Goal: Transaction & Acquisition: Purchase product/service

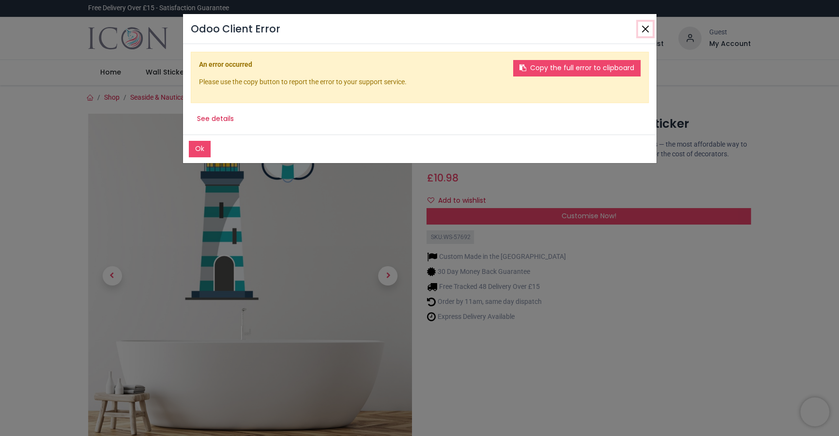
click at [646, 30] on button "Close" at bounding box center [645, 29] width 15 height 15
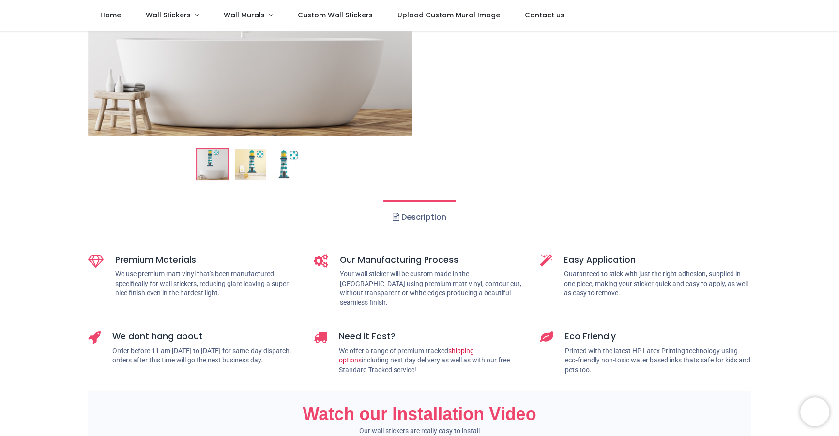
scroll to position [14, 0]
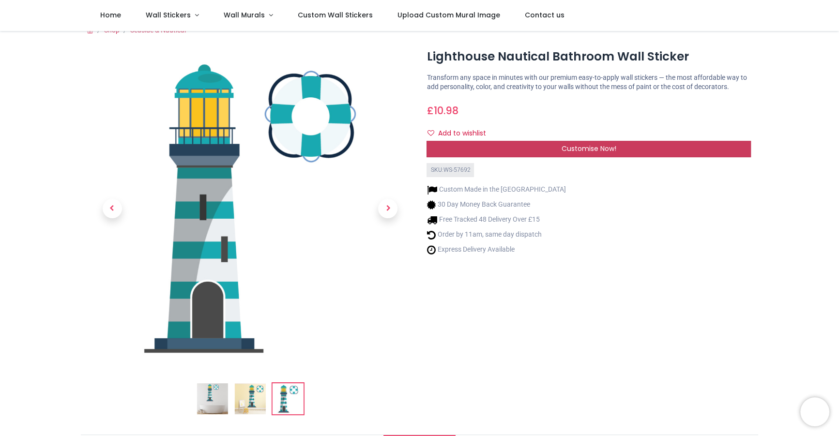
click at [587, 149] on span "Customise Now!" at bounding box center [589, 149] width 55 height 10
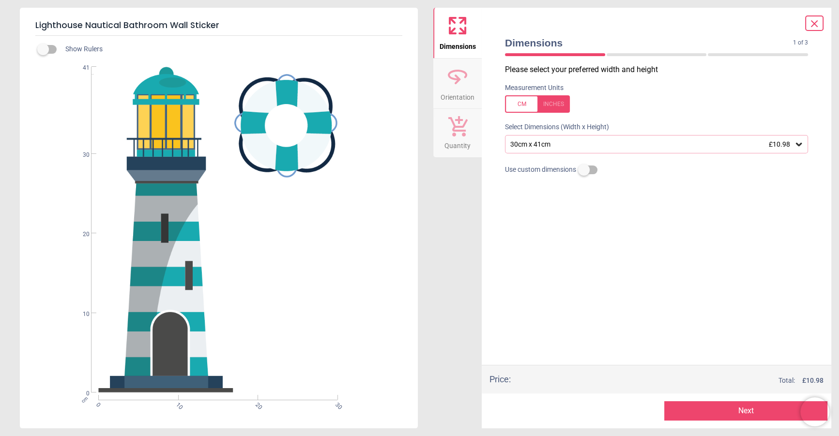
click at [558, 148] on div "30cm x 41cm £10.98" at bounding box center [652, 144] width 285 height 8
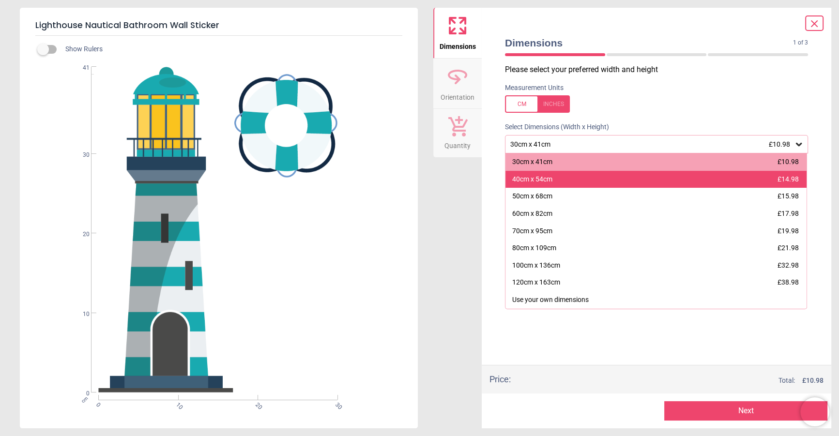
click at [562, 179] on div "40cm x 54cm £14.98" at bounding box center [656, 179] width 301 height 17
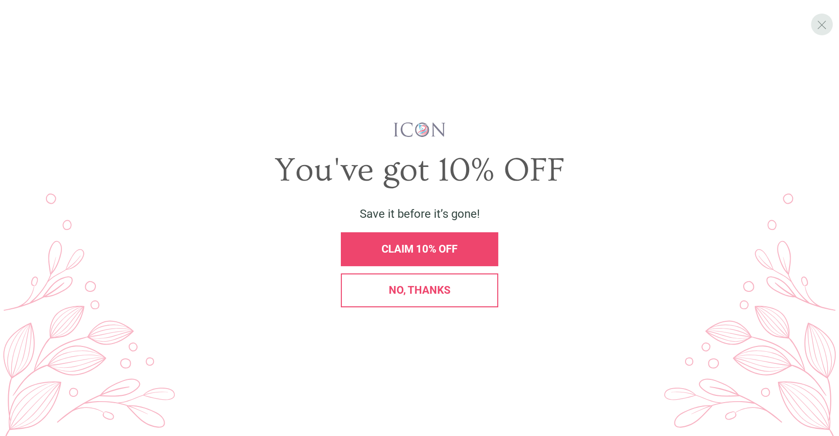
click at [821, 25] on span "X" at bounding box center [822, 24] width 10 height 15
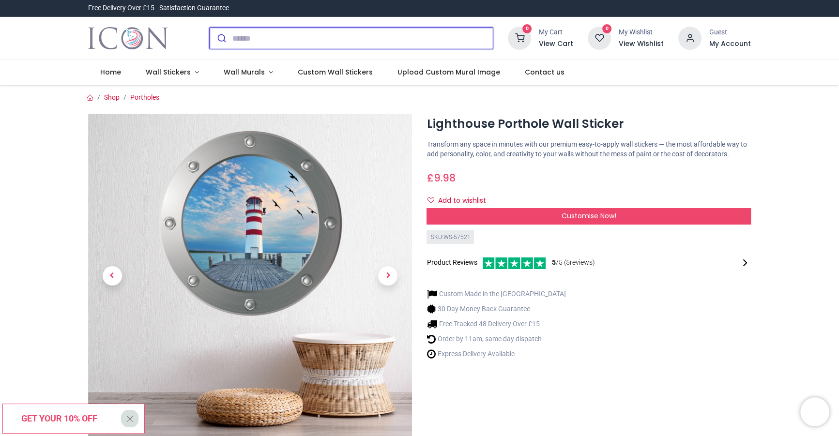
click at [287, 34] on input "search" at bounding box center [362, 38] width 261 height 21
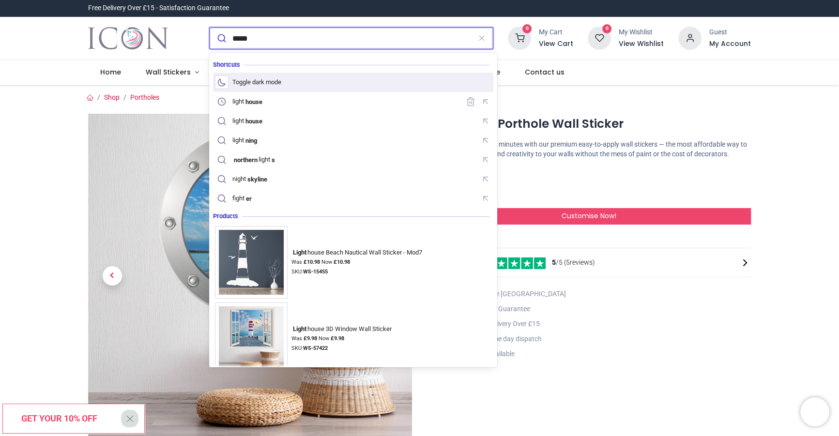
type input "**********"
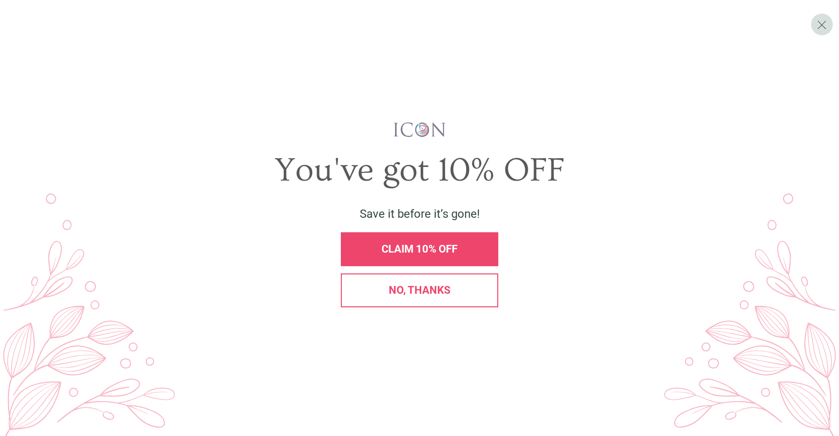
click at [822, 24] on span "X" at bounding box center [822, 24] width 10 height 15
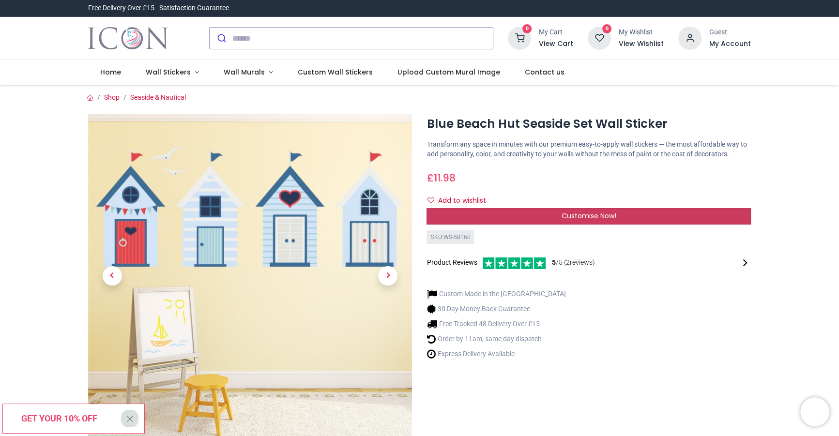
click at [599, 215] on span "Customise Now!" at bounding box center [589, 216] width 55 height 10
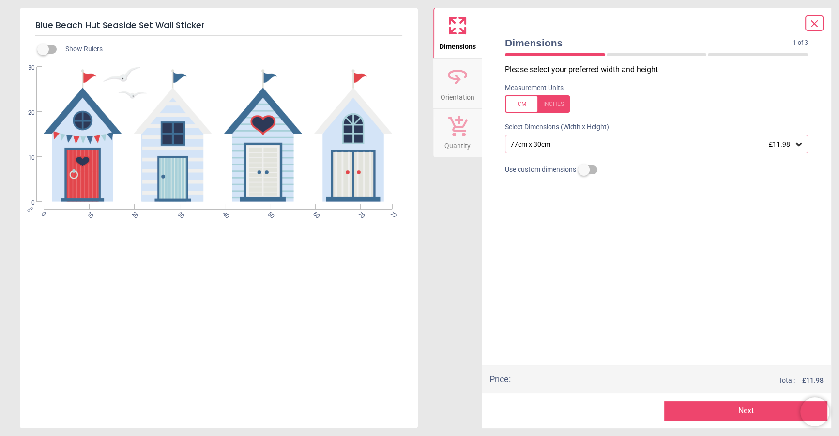
click at [544, 142] on div "77cm x 30cm £11.98" at bounding box center [652, 144] width 285 height 8
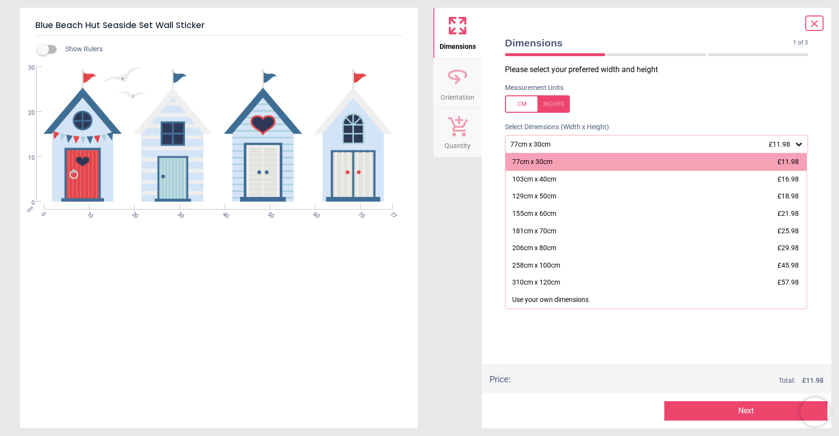
click at [544, 142] on div "77cm x 30cm £11.98" at bounding box center [652, 144] width 285 height 8
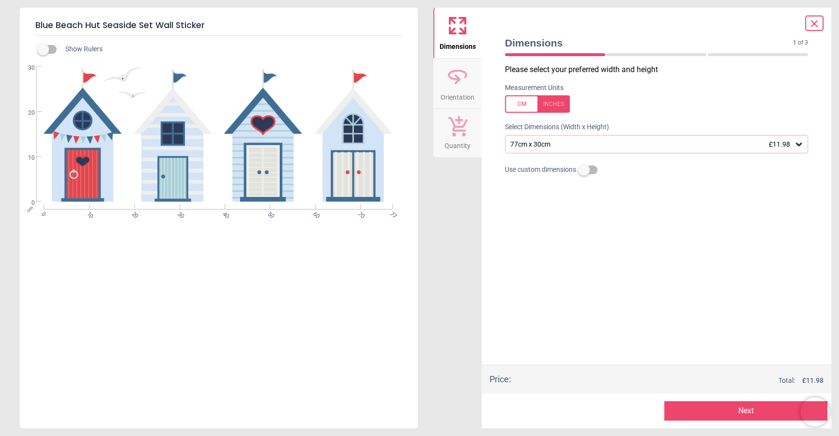
click at [542, 144] on div "77cm x 30cm £11.98" at bounding box center [652, 144] width 285 height 8
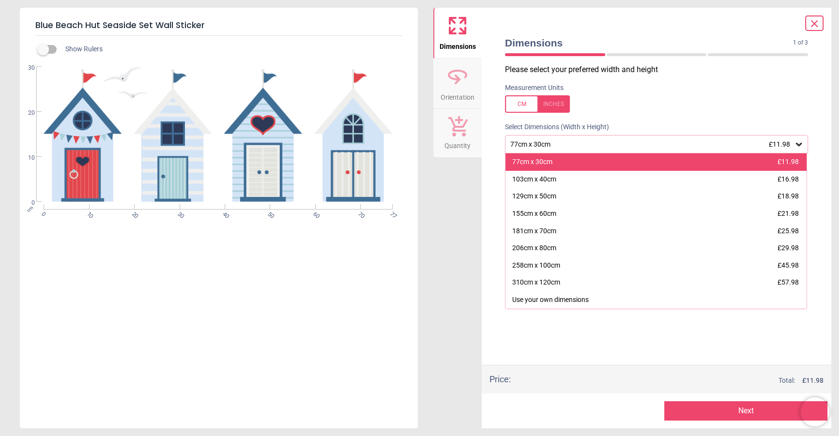
click at [547, 164] on div "77cm x 30cm" at bounding box center [532, 162] width 40 height 10
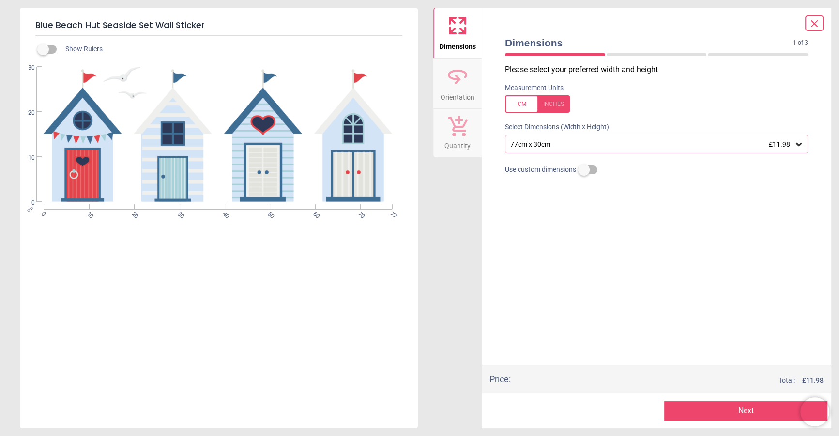
click at [528, 236] on div "Please select your preferred width and height Measurement Units Select Dimensio…" at bounding box center [656, 214] width 319 height 301
click at [540, 146] on div "77cm x 30cm £11.98" at bounding box center [652, 144] width 285 height 8
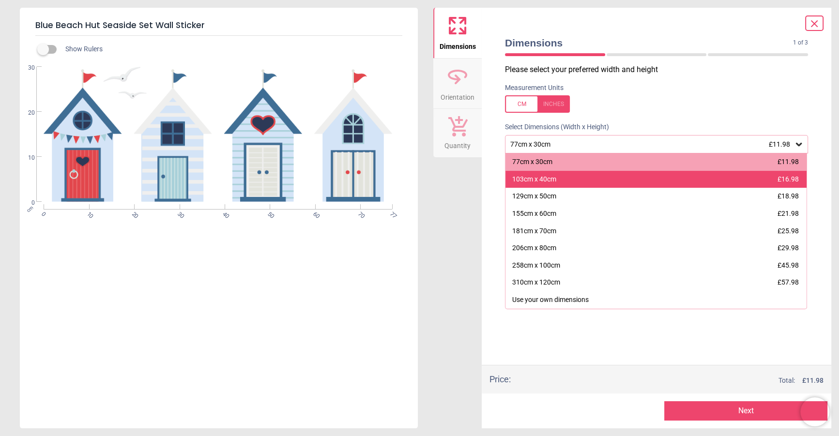
click at [541, 179] on div "103cm x 40cm" at bounding box center [534, 180] width 44 height 10
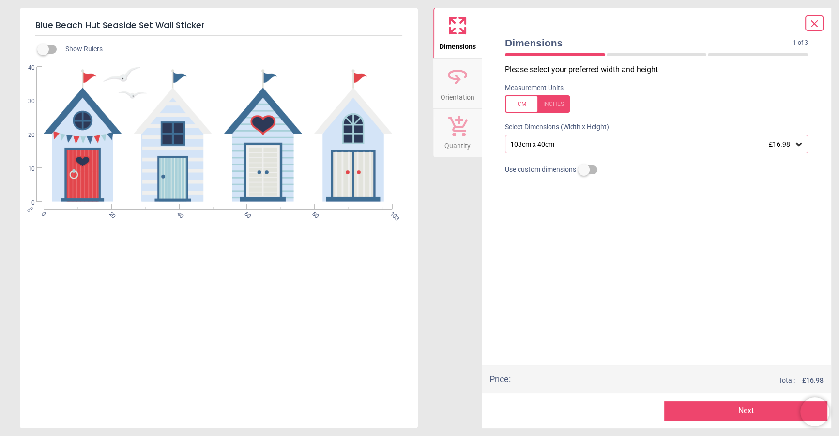
click at [544, 142] on div "103cm x 40cm £16.98" at bounding box center [652, 144] width 285 height 8
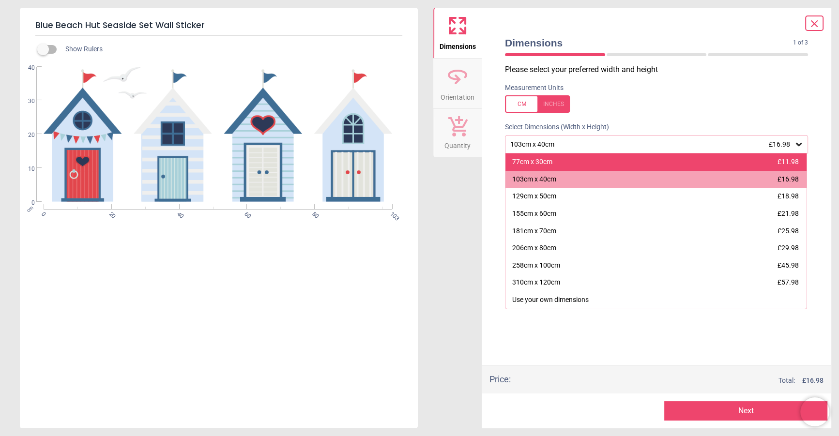
click at [539, 159] on div "77cm x 30cm" at bounding box center [532, 162] width 40 height 10
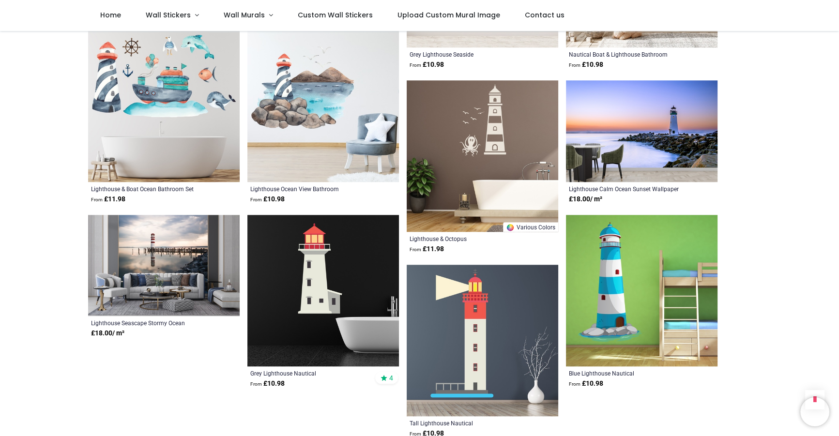
scroll to position [1035, 0]
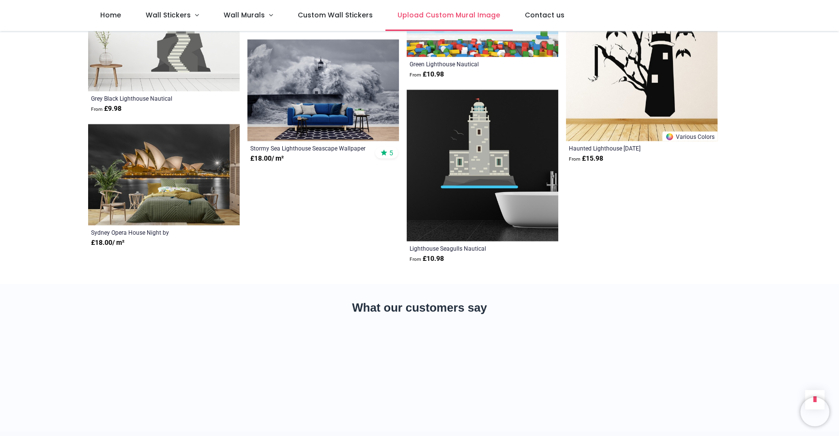
scroll to position [2209, 0]
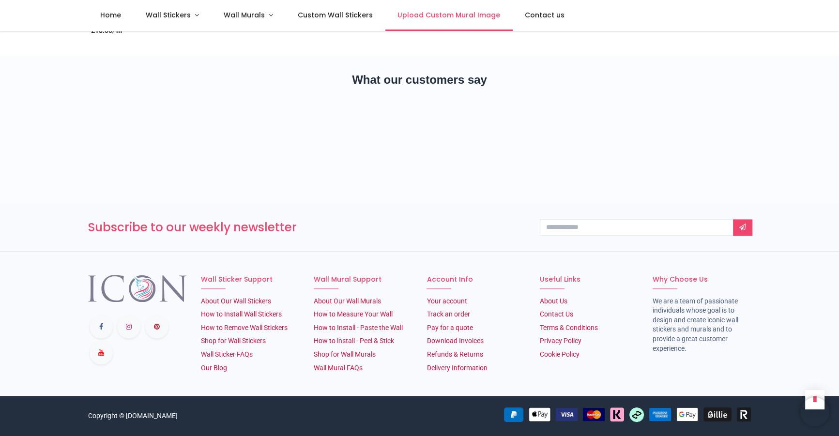
scroll to position [1044, 0]
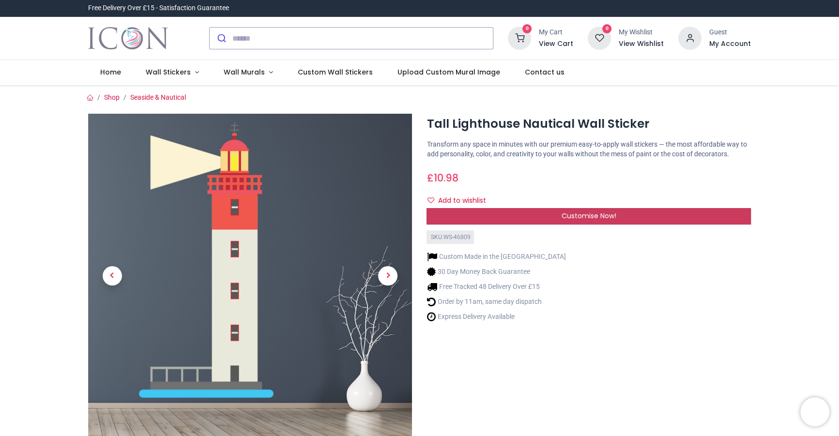
click at [572, 216] on span "Customise Now!" at bounding box center [589, 216] width 55 height 10
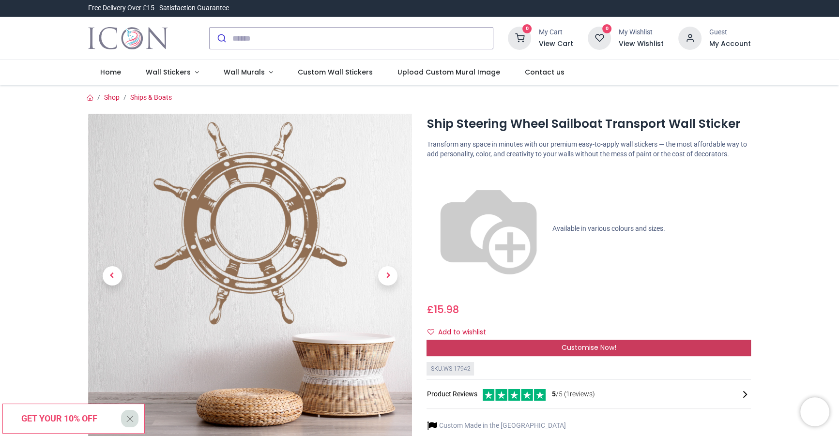
click at [588, 340] on div "Customise Now!" at bounding box center [589, 348] width 324 height 16
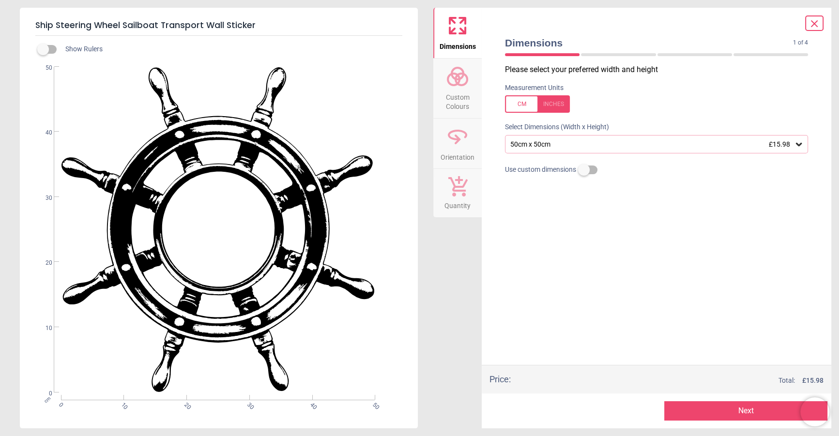
click at [814, 20] on icon at bounding box center [815, 24] width 12 height 12
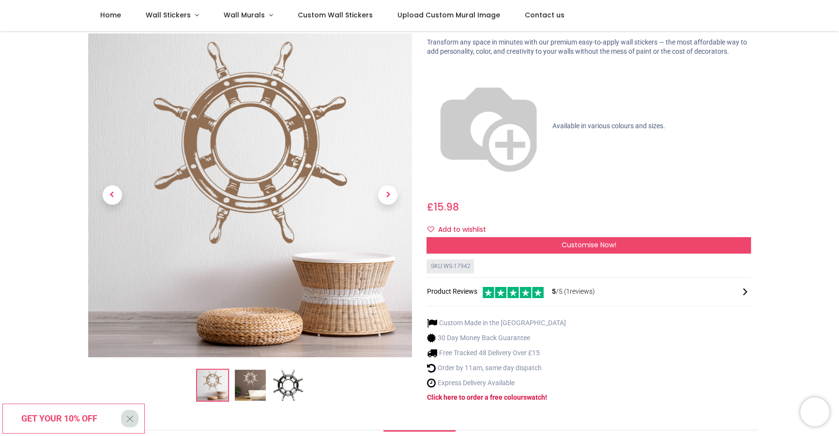
scroll to position [55, 0]
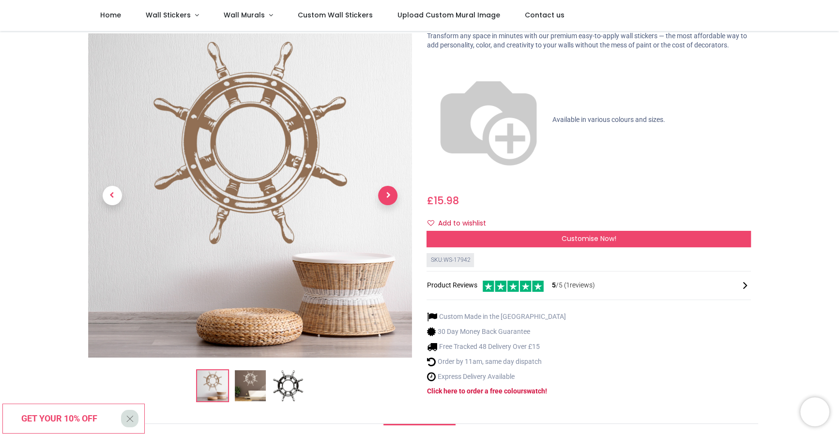
click at [388, 186] on span "Next" at bounding box center [387, 195] width 19 height 19
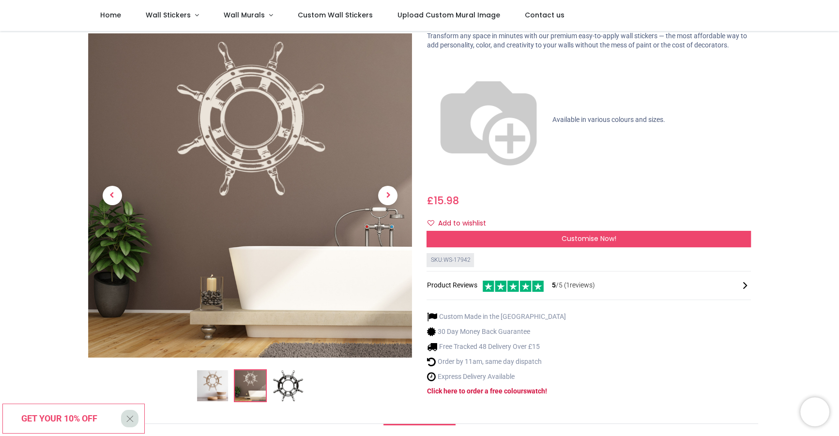
scroll to position [0, 0]
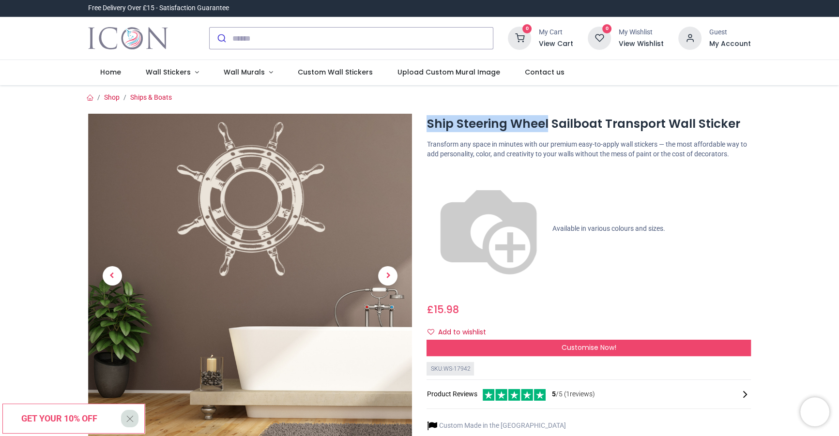
drag, startPoint x: 428, startPoint y: 122, endPoint x: 548, endPoint y: 120, distance: 120.1
click at [548, 120] on h1 "Ship Steering Wheel Sailboat Transport Wall Sticker" at bounding box center [589, 124] width 324 height 16
copy h1 "Ship Steering Wheel"
click at [378, 37] on input "search" at bounding box center [362, 38] width 261 height 21
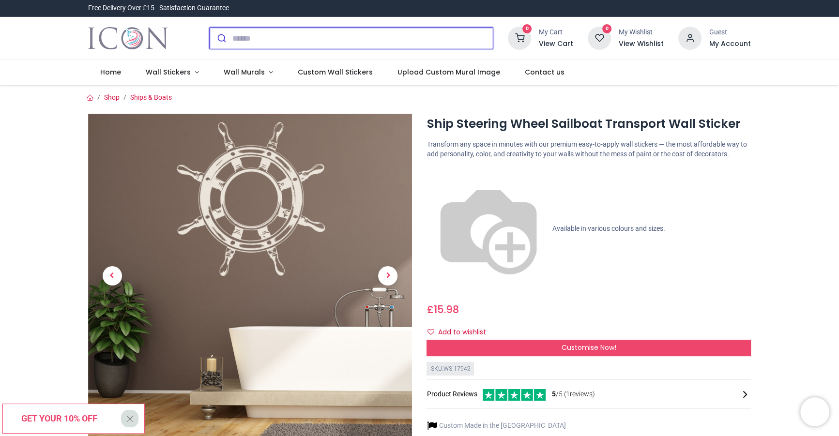
paste input "**********"
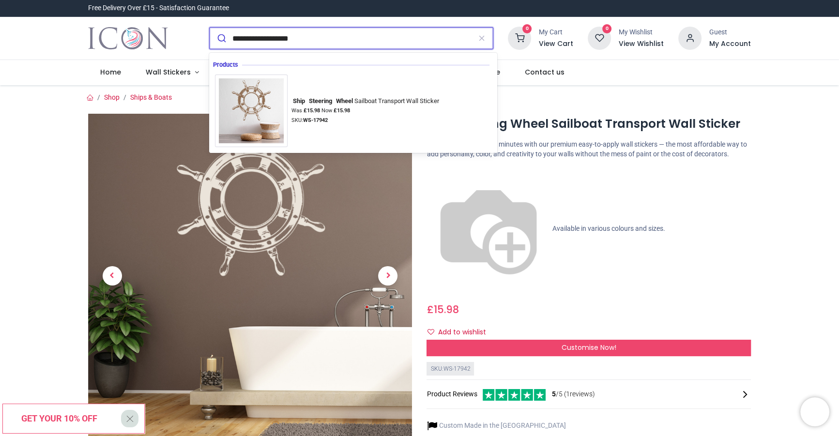
type input "**********"
click at [210, 28] on button "submit" at bounding box center [221, 38] width 23 height 21
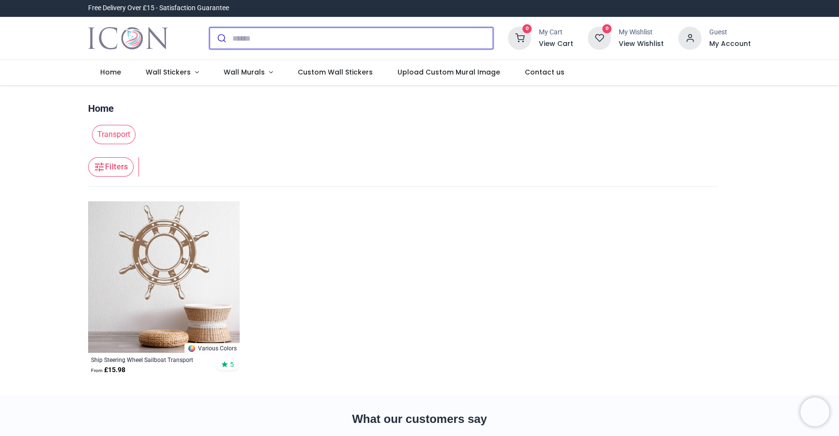
click at [257, 43] on input "search" at bounding box center [362, 38] width 261 height 21
paste input "**********"
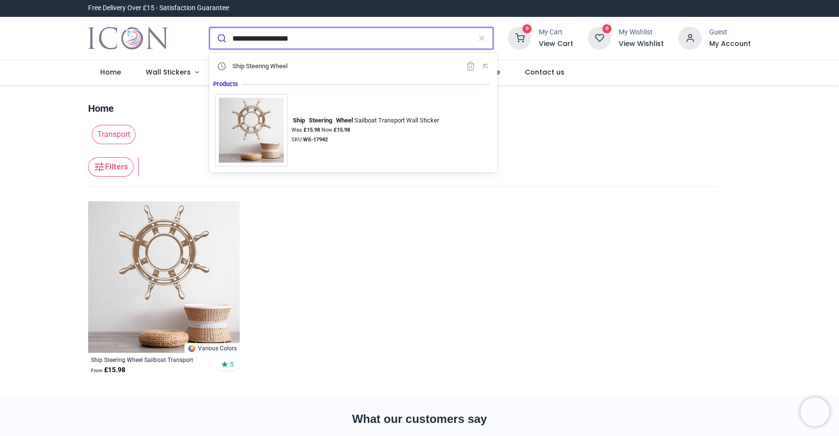
drag, startPoint x: 278, startPoint y: 38, endPoint x: 251, endPoint y: 39, distance: 27.1
click at [251, 39] on input "**********" at bounding box center [351, 38] width 239 height 21
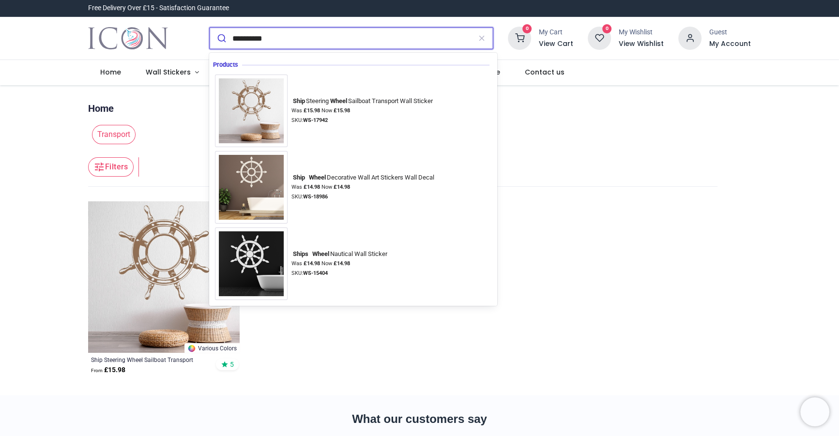
type input "**********"
click at [210, 28] on button "submit" at bounding box center [221, 38] width 23 height 21
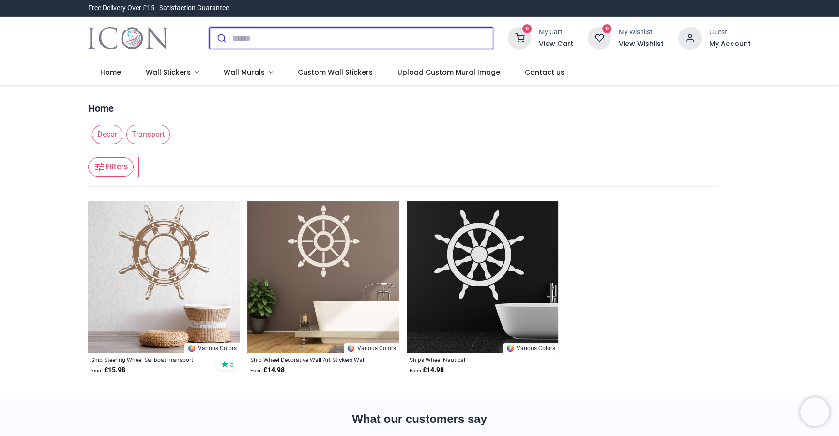
click at [261, 35] on input "search" at bounding box center [362, 38] width 261 height 21
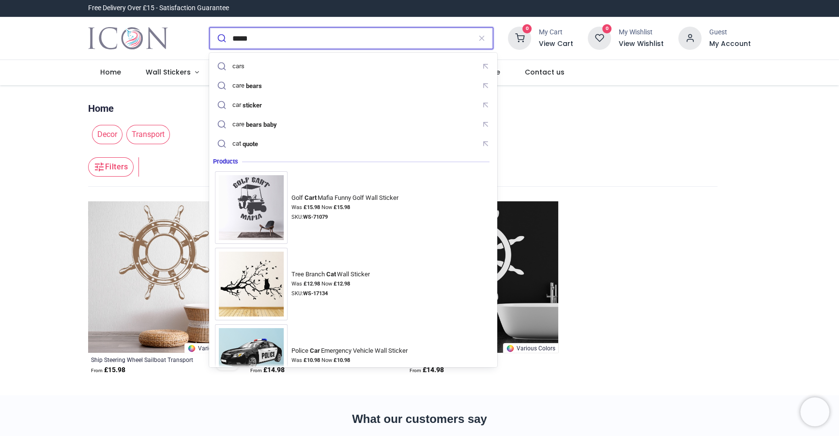
type input "****"
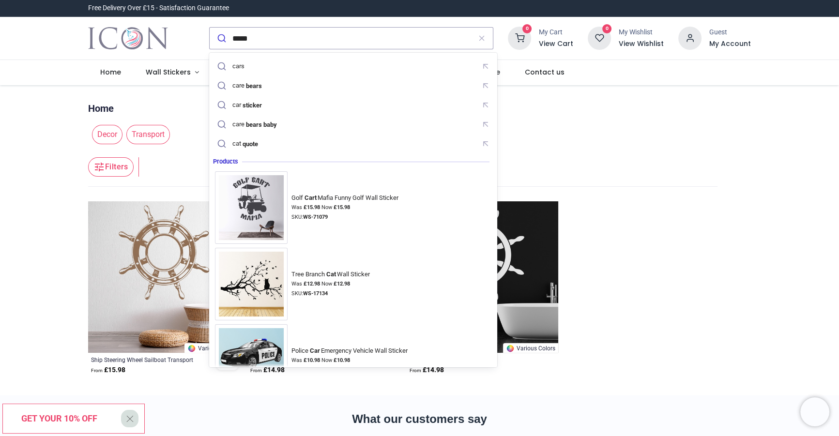
click at [663, 185] on header "Filters Filters" at bounding box center [403, 167] width 630 height 39
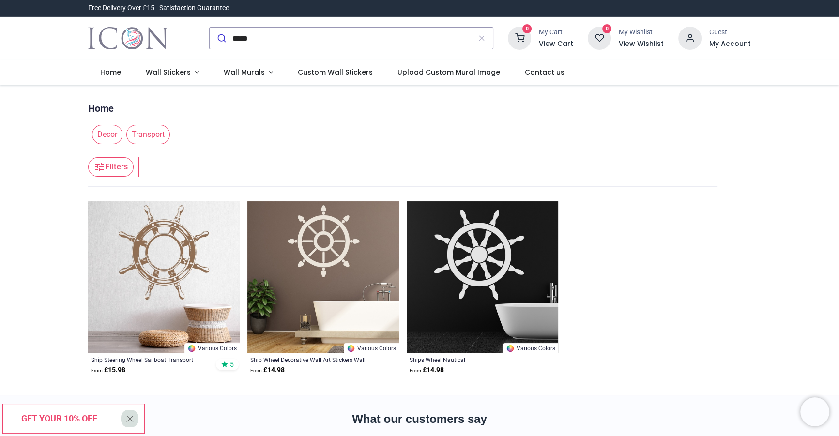
click at [195, 263] on img at bounding box center [164, 277] width 152 height 152
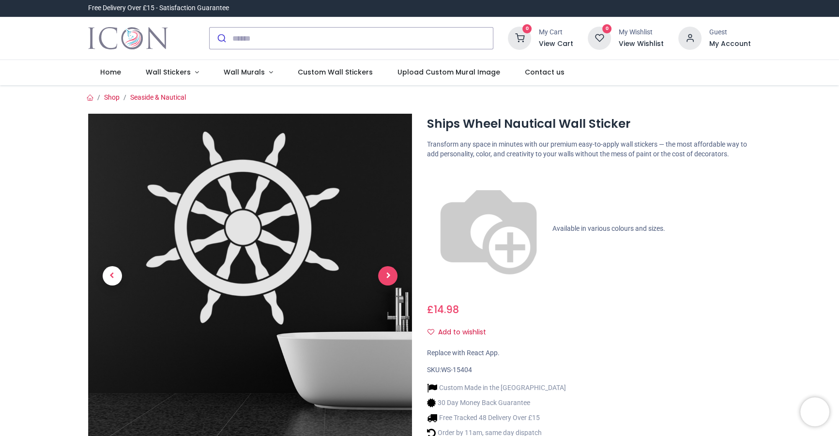
click at [390, 274] on span "Next" at bounding box center [387, 275] width 19 height 19
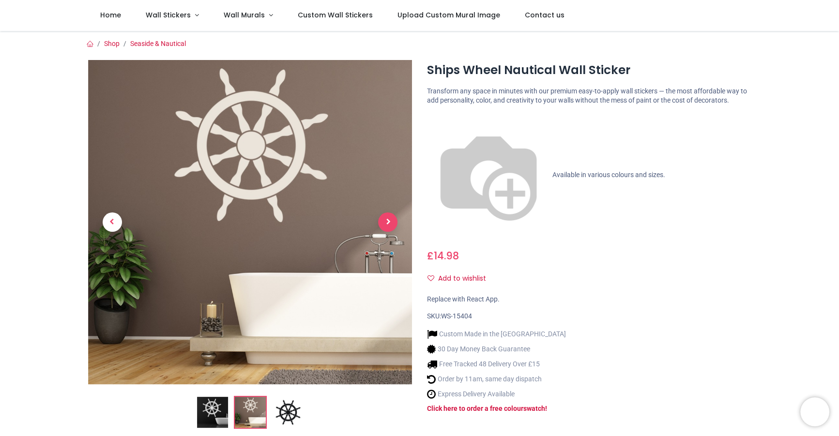
scroll to position [28, 0]
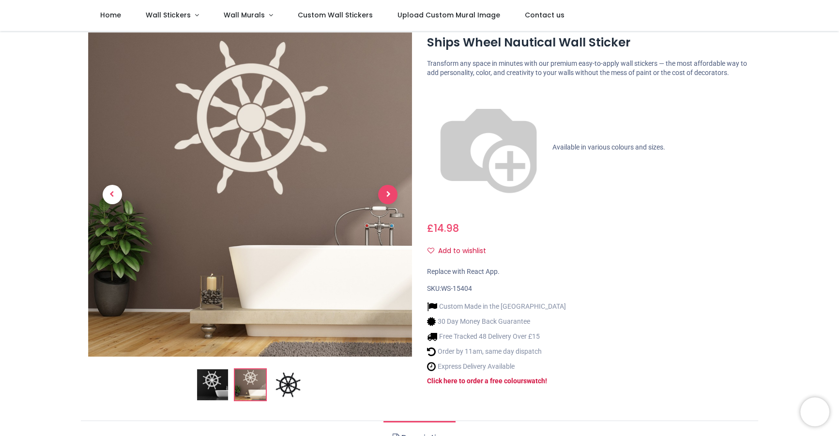
click at [383, 195] on span "Next" at bounding box center [387, 194] width 19 height 19
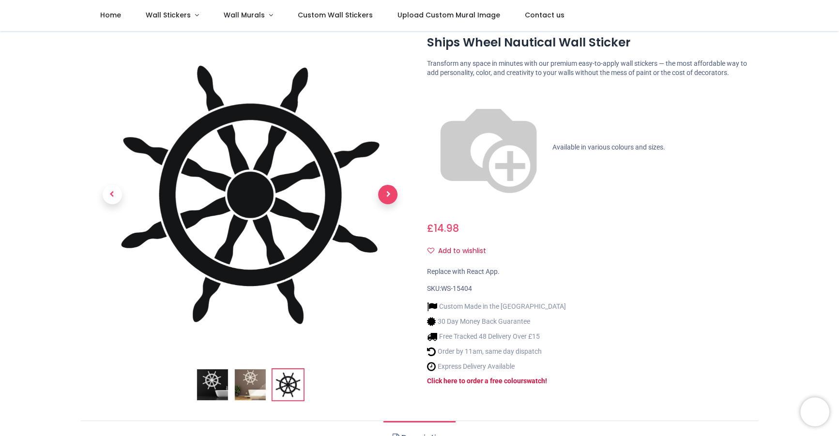
click at [383, 194] on span "Next" at bounding box center [387, 194] width 19 height 19
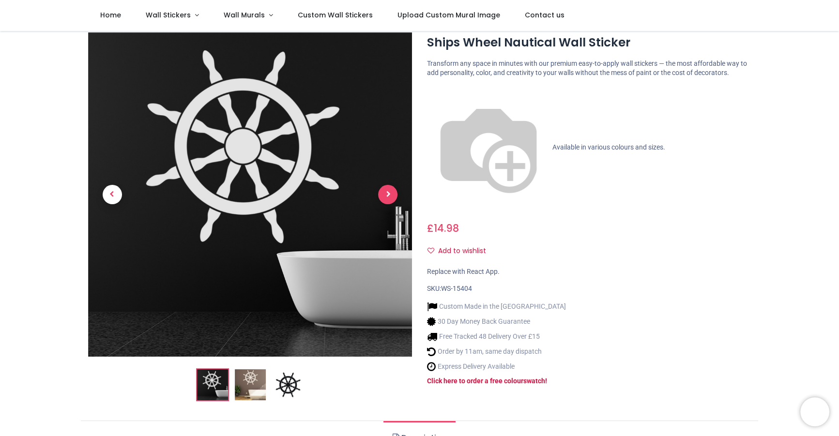
click at [383, 194] on span "Next" at bounding box center [387, 194] width 19 height 19
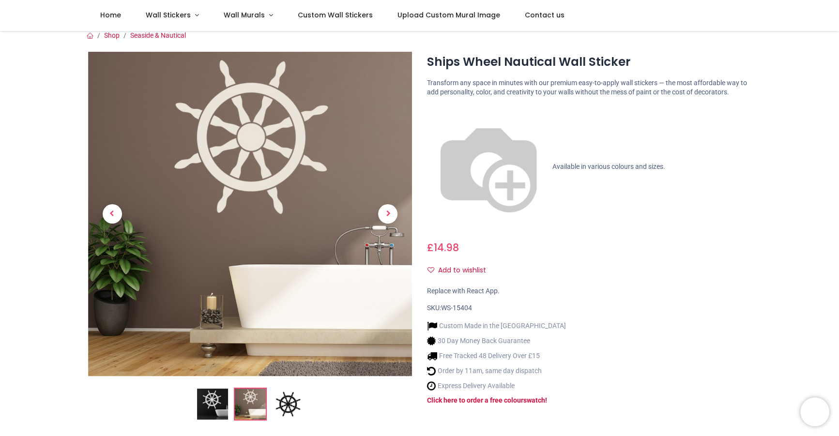
scroll to position [0, 0]
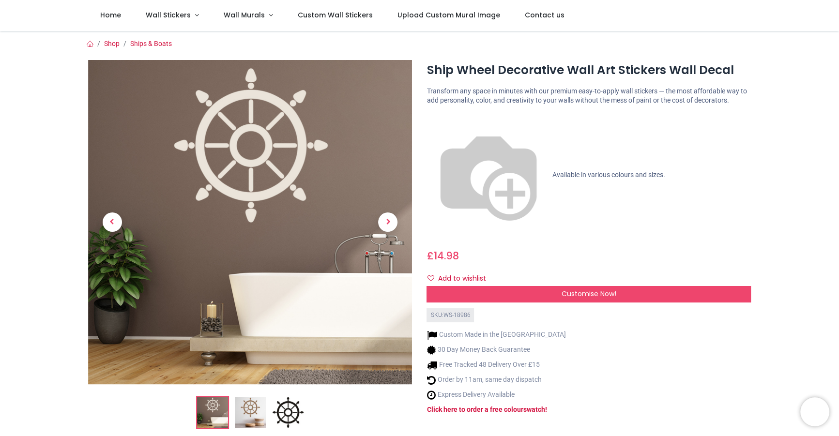
scroll to position [96, 0]
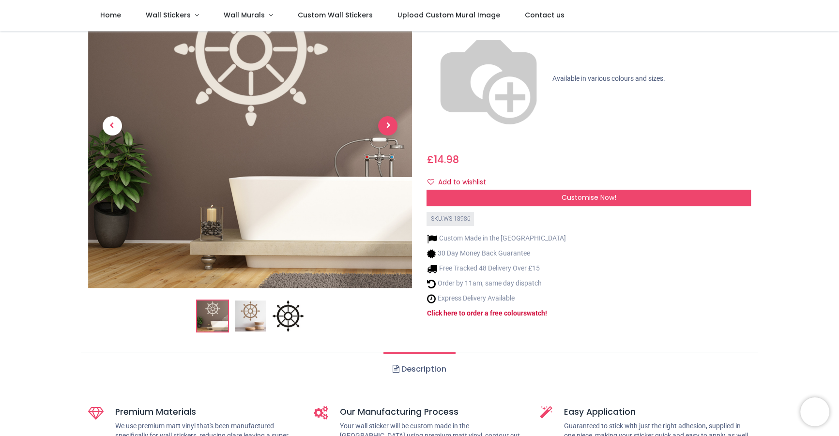
click at [389, 121] on span "Next" at bounding box center [387, 125] width 19 height 19
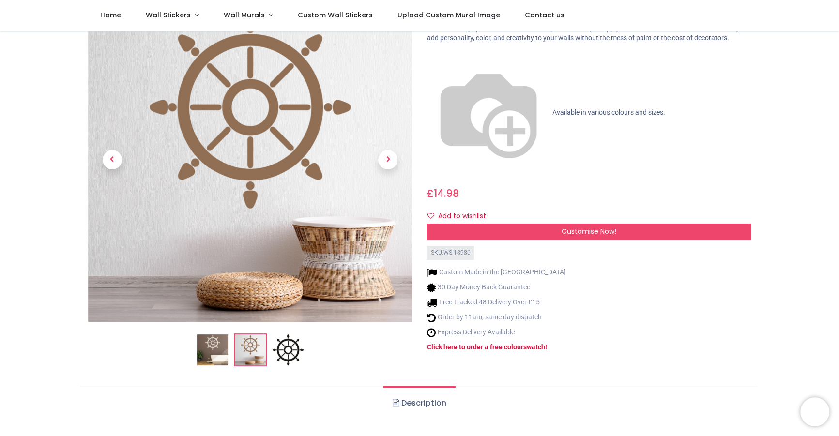
scroll to position [0, 0]
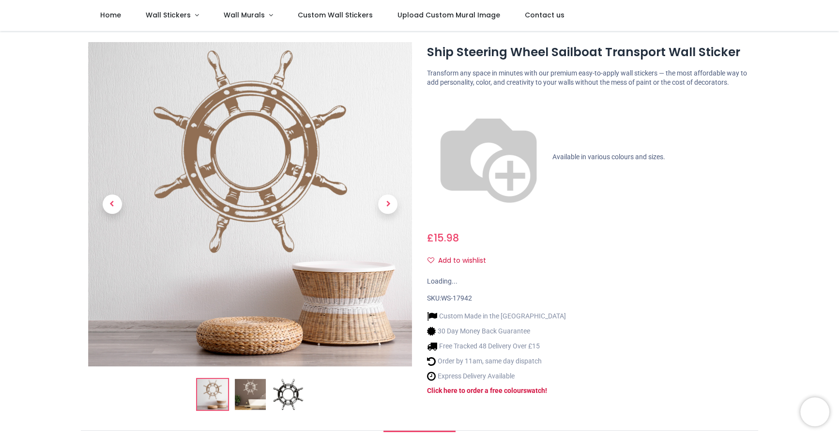
scroll to position [41, 0]
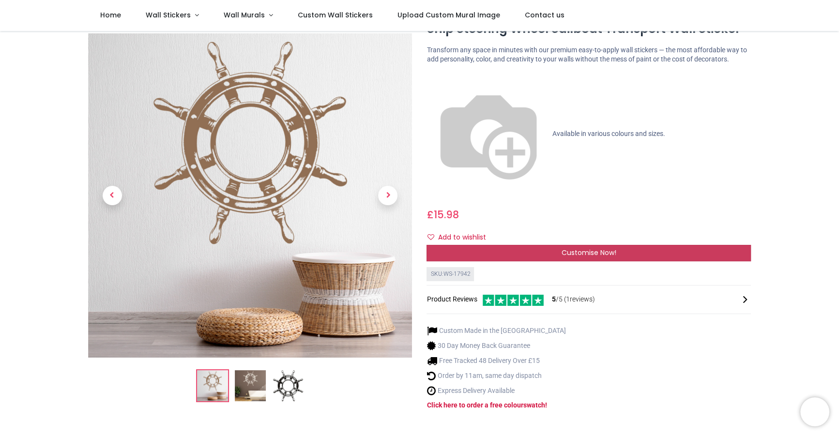
click at [576, 248] on span "Customise Now!" at bounding box center [589, 253] width 55 height 10
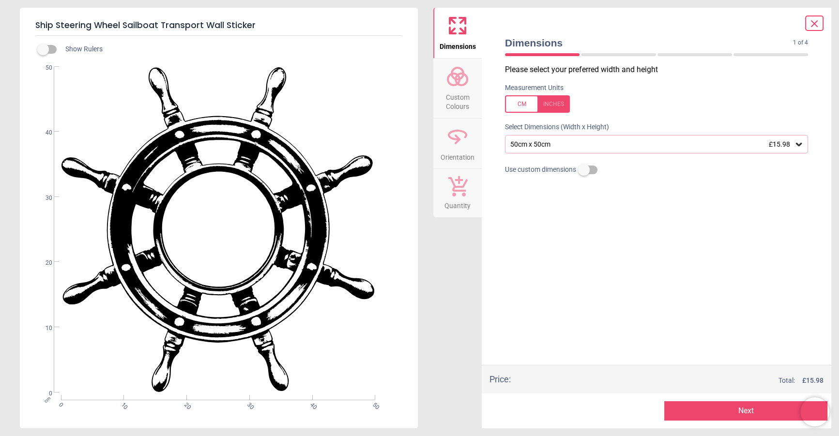
click at [464, 86] on icon at bounding box center [457, 76] width 23 height 23
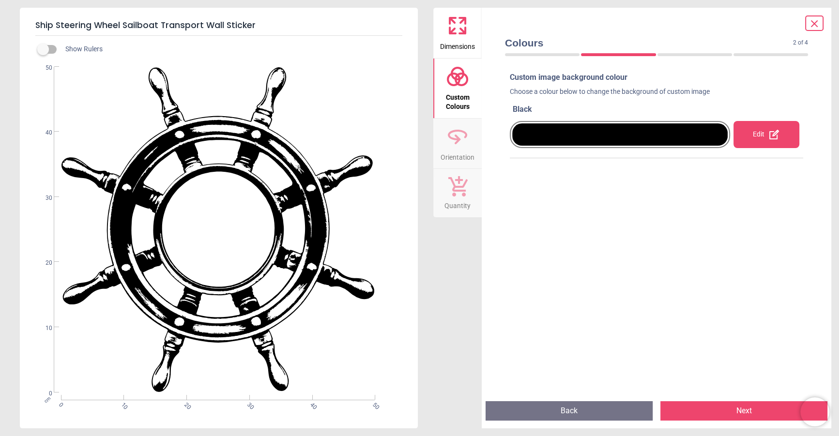
click at [774, 128] on div "Edit" at bounding box center [767, 134] width 66 height 27
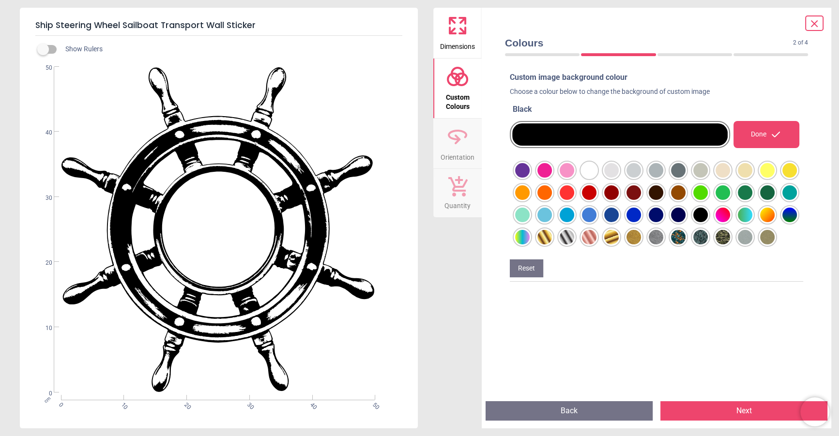
click at [530, 178] on div at bounding box center [522, 170] width 15 height 15
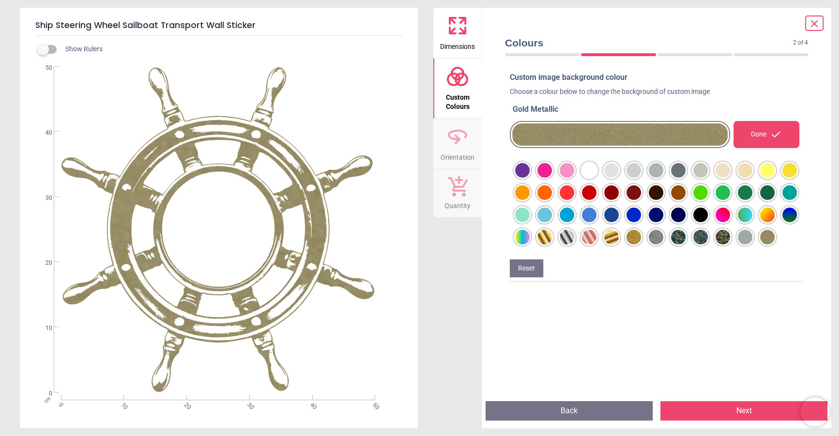
click at [530, 178] on div at bounding box center [522, 170] width 15 height 15
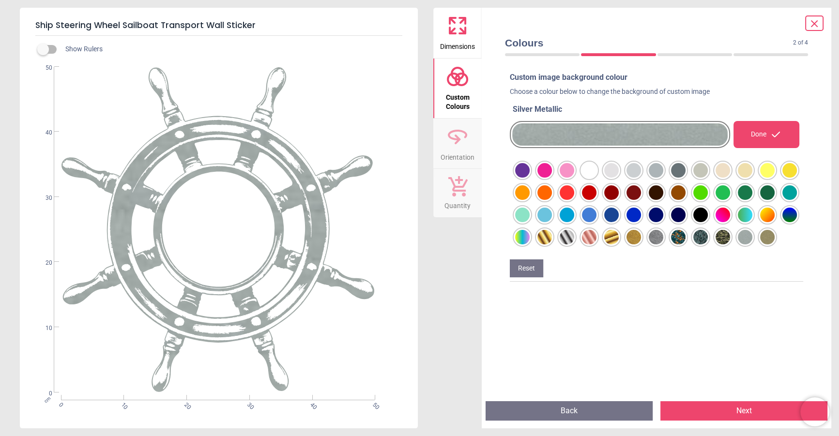
click at [530, 175] on div at bounding box center [522, 170] width 15 height 15
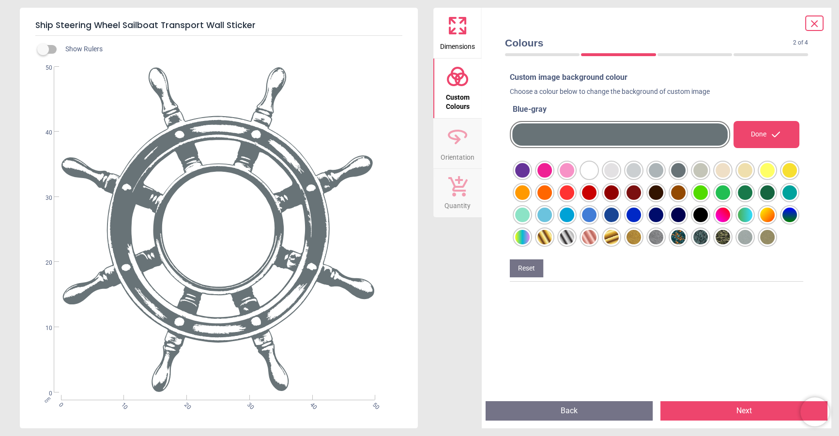
click at [530, 167] on div at bounding box center [522, 170] width 15 height 15
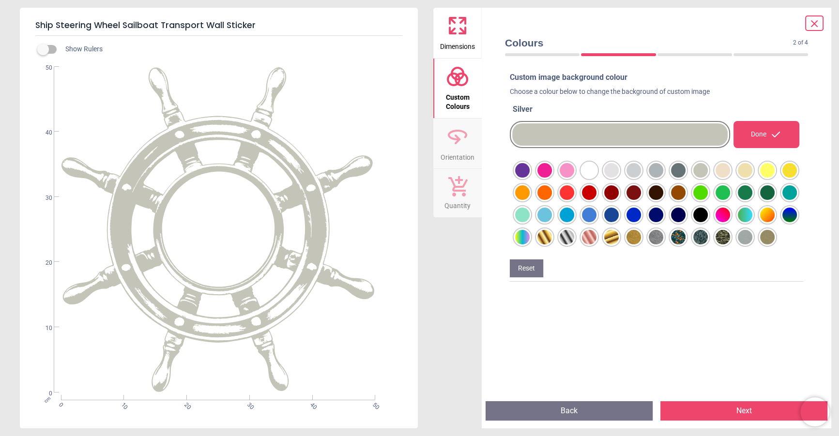
click at [530, 169] on div at bounding box center [522, 170] width 15 height 15
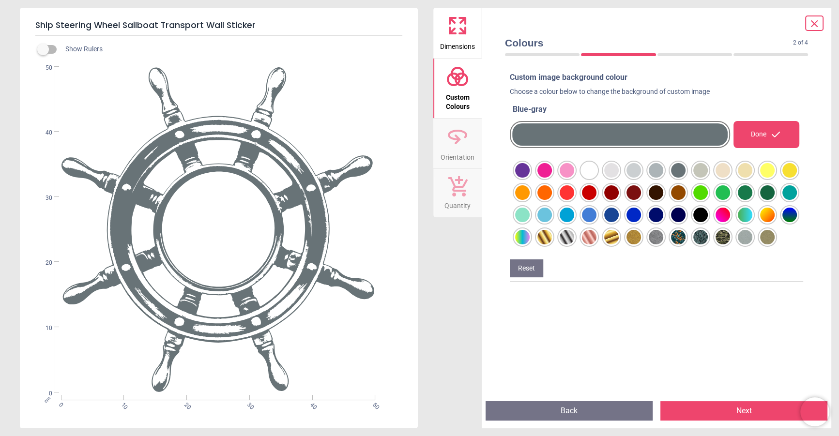
click at [530, 169] on div at bounding box center [522, 170] width 15 height 15
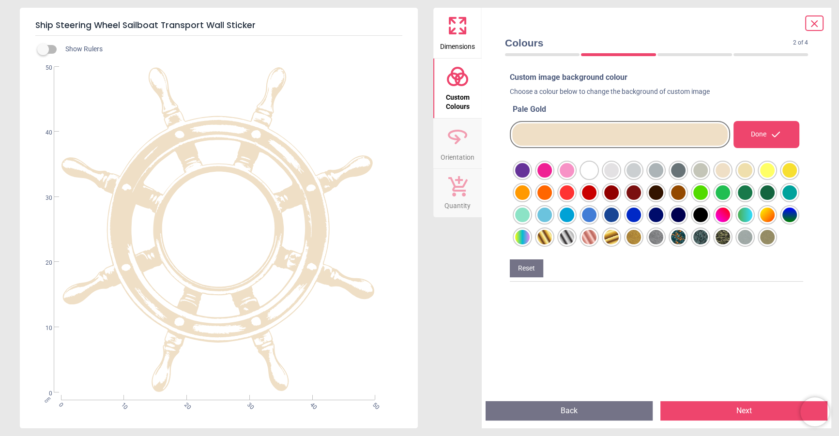
click at [530, 178] on div at bounding box center [522, 170] width 15 height 15
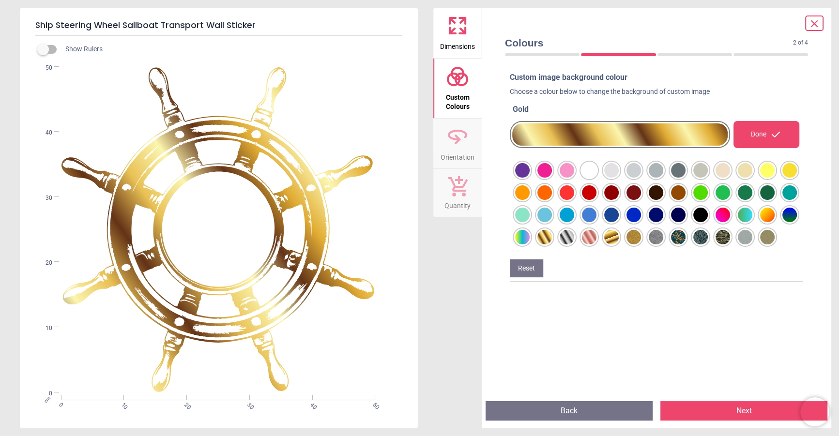
click at [515, 178] on div at bounding box center [522, 170] width 15 height 15
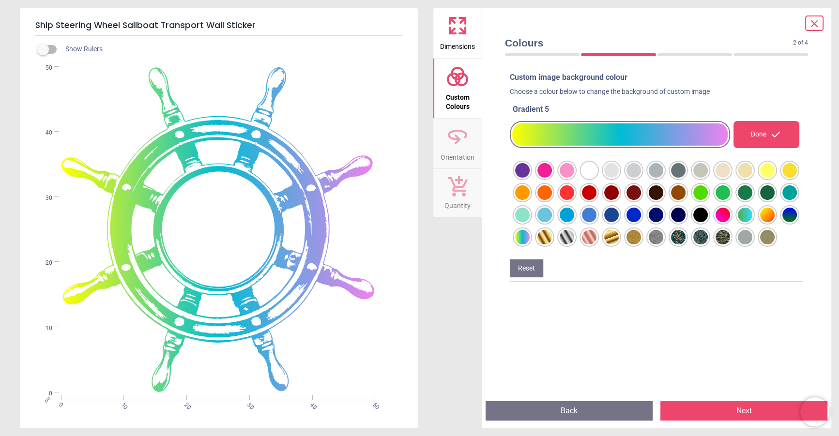
click at [530, 178] on div at bounding box center [522, 170] width 15 height 15
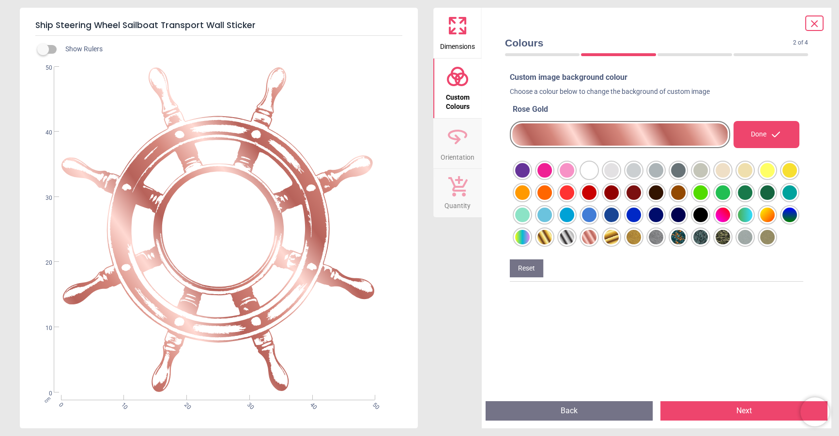
click at [530, 178] on div at bounding box center [522, 170] width 15 height 15
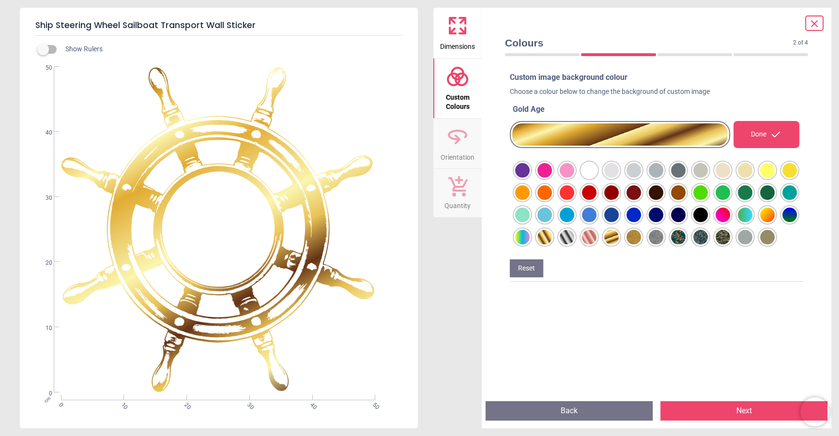
click at [530, 178] on div at bounding box center [522, 170] width 15 height 15
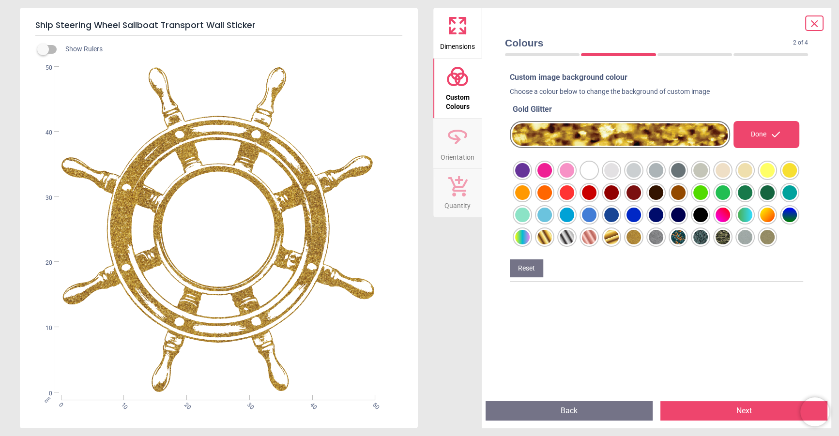
click at [530, 178] on div at bounding box center [522, 170] width 15 height 15
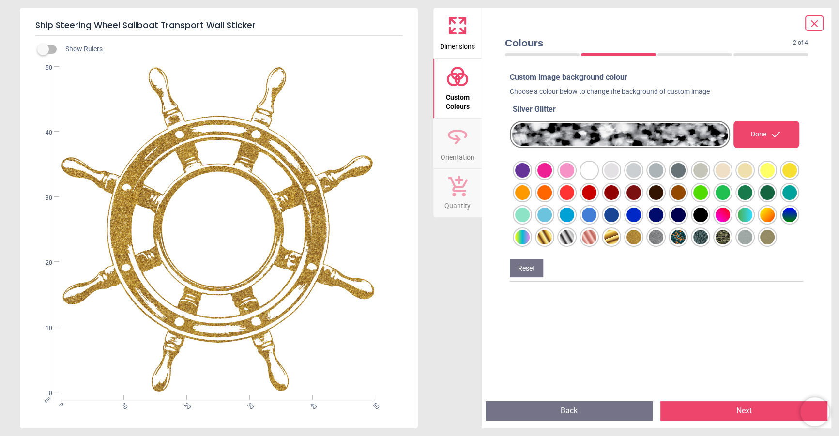
click at [530, 178] on div at bounding box center [522, 170] width 15 height 15
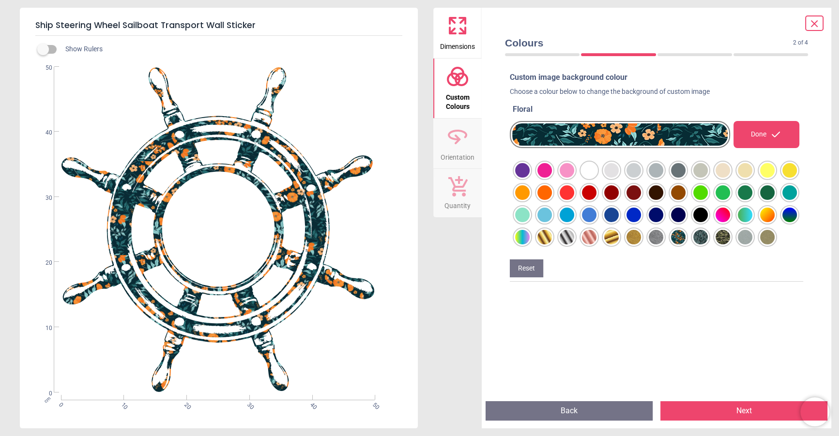
click at [530, 178] on div at bounding box center [522, 170] width 15 height 15
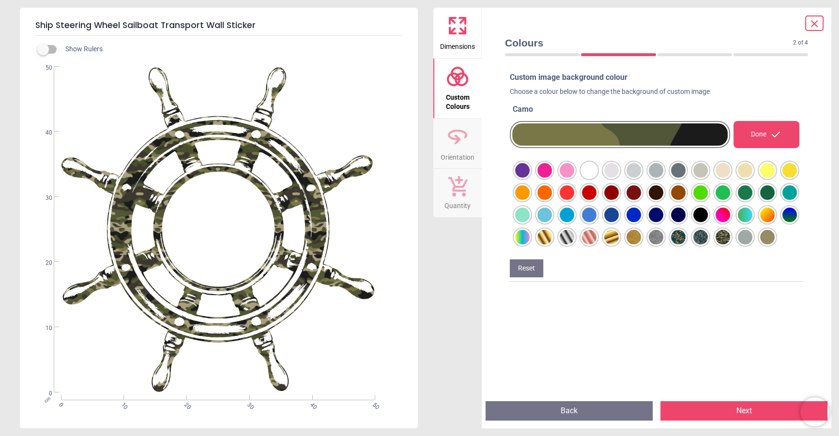
click at [530, 178] on div at bounding box center [522, 170] width 15 height 15
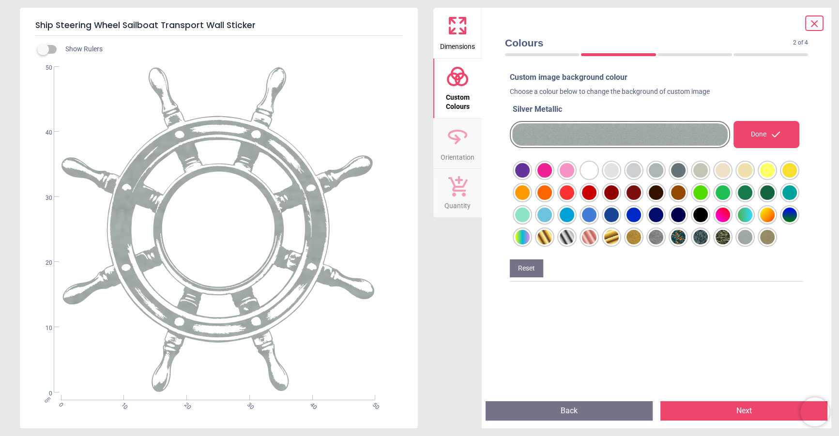
click at [530, 178] on div at bounding box center [522, 170] width 15 height 15
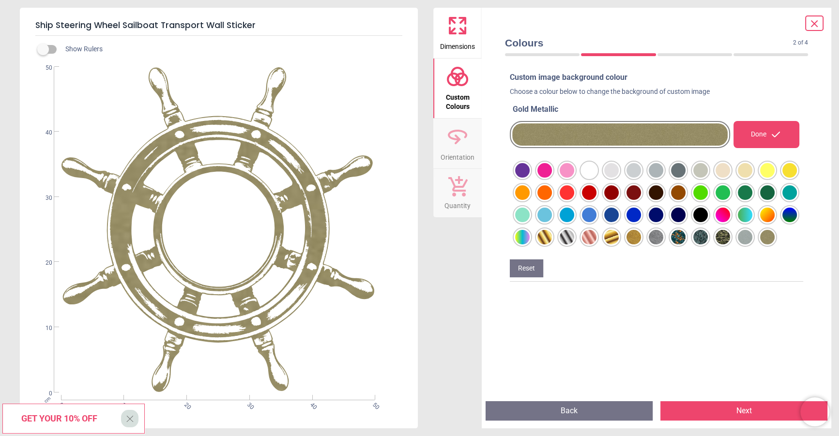
click at [530, 169] on div at bounding box center [522, 170] width 15 height 15
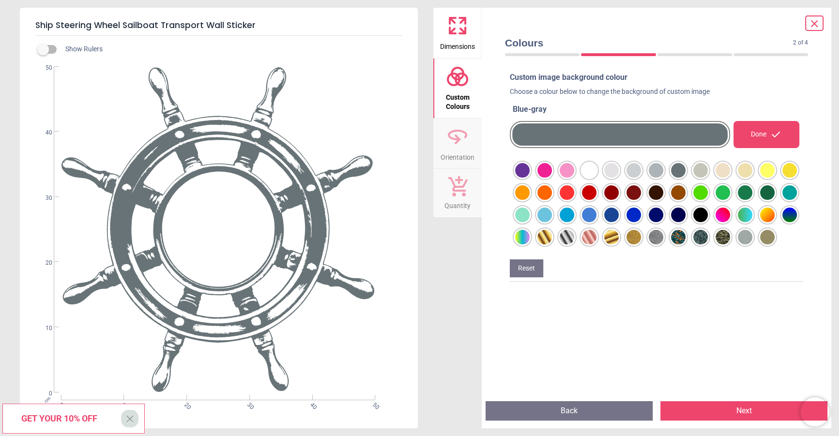
click at [530, 172] on div at bounding box center [522, 170] width 15 height 15
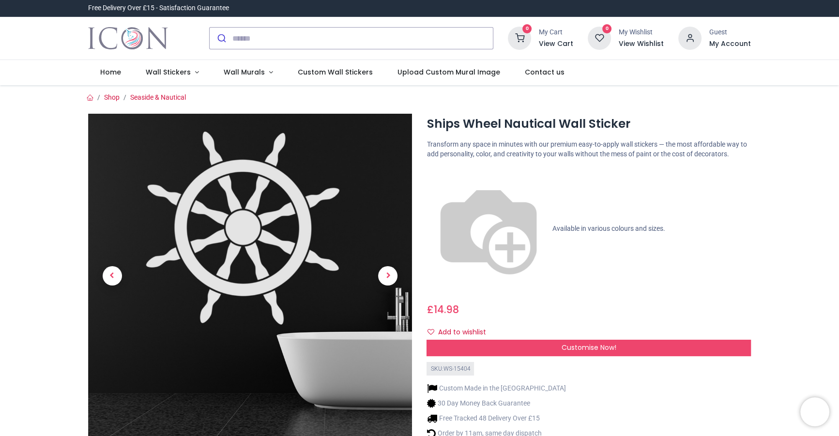
click at [608, 343] on span "Customise Now!" at bounding box center [589, 348] width 55 height 10
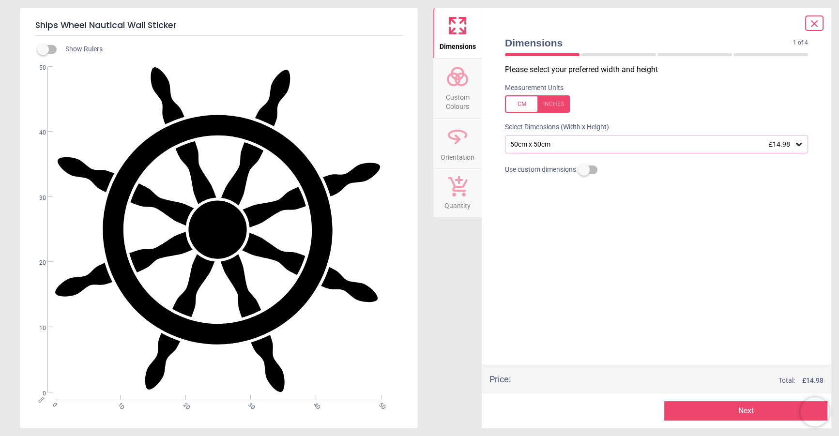
click at [453, 93] on span "Custom Colours" at bounding box center [457, 100] width 46 height 24
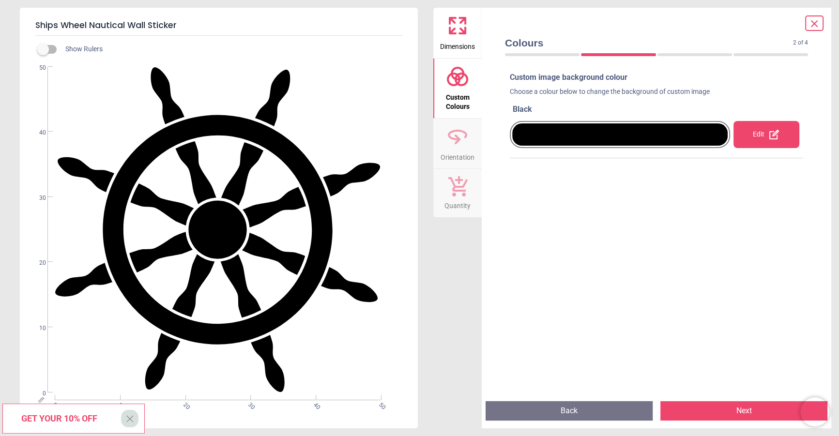
click at [762, 138] on div "Edit" at bounding box center [767, 134] width 66 height 27
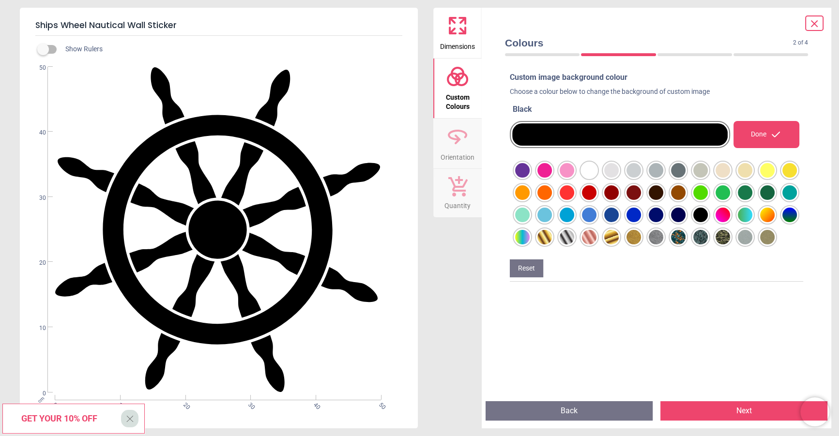
click at [530, 168] on div at bounding box center [522, 170] width 15 height 15
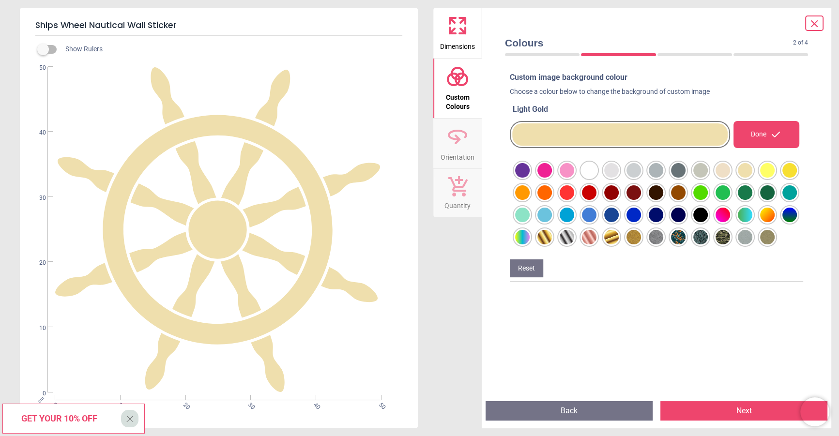
click at [530, 178] on div at bounding box center [522, 170] width 15 height 15
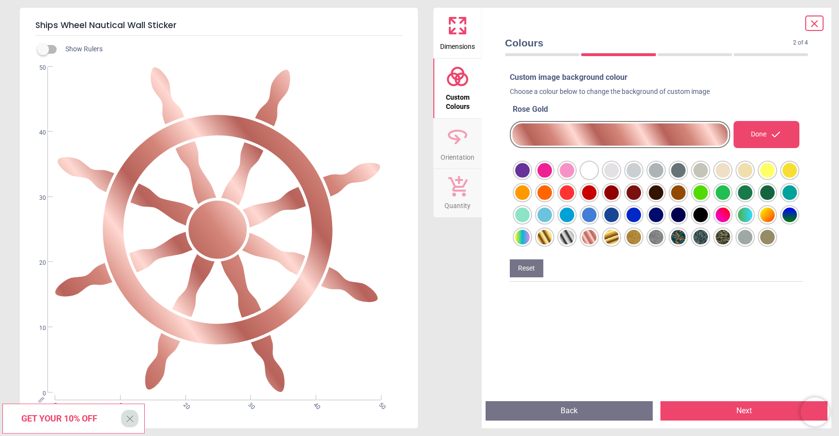
click at [530, 178] on div at bounding box center [522, 170] width 15 height 15
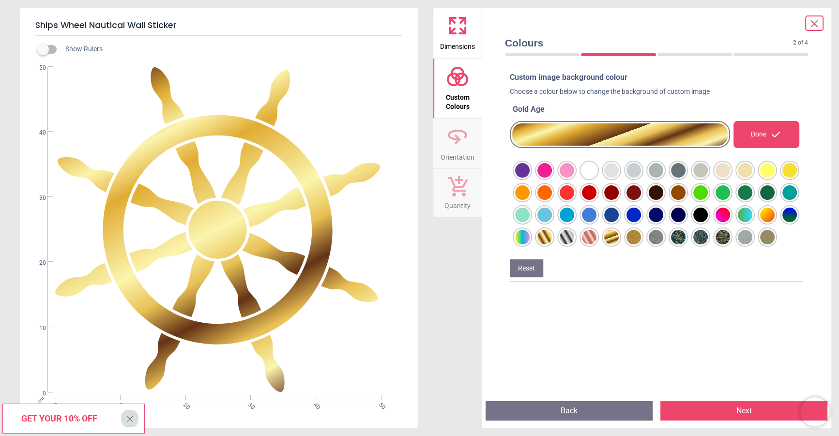
click at [530, 178] on div at bounding box center [522, 170] width 15 height 15
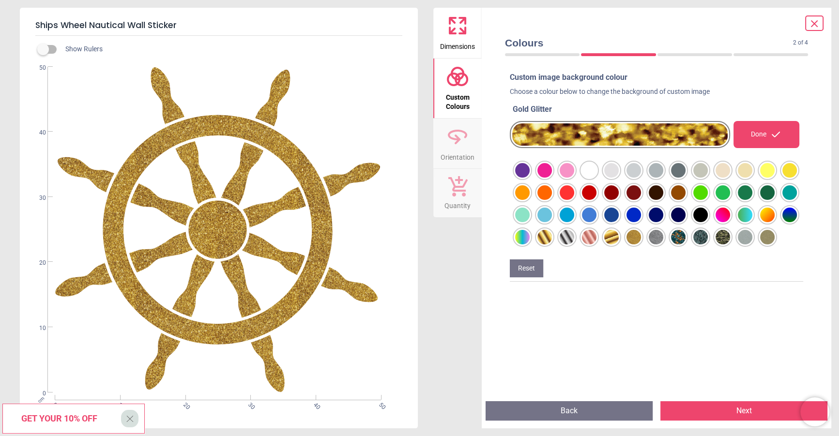
click at [530, 178] on div at bounding box center [522, 170] width 15 height 15
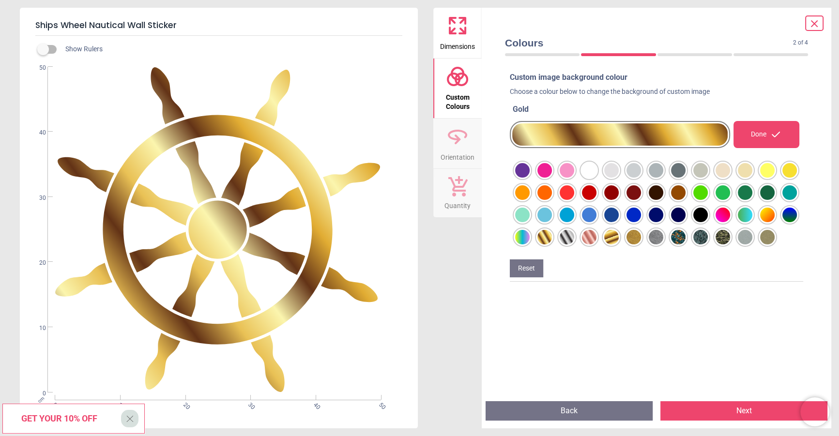
click at [530, 178] on div at bounding box center [522, 170] width 15 height 15
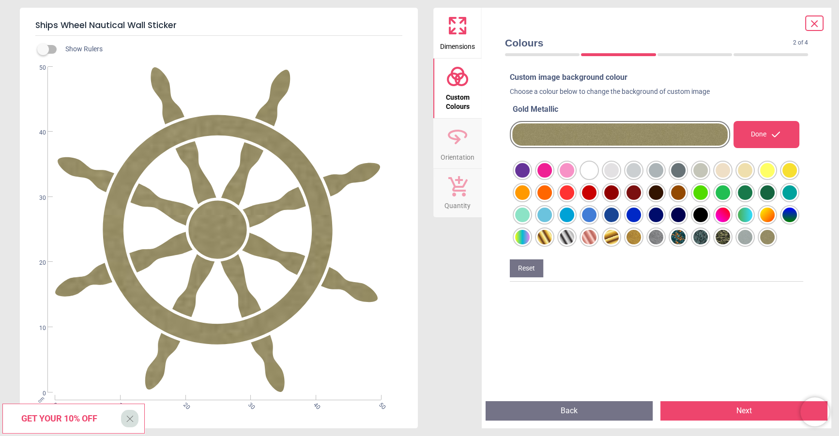
click at [530, 178] on div at bounding box center [522, 170] width 15 height 15
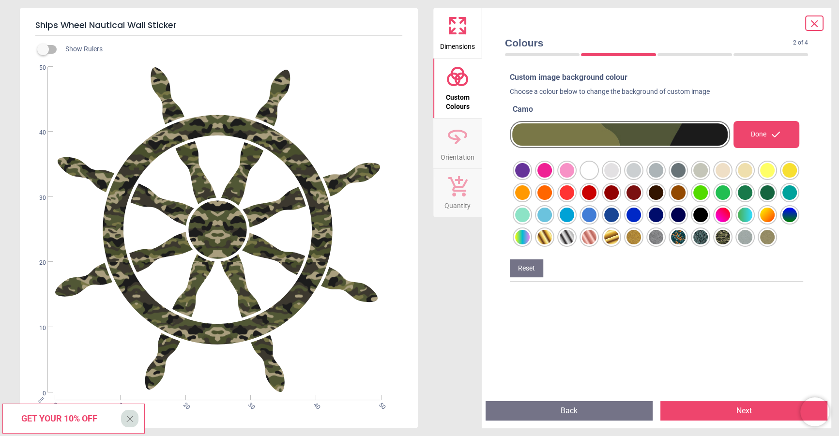
click at [530, 178] on div at bounding box center [522, 170] width 15 height 15
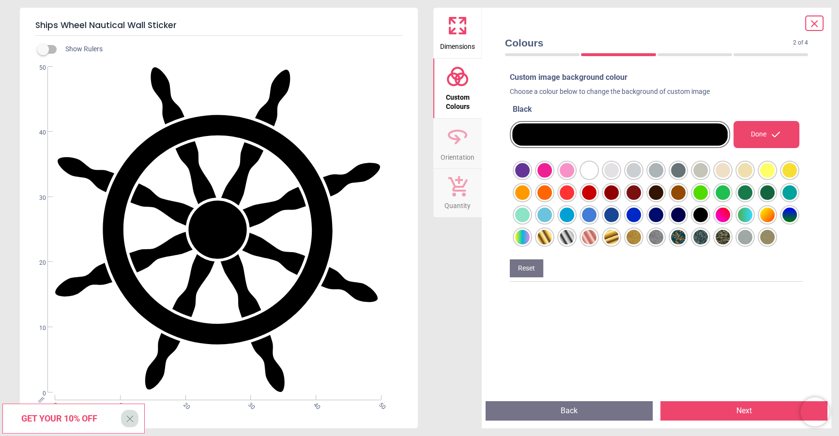
click at [530, 172] on div at bounding box center [522, 170] width 15 height 15
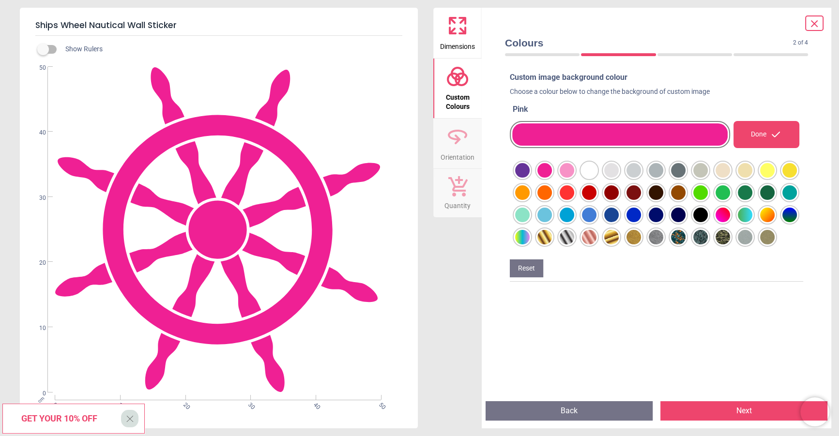
click at [530, 170] on div at bounding box center [522, 170] width 15 height 15
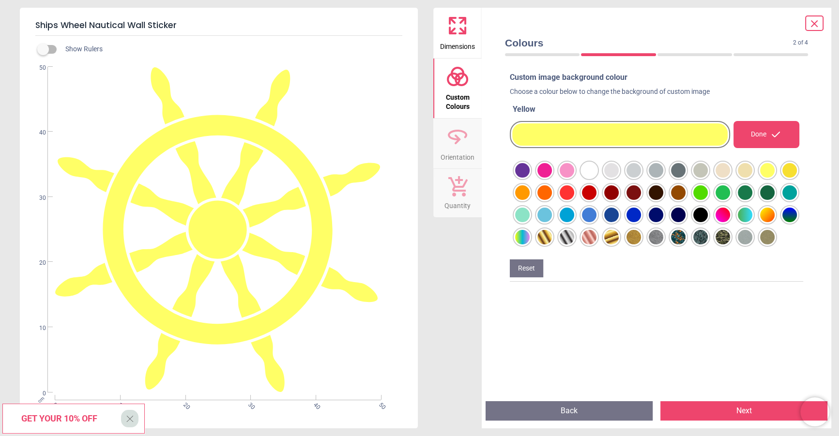
click at [530, 170] on div at bounding box center [522, 170] width 15 height 15
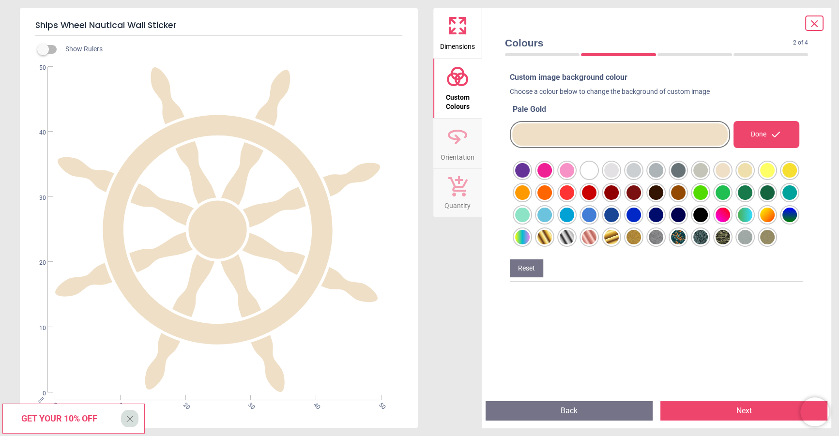
click at [530, 171] on div at bounding box center [522, 170] width 15 height 15
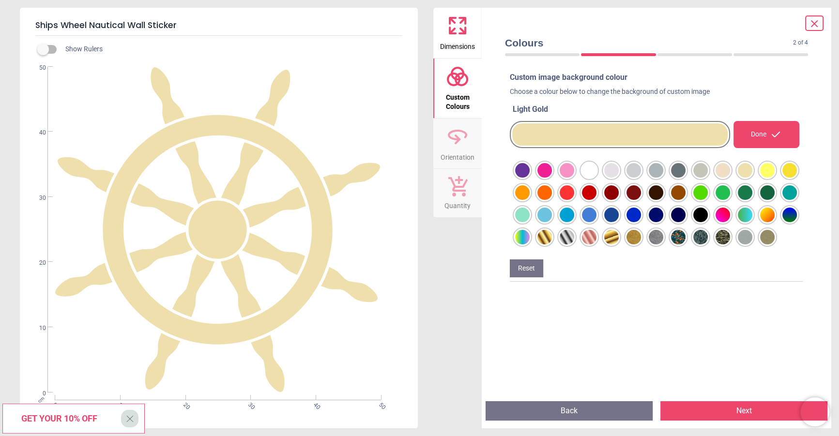
click at [530, 171] on div at bounding box center [522, 170] width 15 height 15
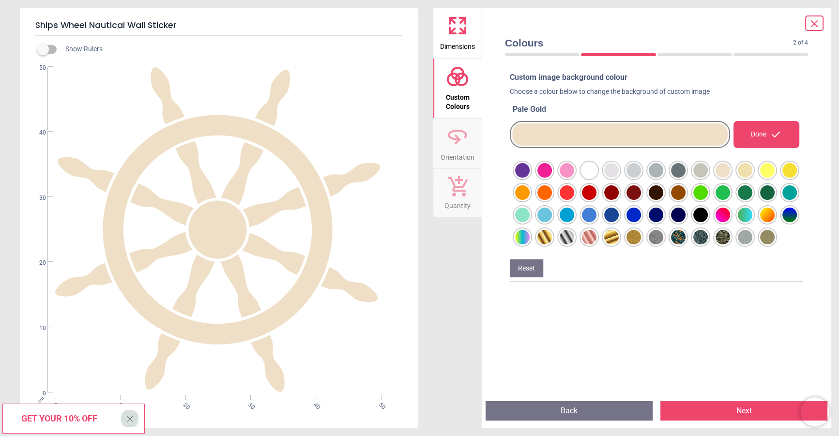
click at [811, 24] on icon at bounding box center [815, 24] width 12 height 12
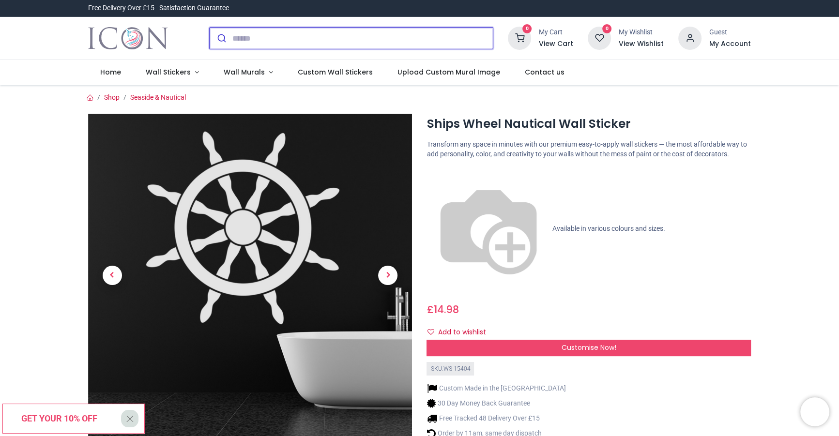
click at [399, 37] on input "search" at bounding box center [362, 38] width 261 height 21
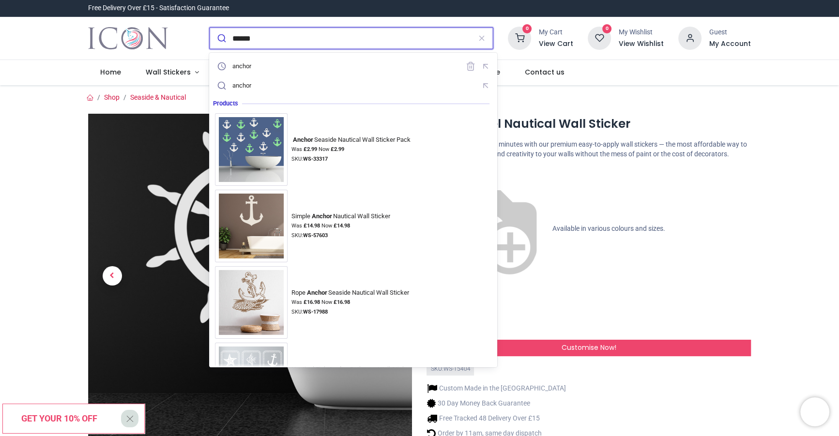
type input "******"
click at [210, 28] on button "submit" at bounding box center [221, 38] width 23 height 21
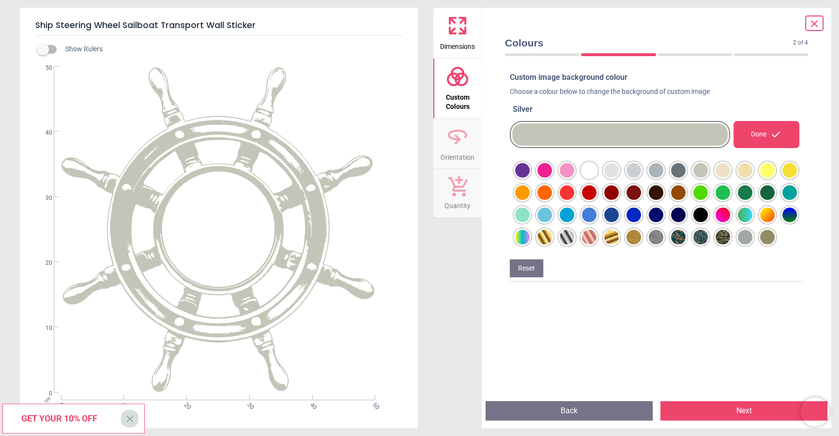
scroll to position [41, 0]
click at [530, 171] on div at bounding box center [522, 170] width 15 height 15
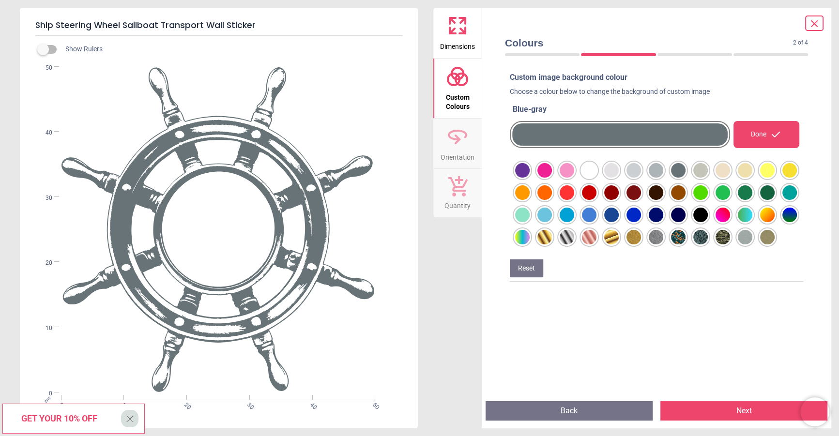
click at [530, 178] on div at bounding box center [522, 170] width 15 height 15
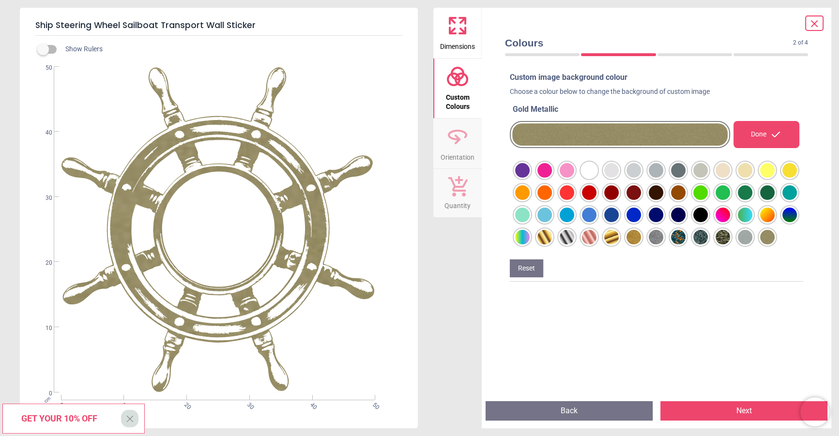
click at [530, 178] on div at bounding box center [522, 170] width 15 height 15
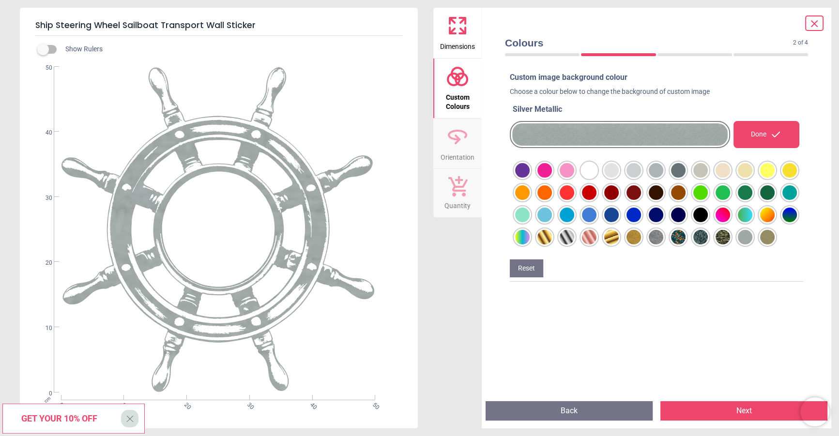
click at [530, 178] on div at bounding box center [522, 170] width 15 height 15
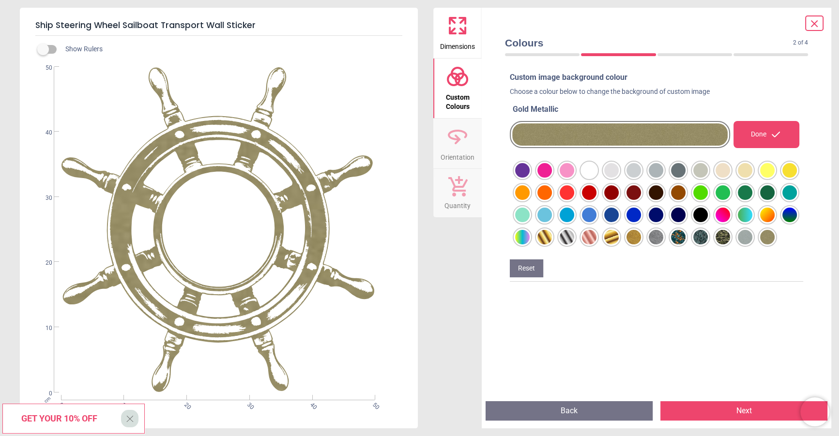
click at [530, 170] on div at bounding box center [522, 170] width 15 height 15
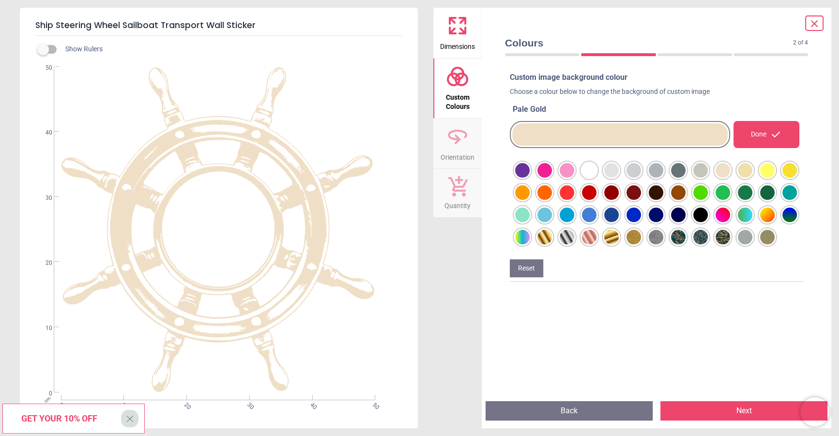
click at [530, 169] on div at bounding box center [522, 170] width 15 height 15
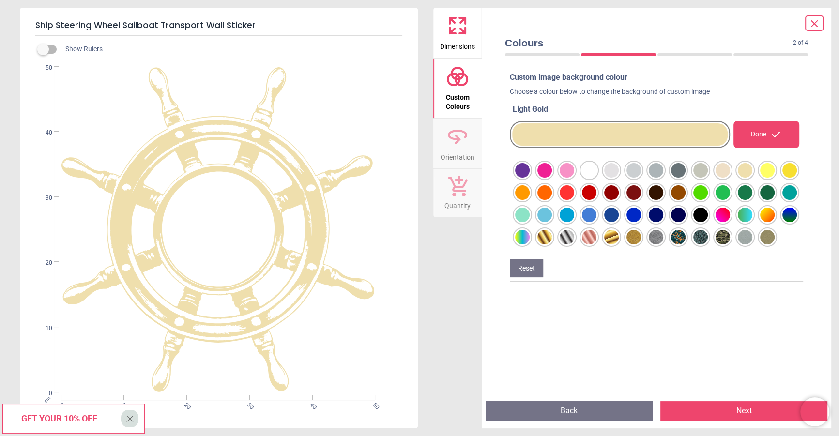
click at [530, 169] on div at bounding box center [522, 170] width 15 height 15
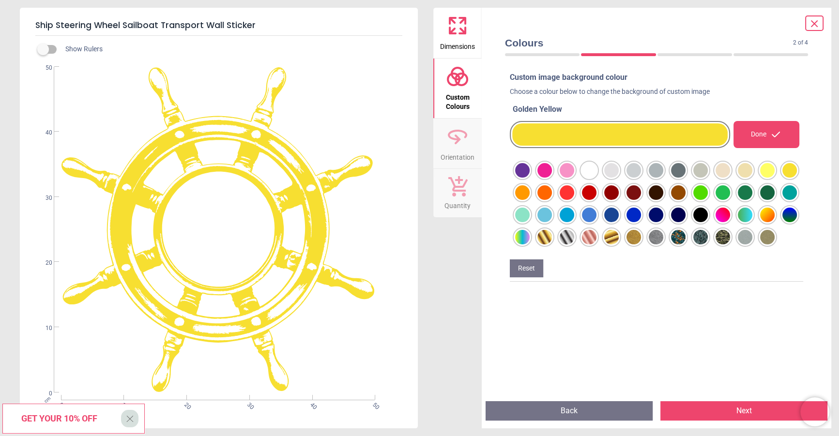
click at [530, 171] on div at bounding box center [522, 170] width 15 height 15
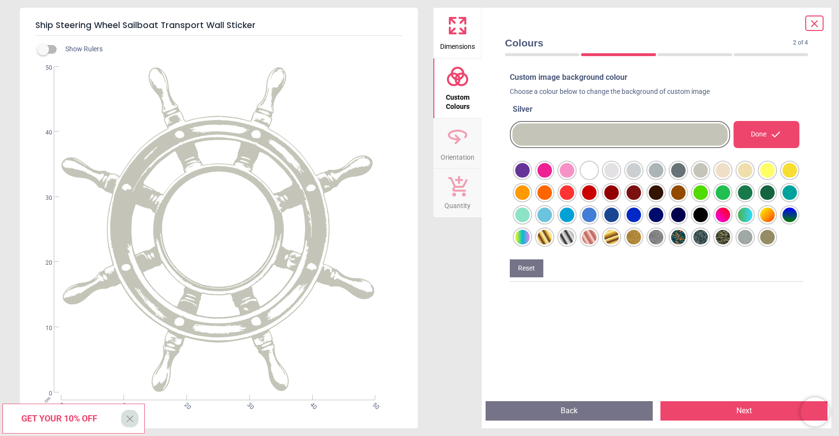
click at [530, 178] on div at bounding box center [522, 170] width 15 height 15
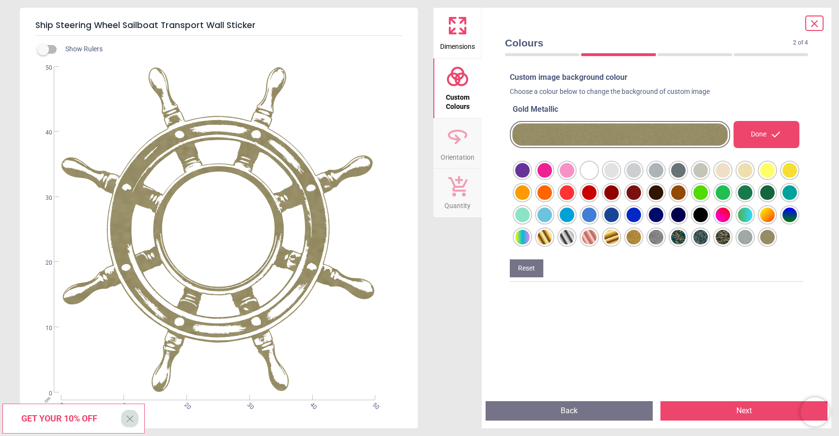
click at [530, 171] on div at bounding box center [522, 170] width 15 height 15
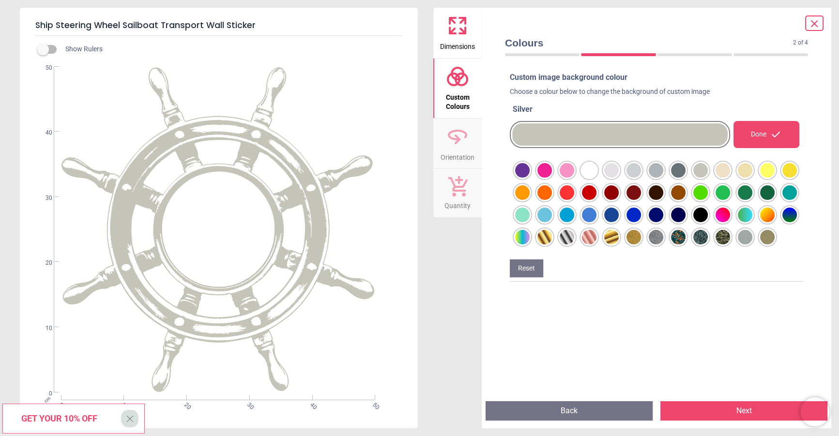
click at [530, 178] on div at bounding box center [522, 170] width 15 height 15
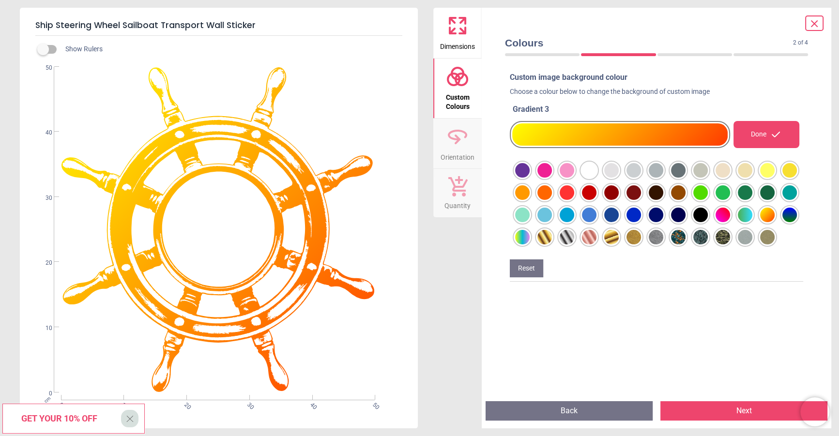
click at [530, 178] on div at bounding box center [522, 170] width 15 height 15
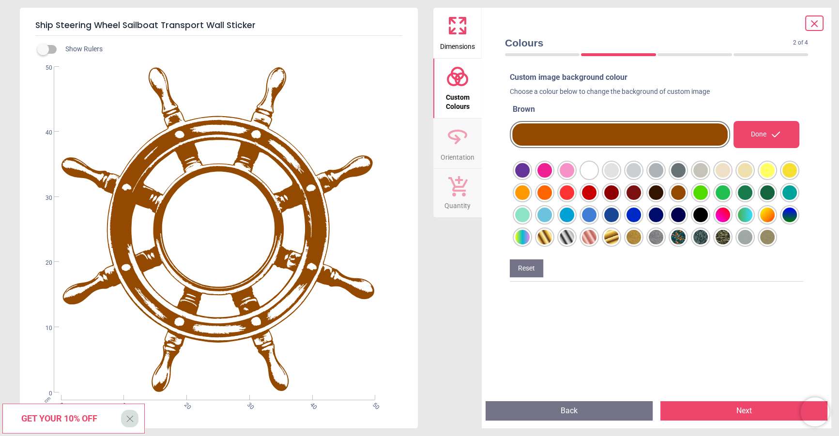
click at [530, 178] on div at bounding box center [522, 170] width 15 height 15
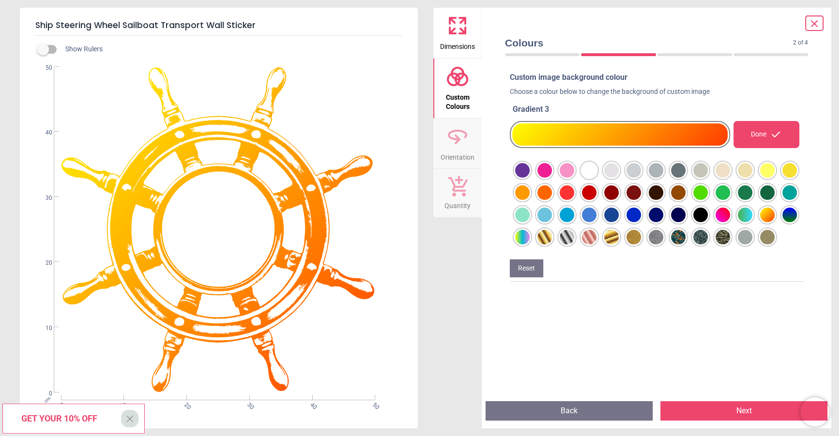
click at [530, 178] on div at bounding box center [522, 170] width 15 height 15
click at [744, 406] on button "Next" at bounding box center [744, 411] width 167 height 19
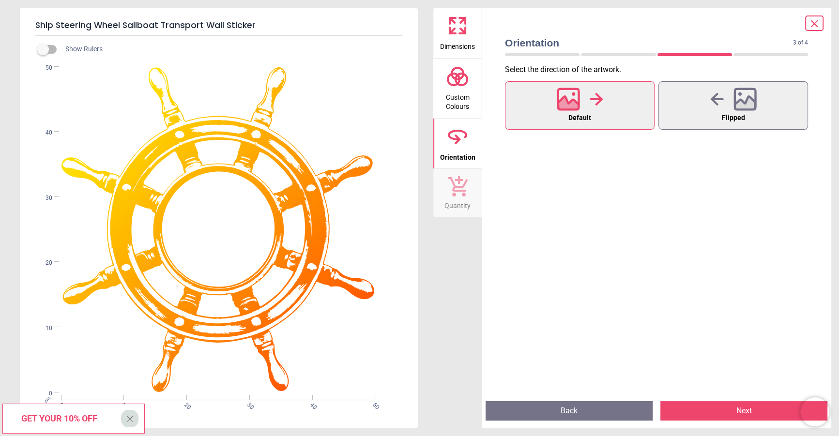
click at [618, 409] on button "Back" at bounding box center [569, 411] width 167 height 19
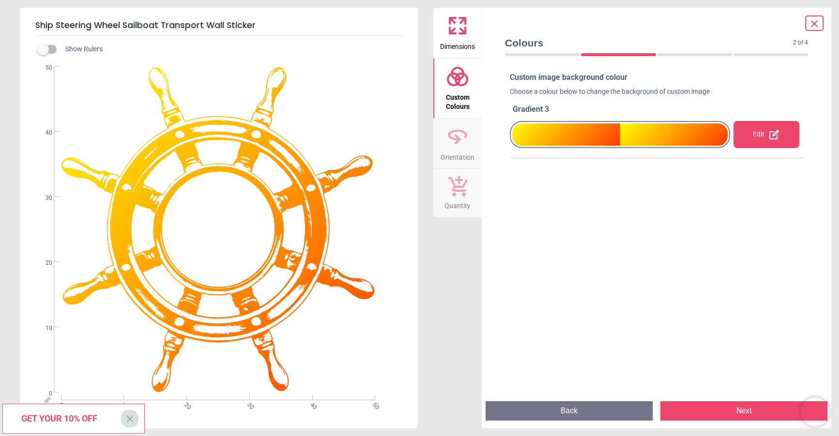
click at [762, 141] on div "Edit" at bounding box center [767, 134] width 66 height 27
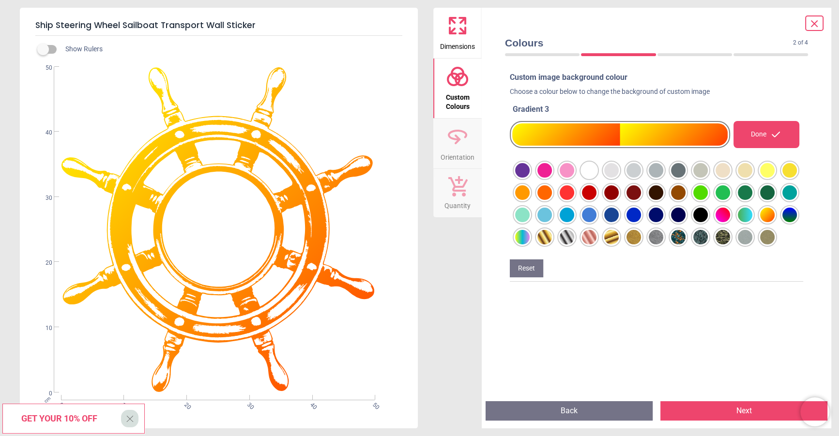
click at [530, 167] on div at bounding box center [522, 170] width 15 height 15
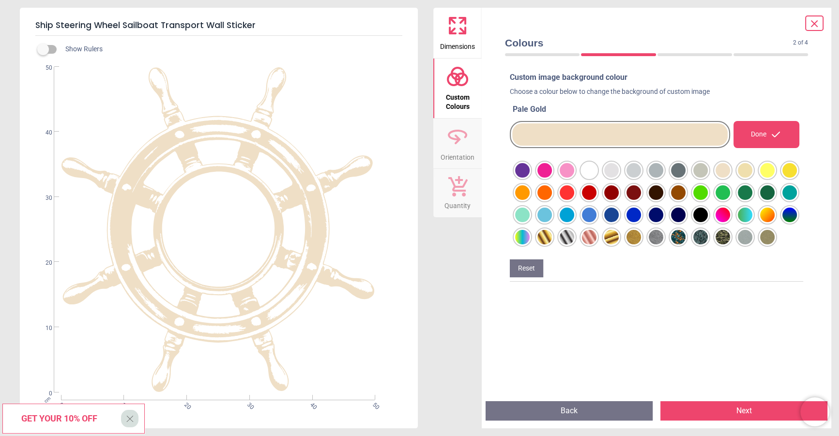
click at [530, 178] on div at bounding box center [522, 170] width 15 height 15
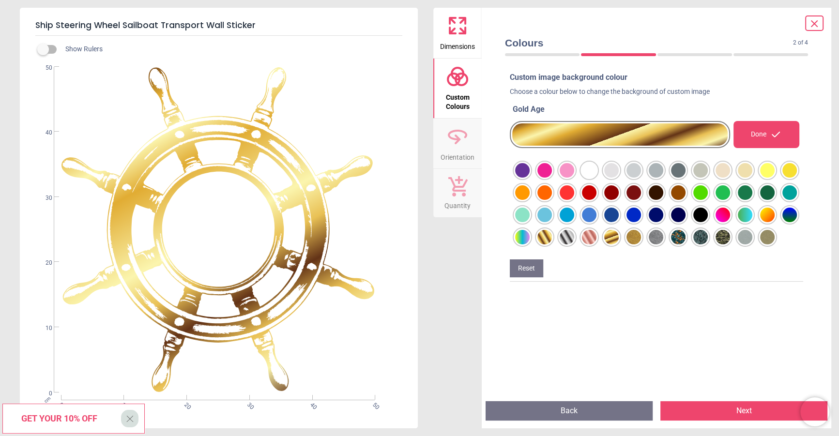
click at [530, 178] on div at bounding box center [522, 170] width 15 height 15
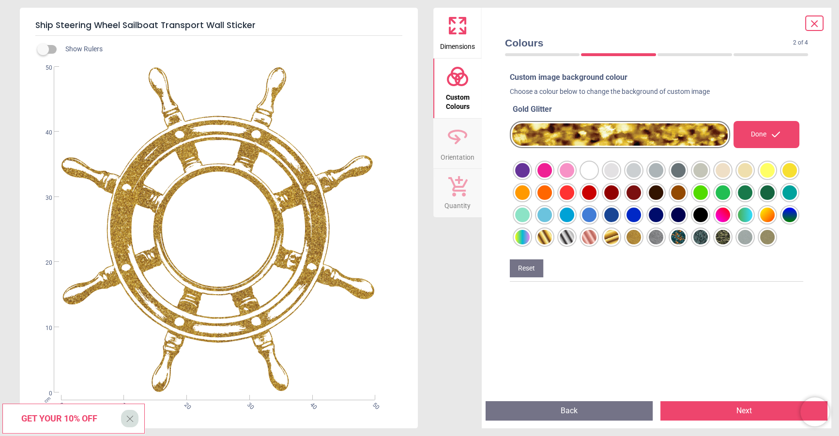
click at [530, 178] on div at bounding box center [522, 170] width 15 height 15
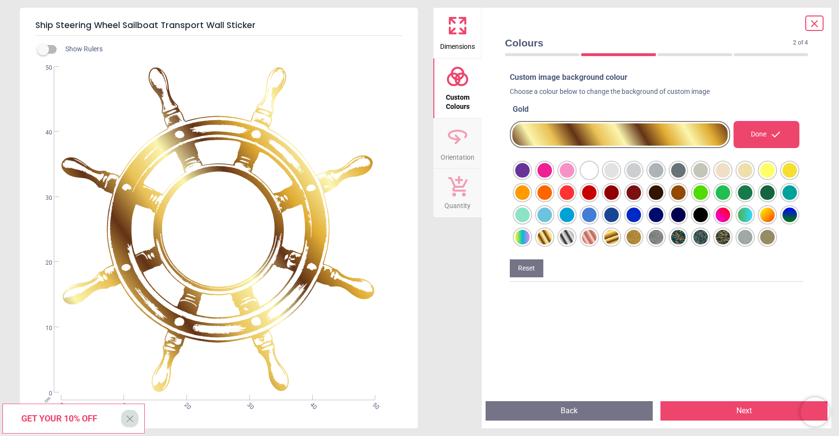
click at [530, 178] on div at bounding box center [522, 170] width 15 height 15
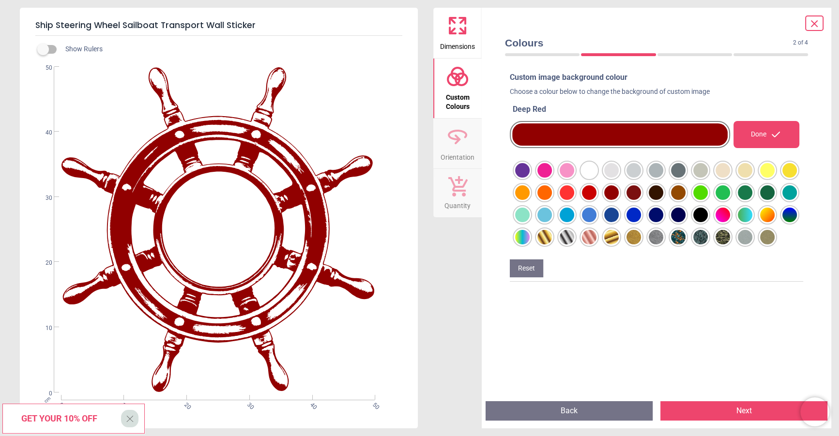
click at [530, 178] on div at bounding box center [522, 170] width 15 height 15
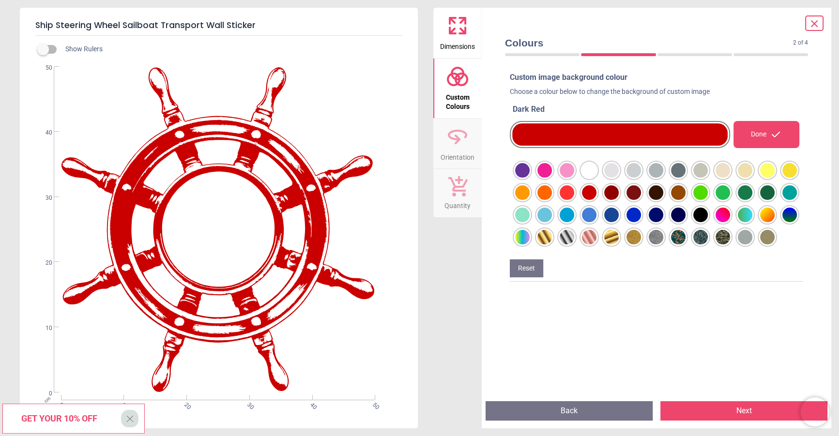
click at [530, 178] on div at bounding box center [522, 170] width 15 height 15
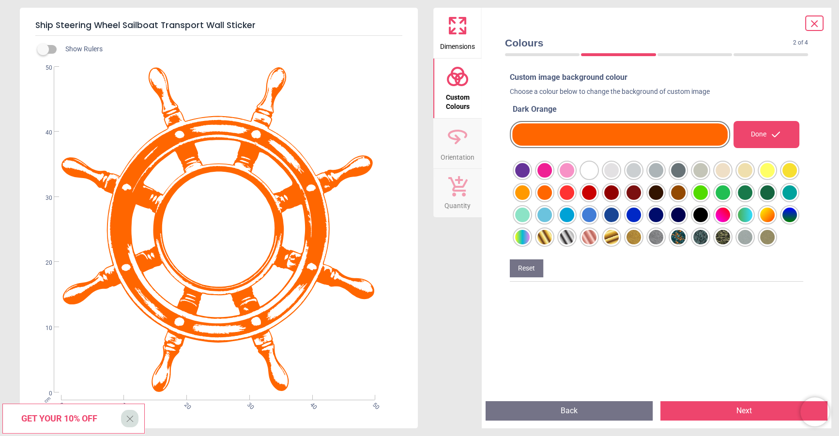
click at [530, 178] on div at bounding box center [522, 170] width 15 height 15
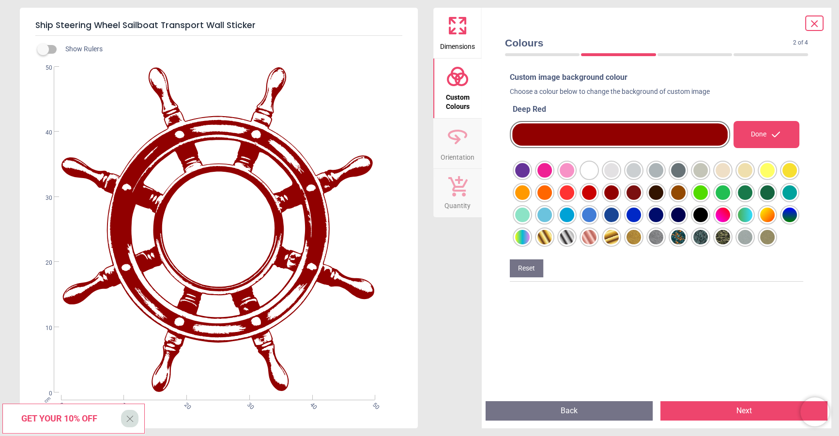
click at [530, 178] on div at bounding box center [522, 170] width 15 height 15
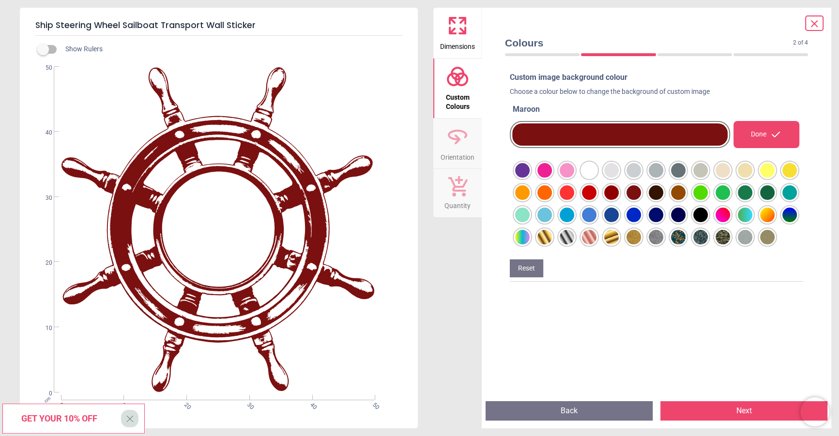
click at [530, 178] on div at bounding box center [522, 170] width 15 height 15
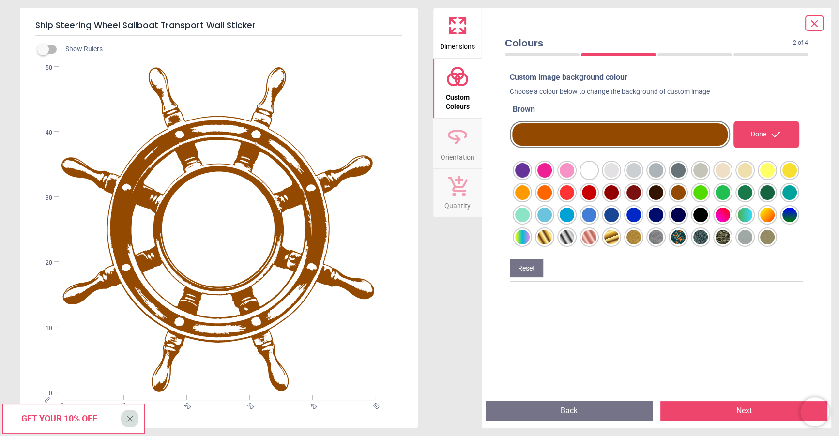
click at [530, 178] on div at bounding box center [522, 170] width 15 height 15
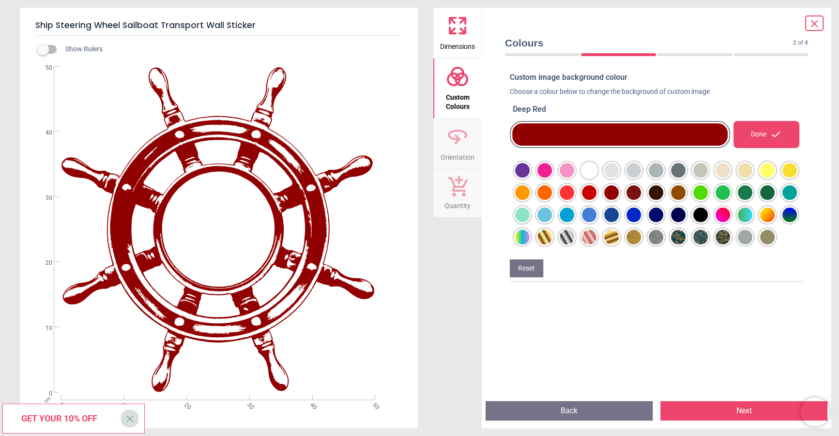
click at [530, 178] on div at bounding box center [522, 170] width 15 height 15
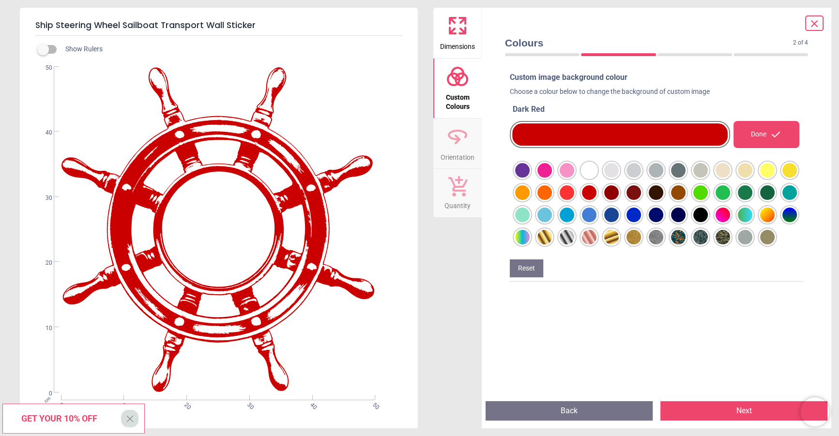
click at [530, 178] on div at bounding box center [522, 170] width 15 height 15
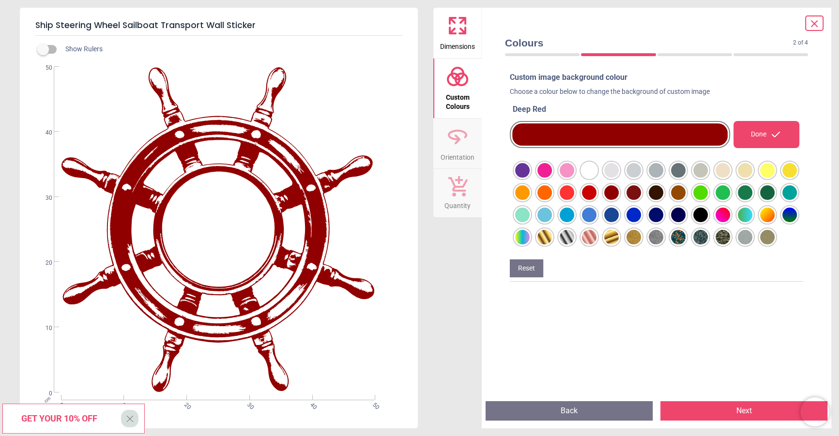
click at [530, 178] on div at bounding box center [522, 170] width 15 height 15
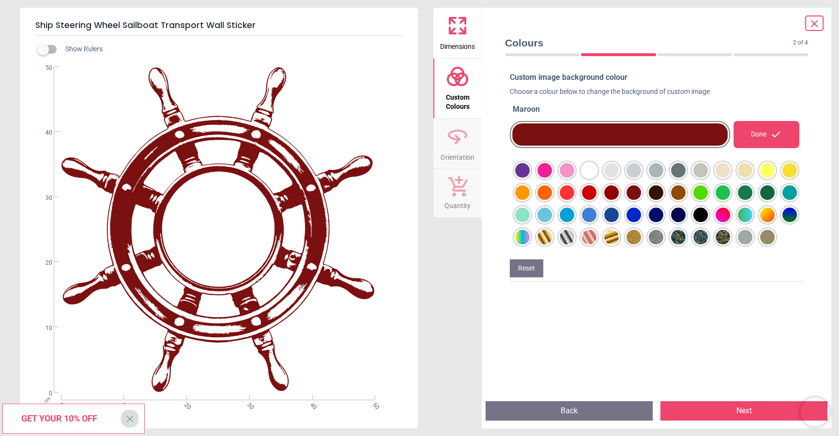
click at [530, 178] on div at bounding box center [522, 170] width 15 height 15
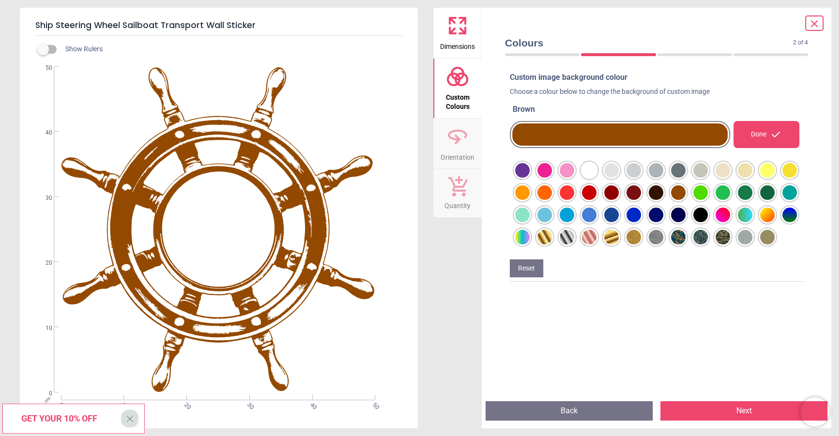
click at [530, 170] on div at bounding box center [522, 170] width 15 height 15
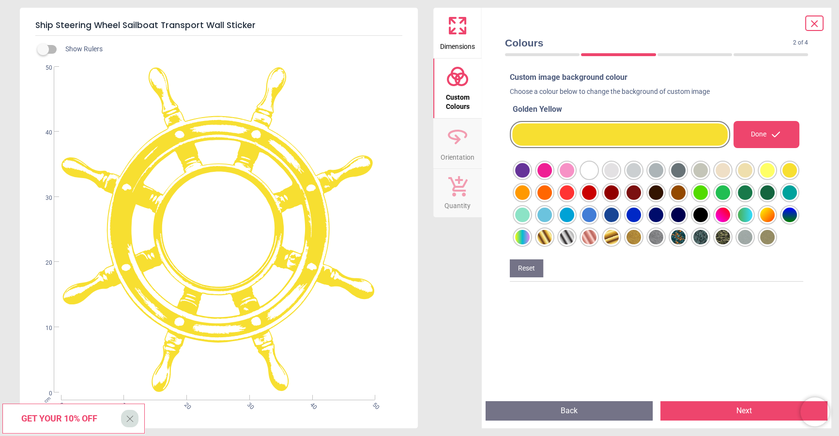
click at [530, 173] on div at bounding box center [522, 170] width 15 height 15
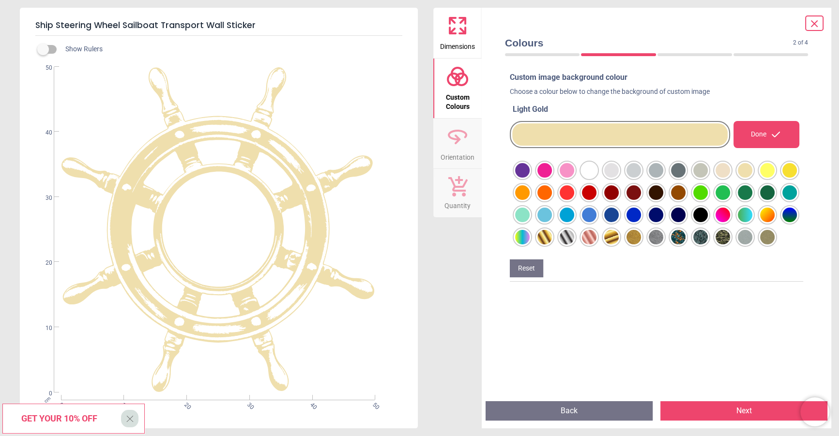
click at [530, 171] on div at bounding box center [522, 170] width 15 height 15
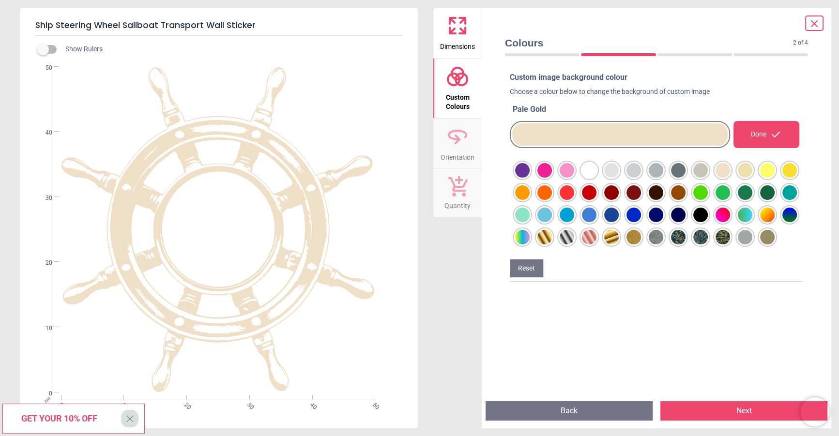
click at [530, 178] on div at bounding box center [522, 170] width 15 height 15
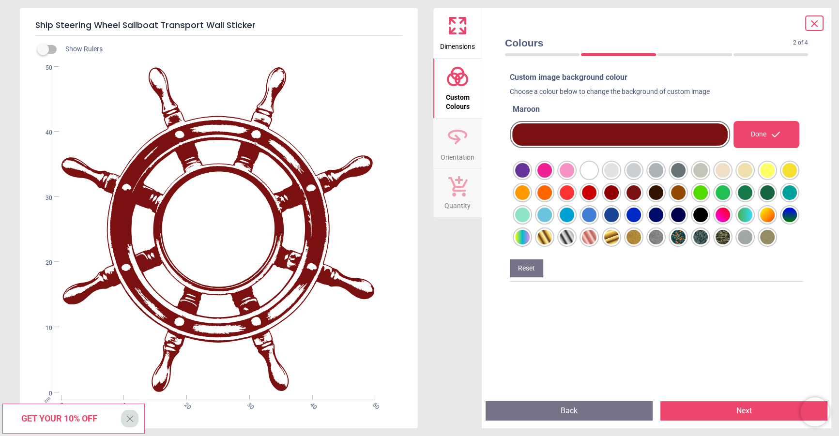
click at [530, 178] on div at bounding box center [522, 170] width 15 height 15
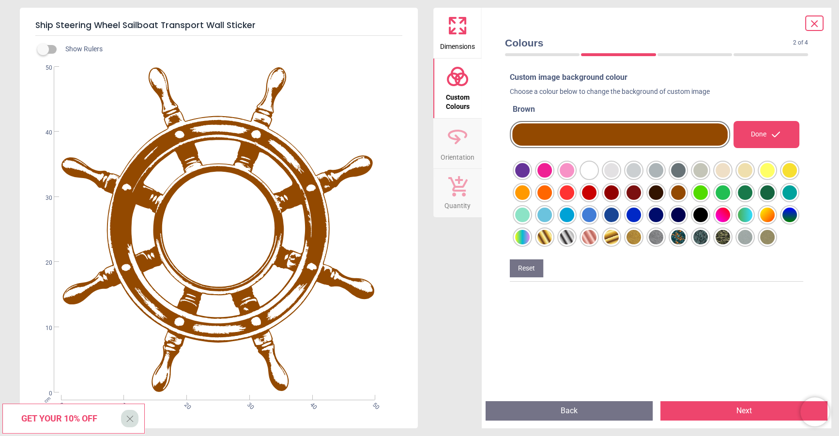
click at [530, 178] on div at bounding box center [522, 170] width 15 height 15
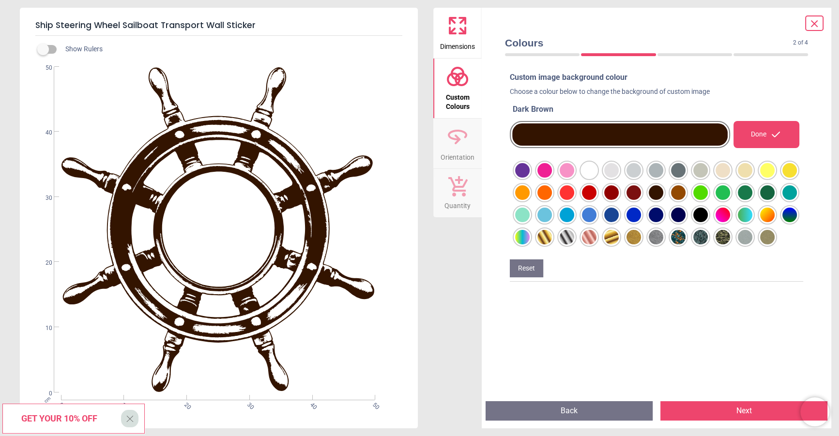
click at [530, 178] on div at bounding box center [522, 170] width 15 height 15
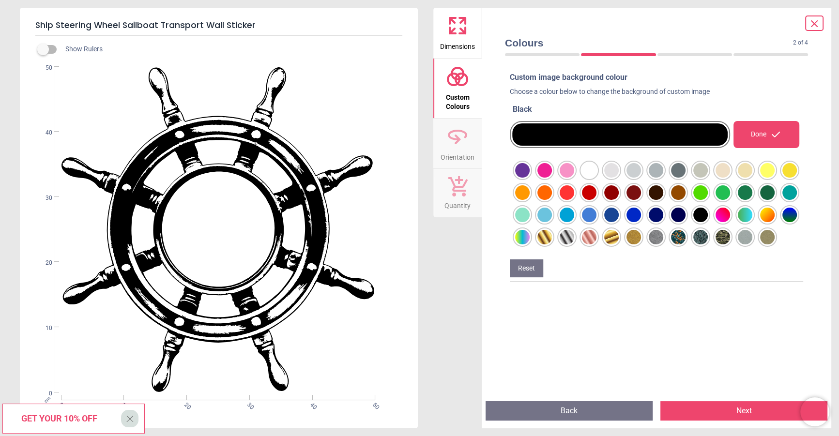
click at [530, 178] on div at bounding box center [522, 170] width 15 height 15
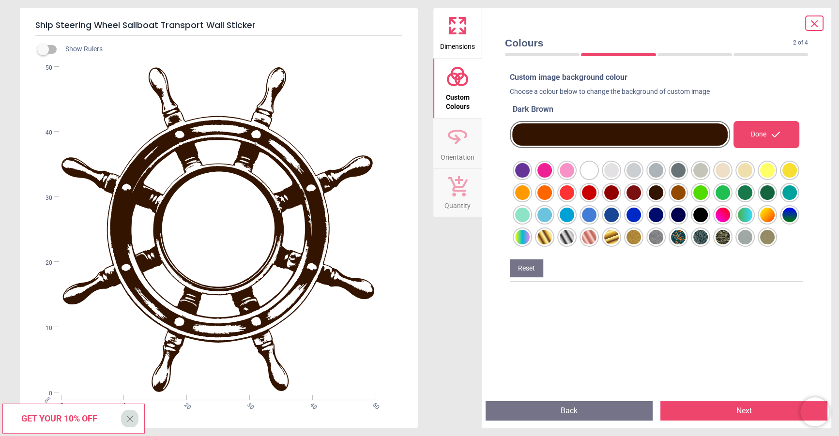
click at [319, 206] on div "WS-17942 Created with Snap null" at bounding box center [218, 230] width 396 height 326
click at [530, 178] on div at bounding box center [522, 170] width 15 height 15
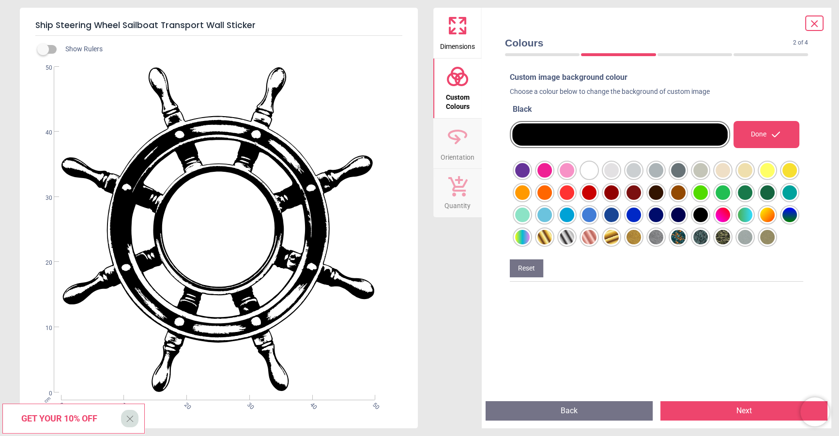
click at [530, 178] on div at bounding box center [522, 170] width 15 height 15
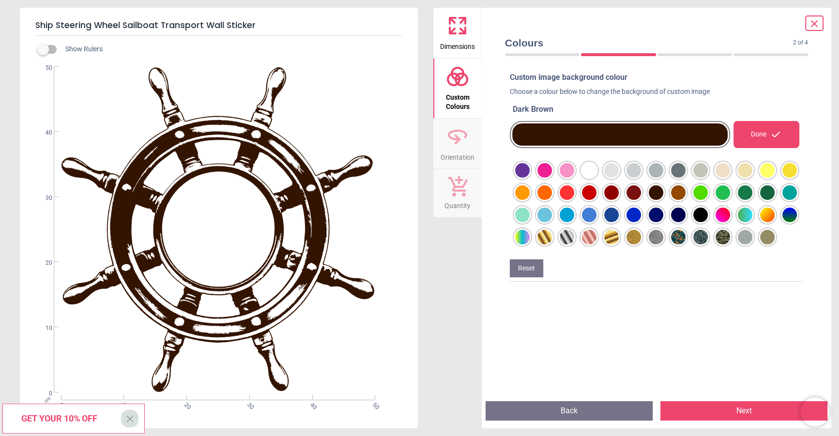
click at [530, 178] on div at bounding box center [522, 170] width 15 height 15
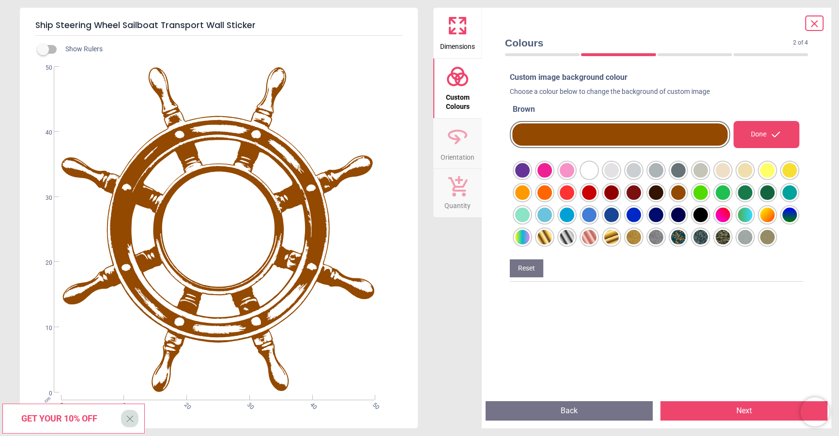
click at [530, 178] on div at bounding box center [522, 170] width 15 height 15
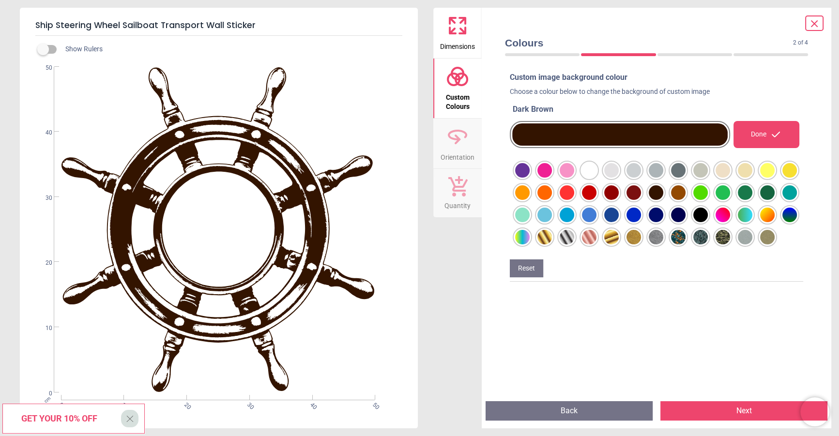
click at [530, 170] on div at bounding box center [522, 170] width 15 height 15
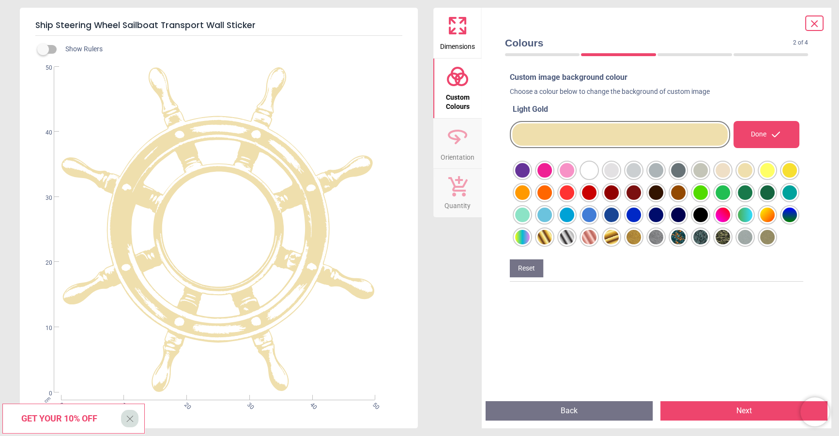
click at [530, 170] on div at bounding box center [522, 170] width 15 height 15
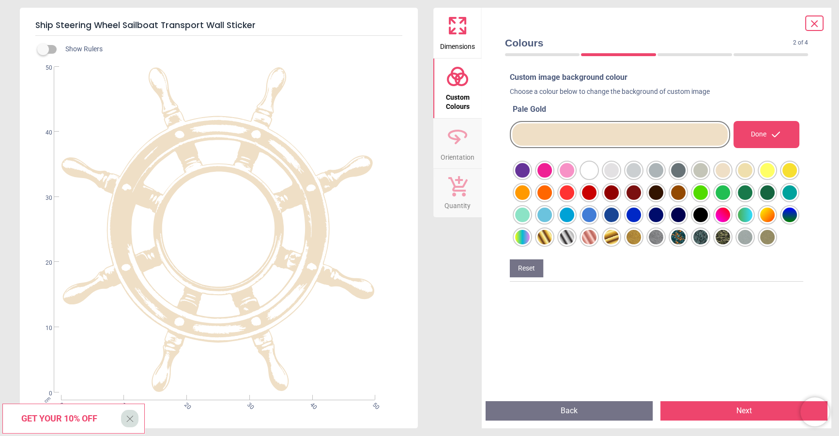
click at [530, 171] on div at bounding box center [522, 170] width 15 height 15
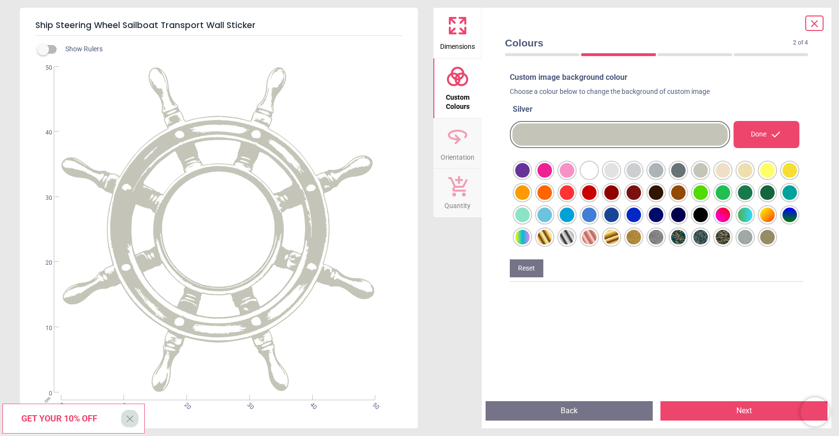
click at [445, 20] on button "Dimensions" at bounding box center [457, 33] width 48 height 50
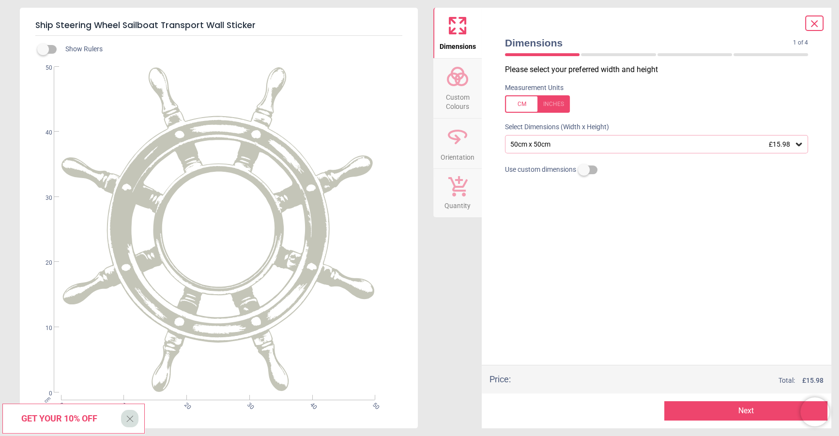
click at [588, 146] on div "50cm x 50cm £15.98" at bounding box center [652, 144] width 285 height 8
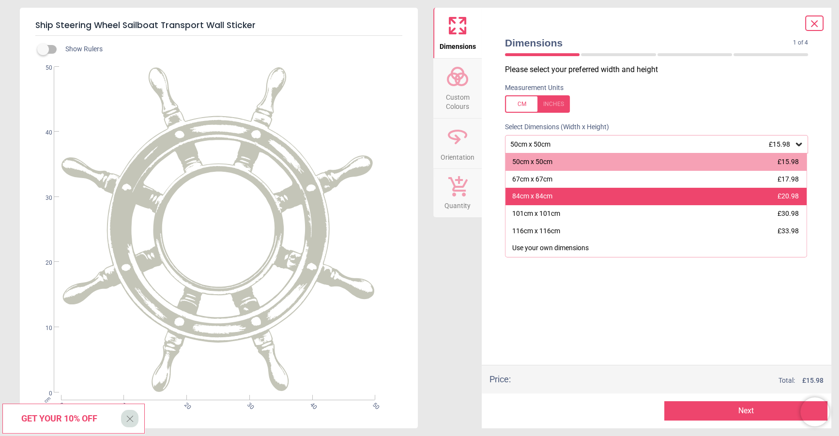
click at [573, 196] on div "84cm x 84cm £20.98" at bounding box center [656, 196] width 301 height 17
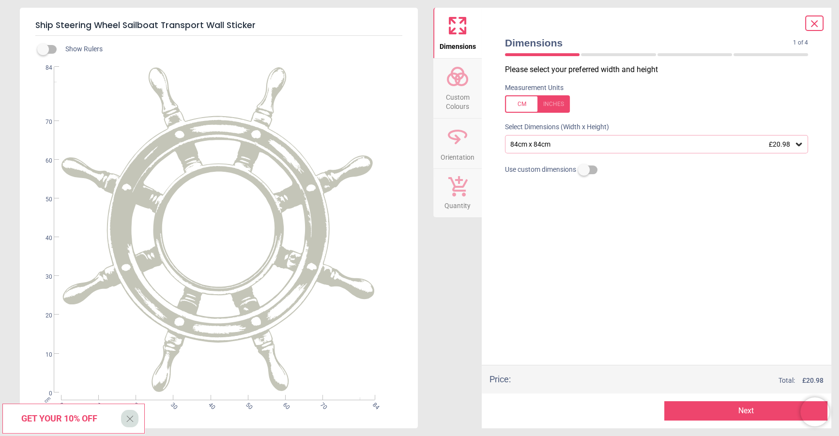
click at [633, 270] on div "Please select your preferred width and height Measurement Units Select Dimensio…" at bounding box center [656, 214] width 319 height 301
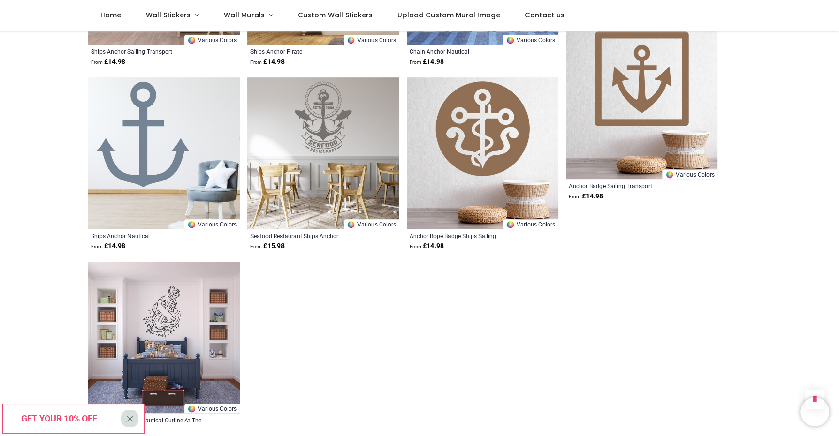
scroll to position [593, 0]
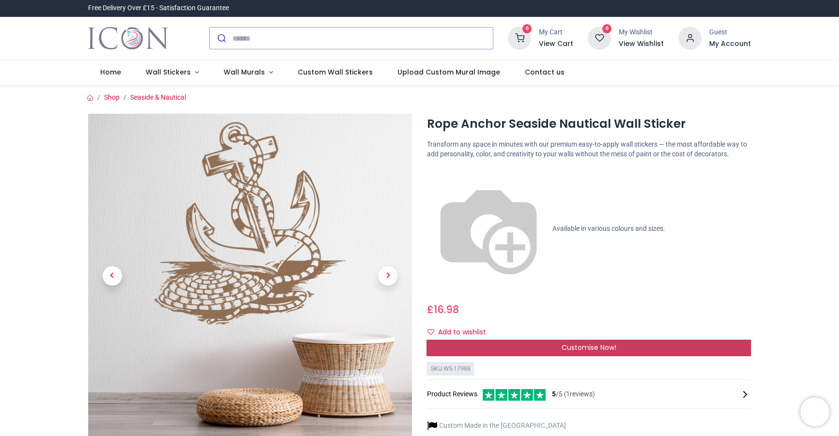
click at [572, 343] on span "Customise Now!" at bounding box center [589, 348] width 55 height 10
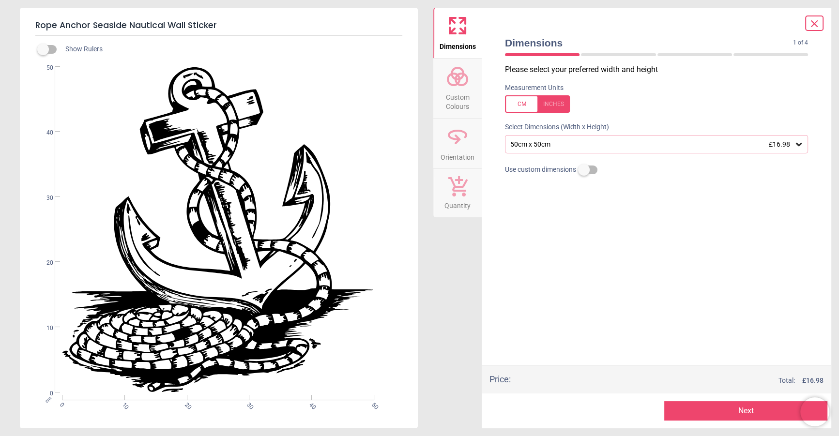
click at [542, 149] on div "50cm x 50cm £16.98" at bounding box center [652, 144] width 285 height 8
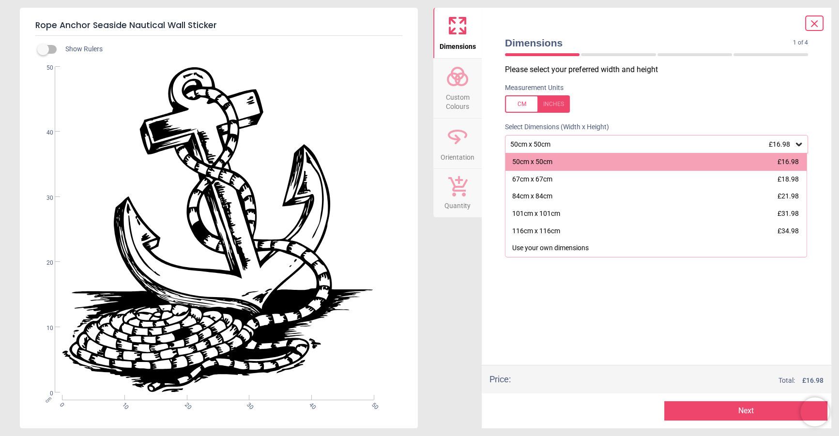
click at [542, 327] on div "Please select your preferred width and height Measurement Units Select Dimensio…" at bounding box center [656, 214] width 319 height 301
click at [819, 29] on icon at bounding box center [815, 24] width 12 height 12
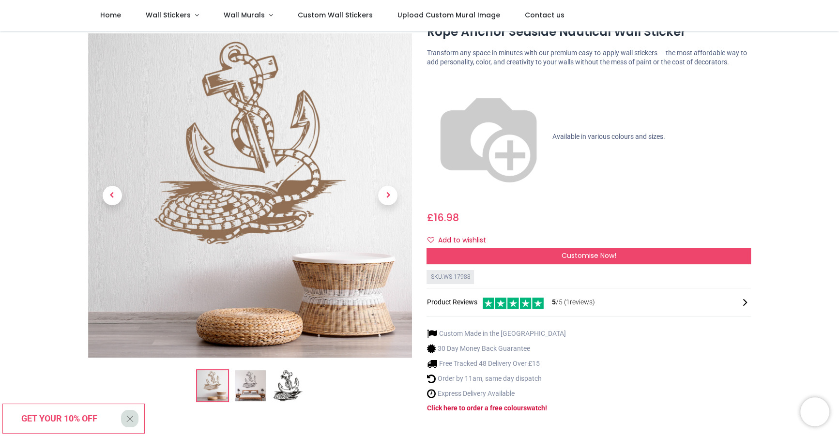
scroll to position [41, 0]
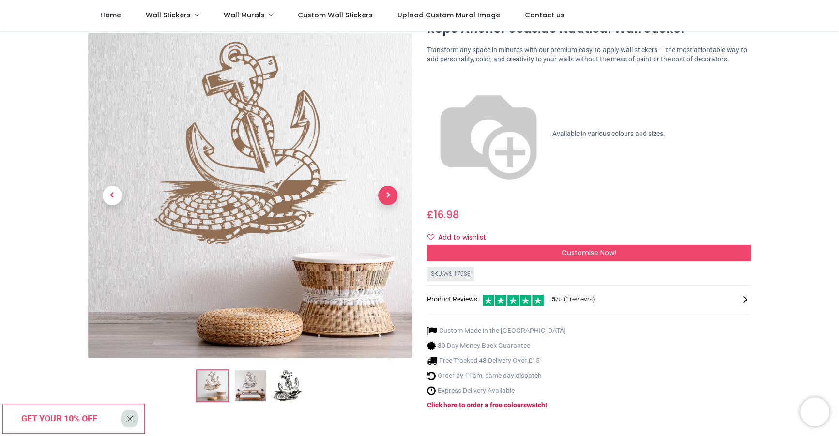
click at [385, 186] on span "Next" at bounding box center [387, 195] width 19 height 19
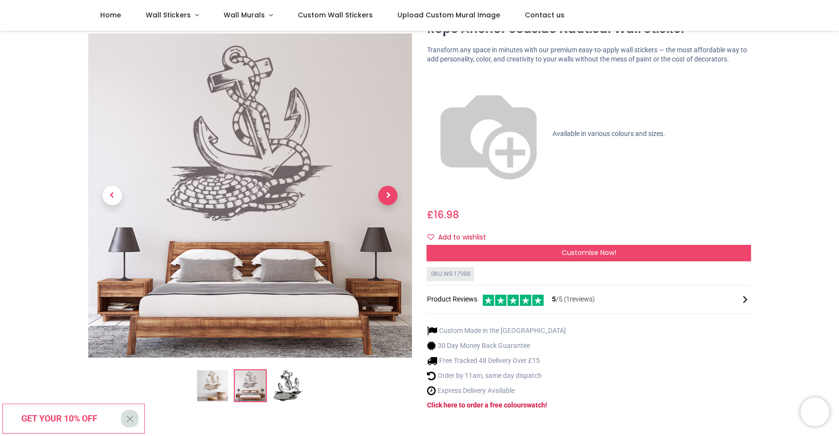
click at [380, 186] on span "Next" at bounding box center [387, 195] width 19 height 19
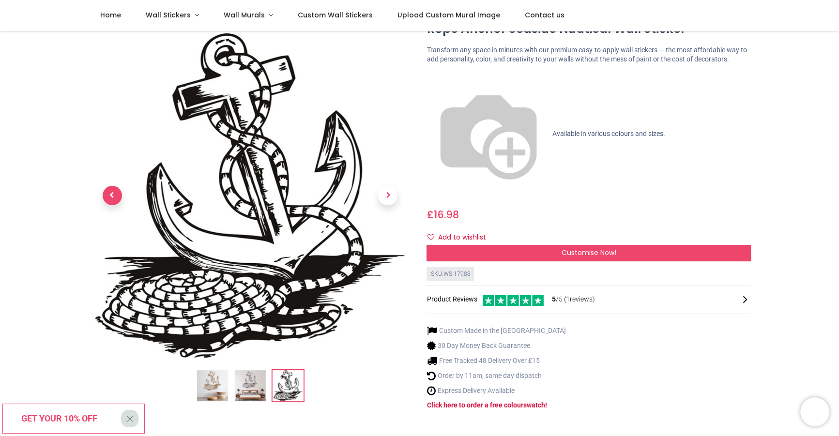
click at [115, 186] on span "Previous" at bounding box center [112, 195] width 19 height 19
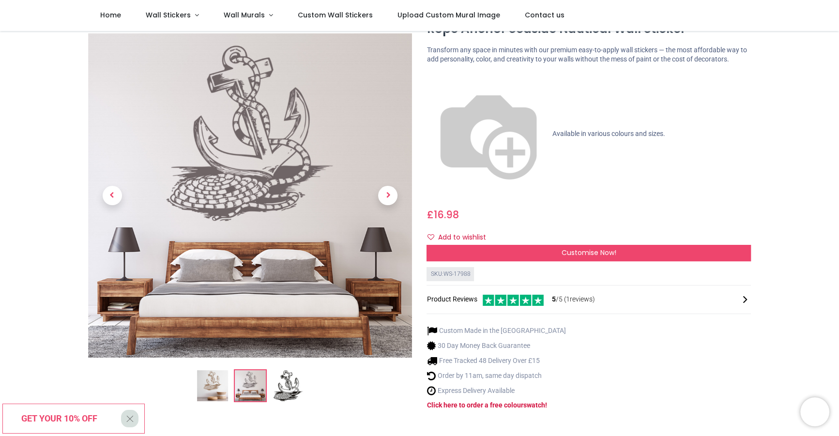
scroll to position [0, 0]
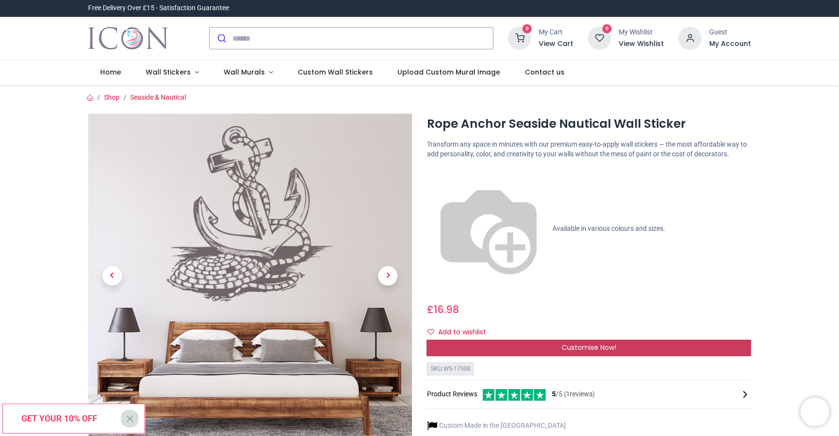
click at [570, 343] on span "Customise Now!" at bounding box center [589, 348] width 55 height 10
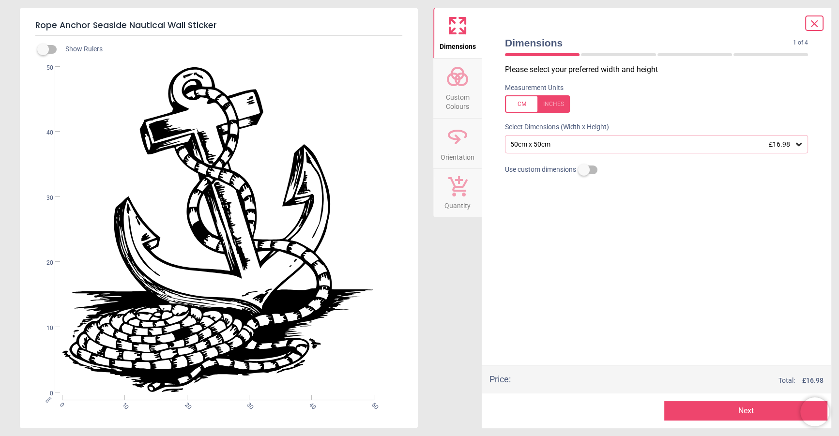
click at [464, 86] on icon at bounding box center [457, 76] width 23 height 23
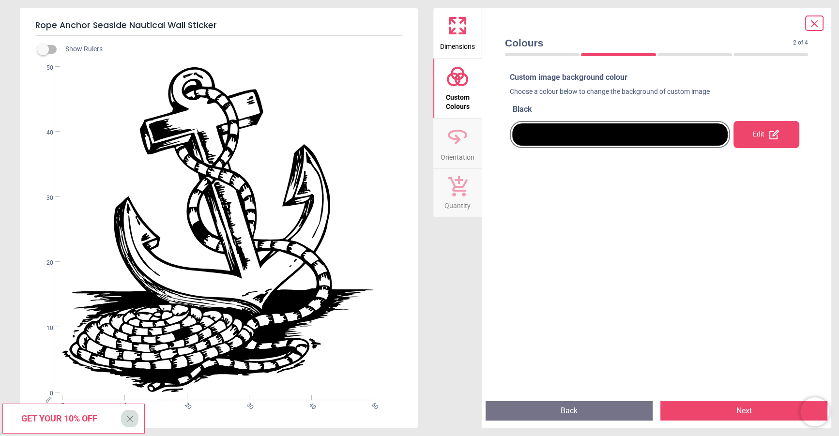
click at [762, 131] on div "Edit" at bounding box center [767, 134] width 66 height 27
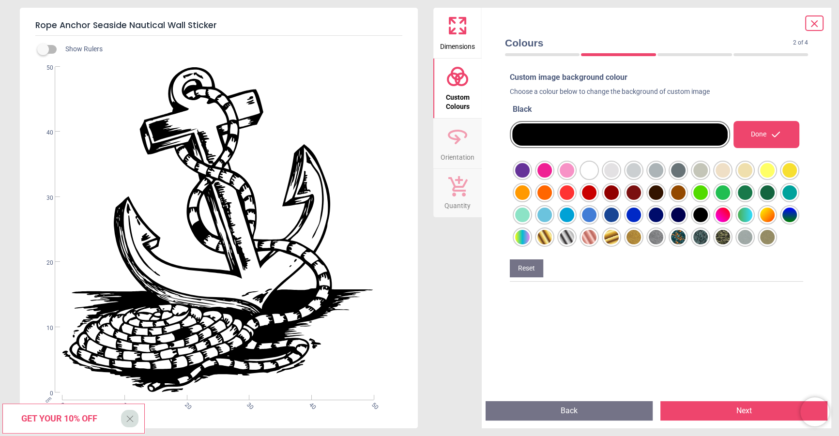
click at [530, 178] on div at bounding box center [522, 170] width 15 height 15
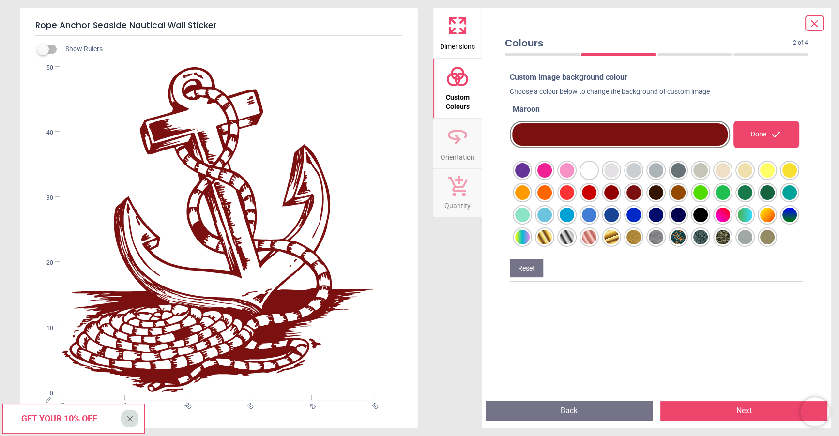
click at [530, 178] on div at bounding box center [522, 170] width 15 height 15
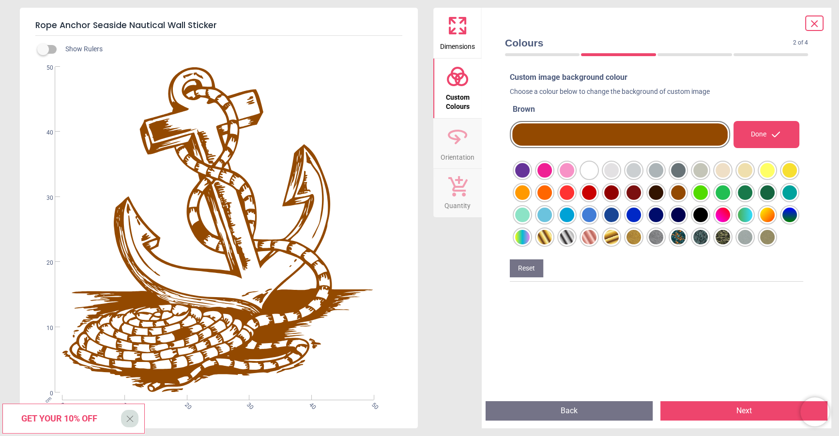
click at [530, 178] on div at bounding box center [522, 170] width 15 height 15
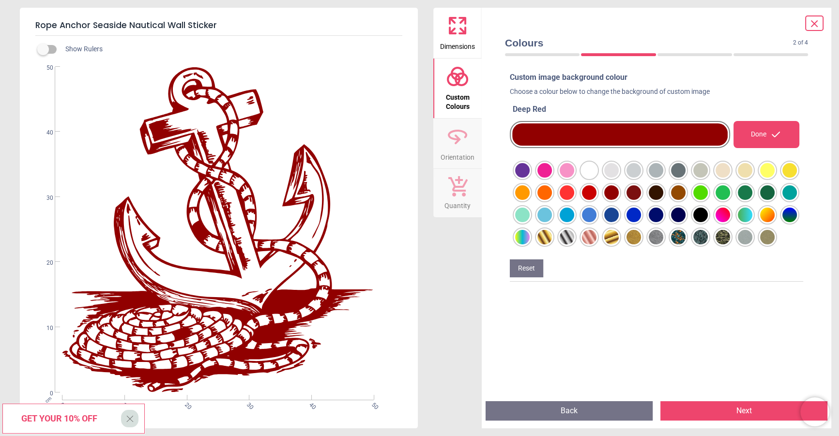
click at [530, 178] on div at bounding box center [522, 170] width 15 height 15
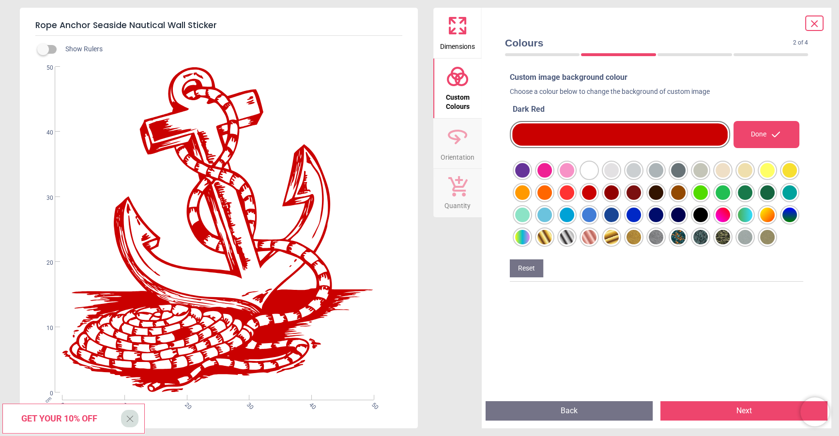
click at [666, 333] on div "Custom image background colour Choose a colour below to change the background o…" at bounding box center [656, 232] width 309 height 329
drag, startPoint x: 688, startPoint y: 187, endPoint x: 680, endPoint y: 191, distance: 8.7
click at [686, 187] on div at bounding box center [657, 204] width 286 height 84
click at [530, 178] on div at bounding box center [522, 170] width 15 height 15
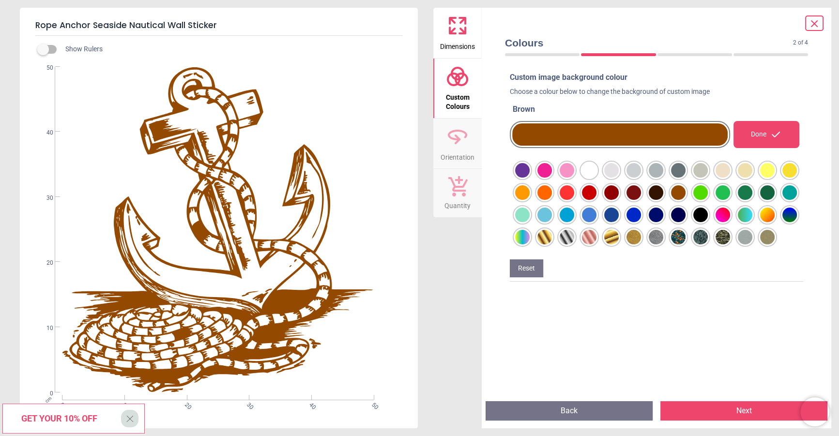
click at [530, 174] on div at bounding box center [522, 170] width 15 height 15
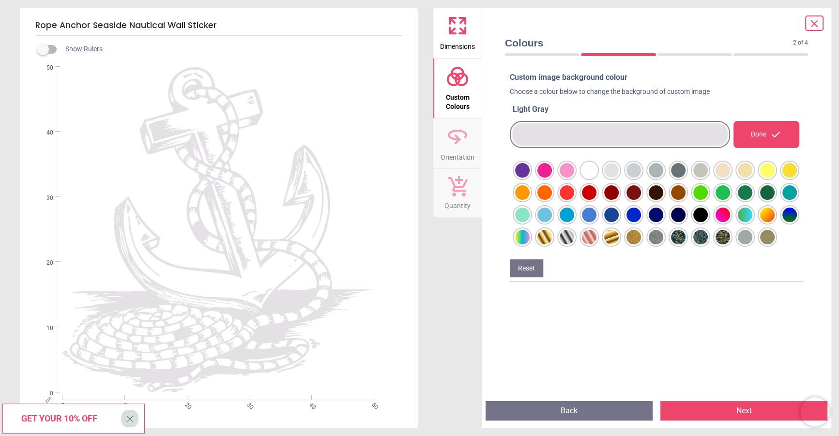
click at [530, 170] on div at bounding box center [522, 170] width 15 height 15
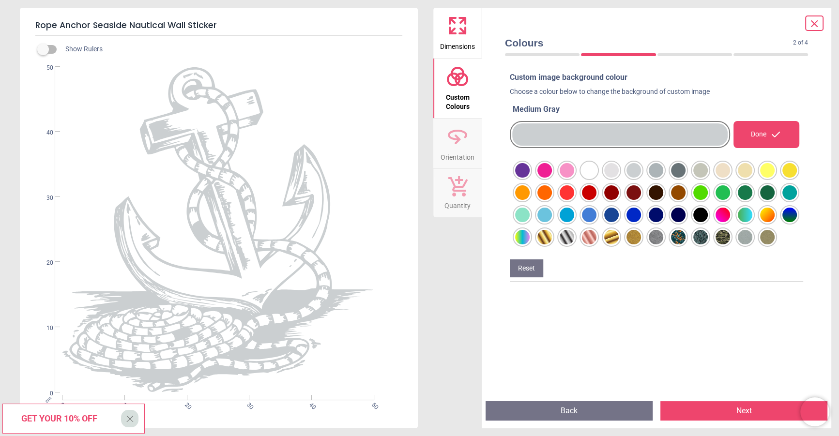
click at [530, 173] on div at bounding box center [522, 170] width 15 height 15
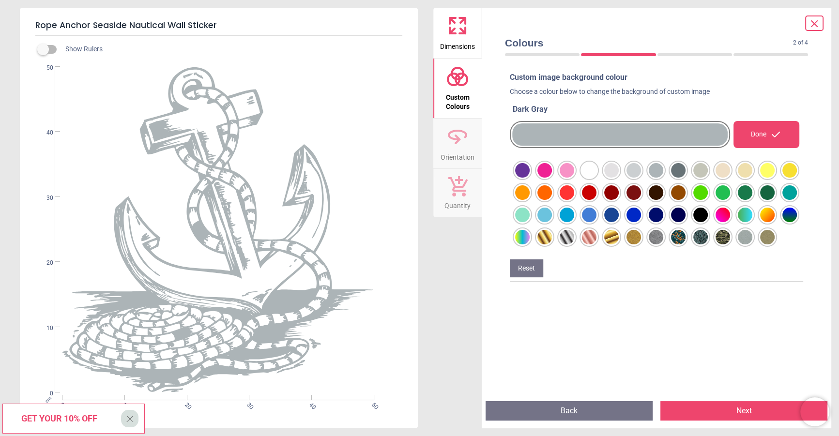
click at [530, 170] on div at bounding box center [522, 170] width 15 height 15
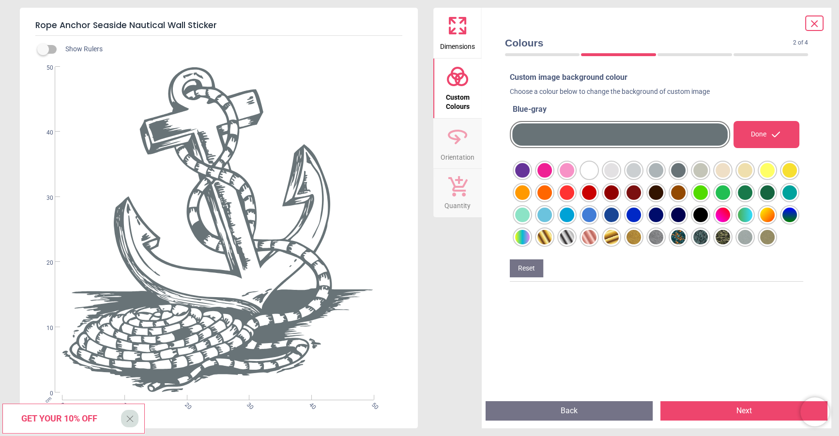
click at [530, 178] on div at bounding box center [522, 170] width 15 height 15
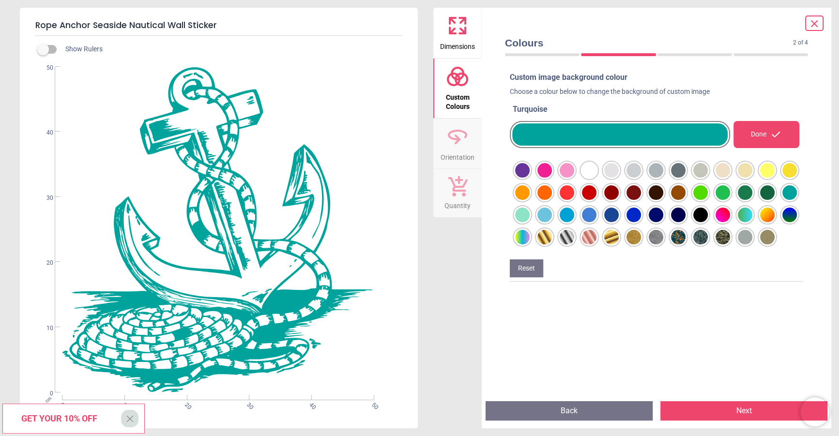
click at [530, 178] on div at bounding box center [522, 170] width 15 height 15
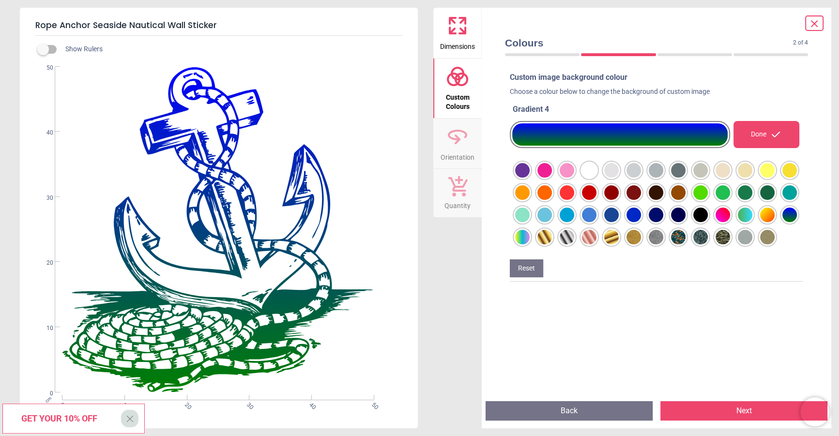
click at [530, 178] on div at bounding box center [522, 170] width 15 height 15
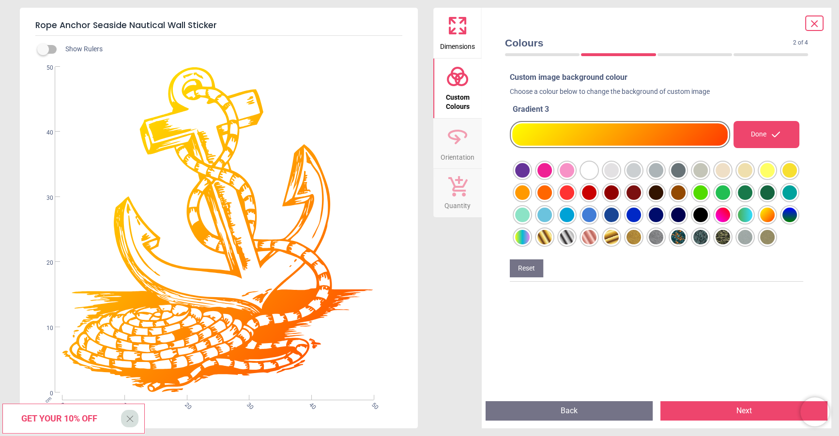
click at [530, 178] on div at bounding box center [522, 170] width 15 height 15
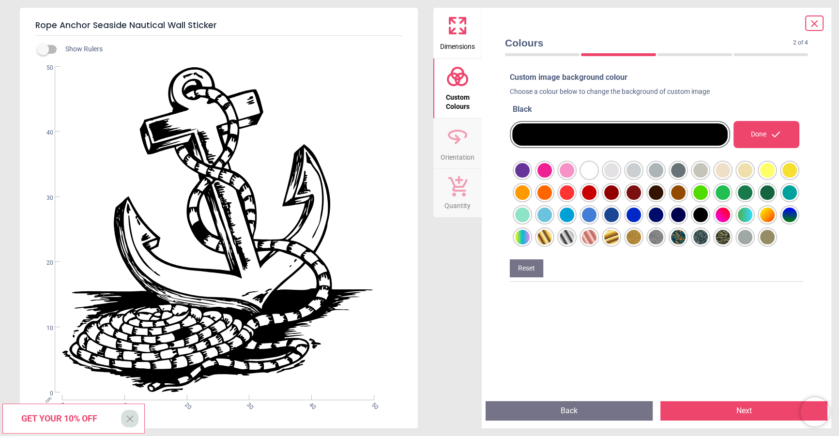
click at [530, 178] on div at bounding box center [522, 170] width 15 height 15
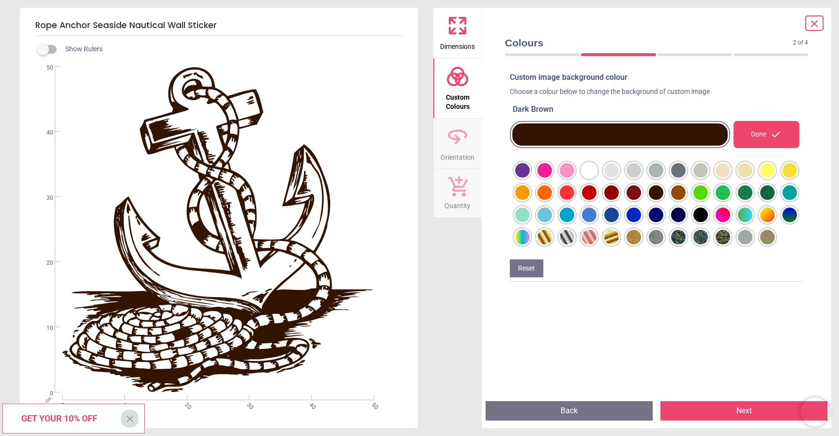
click at [530, 178] on div at bounding box center [522, 170] width 15 height 15
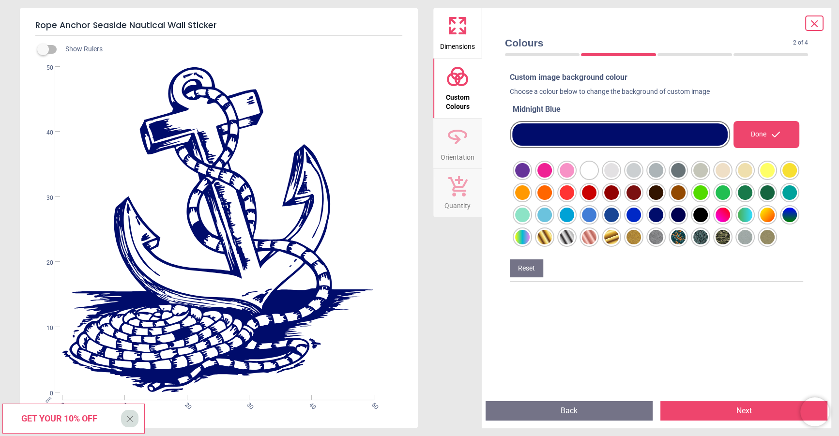
click at [530, 178] on div at bounding box center [522, 170] width 15 height 15
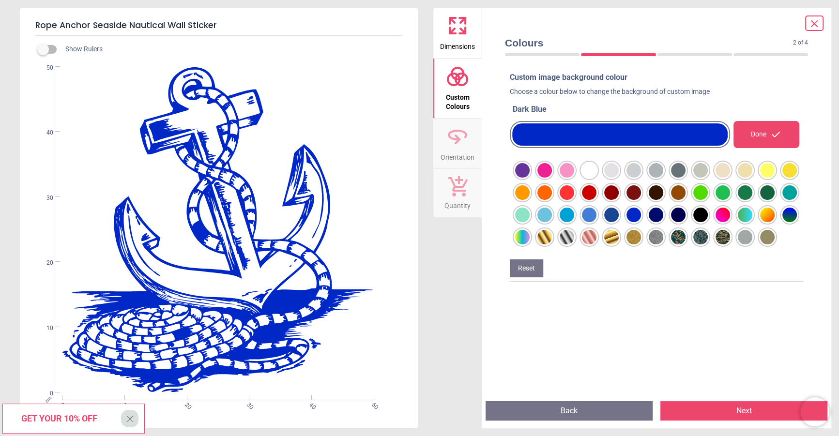
click at [530, 178] on div at bounding box center [522, 170] width 15 height 15
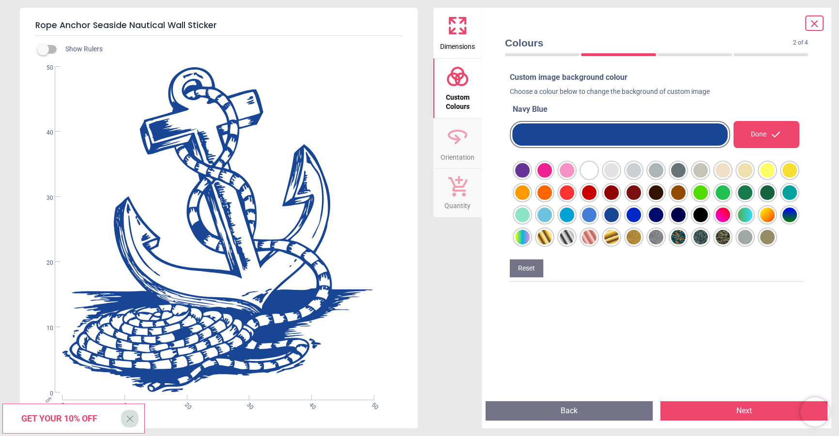
click at [530, 178] on div at bounding box center [522, 170] width 15 height 15
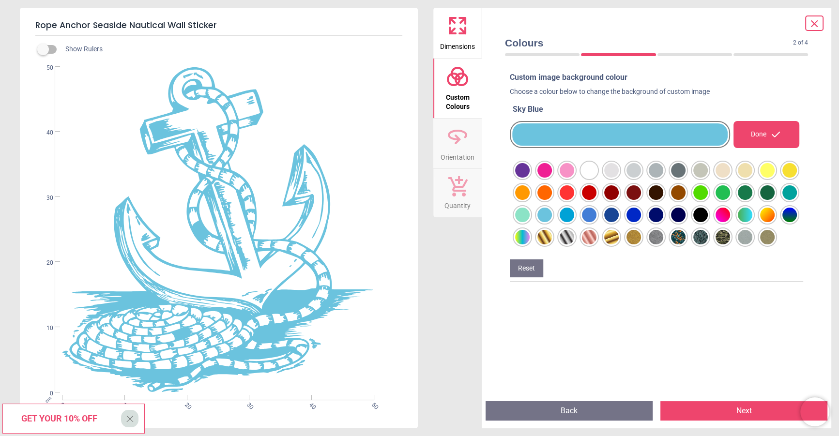
click at [530, 178] on div at bounding box center [522, 170] width 15 height 15
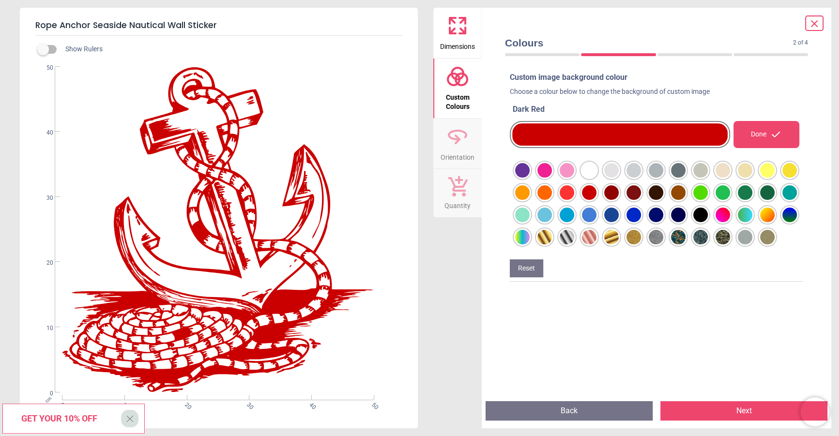
click at [530, 178] on div at bounding box center [522, 170] width 15 height 15
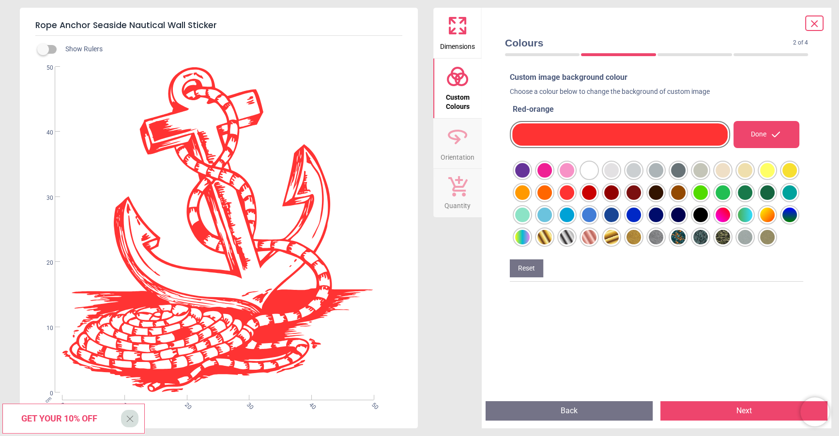
click at [530, 178] on div at bounding box center [522, 170] width 15 height 15
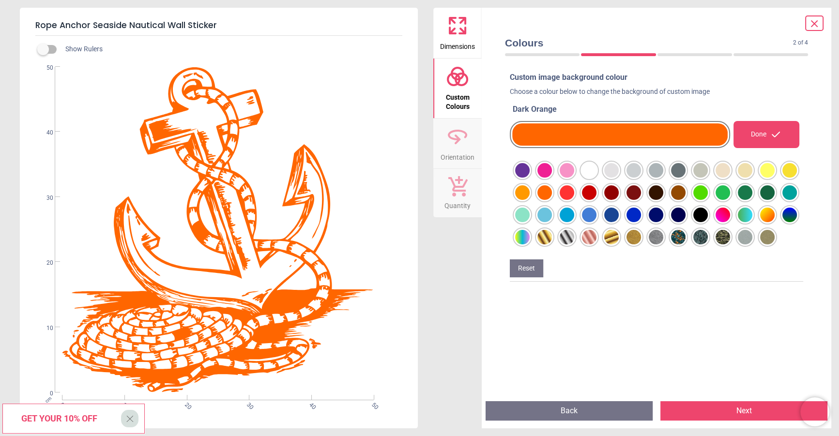
click at [530, 171] on div at bounding box center [522, 170] width 15 height 15
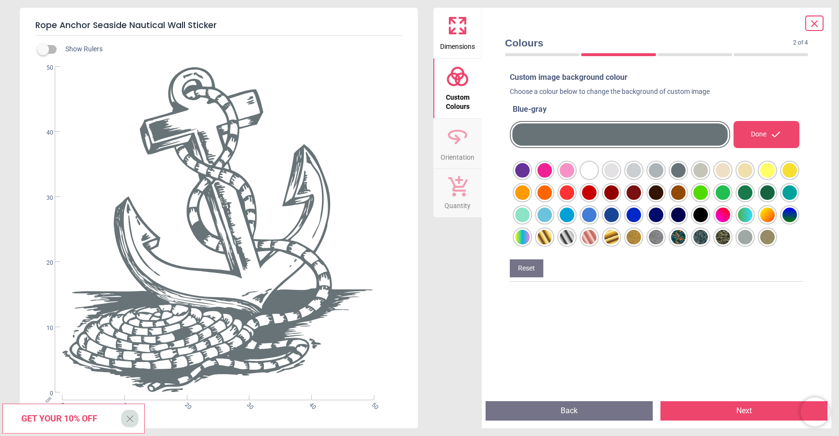
click at [530, 169] on div at bounding box center [522, 170] width 15 height 15
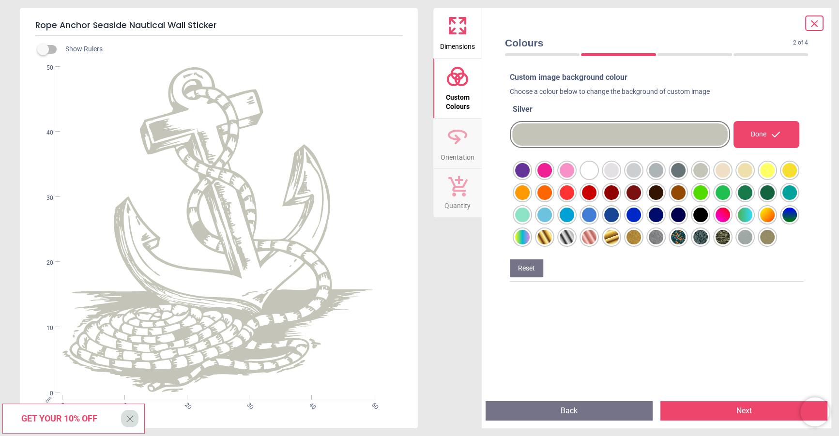
click at [530, 178] on div at bounding box center [522, 170] width 15 height 15
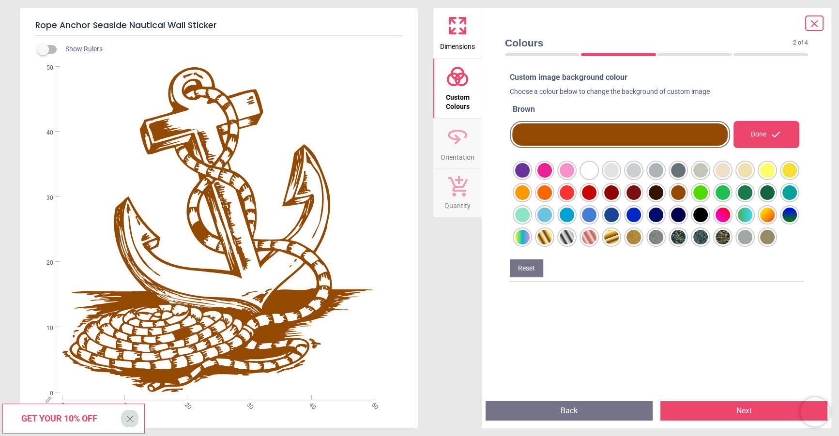
click at [530, 178] on div at bounding box center [522, 170] width 15 height 15
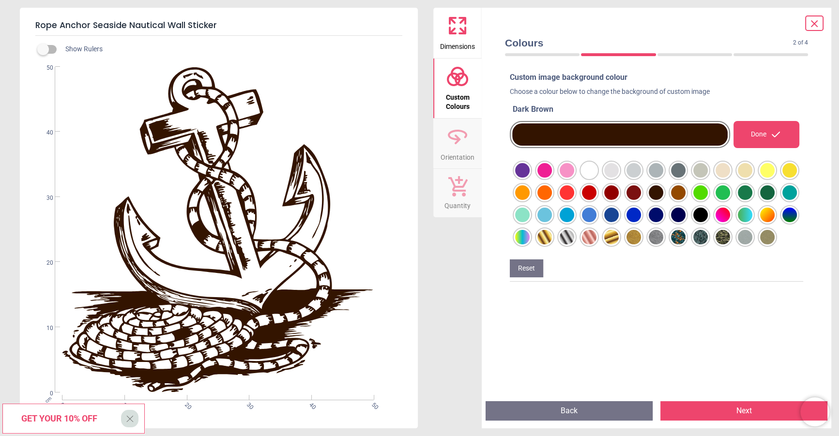
click at [530, 178] on div at bounding box center [522, 170] width 15 height 15
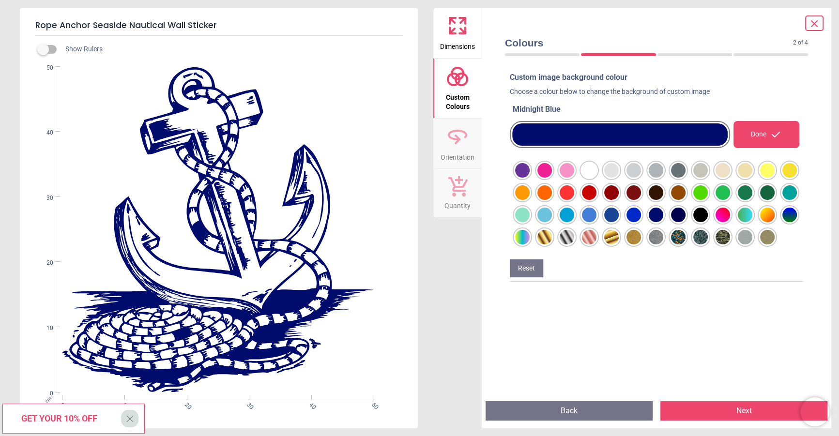
click at [530, 178] on div at bounding box center [522, 170] width 15 height 15
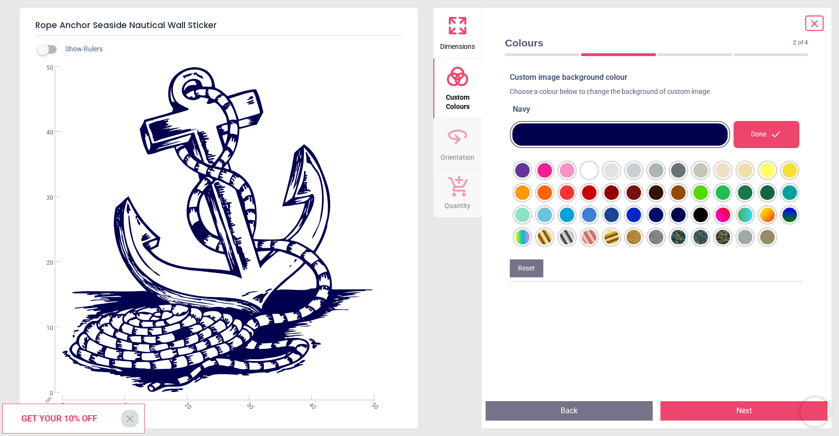
click at [530, 178] on div at bounding box center [522, 170] width 15 height 15
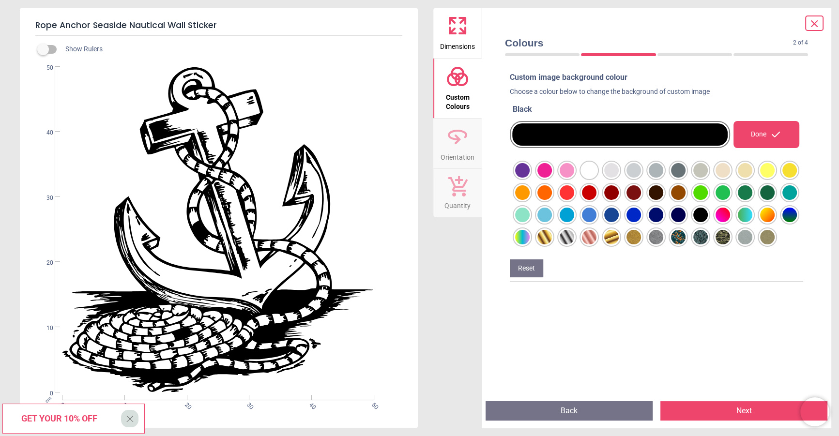
click at [524, 170] on div at bounding box center [522, 170] width 15 height 15
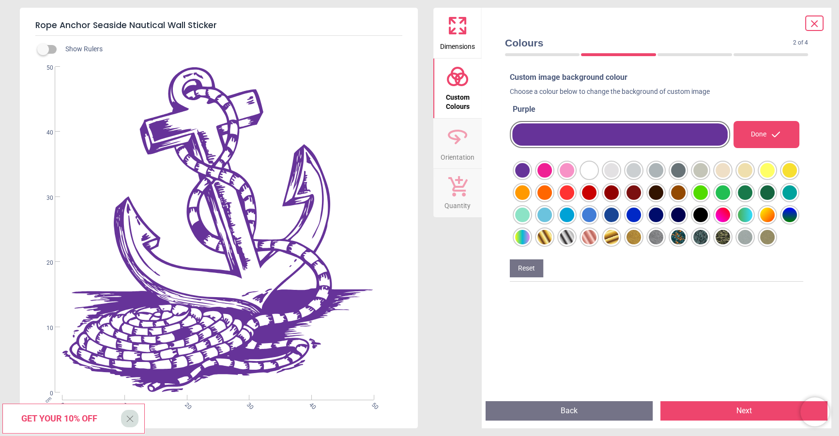
click at [530, 170] on div at bounding box center [522, 170] width 15 height 15
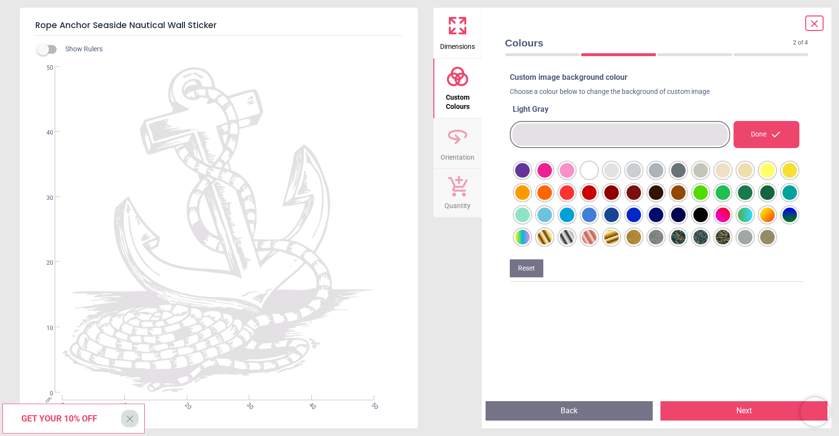
click at [530, 172] on div at bounding box center [522, 170] width 15 height 15
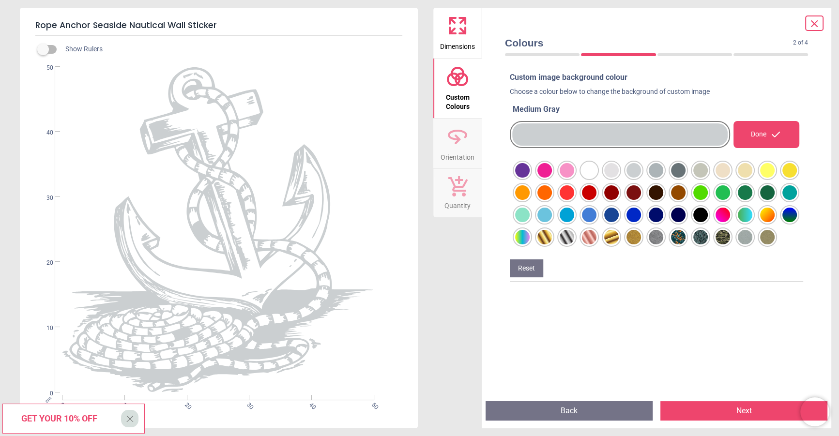
click at [530, 171] on div at bounding box center [522, 170] width 15 height 15
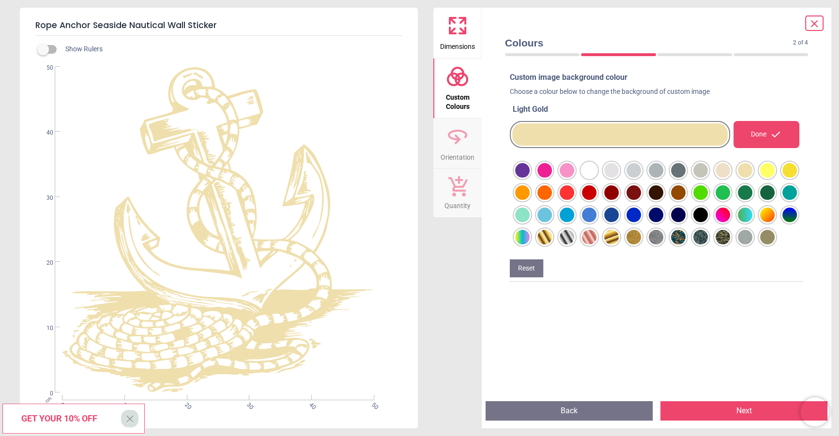
click at [530, 168] on div at bounding box center [522, 170] width 15 height 15
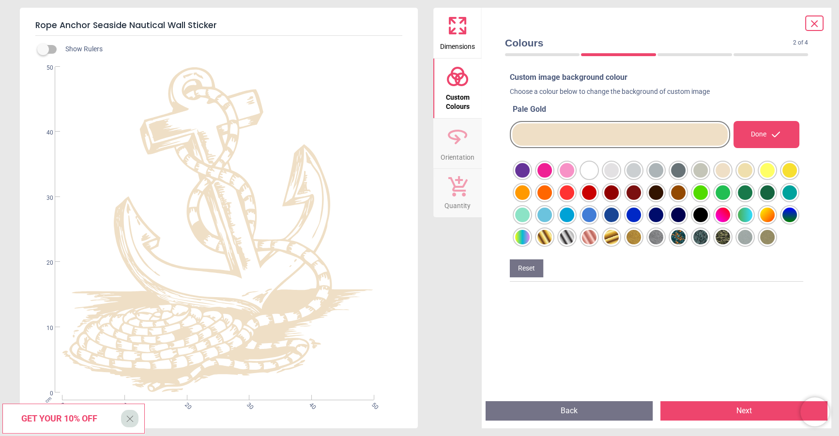
click at [530, 169] on div at bounding box center [522, 170] width 15 height 15
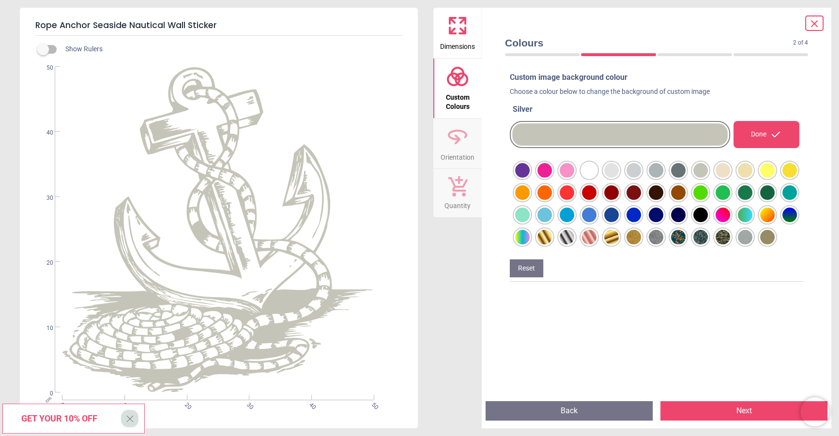
click at [816, 28] on icon at bounding box center [815, 24] width 12 height 12
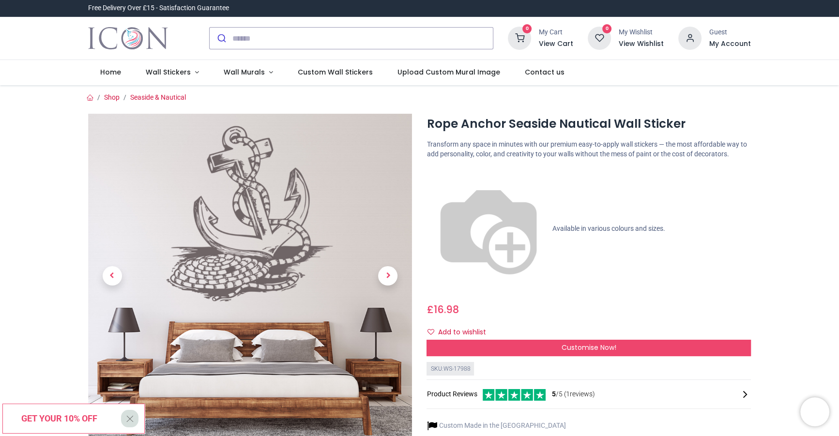
scroll to position [138, 0]
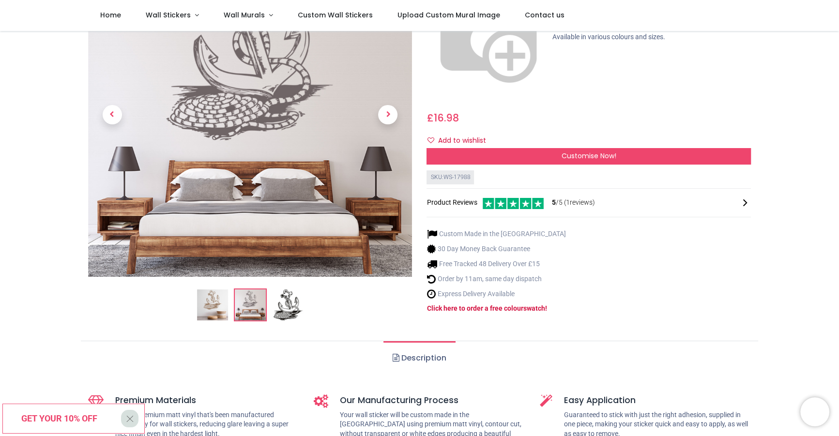
click at [220, 290] on img at bounding box center [212, 305] width 31 height 31
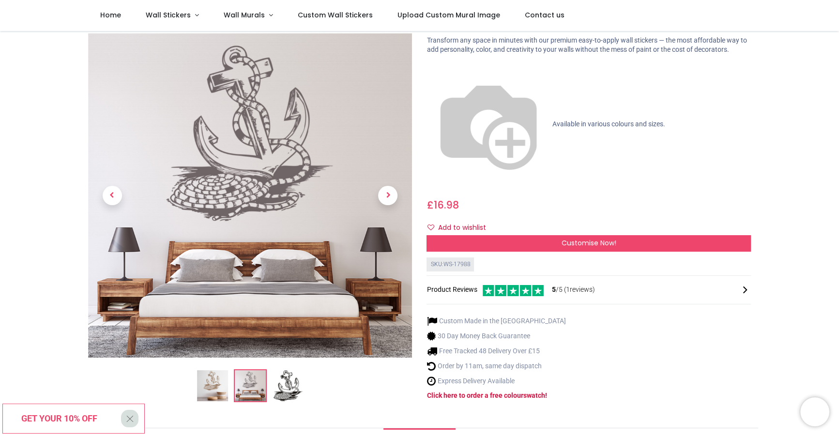
scroll to position [41, 0]
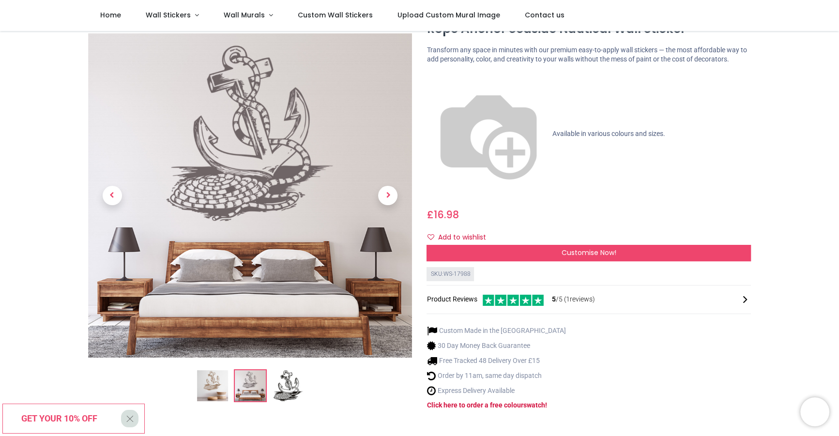
click at [215, 374] on img at bounding box center [212, 386] width 31 height 31
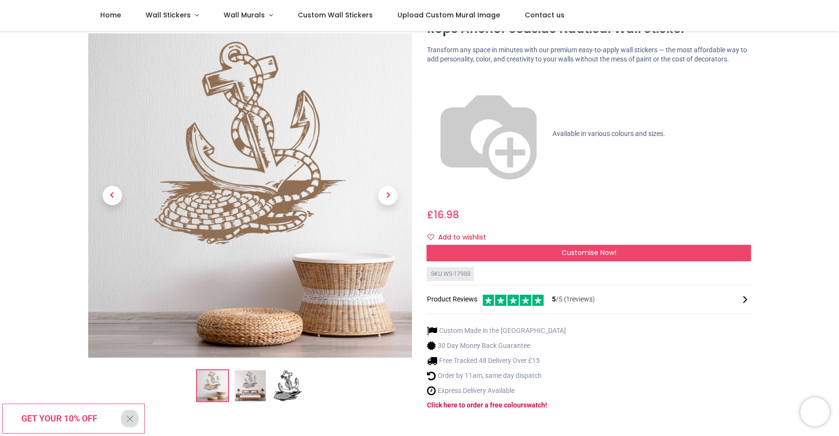
click at [248, 372] on img at bounding box center [250, 386] width 31 height 31
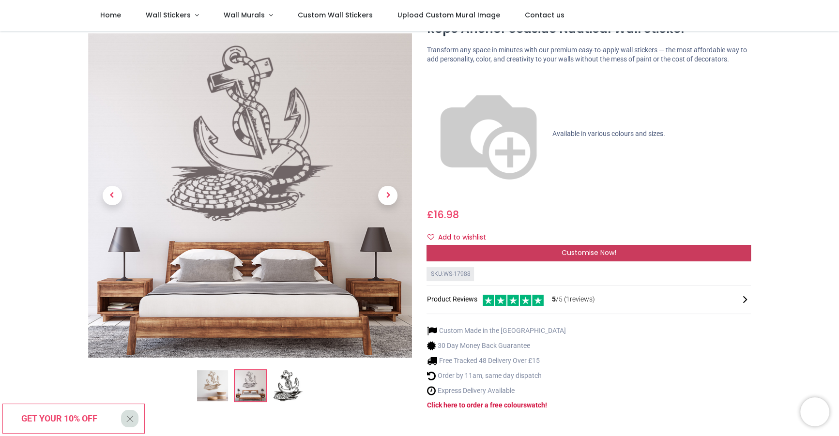
click at [580, 248] on span "Customise Now!" at bounding box center [589, 253] width 55 height 10
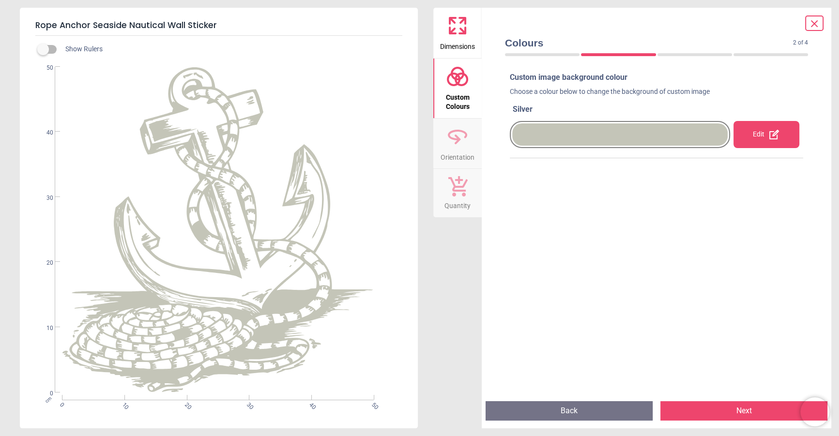
click at [779, 126] on div "Edit" at bounding box center [767, 134] width 66 height 27
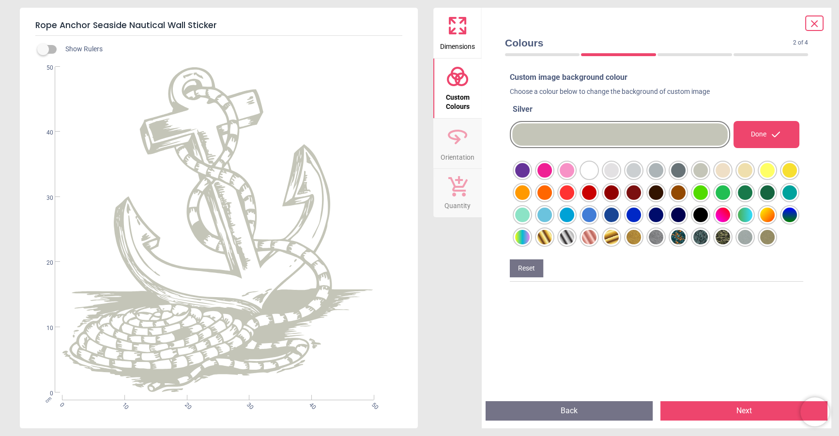
click at [530, 178] on div at bounding box center [522, 170] width 15 height 15
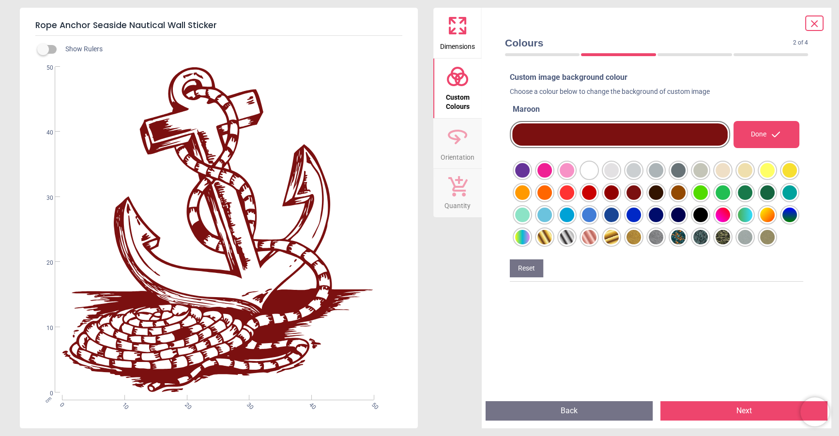
click at [530, 178] on div at bounding box center [522, 170] width 15 height 15
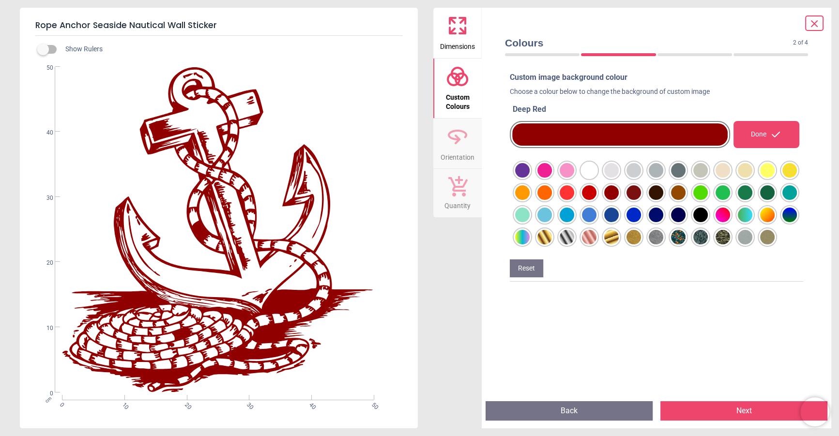
click at [530, 178] on div at bounding box center [522, 170] width 15 height 15
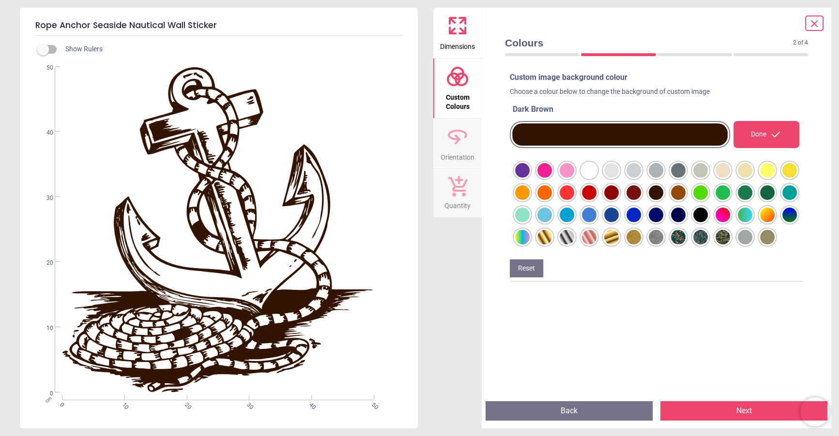
click at [530, 178] on div at bounding box center [522, 170] width 15 height 15
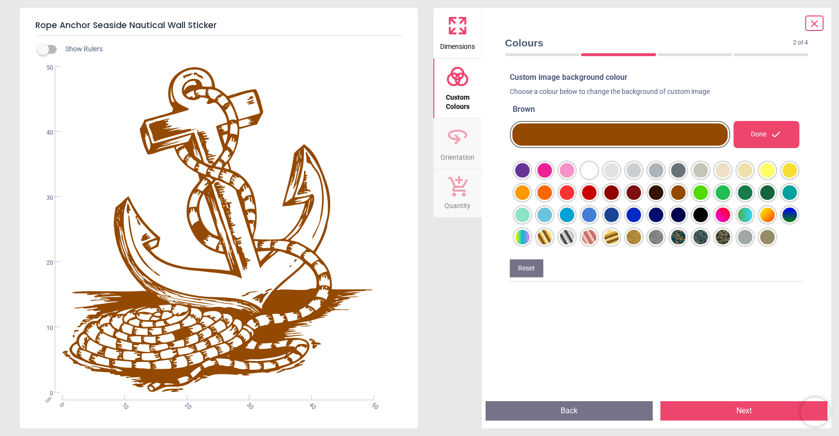
click at [530, 178] on div at bounding box center [522, 170] width 15 height 15
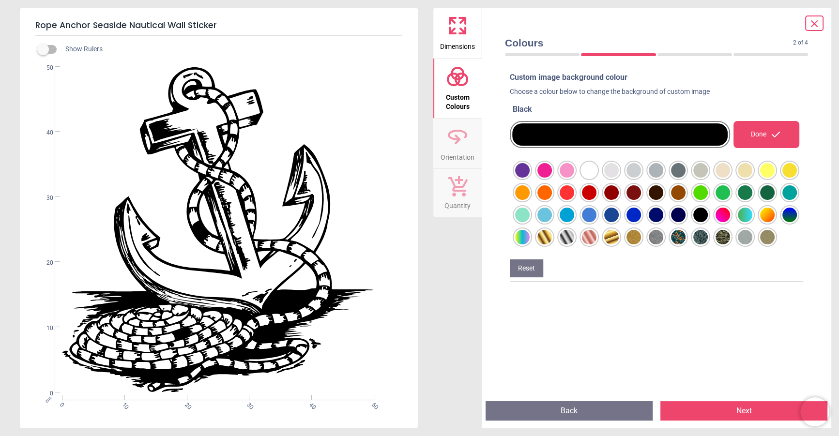
click at [530, 178] on div at bounding box center [522, 170] width 15 height 15
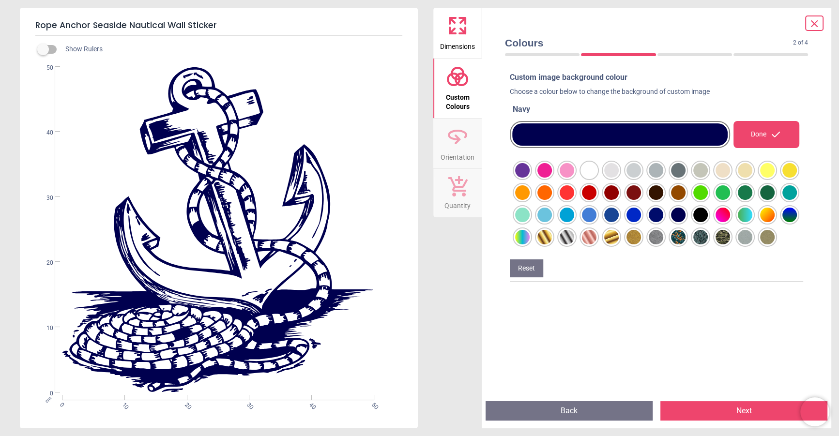
click at [530, 178] on div at bounding box center [522, 170] width 15 height 15
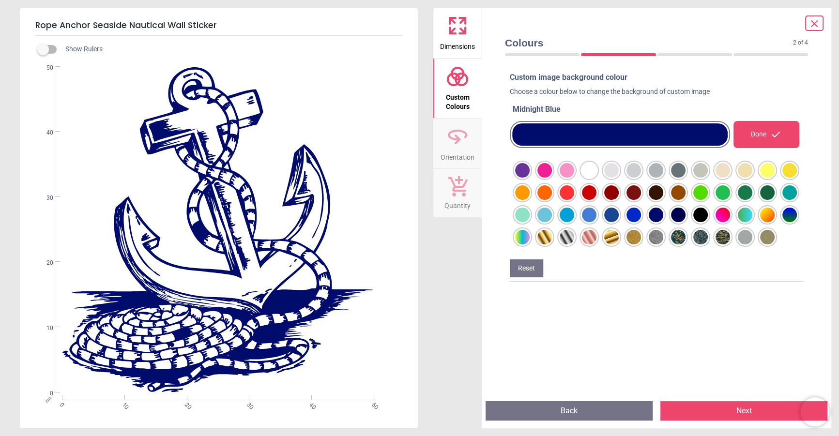
click at [530, 178] on div at bounding box center [522, 170] width 15 height 15
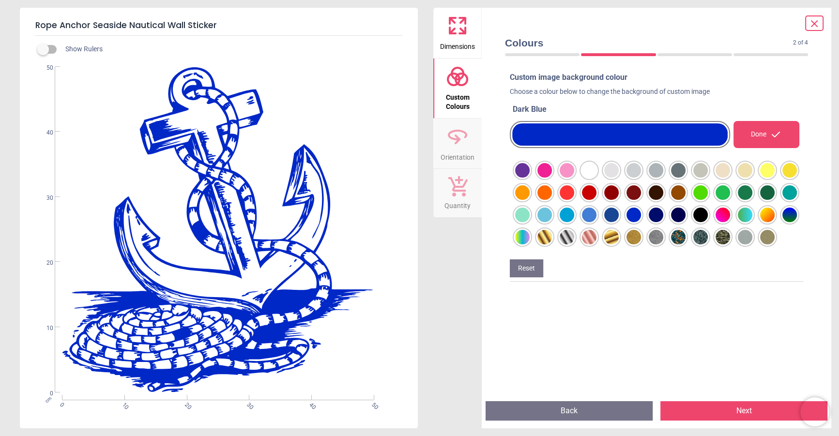
click at [530, 178] on div at bounding box center [522, 170] width 15 height 15
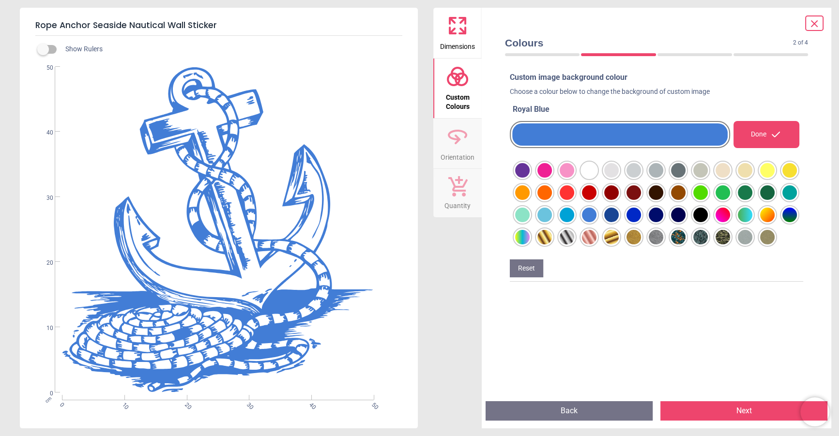
click at [530, 178] on div at bounding box center [522, 170] width 15 height 15
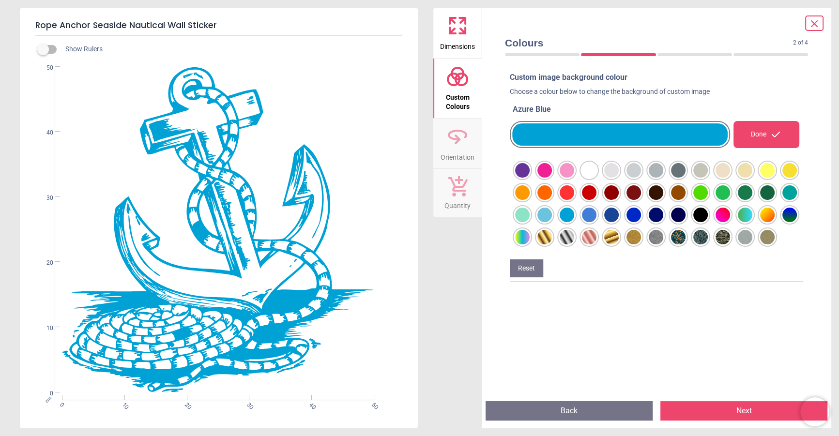
click at [530, 178] on div at bounding box center [522, 170] width 15 height 15
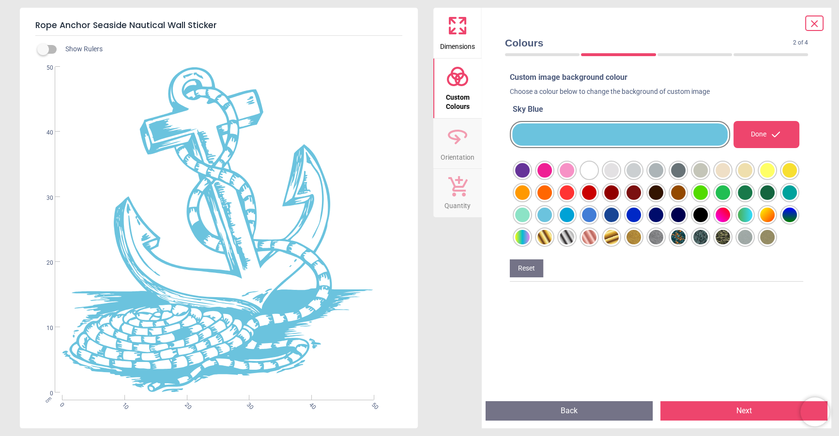
click at [515, 178] on div at bounding box center [522, 170] width 15 height 15
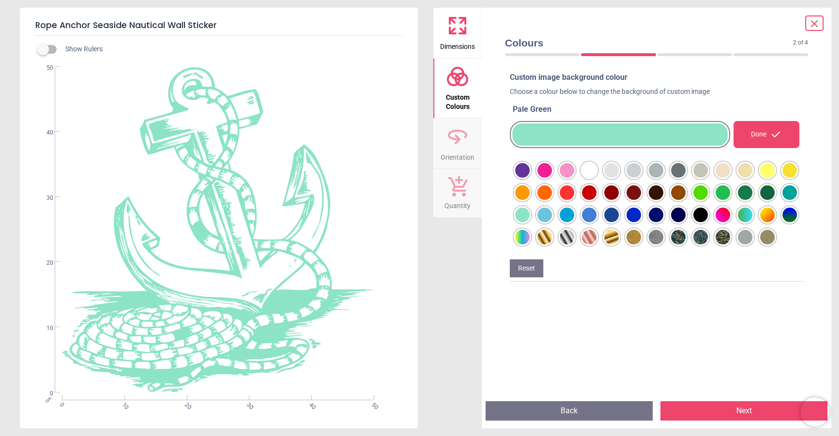
click at [530, 178] on div at bounding box center [522, 170] width 15 height 15
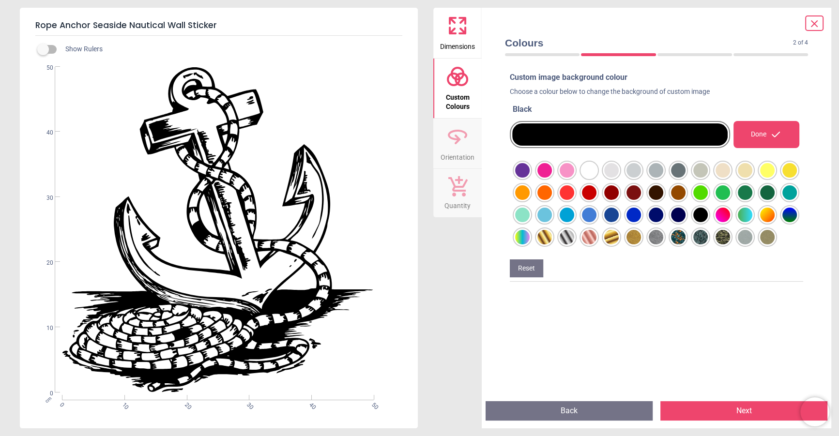
click at [530, 178] on div at bounding box center [522, 170] width 15 height 15
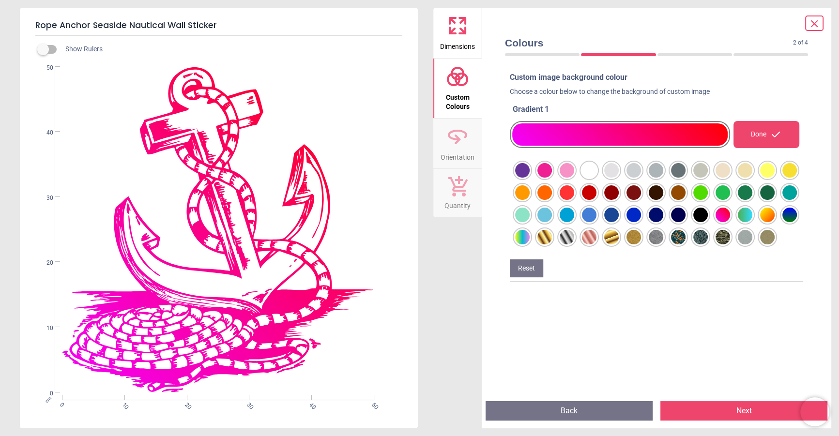
click at [530, 178] on div at bounding box center [522, 170] width 15 height 15
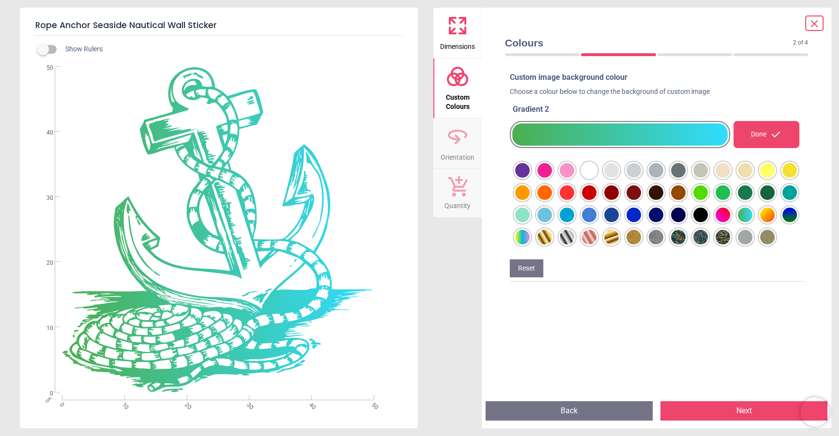
click at [530, 178] on div at bounding box center [522, 170] width 15 height 15
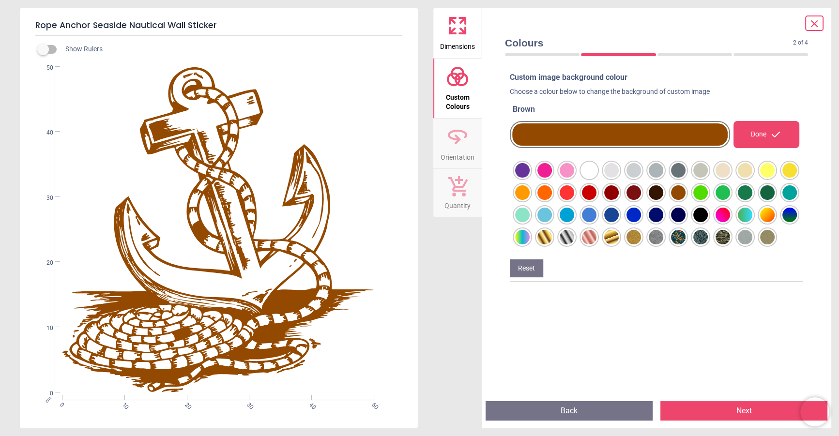
click at [530, 178] on div at bounding box center [522, 170] width 15 height 15
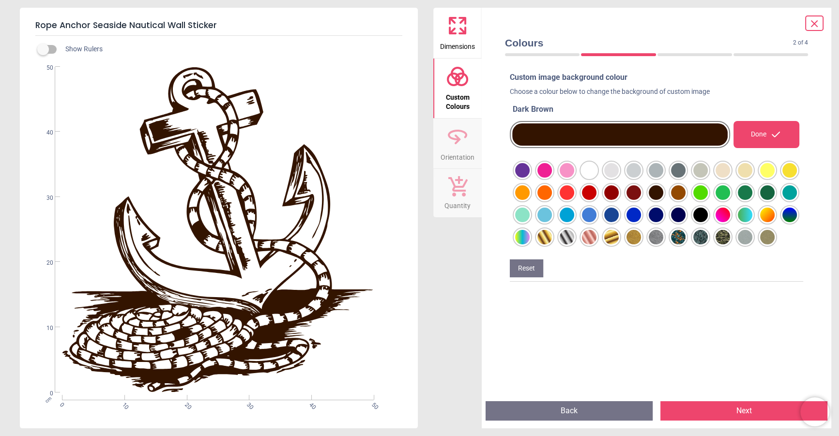
click at [530, 178] on div at bounding box center [522, 170] width 15 height 15
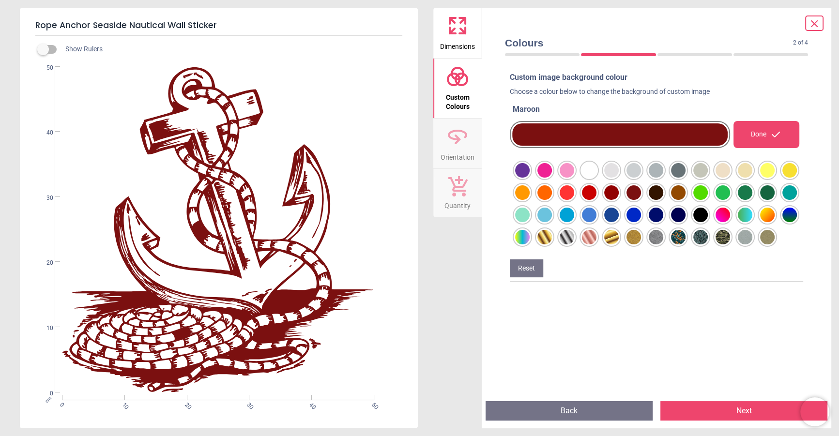
click at [530, 178] on div at bounding box center [522, 170] width 15 height 15
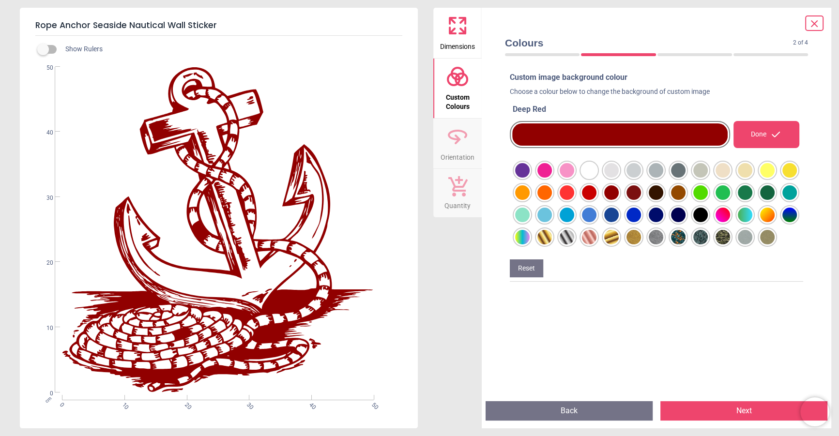
click at [530, 178] on div at bounding box center [522, 170] width 15 height 15
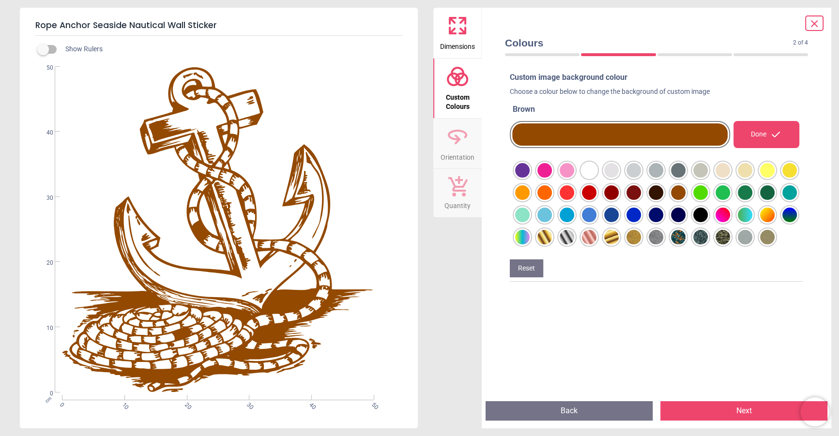
click at [816, 28] on icon at bounding box center [815, 24] width 12 height 12
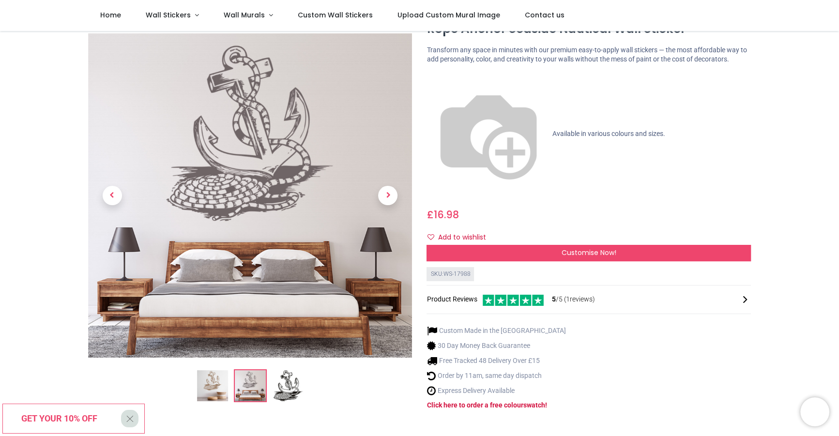
click at [215, 377] on img at bounding box center [212, 386] width 31 height 31
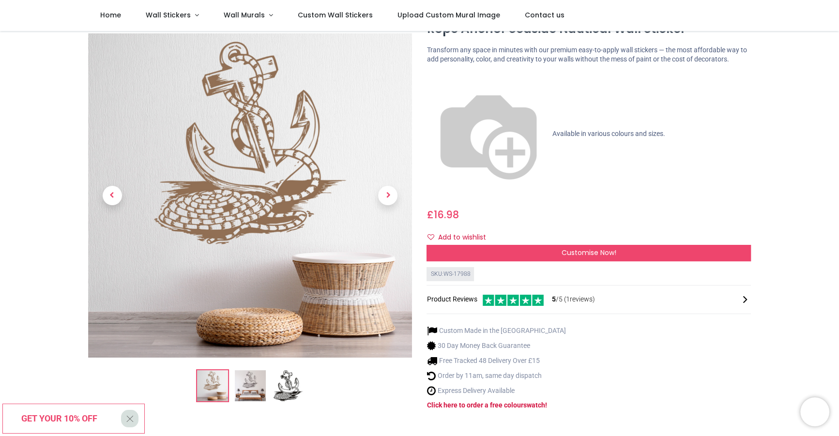
click at [253, 371] on img at bounding box center [250, 386] width 31 height 31
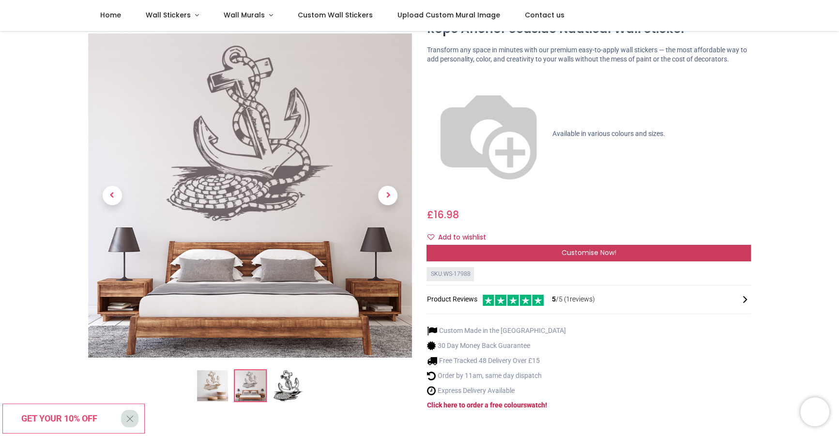
click at [563, 248] on span "Customise Now!" at bounding box center [589, 253] width 55 height 10
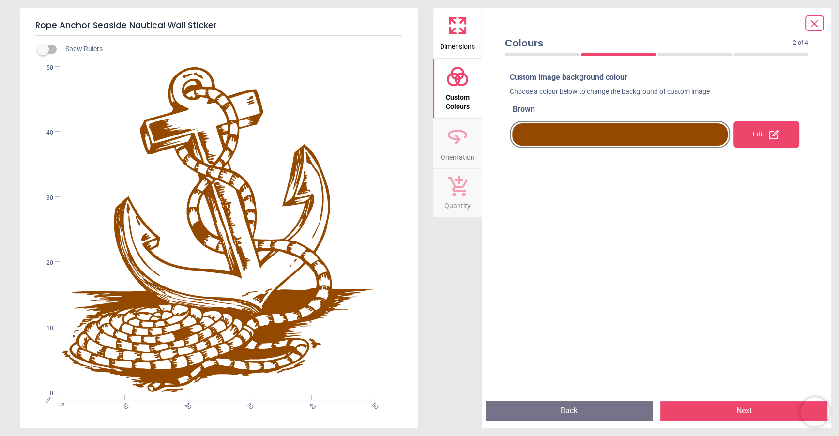
click at [695, 138] on div at bounding box center [620, 135] width 216 height 22
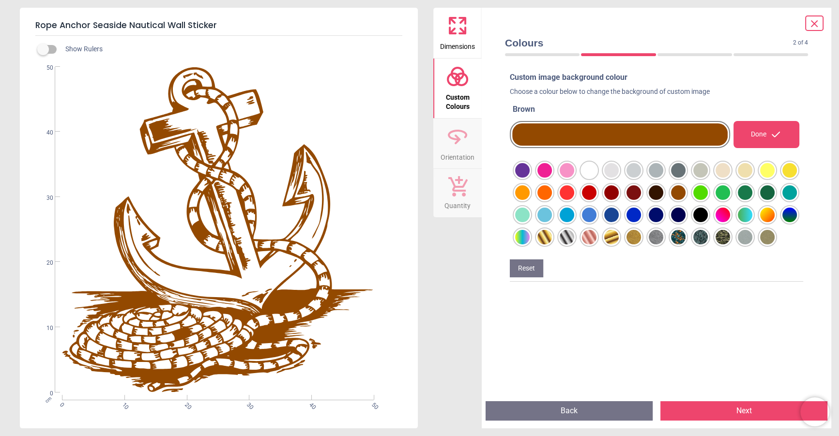
click at [530, 170] on div at bounding box center [522, 170] width 15 height 15
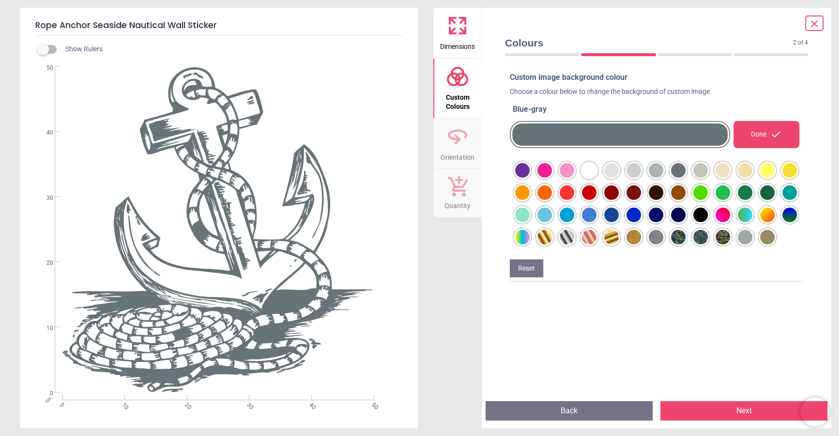
click at [530, 172] on div at bounding box center [522, 170] width 15 height 15
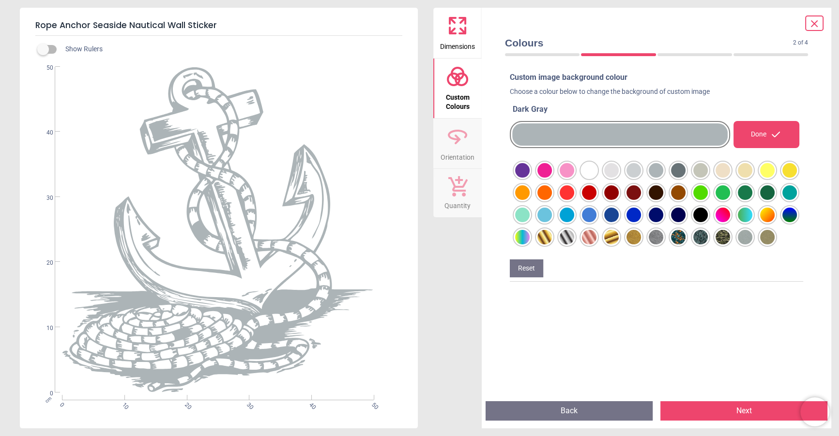
click at [530, 168] on div at bounding box center [522, 170] width 15 height 15
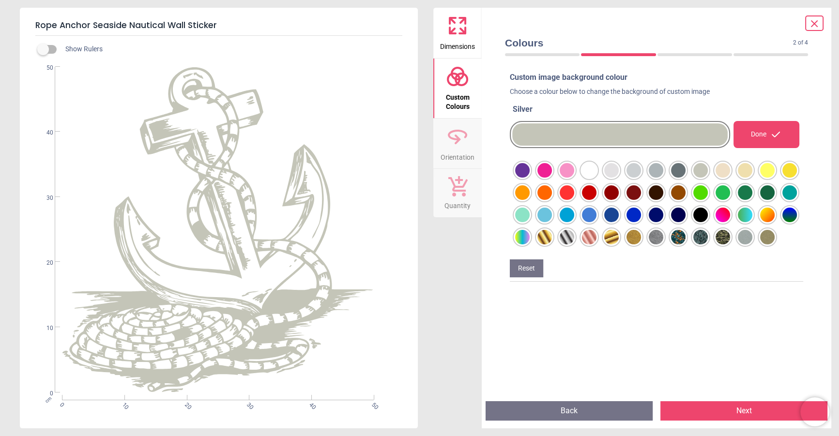
click at [530, 178] on div at bounding box center [522, 170] width 15 height 15
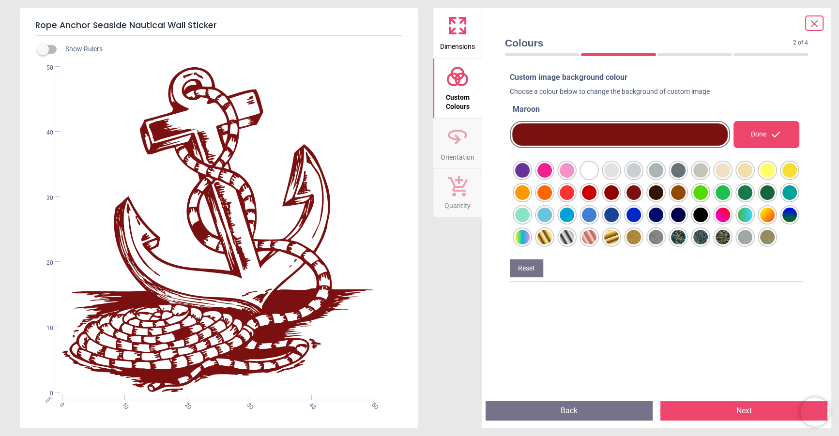
click at [530, 178] on div at bounding box center [522, 170] width 15 height 15
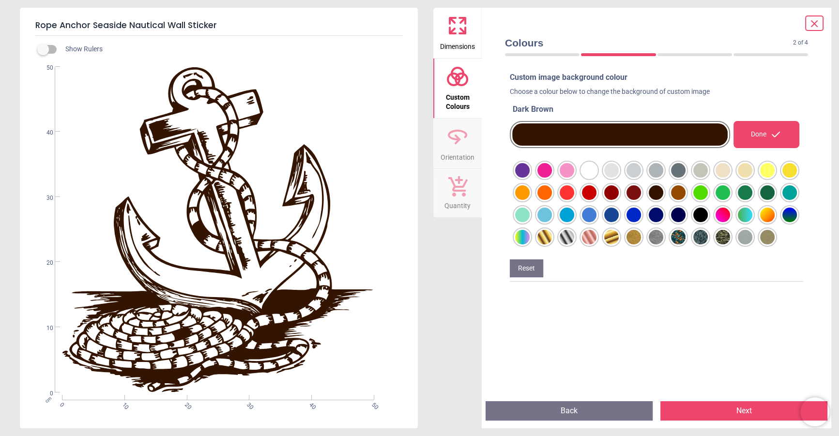
click at [530, 178] on div at bounding box center [522, 170] width 15 height 15
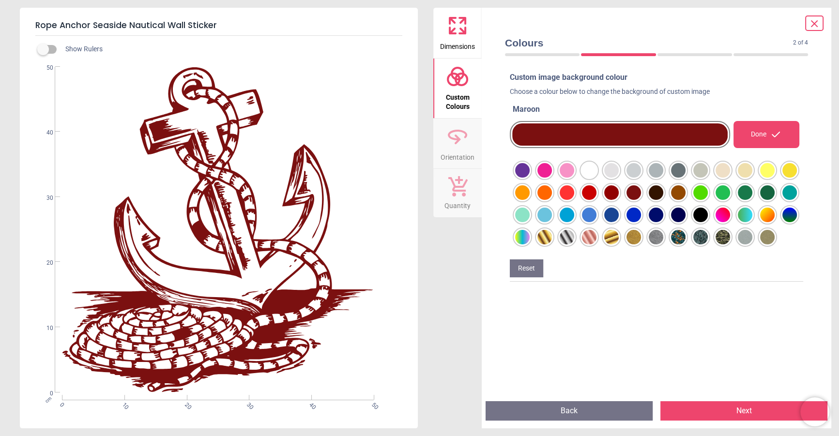
click at [530, 178] on div at bounding box center [522, 170] width 15 height 15
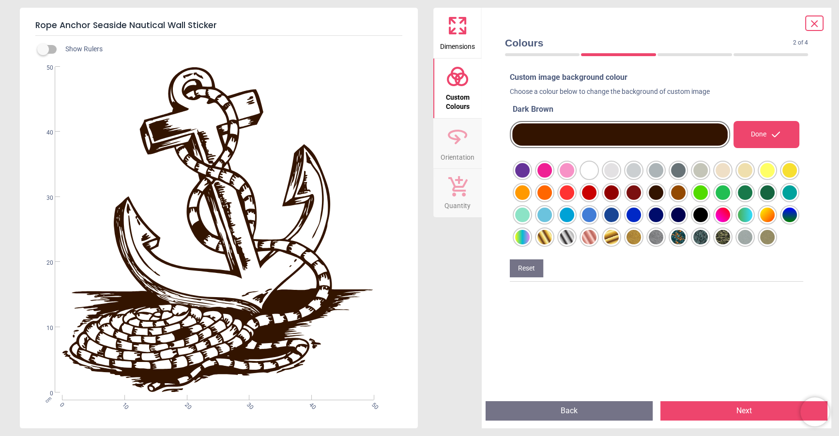
click at [530, 178] on div at bounding box center [522, 170] width 15 height 15
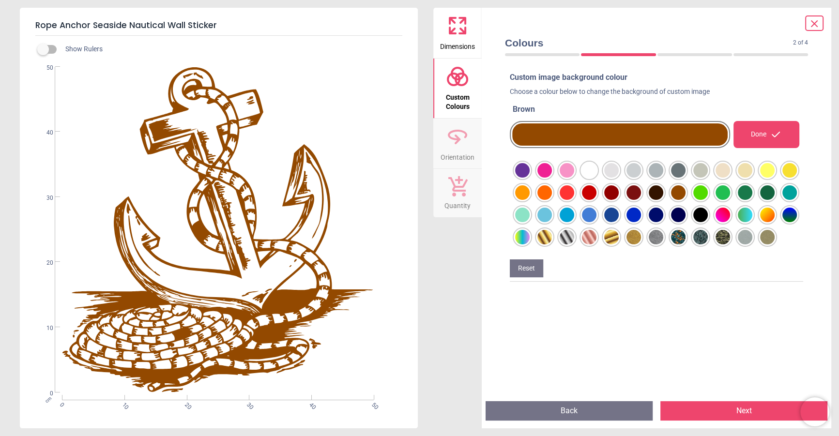
click at [689, 170] on div at bounding box center [657, 204] width 286 height 84
click at [530, 168] on div at bounding box center [522, 170] width 15 height 15
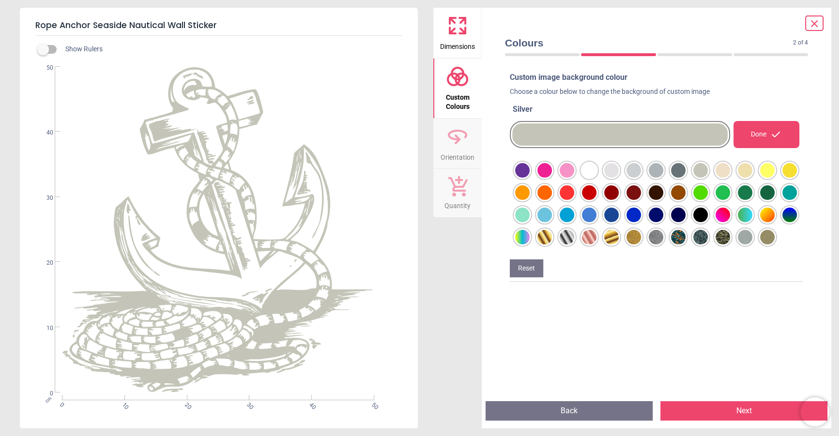
click at [530, 178] on div at bounding box center [522, 170] width 15 height 15
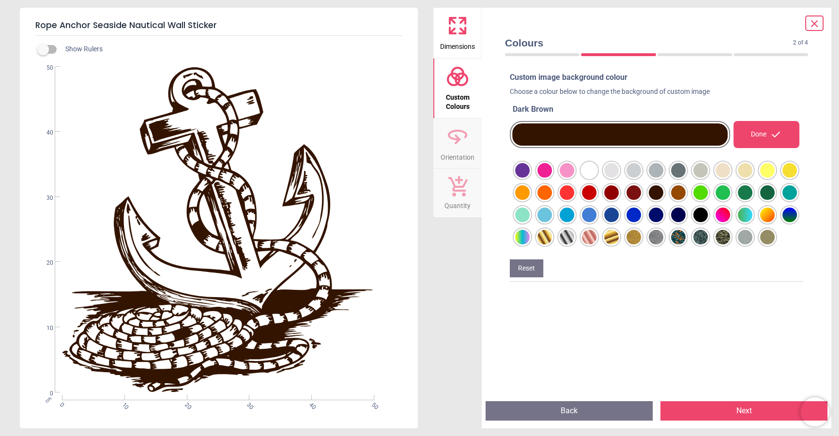
click at [530, 178] on div at bounding box center [522, 170] width 15 height 15
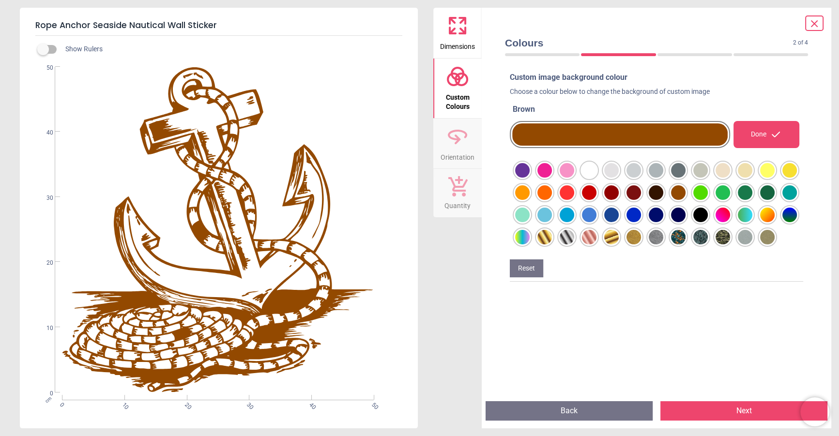
click at [530, 178] on div at bounding box center [522, 170] width 15 height 15
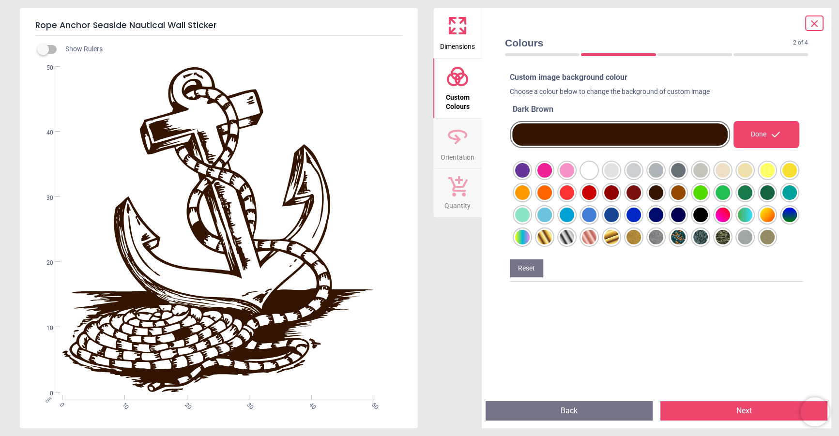
click at [530, 174] on div at bounding box center [522, 170] width 15 height 15
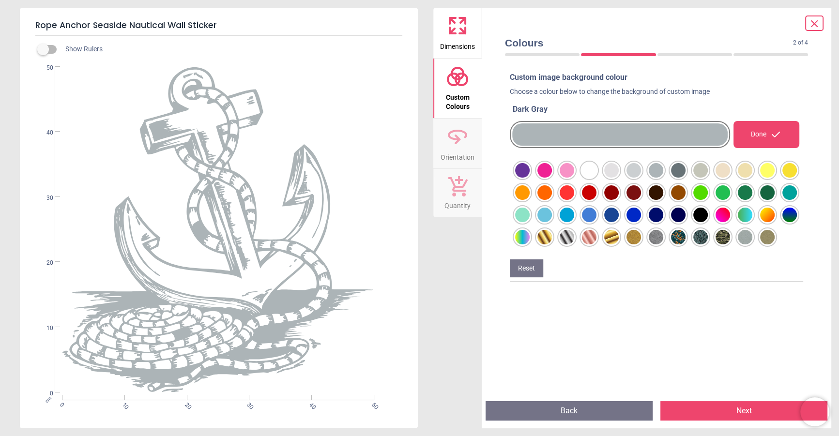
click at [530, 170] on div at bounding box center [522, 170] width 15 height 15
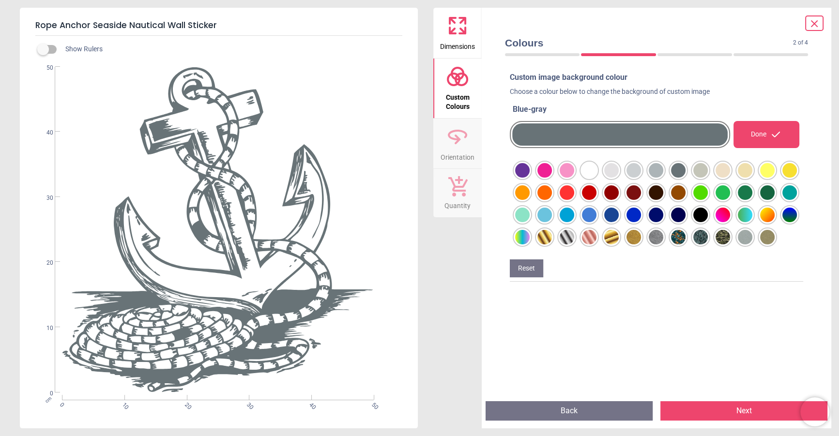
click at [530, 169] on div at bounding box center [522, 170] width 15 height 15
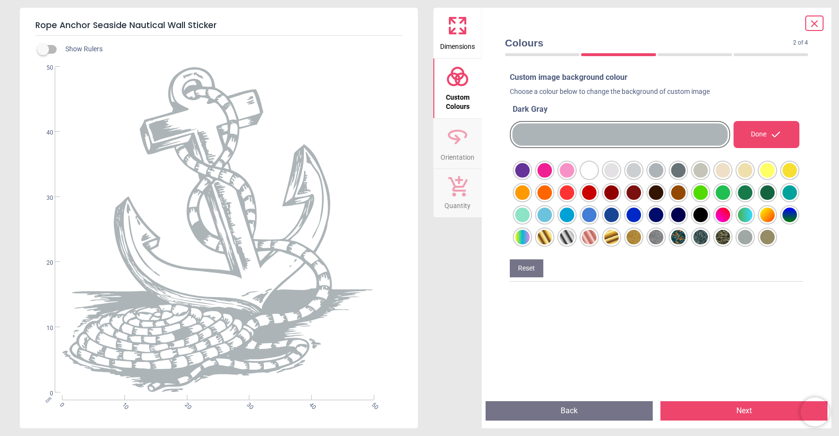
click at [530, 168] on div at bounding box center [522, 170] width 15 height 15
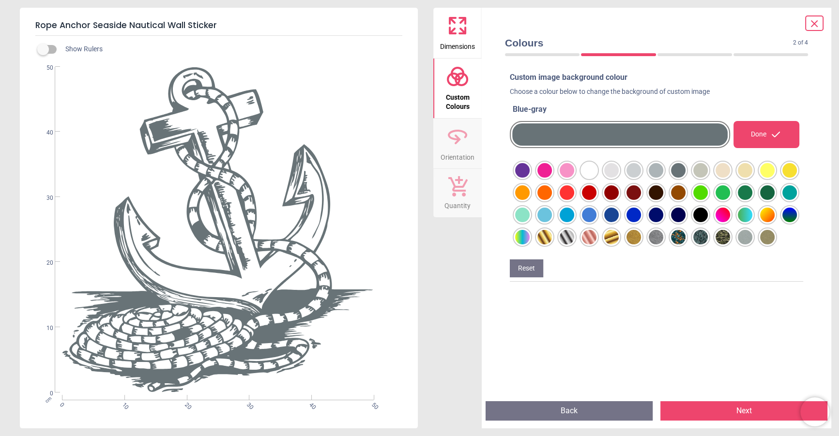
click at [815, 25] on icon at bounding box center [815, 24] width 12 height 12
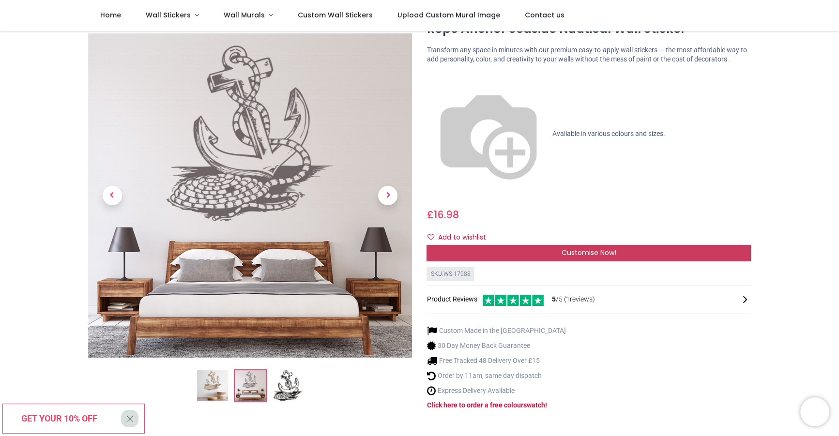
click at [531, 245] on div "Customise Now!" at bounding box center [589, 253] width 324 height 16
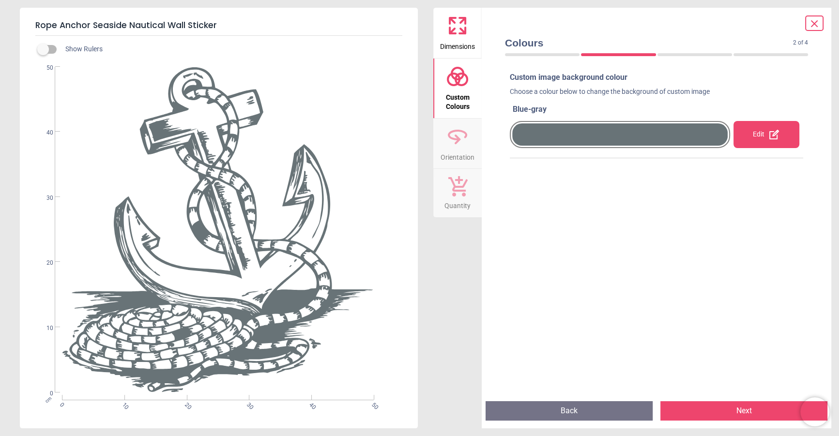
click at [664, 129] on div at bounding box center [620, 135] width 216 height 22
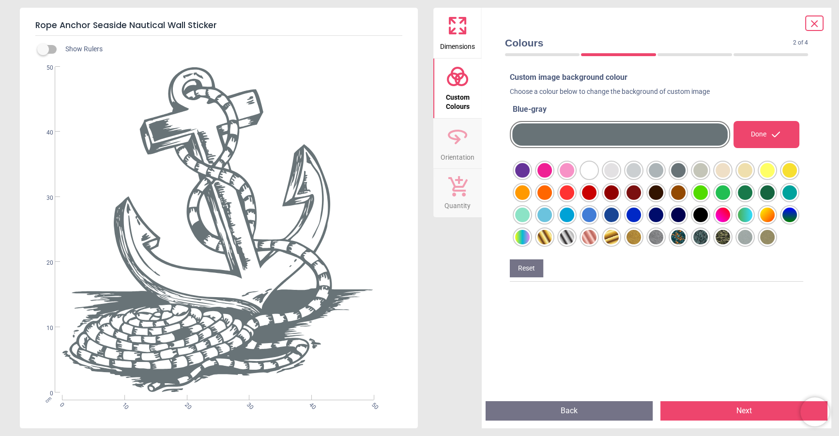
click at [530, 178] on div at bounding box center [522, 170] width 15 height 15
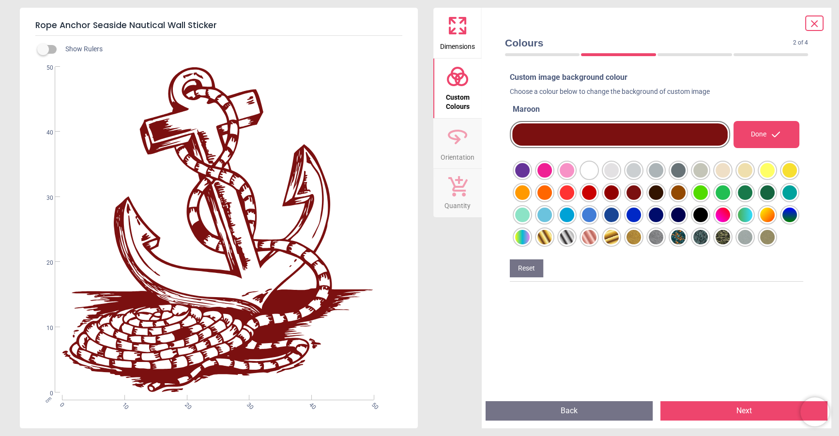
click at [530, 178] on div at bounding box center [522, 170] width 15 height 15
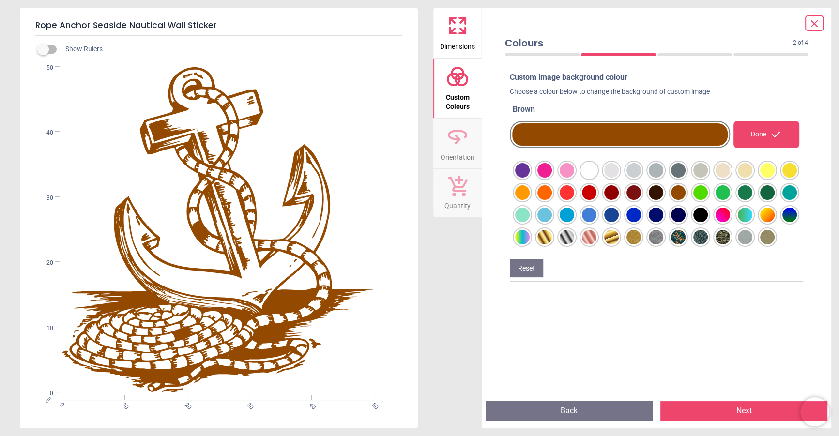
click at [530, 178] on div at bounding box center [522, 170] width 15 height 15
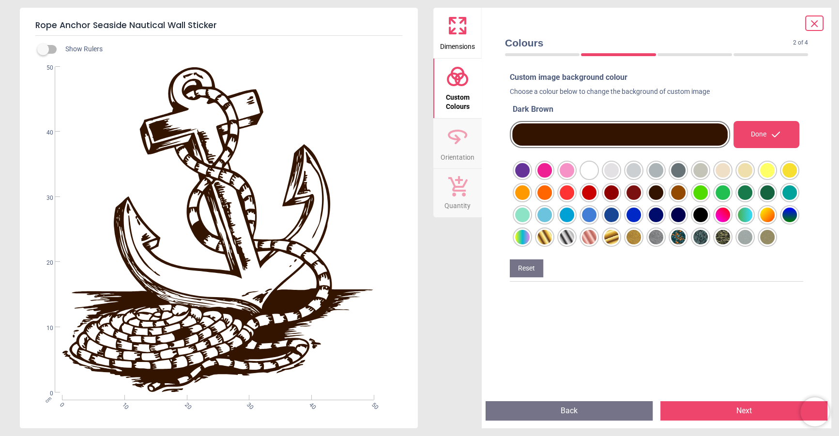
click at [813, 22] on icon at bounding box center [815, 24] width 6 height 6
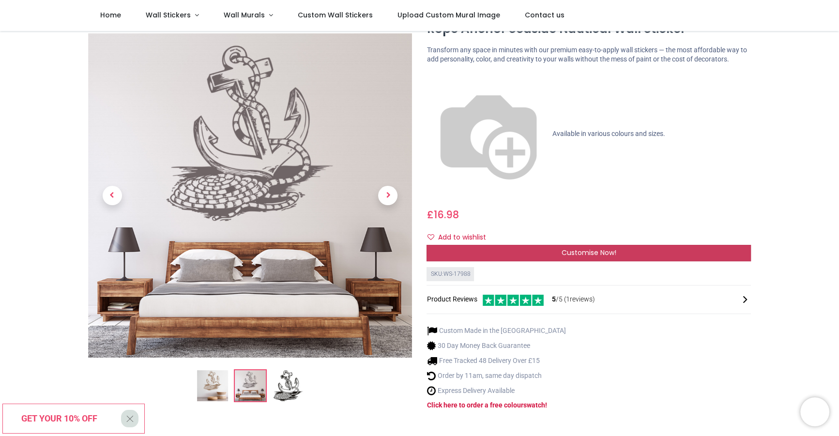
click at [588, 248] on span "Customise Now!" at bounding box center [589, 253] width 55 height 10
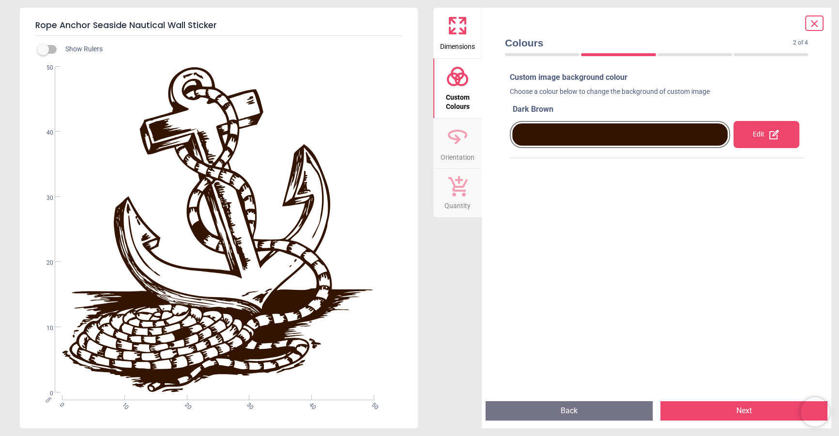
click at [461, 33] on icon at bounding box center [463, 31] width 6 height 6
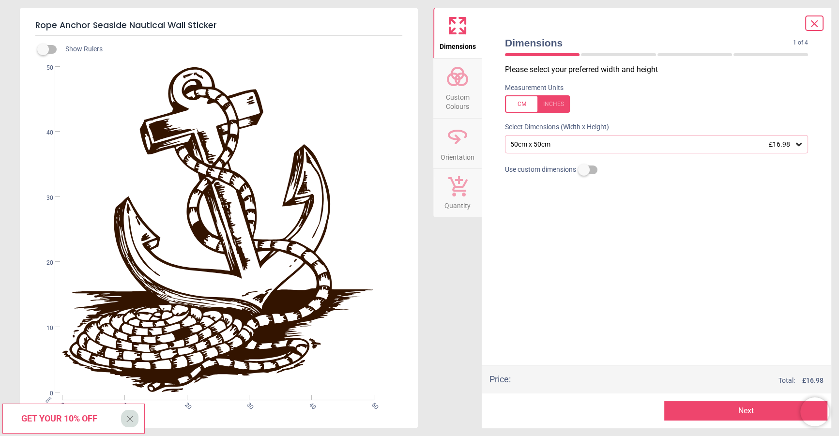
click at [570, 146] on div "50cm x 50cm £16.98" at bounding box center [652, 144] width 285 height 8
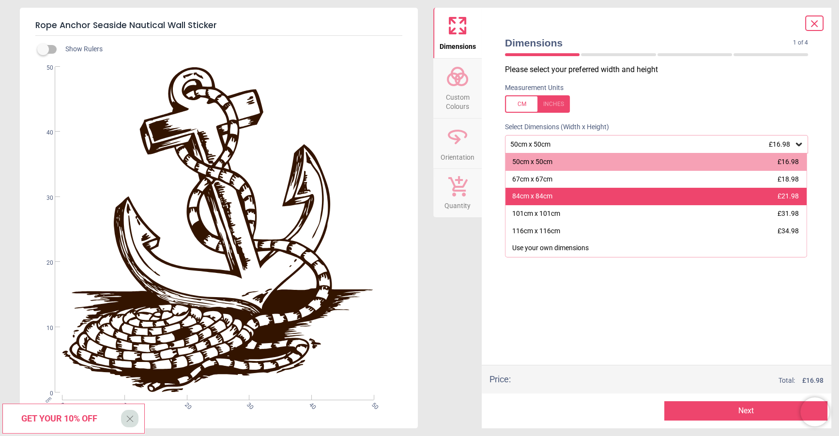
click at [557, 193] on div "84cm x 84cm £21.98" at bounding box center [656, 196] width 301 height 17
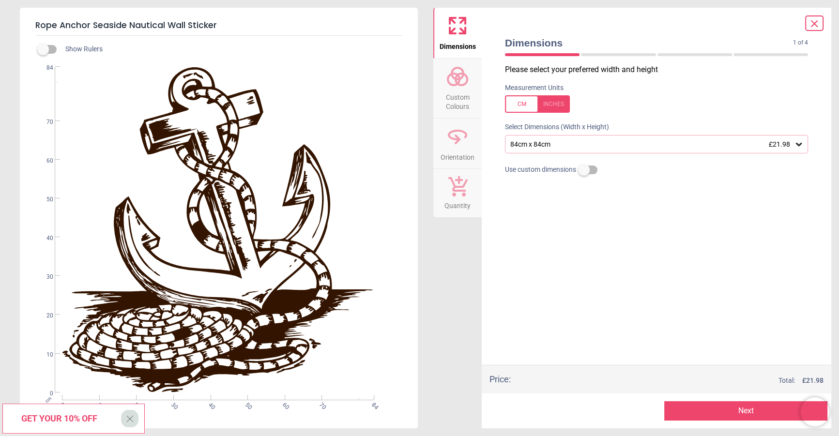
click at [552, 144] on div "84cm x 84cm £21.98" at bounding box center [652, 144] width 285 height 8
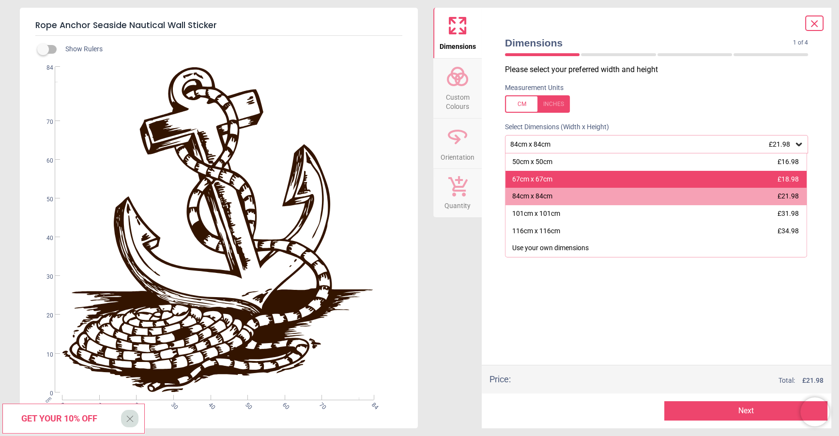
click at [556, 179] on div "67cm x 67cm £18.98" at bounding box center [656, 179] width 301 height 17
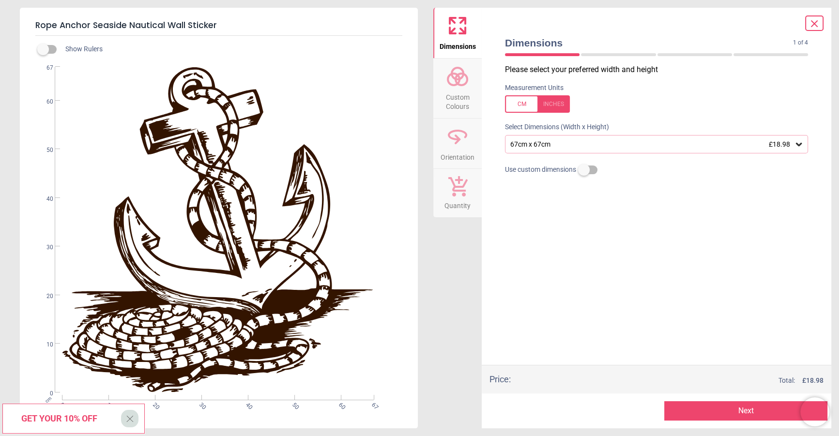
click at [541, 148] on div "67cm x 67cm £18.98" at bounding box center [652, 144] width 285 height 8
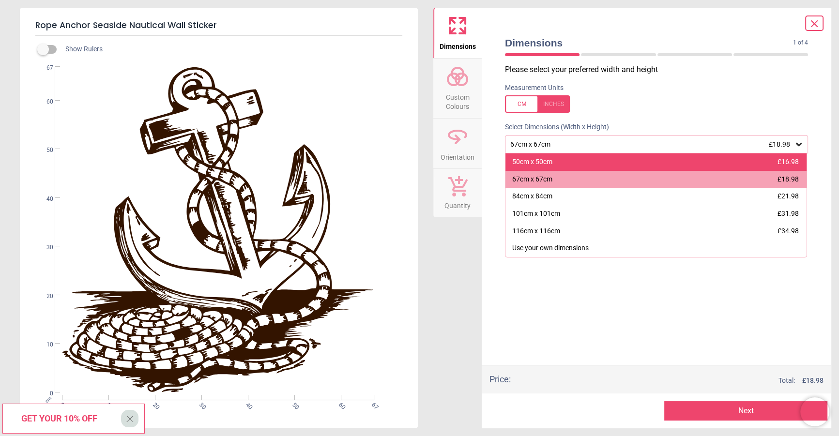
click at [536, 164] on div "50cm x 50cm" at bounding box center [532, 162] width 40 height 10
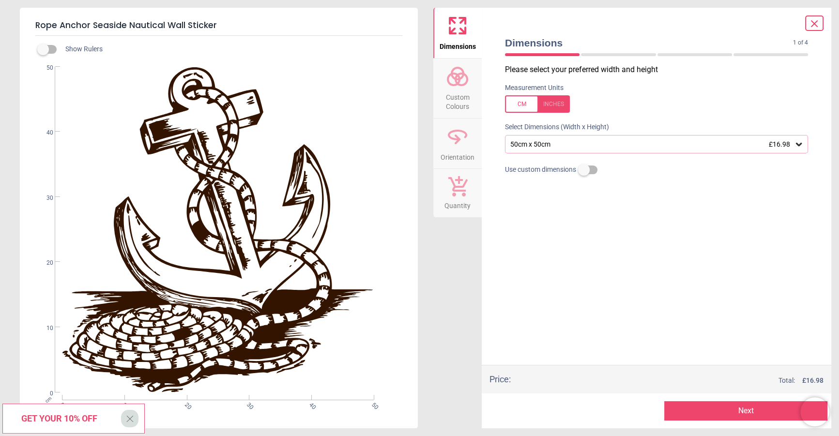
click at [541, 146] on div "50cm x 50cm £16.98" at bounding box center [652, 144] width 285 height 8
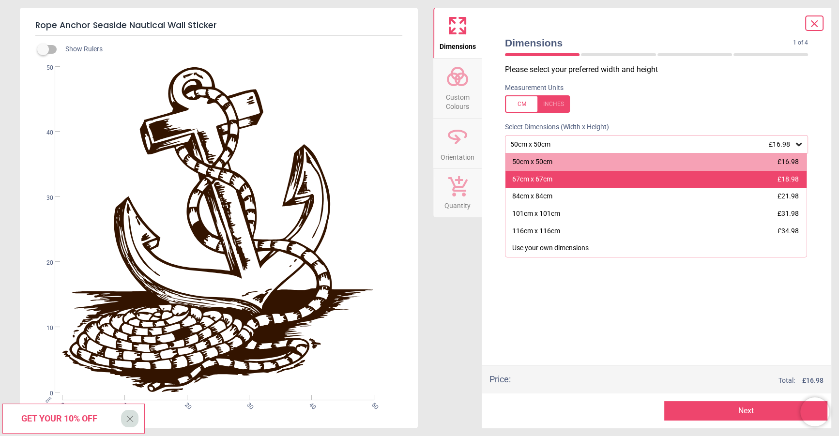
click at [545, 173] on div "67cm x 67cm £18.98" at bounding box center [656, 179] width 301 height 17
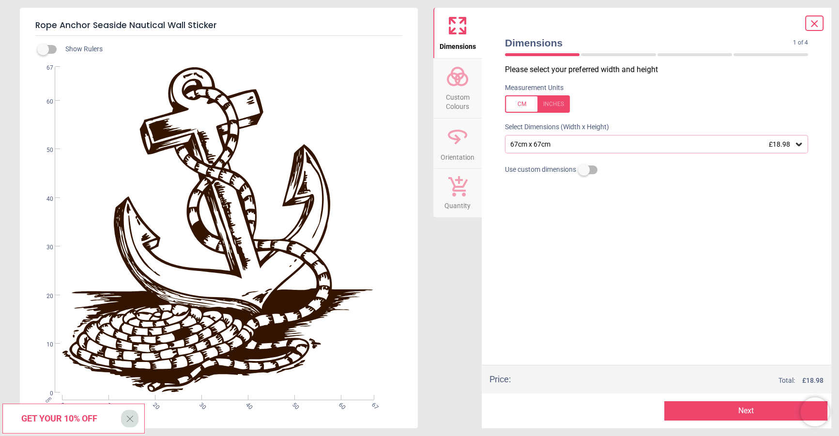
click at [556, 149] on div "67cm x 67cm £18.98" at bounding box center [656, 144] width 303 height 18
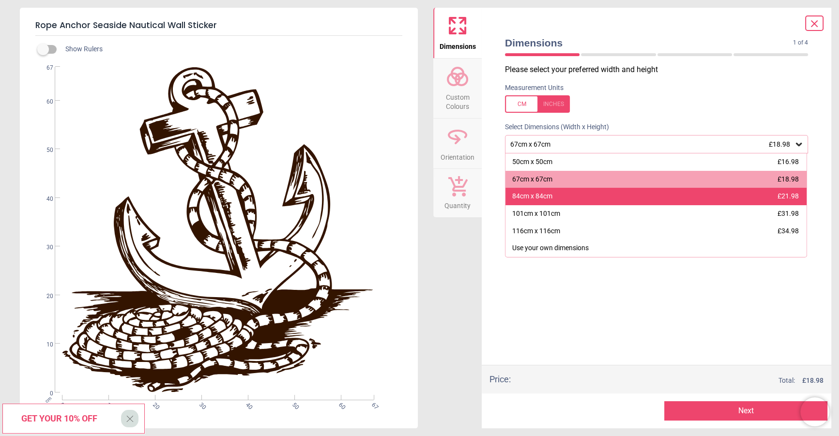
click at [554, 193] on div "84cm x 84cm £21.98" at bounding box center [656, 196] width 301 height 17
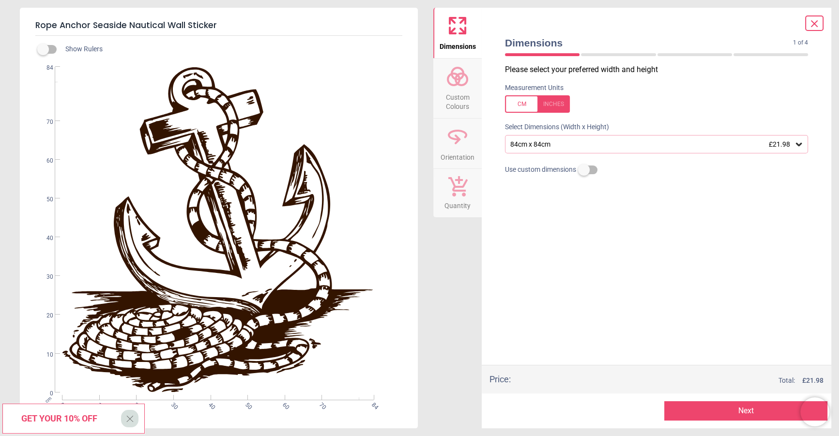
click at [559, 148] on div "84cm x 84cm £21.98" at bounding box center [652, 144] width 285 height 8
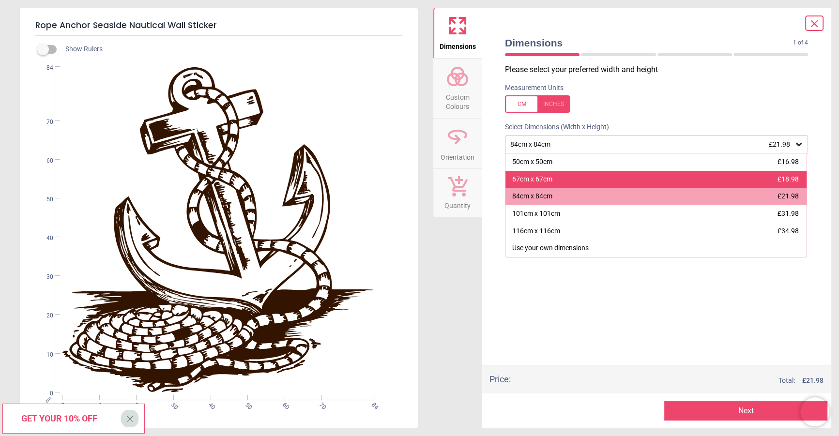
click at [554, 179] on div "67cm x 67cm £18.98" at bounding box center [656, 179] width 301 height 17
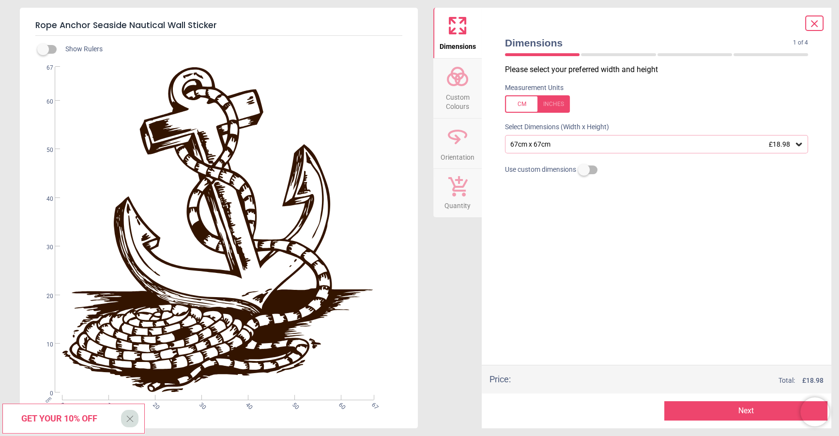
click at [461, 147] on icon at bounding box center [457, 136] width 23 height 23
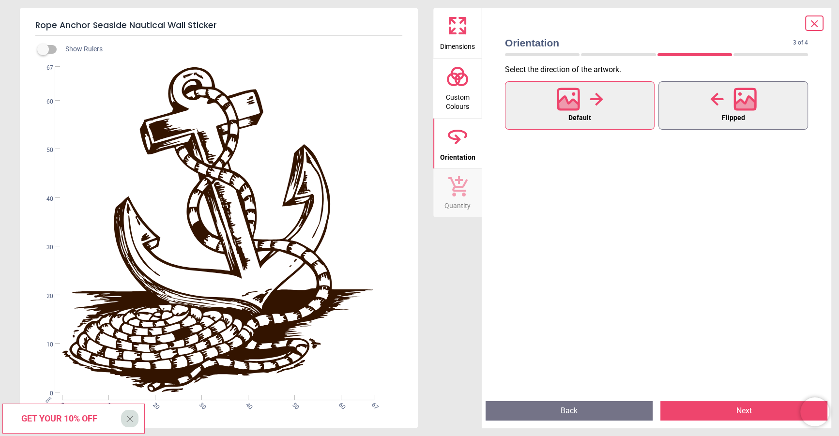
click at [744, 104] on icon at bounding box center [745, 104] width 21 height 17
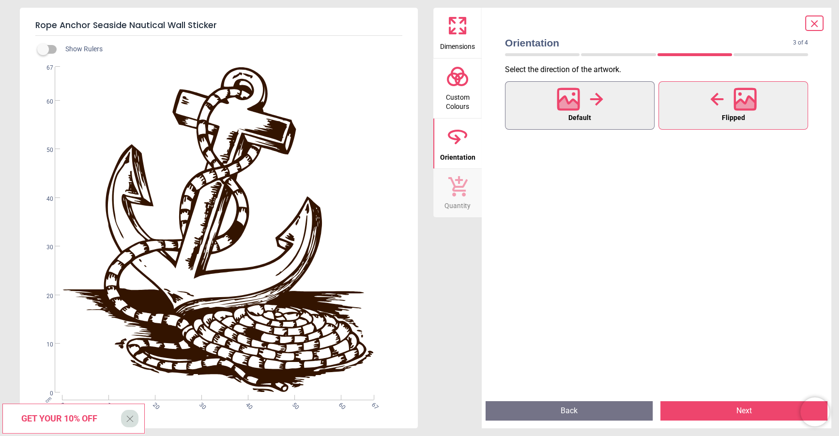
click at [579, 108] on icon at bounding box center [568, 99] width 21 height 21
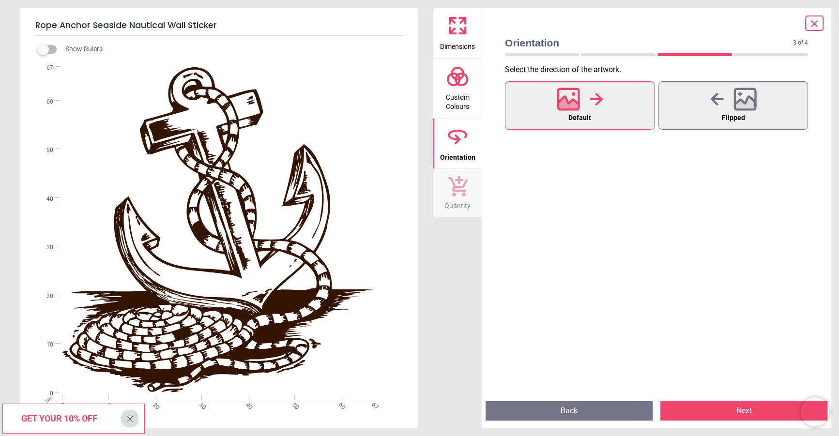
click at [461, 103] on span "Custom Colours" at bounding box center [457, 100] width 46 height 24
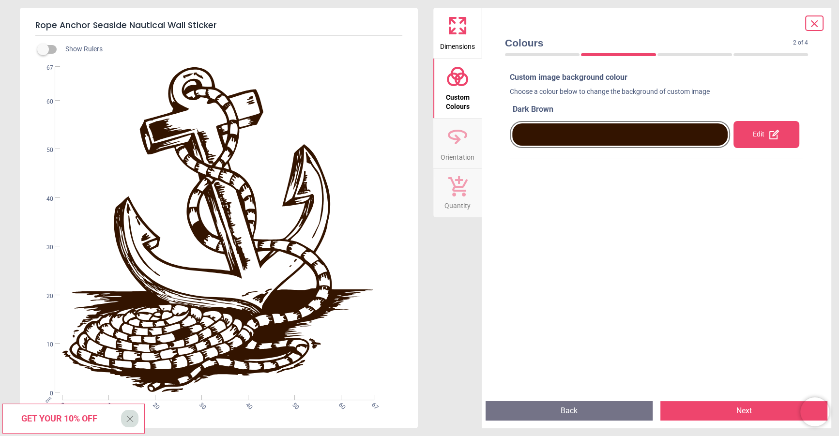
click at [453, 47] on span "Dimensions" at bounding box center [457, 44] width 35 height 15
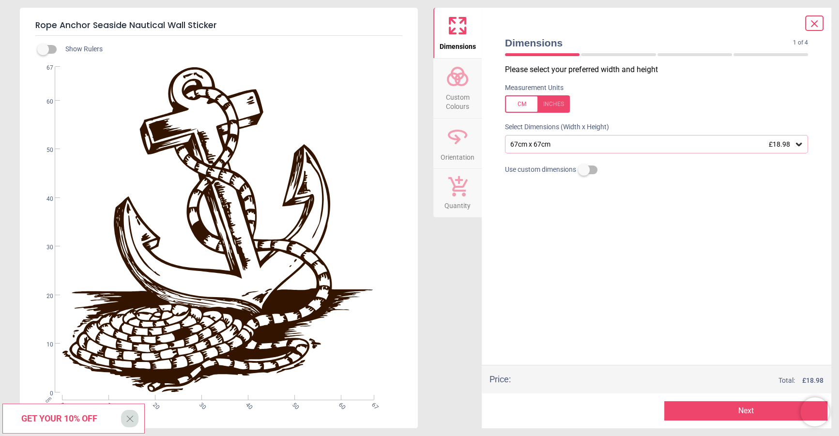
click at [552, 147] on div "67cm x 67cm £18.98" at bounding box center [652, 144] width 285 height 8
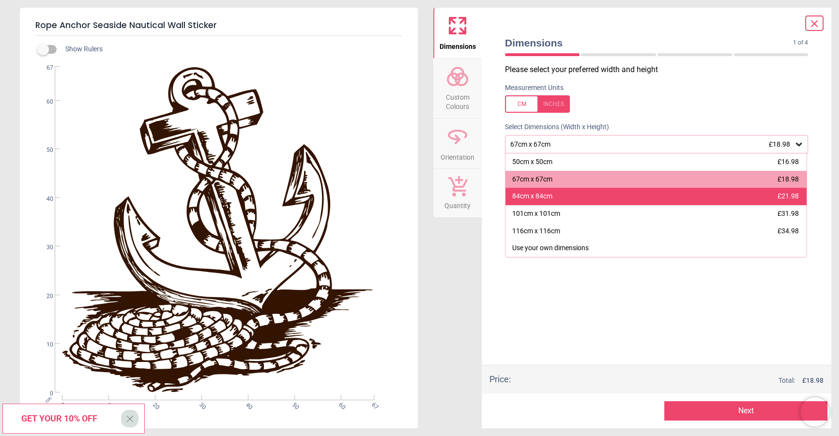
click at [562, 198] on div "84cm x 84cm £21.98" at bounding box center [656, 196] width 301 height 17
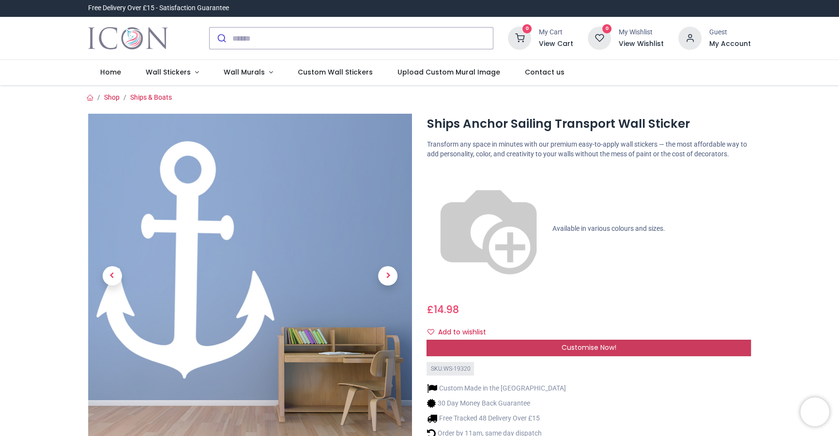
click at [560, 340] on div "Customise Now!" at bounding box center [589, 348] width 324 height 16
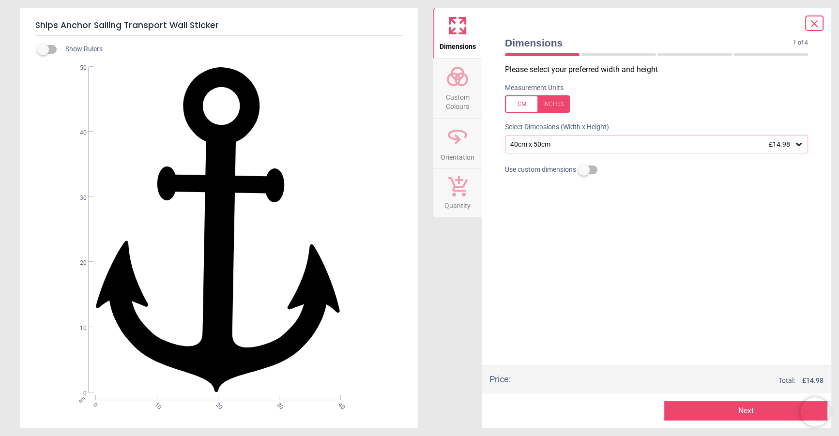
drag, startPoint x: 814, startPoint y: 23, endPoint x: 803, endPoint y: 27, distance: 11.8
click at [814, 23] on icon at bounding box center [815, 24] width 6 height 6
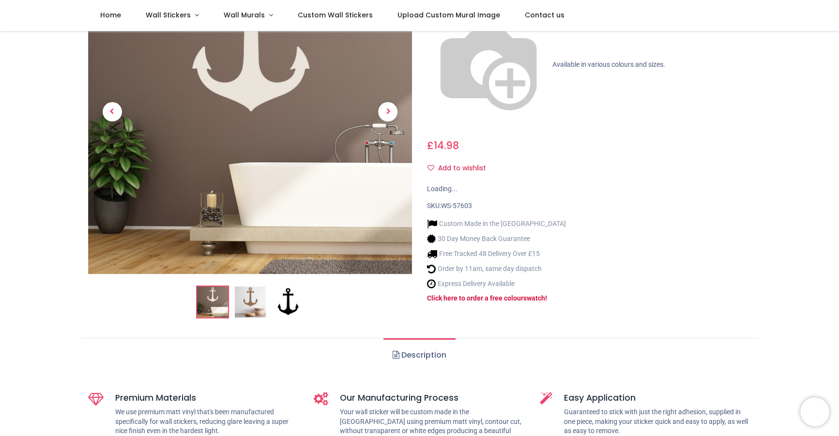
scroll to position [28, 0]
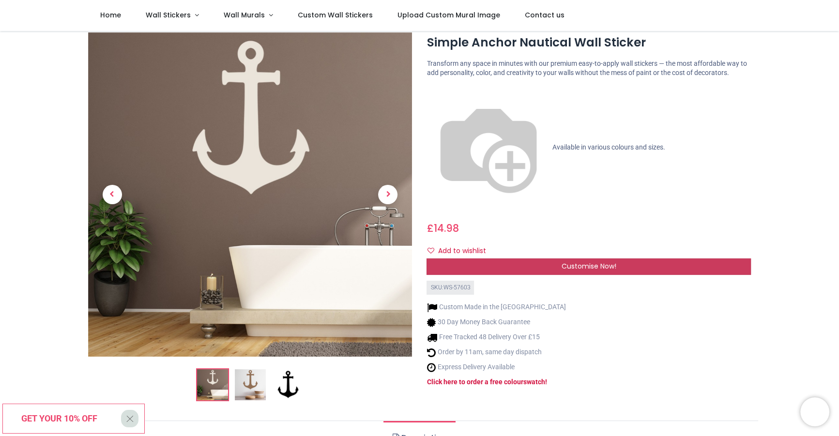
click at [581, 262] on span "Customise Now!" at bounding box center [589, 267] width 55 height 10
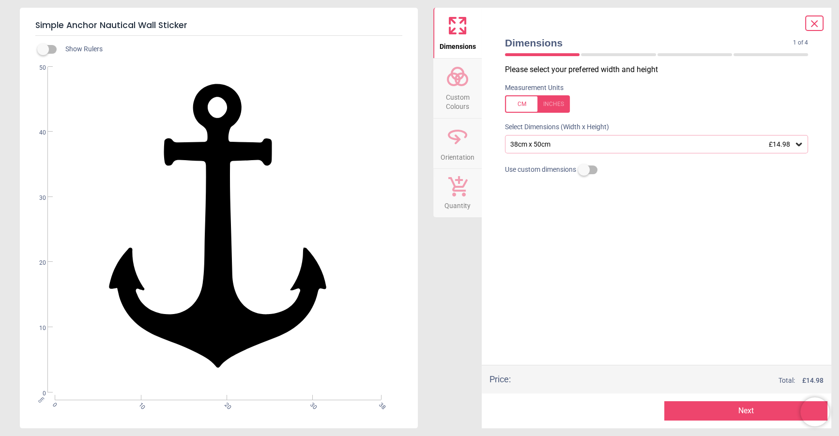
click at [445, 94] on span "Custom Colours" at bounding box center [457, 100] width 46 height 24
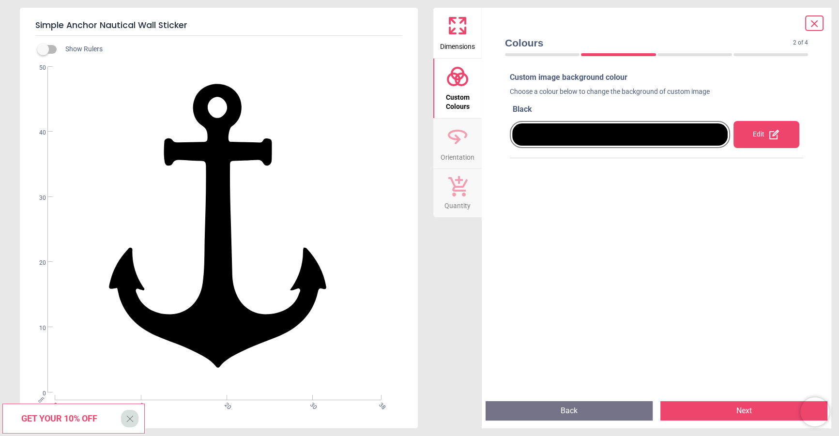
click at [758, 131] on div "Edit" at bounding box center [767, 134] width 66 height 27
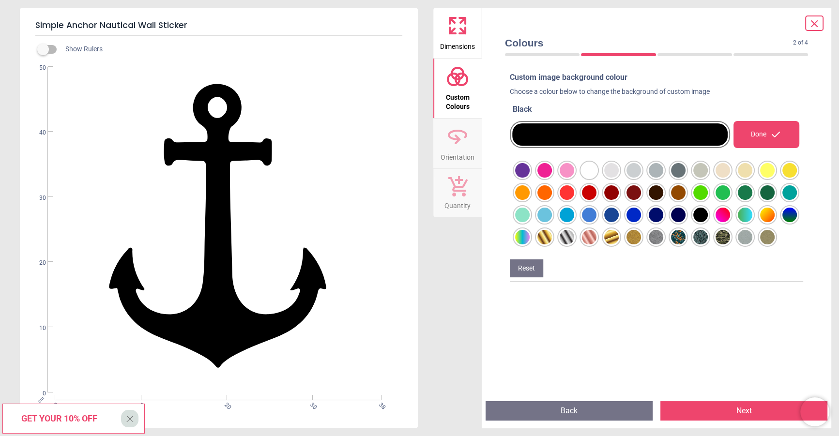
click at [530, 178] on div at bounding box center [522, 170] width 15 height 15
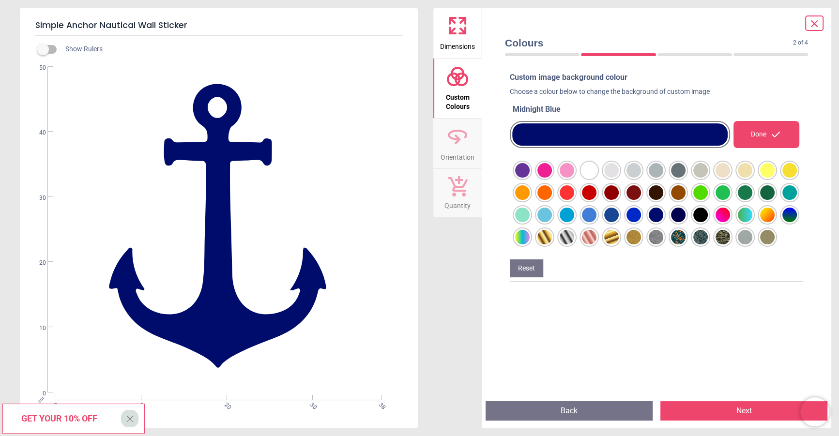
click at [530, 178] on div at bounding box center [522, 170] width 15 height 15
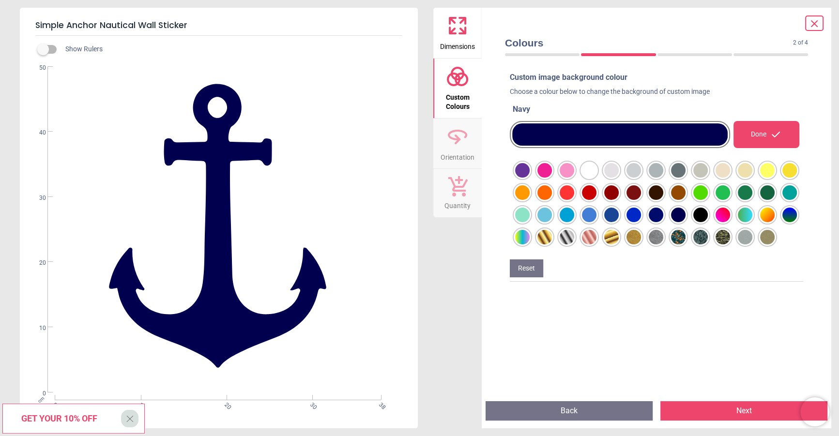
click at [530, 178] on div at bounding box center [522, 170] width 15 height 15
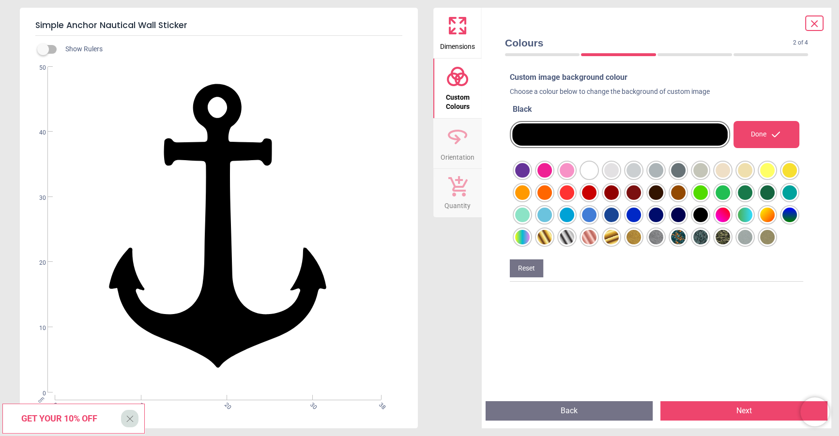
drag, startPoint x: 676, startPoint y: 214, endPoint x: 682, endPoint y: 214, distance: 6.3
click at [530, 178] on div at bounding box center [522, 170] width 15 height 15
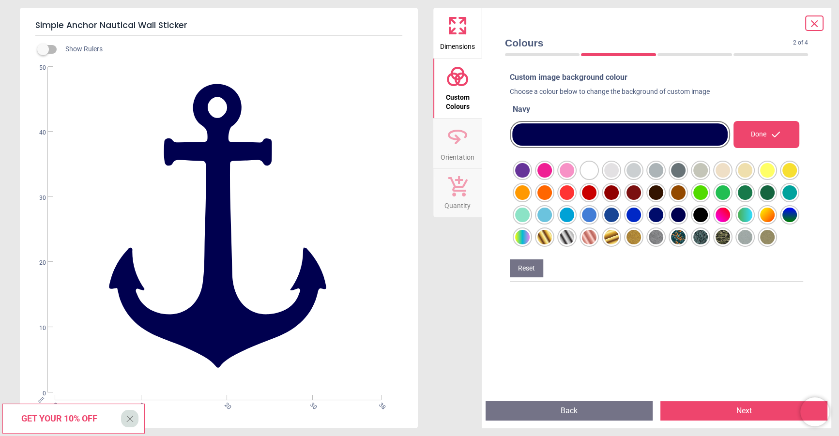
click at [530, 178] on div at bounding box center [522, 170] width 15 height 15
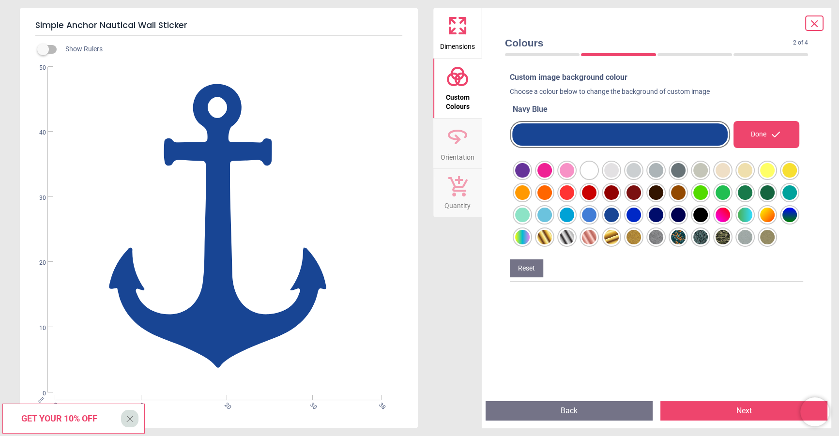
click at [528, 173] on div at bounding box center [522, 170] width 15 height 15
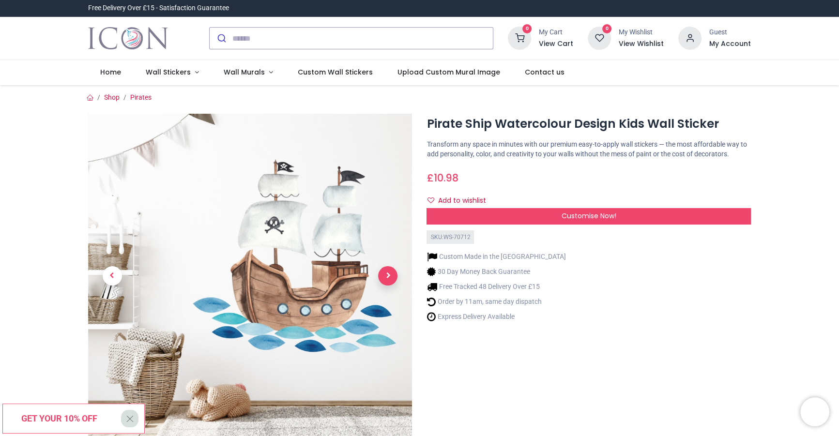
click at [386, 274] on span "Next" at bounding box center [387, 275] width 19 height 19
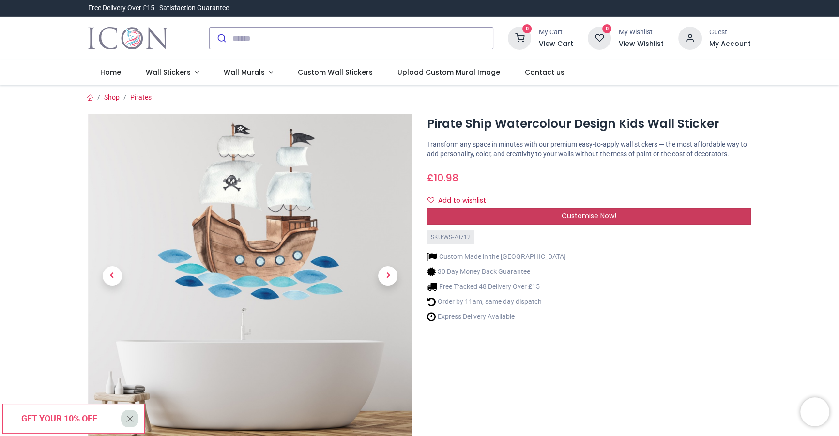
click at [538, 211] on div "Customise Now!" at bounding box center [589, 216] width 324 height 16
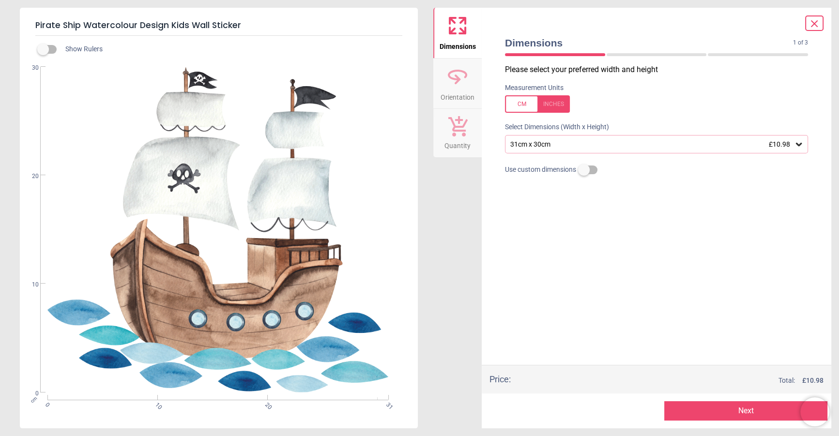
click at [552, 149] on div "31cm x 30cm £10.98" at bounding box center [656, 144] width 303 height 18
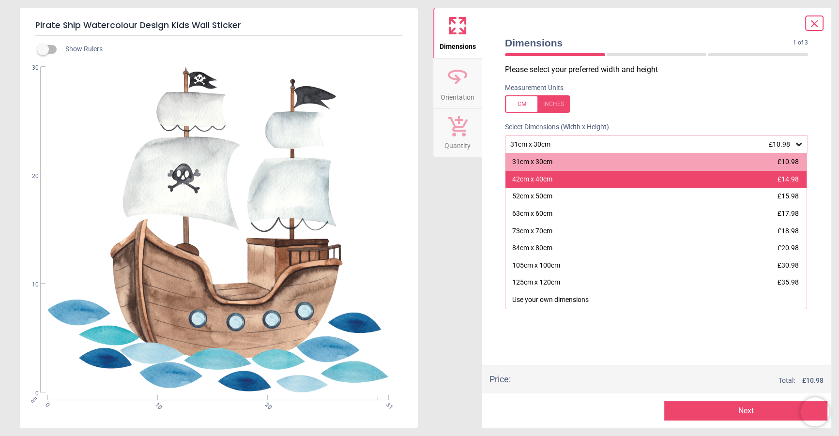
click at [542, 182] on div "42cm x 40cm" at bounding box center [532, 180] width 40 height 10
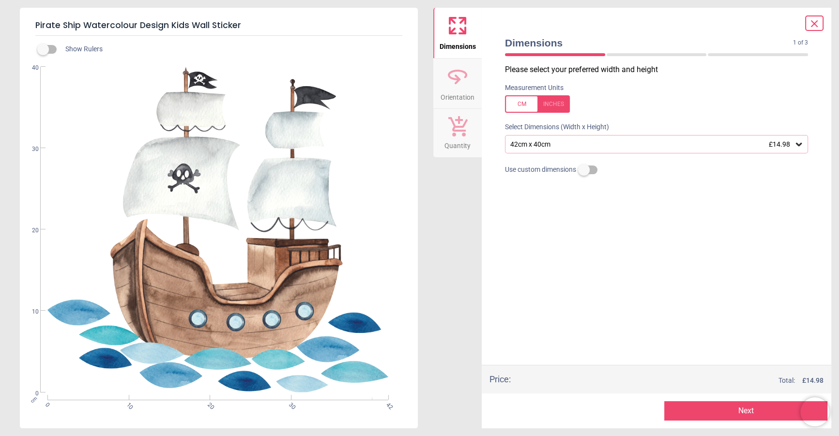
click at [578, 150] on div "42cm x 40cm £14.98" at bounding box center [656, 144] width 303 height 18
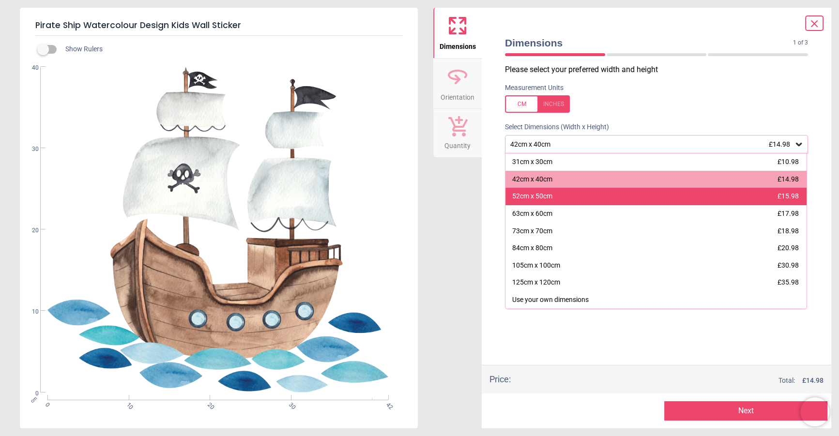
click at [556, 196] on div "52cm x 50cm £15.98" at bounding box center [656, 196] width 301 height 17
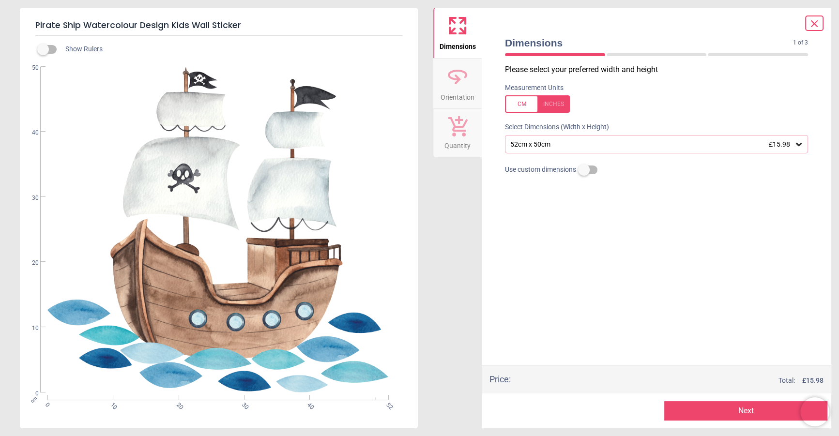
click at [539, 146] on div "52cm x 50cm £15.98" at bounding box center [652, 144] width 285 height 8
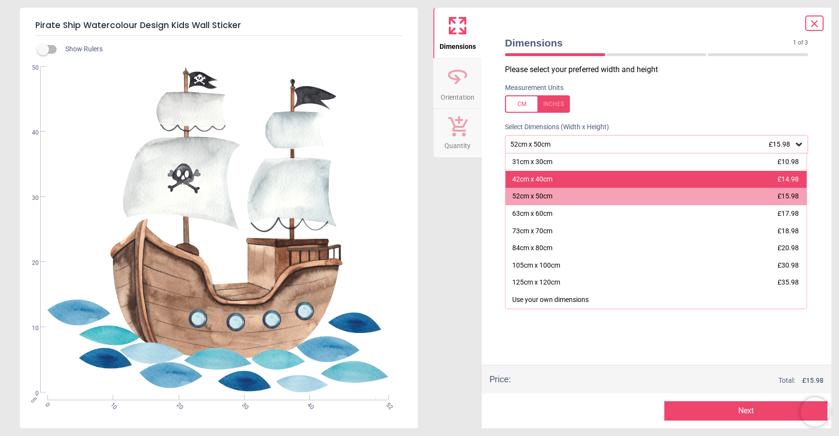
click at [540, 180] on div "42cm x 40cm" at bounding box center [532, 180] width 40 height 10
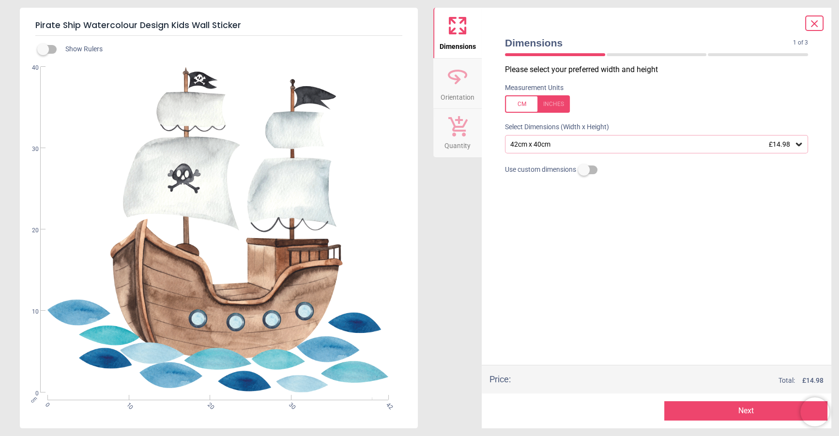
click at [552, 144] on div "42cm x 40cm £14.98" at bounding box center [652, 144] width 285 height 8
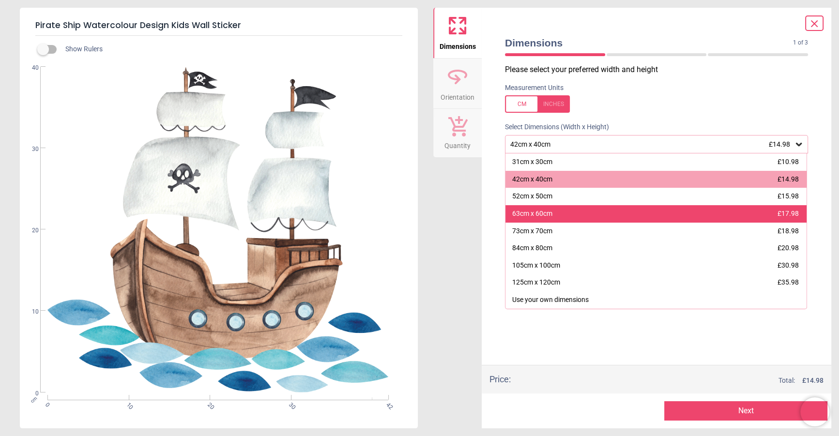
click at [545, 211] on div "63cm x 60cm" at bounding box center [532, 214] width 40 height 10
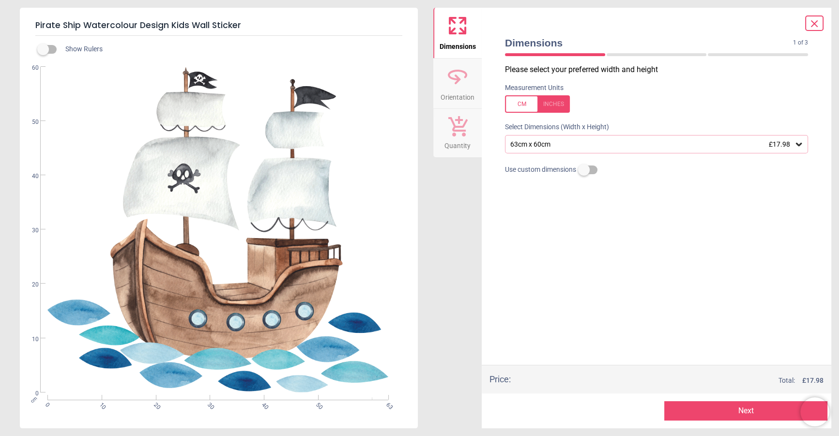
click at [567, 145] on div "63cm x 60cm £17.98" at bounding box center [652, 144] width 285 height 8
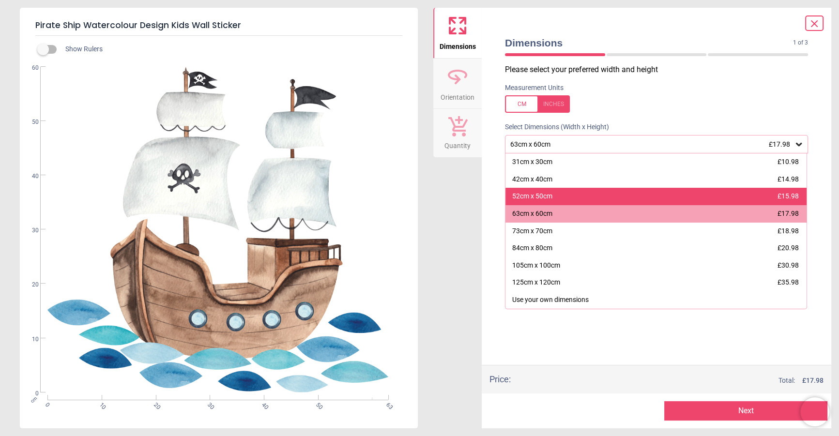
click at [558, 197] on div "52cm x 50cm £15.98" at bounding box center [656, 196] width 301 height 17
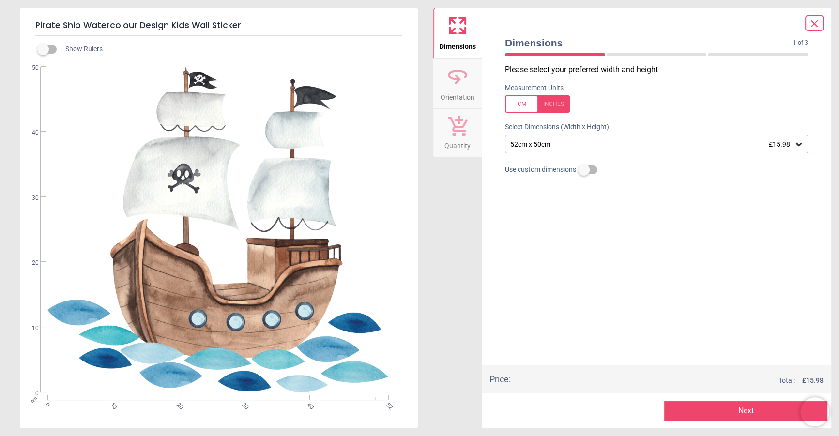
click at [814, 26] on icon at bounding box center [815, 24] width 12 height 12
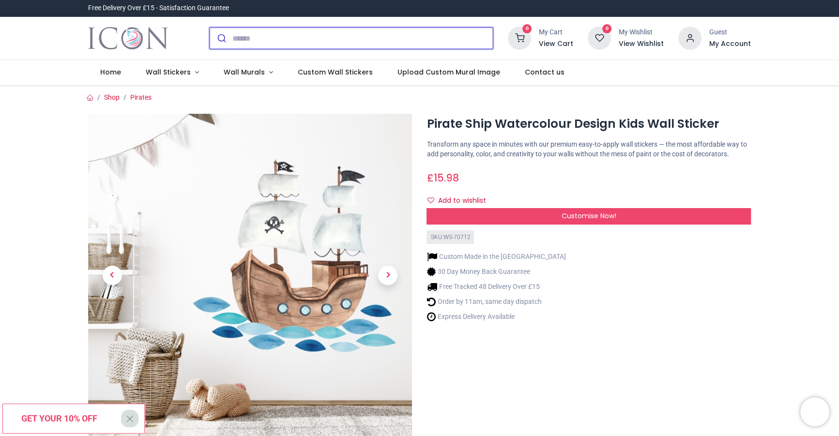
click at [343, 30] on input "search" at bounding box center [362, 38] width 261 height 21
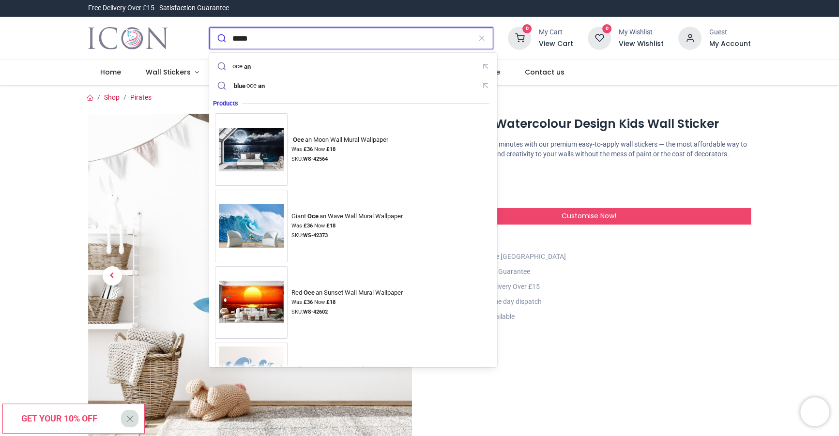
type input "*****"
click at [210, 28] on button "submit" at bounding box center [221, 38] width 23 height 21
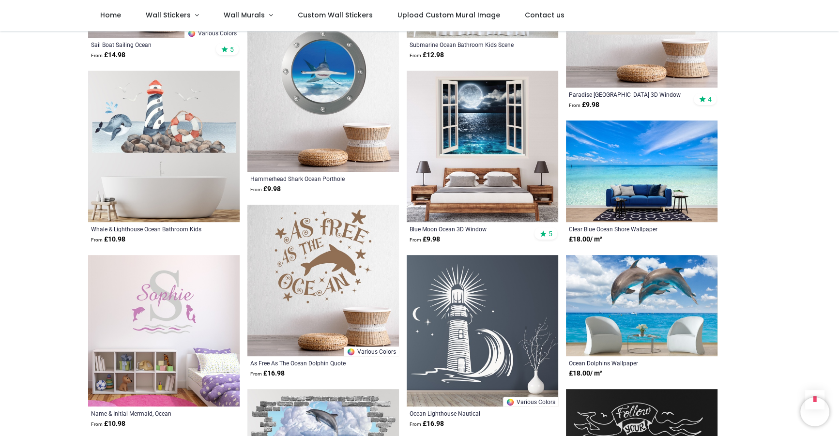
scroll to position [400, 0]
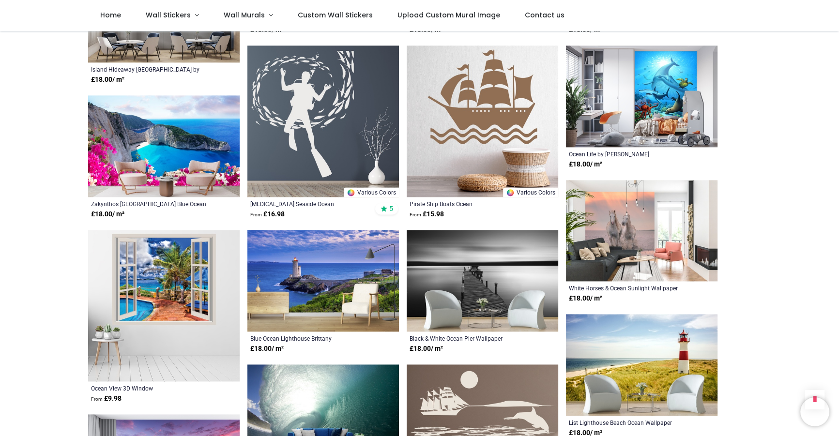
scroll to position [1463, 0]
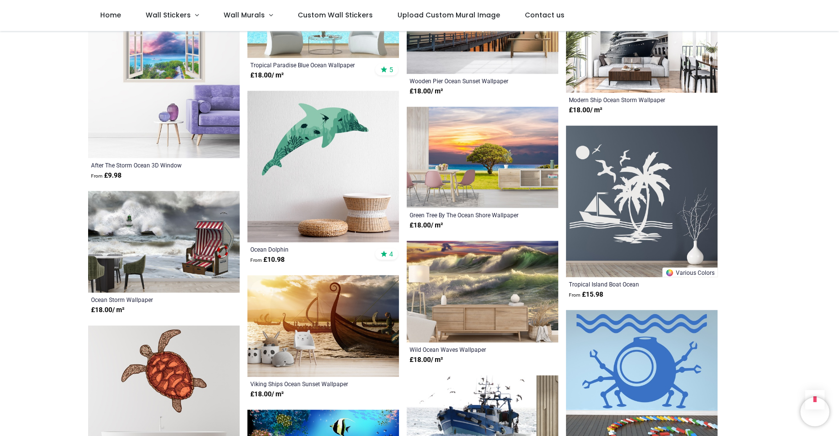
scroll to position [2829, 0]
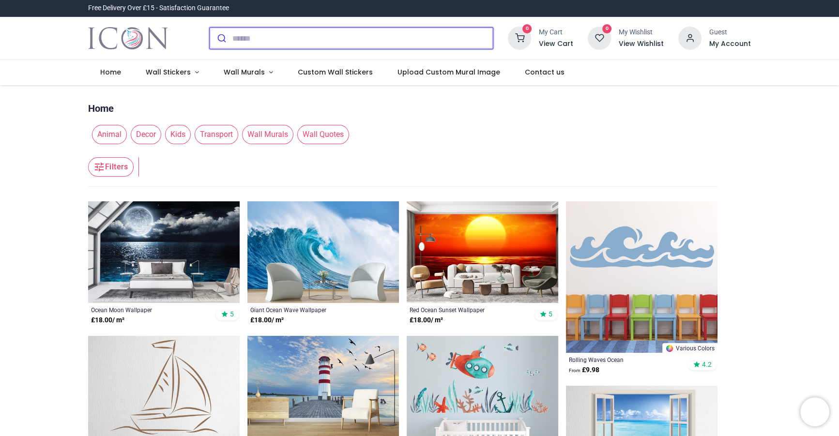
click at [313, 44] on input "search" at bounding box center [362, 38] width 261 height 21
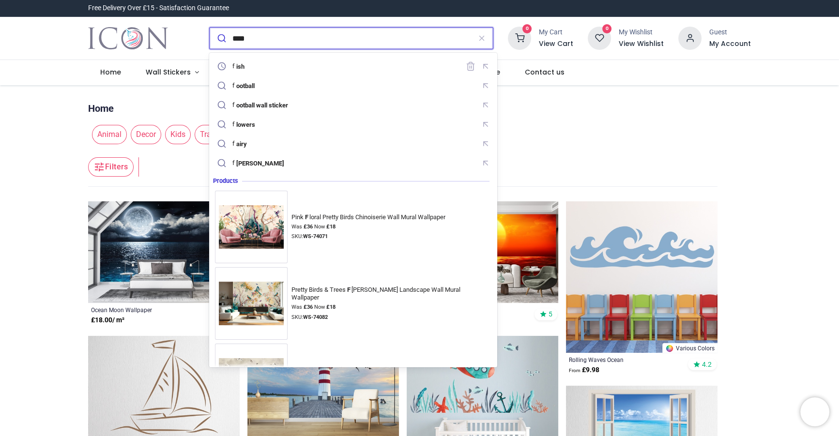
type input "****"
click at [210, 28] on button "submit" at bounding box center [221, 38] width 23 height 21
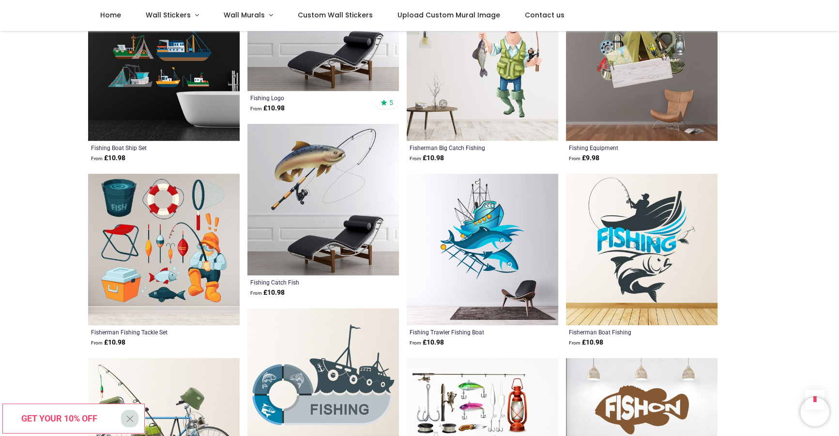
scroll to position [566, 0]
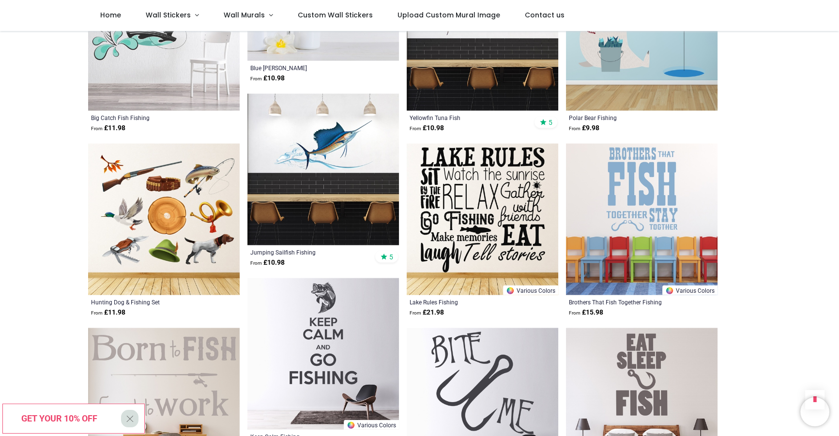
scroll to position [2250, 0]
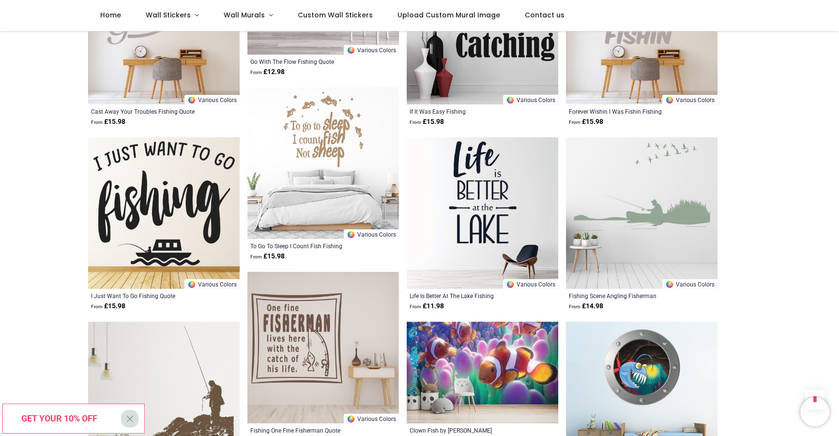
scroll to position [3271, 0]
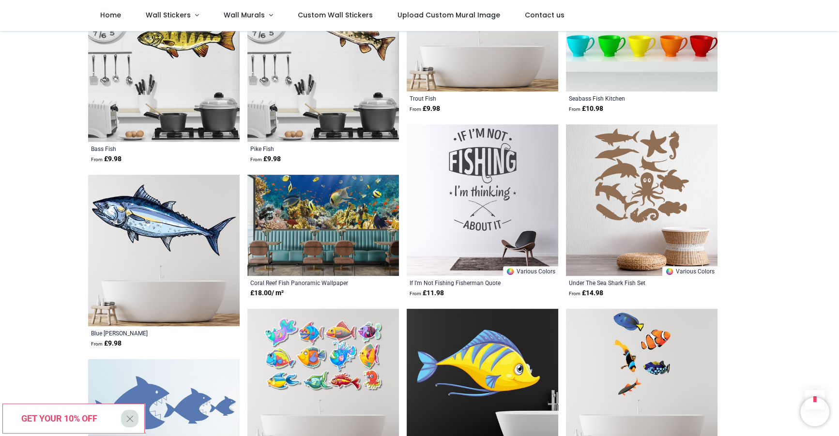
scroll to position [5010, 0]
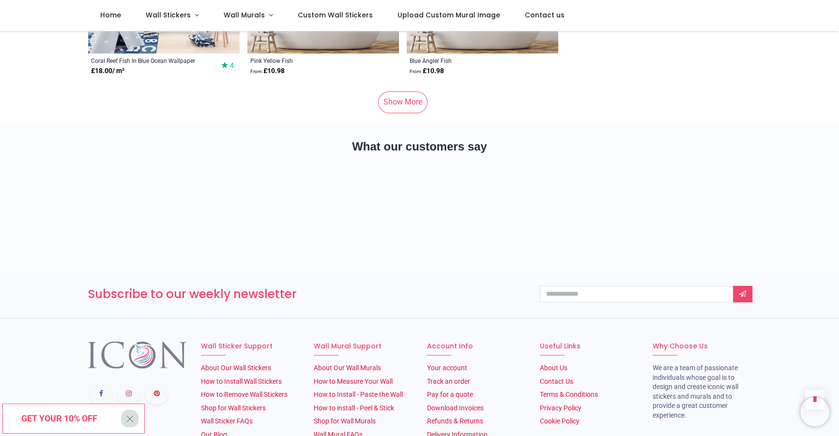
scroll to position [6432, 0]
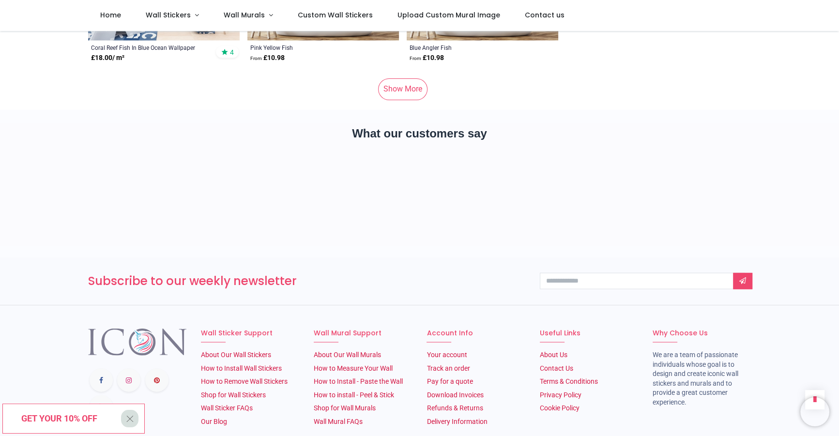
click at [415, 78] on link "Show More" at bounding box center [402, 88] width 49 height 21
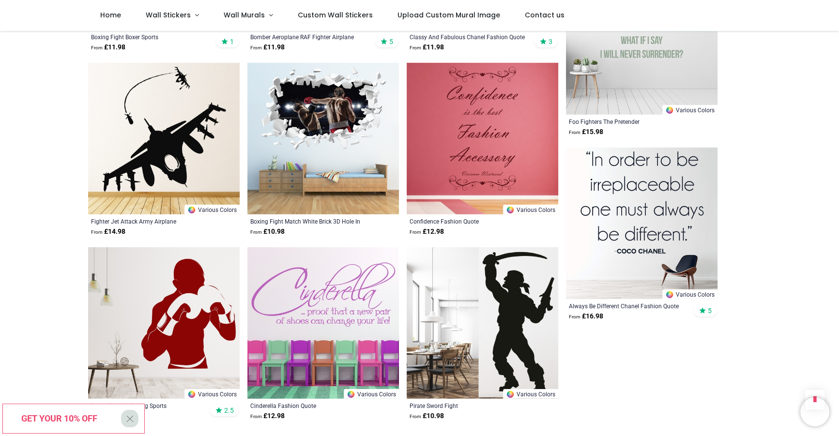
scroll to position [7399, 0]
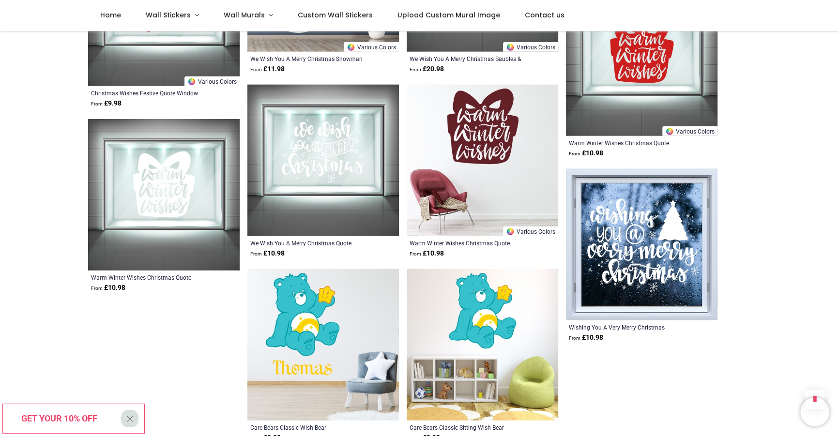
scroll to position [11236, 0]
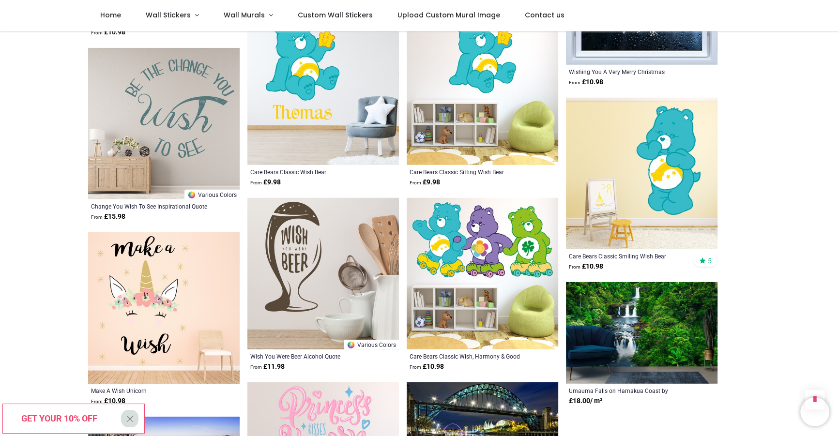
scroll to position [11539, 0]
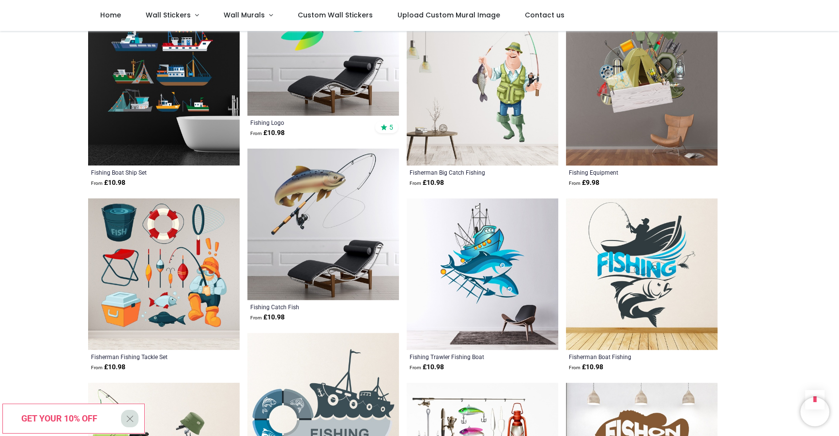
scroll to position [296, 0]
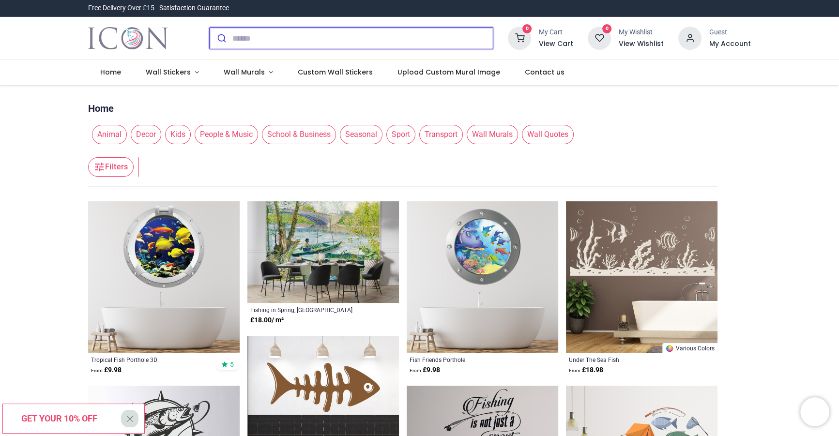
click at [393, 47] on input "search" at bounding box center [362, 38] width 261 height 21
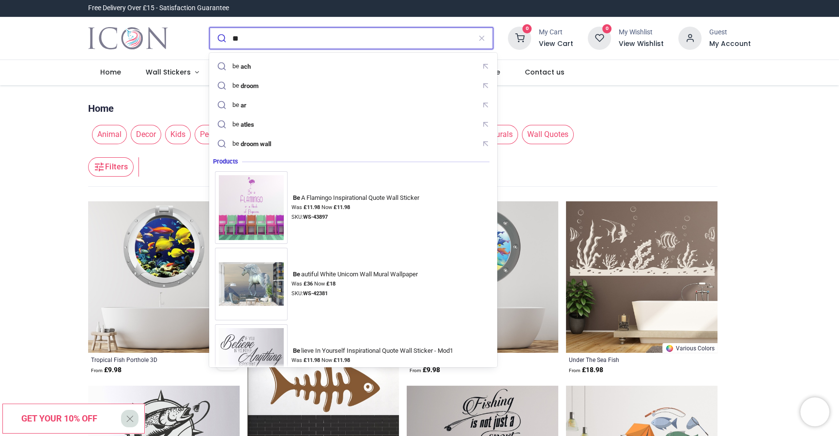
type input "*"
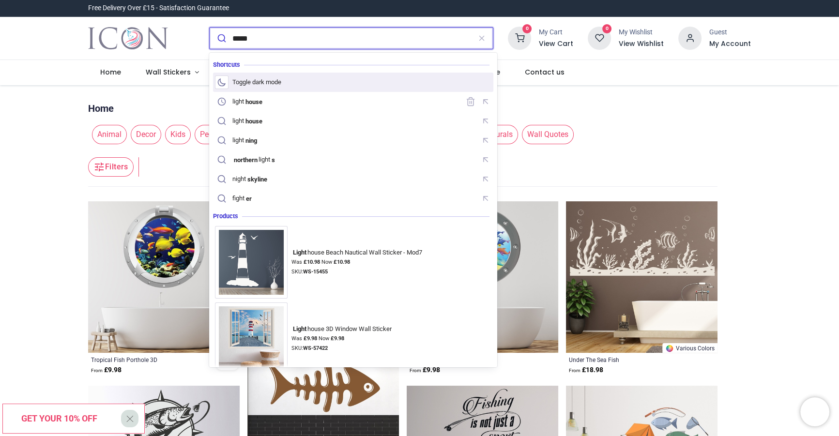
type input "**********"
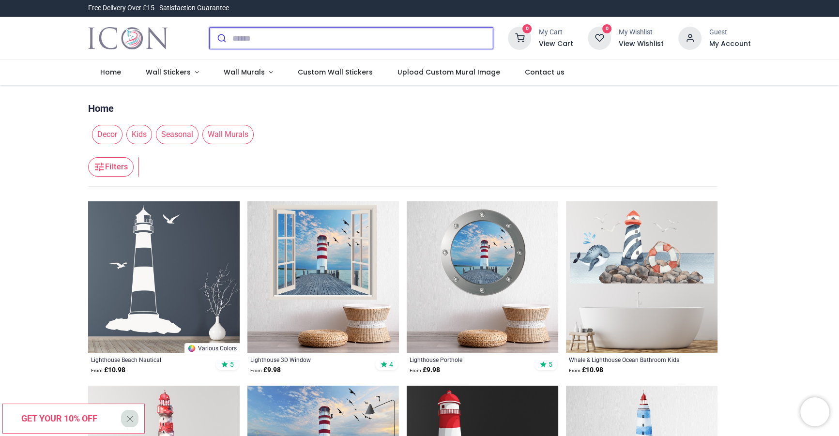
click at [303, 45] on input "search" at bounding box center [362, 38] width 261 height 21
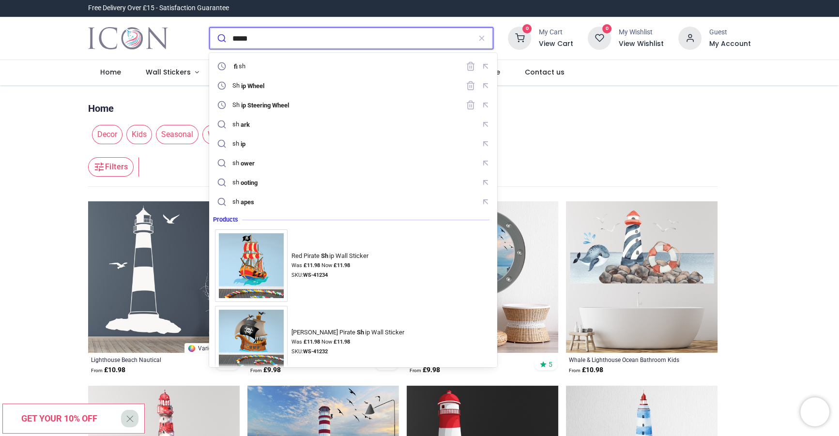
type input "*****"
click at [210, 28] on button "submit" at bounding box center [221, 38] width 23 height 21
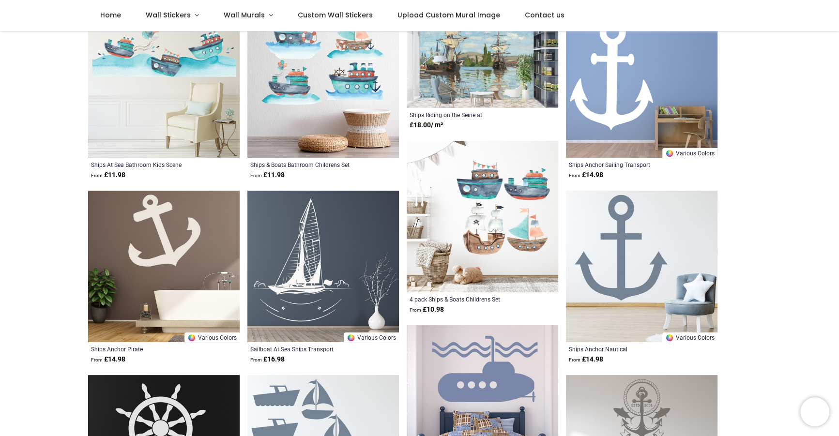
scroll to position [152, 0]
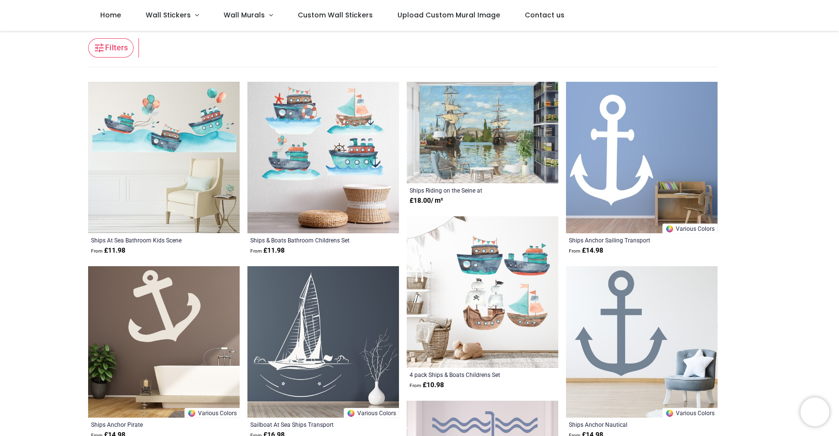
scroll to position [41, 0]
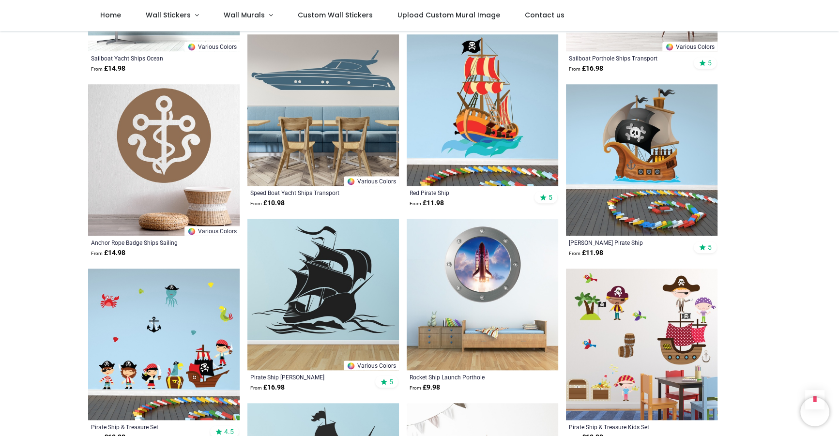
scroll to position [1118, 0]
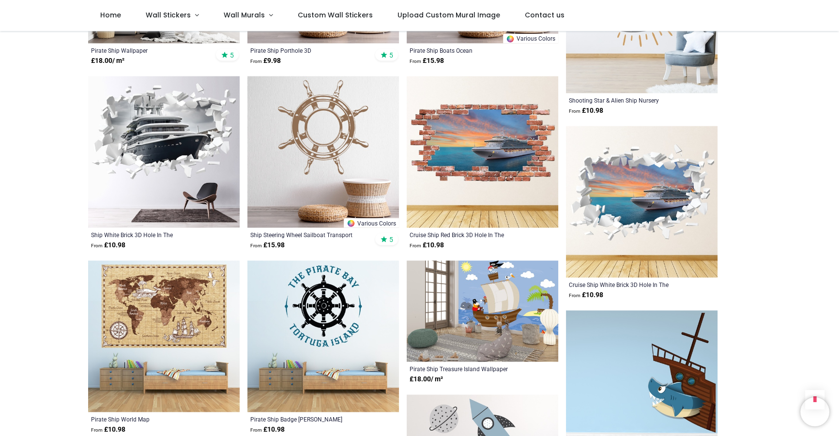
scroll to position [2126, 0]
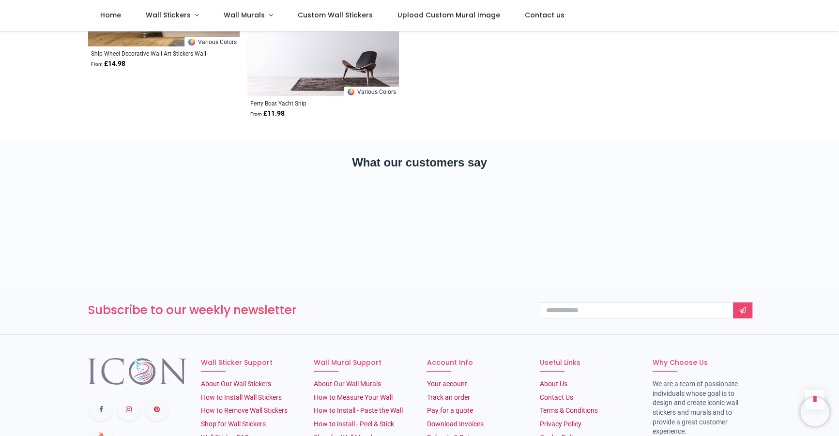
scroll to position [3796, 0]
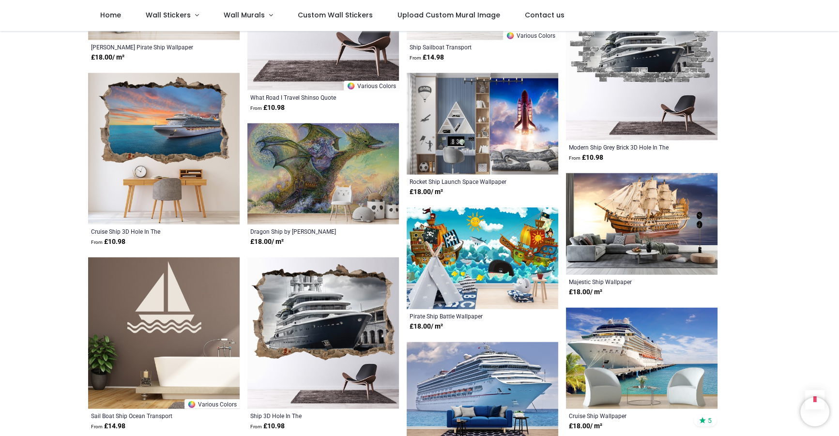
scroll to position [307, 0]
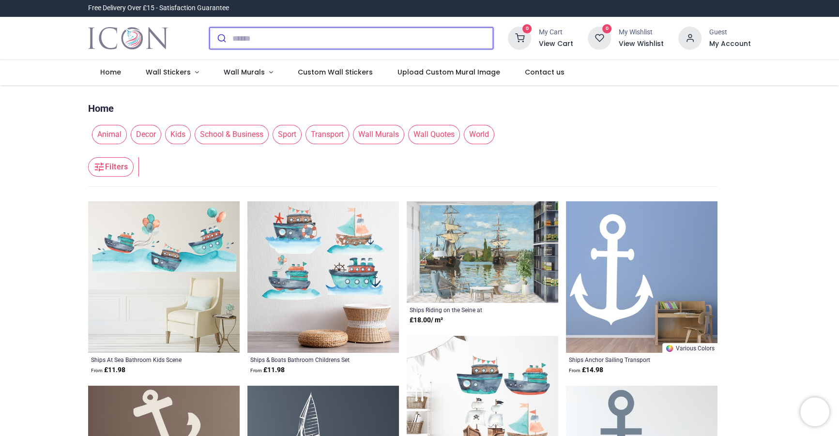
click at [339, 42] on input "search" at bounding box center [362, 38] width 261 height 21
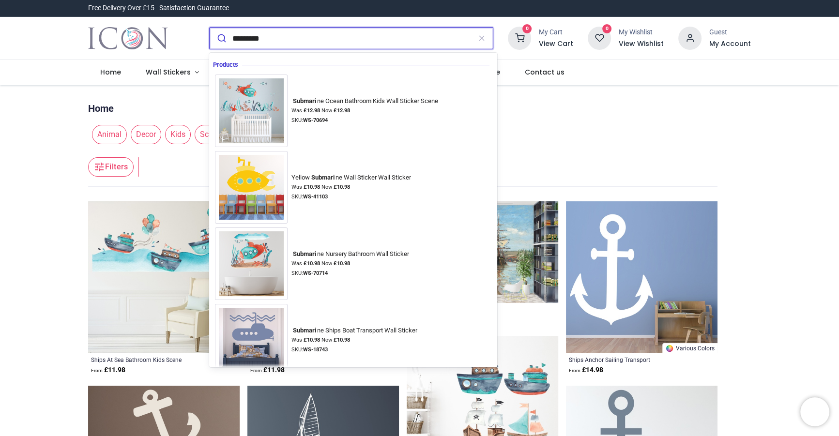
type input "*********"
click at [210, 28] on button "submit" at bounding box center [221, 38] width 23 height 21
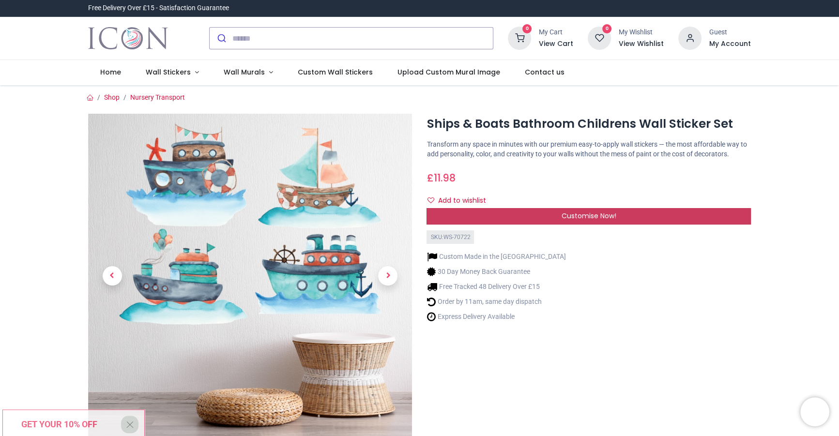
click at [599, 213] on span "Customise Now!" at bounding box center [589, 216] width 55 height 10
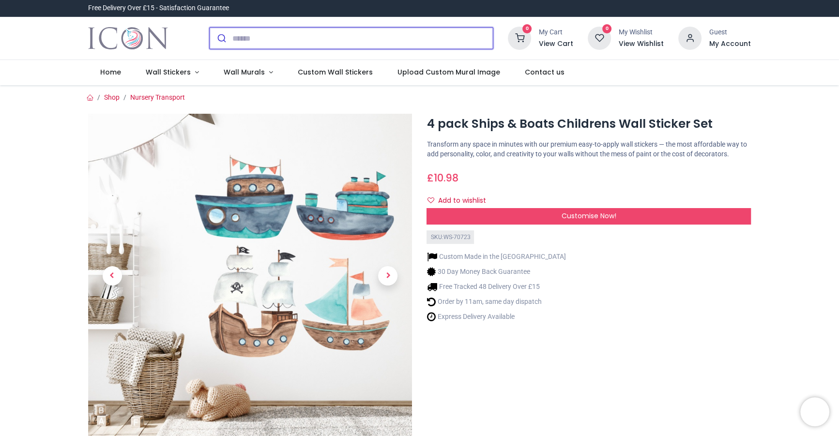
click at [362, 42] on input "search" at bounding box center [362, 38] width 261 height 21
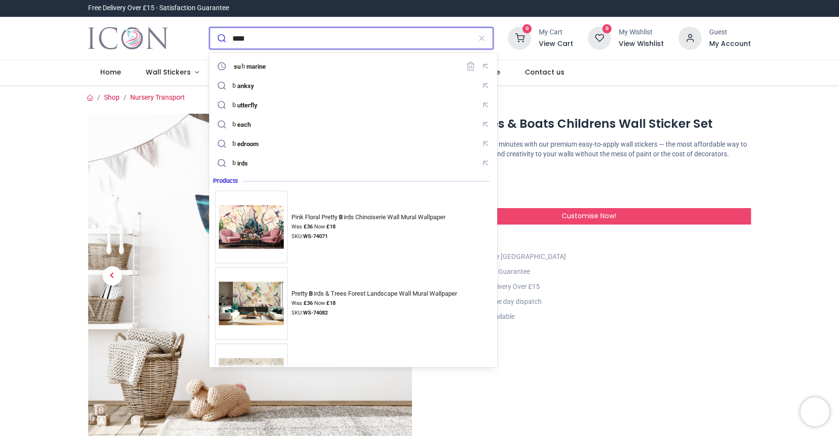
type input "****"
click at [210, 28] on button "submit" at bounding box center [221, 38] width 23 height 21
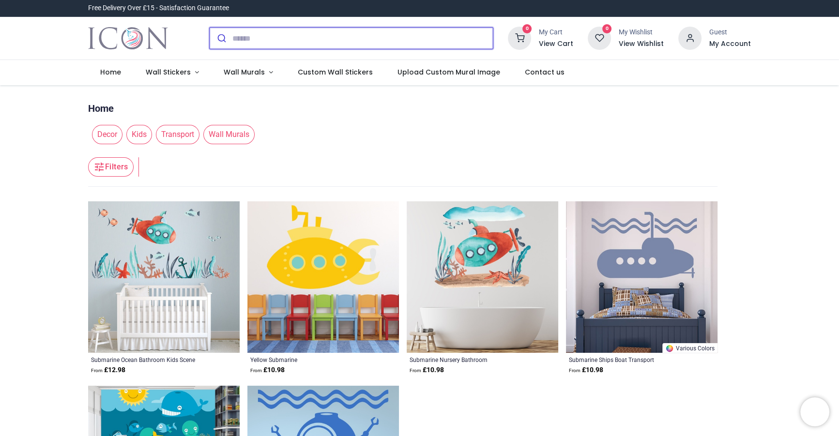
click at [309, 38] on input "search" at bounding box center [362, 38] width 261 height 21
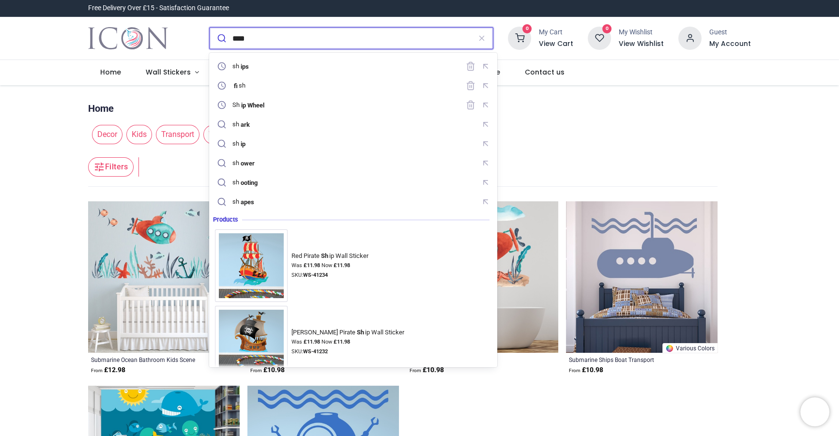
type input "****"
click at [210, 28] on button "submit" at bounding box center [221, 38] width 23 height 21
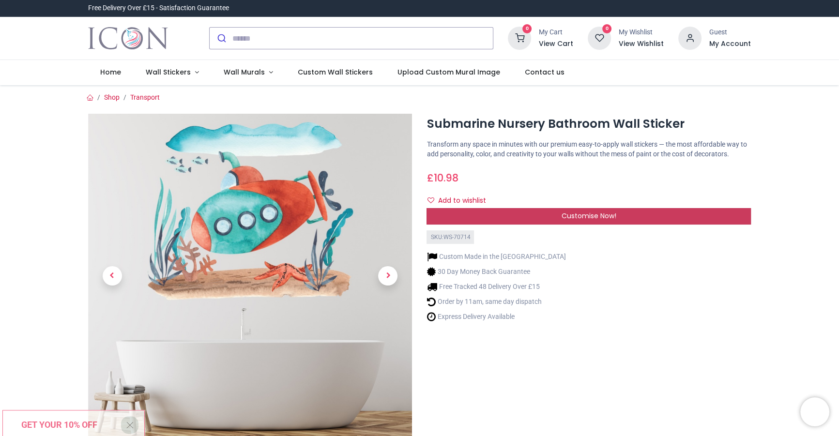
click at [597, 213] on span "Customise Now!" at bounding box center [589, 216] width 55 height 10
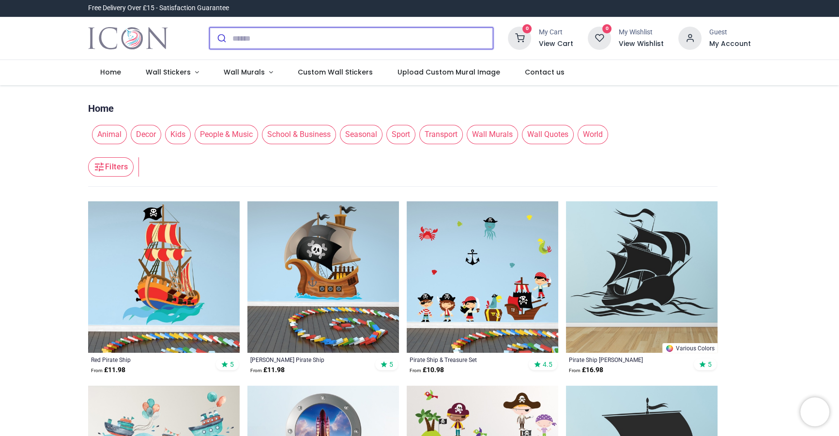
click at [325, 35] on input "search" at bounding box center [362, 38] width 261 height 21
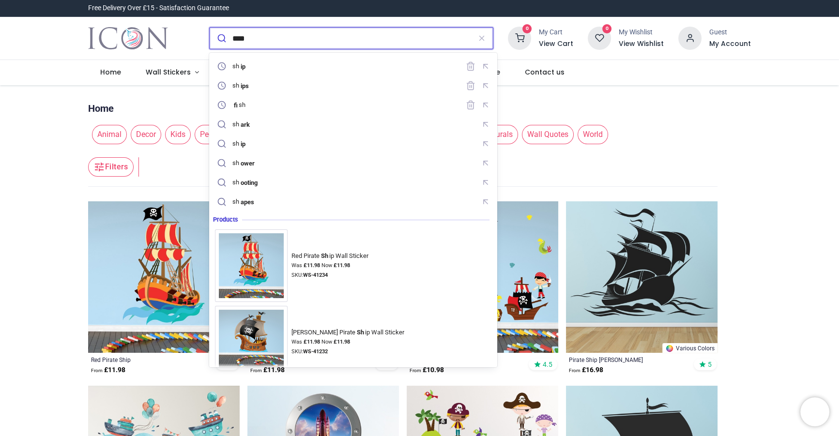
type input "****"
click at [210, 28] on button "submit" at bounding box center [221, 38] width 23 height 21
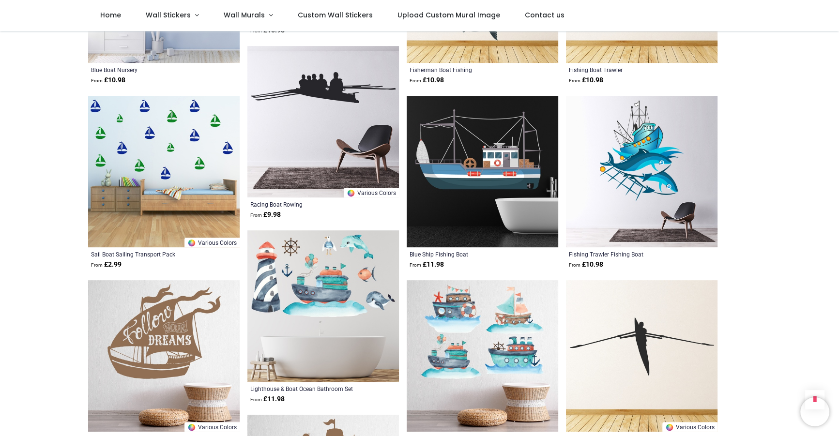
scroll to position [428, 0]
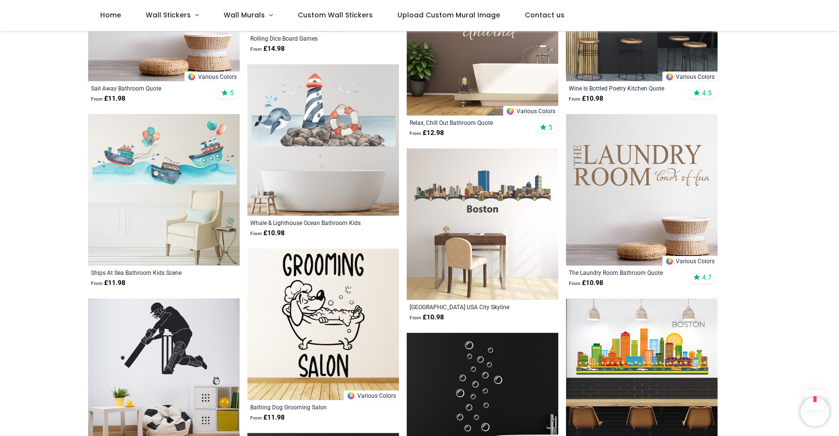
scroll to position [2926, 0]
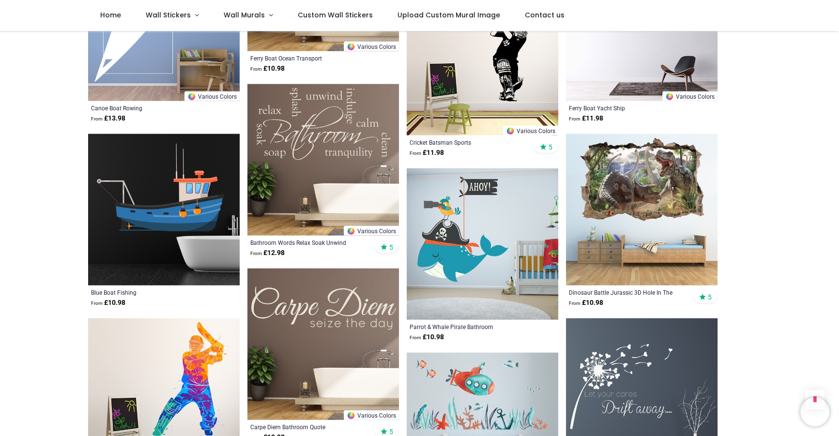
scroll to position [589, 0]
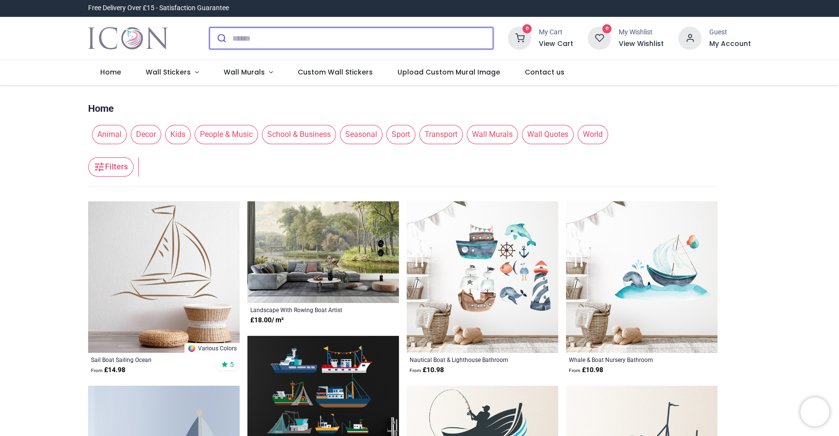
click at [353, 38] on input "search" at bounding box center [362, 38] width 261 height 21
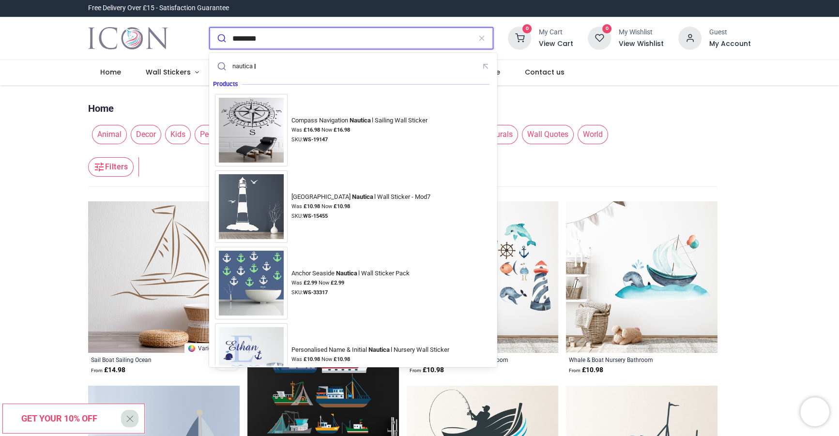
type input "********"
click at [210, 28] on button "submit" at bounding box center [221, 38] width 23 height 21
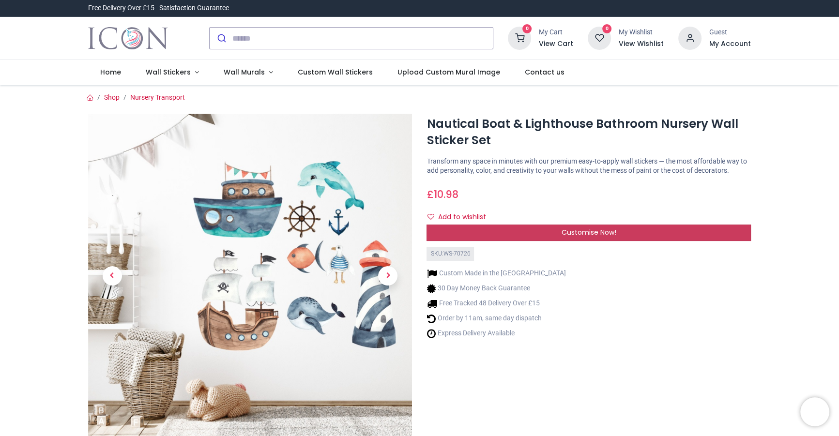
click at [600, 233] on span "Customise Now!" at bounding box center [589, 233] width 55 height 10
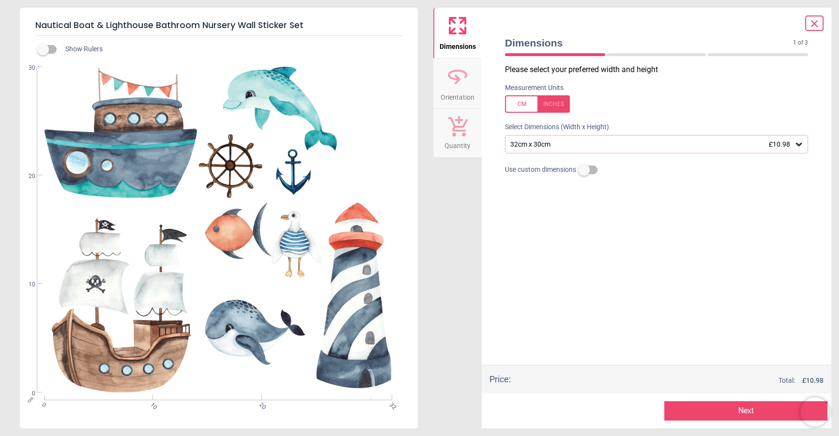
click at [619, 143] on div "32cm x 30cm £10.98" at bounding box center [652, 144] width 285 height 8
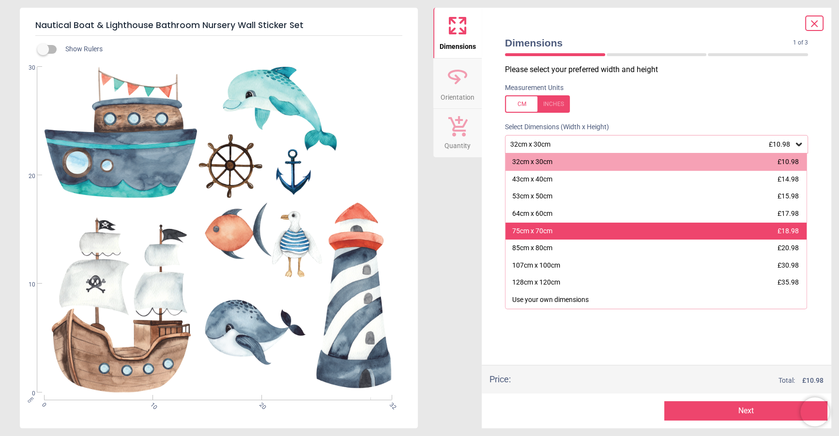
click at [567, 232] on div "75cm x 70cm £18.98" at bounding box center [656, 231] width 301 height 17
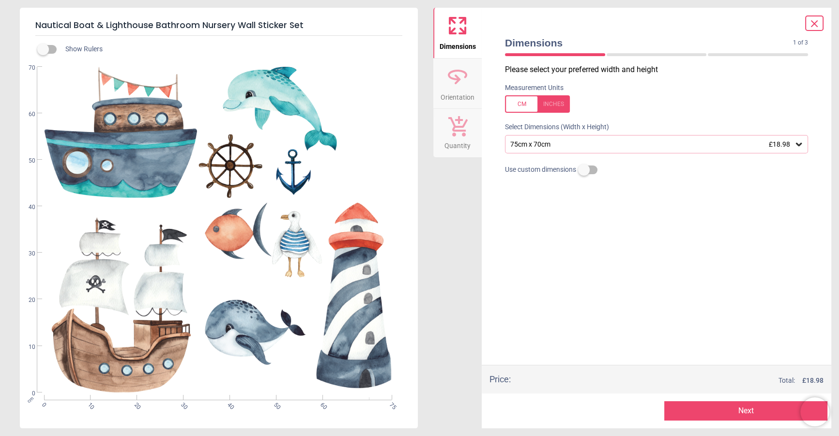
click at [562, 146] on div "75cm x 70cm £18.98" at bounding box center [652, 144] width 285 height 8
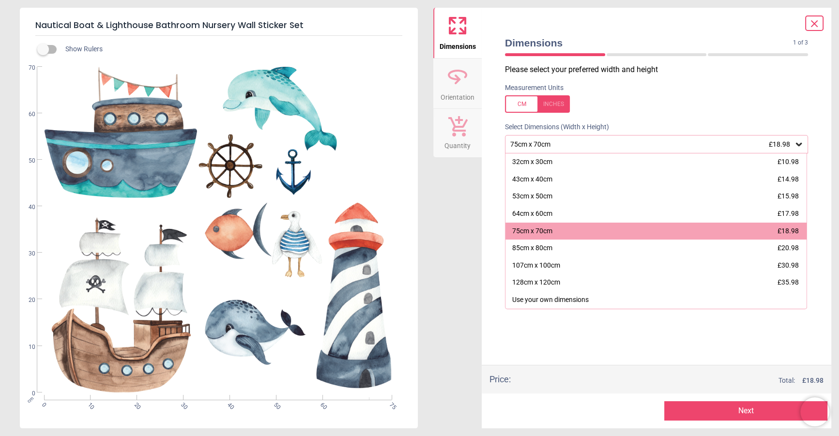
click at [557, 311] on div "Please select your preferred width and height Measurement Units Select Dimensio…" at bounding box center [656, 214] width 319 height 301
click at [537, 351] on div "Please select your preferred width and height Measurement Units Select Dimensio…" at bounding box center [656, 214] width 319 height 301
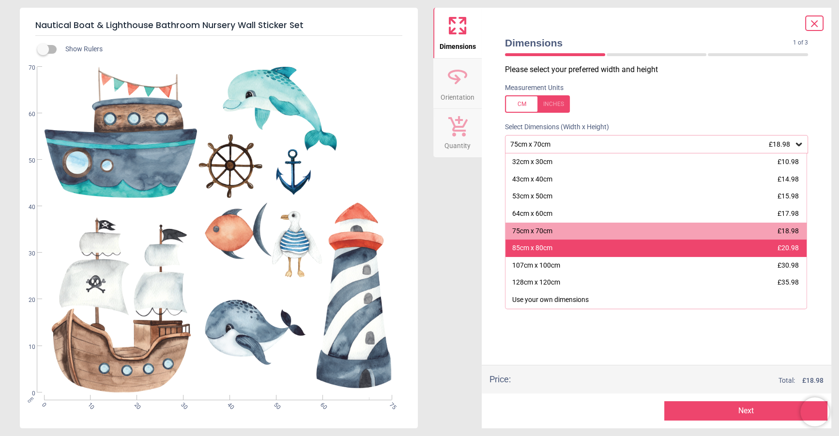
click at [538, 243] on div "85cm x 80cm £20.98" at bounding box center [656, 248] width 301 height 17
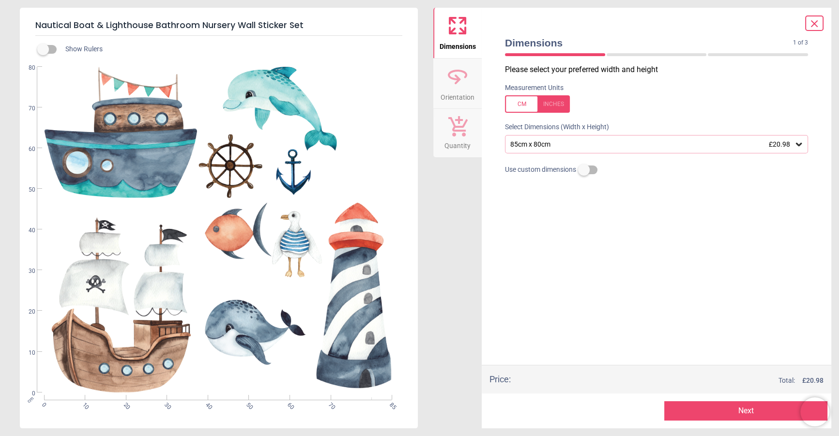
click at [538, 147] on div "85cm x 80cm £20.98" at bounding box center [652, 144] width 285 height 8
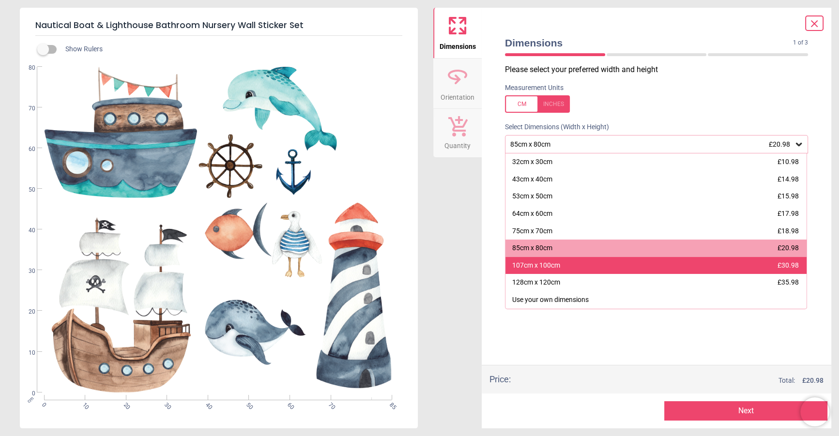
click at [547, 265] on div "107cm x 100cm" at bounding box center [536, 266] width 48 height 10
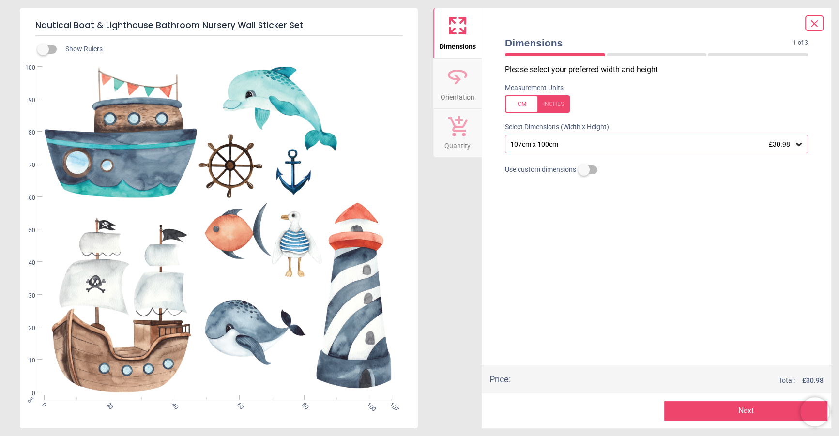
click at [529, 146] on div "107cm x 100cm £30.98" at bounding box center [652, 144] width 285 height 8
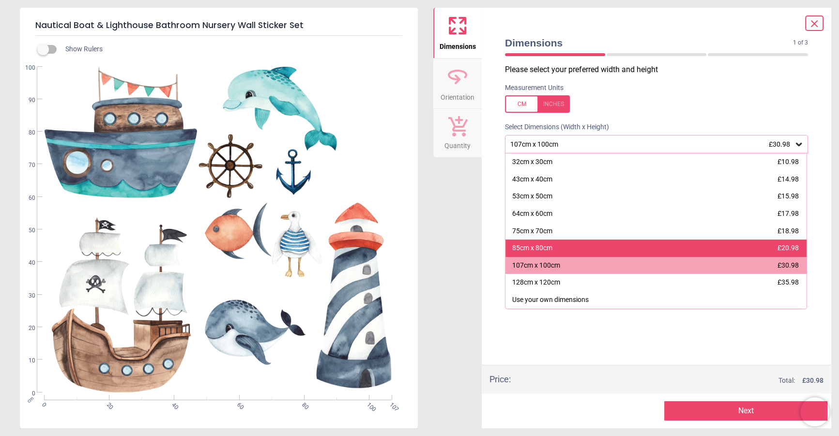
click at [547, 247] on div "85cm x 80cm" at bounding box center [532, 249] width 40 height 10
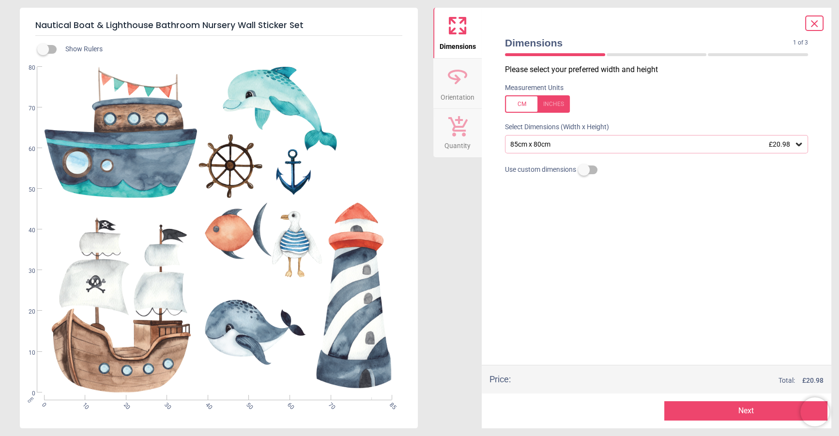
click at [562, 289] on div "Please select your preferred width and height Measurement Units Select Dimensio…" at bounding box center [656, 214] width 319 height 301
click at [542, 148] on div "85cm x 80cm £20.98" at bounding box center [652, 144] width 285 height 8
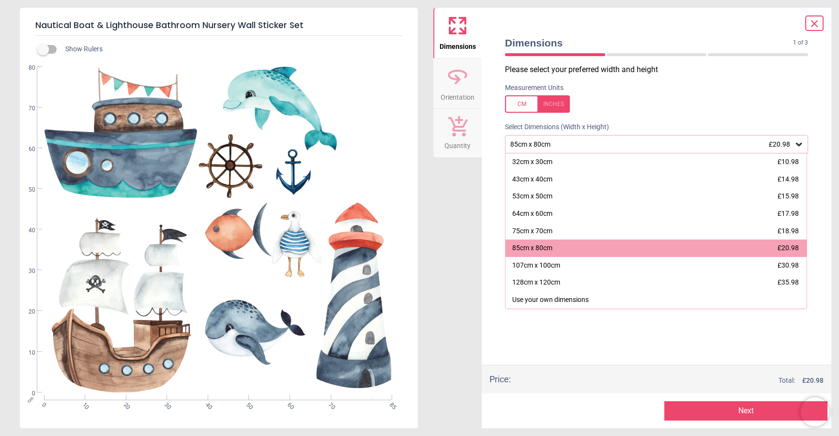
click at [542, 148] on div "85cm x 80cm £20.98" at bounding box center [652, 144] width 285 height 8
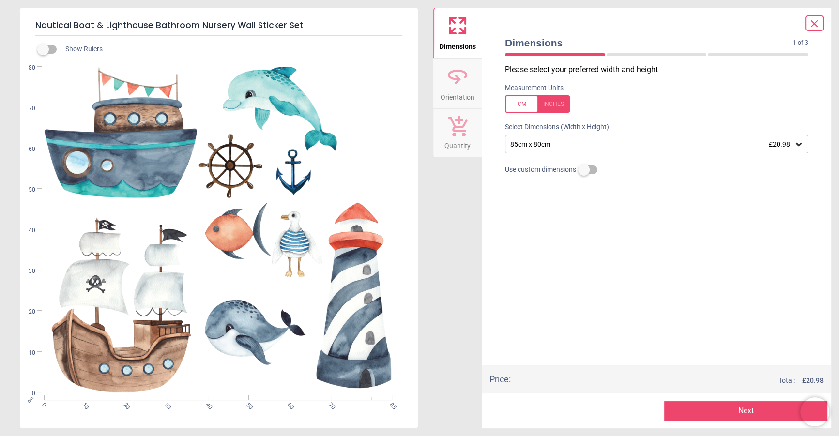
click at [572, 147] on div "85cm x 80cm £20.98" at bounding box center [652, 144] width 285 height 8
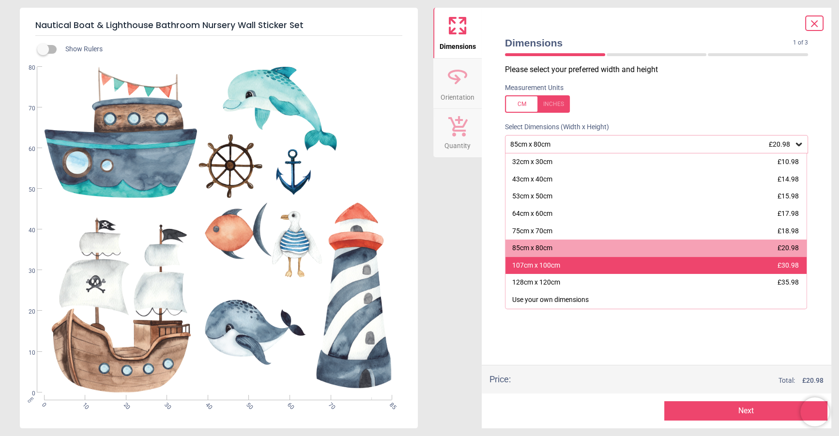
click at [545, 268] on div "107cm x 100cm" at bounding box center [536, 266] width 48 height 10
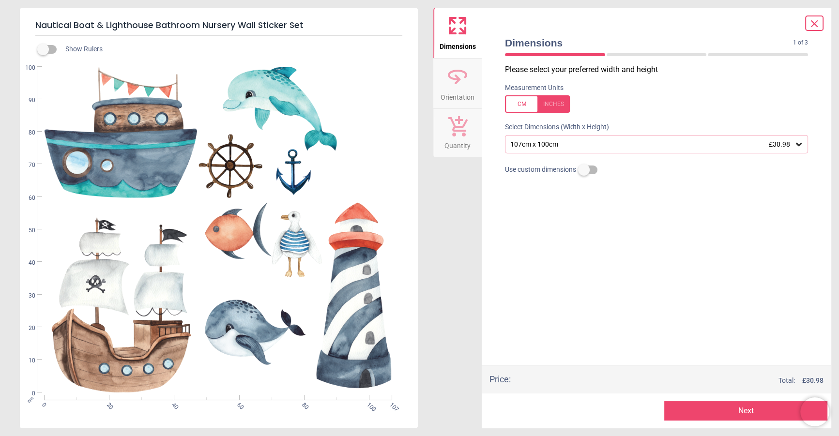
click at [609, 143] on div "107cm x 100cm £30.98" at bounding box center [652, 144] width 285 height 8
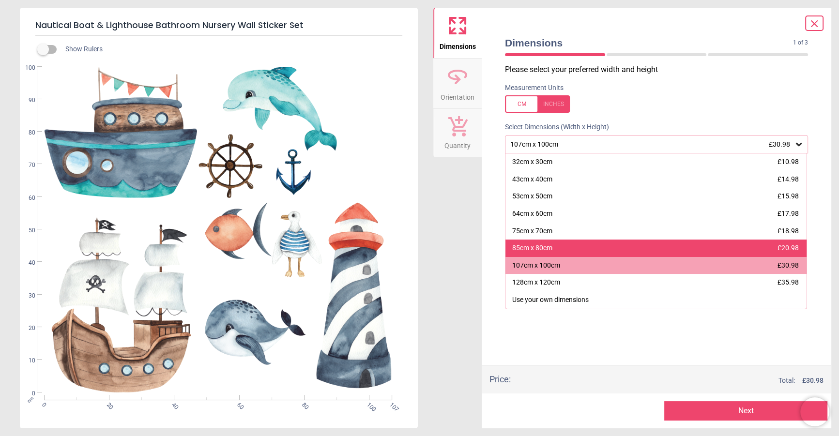
click at [559, 247] on div "85cm x 80cm £20.98" at bounding box center [656, 248] width 301 height 17
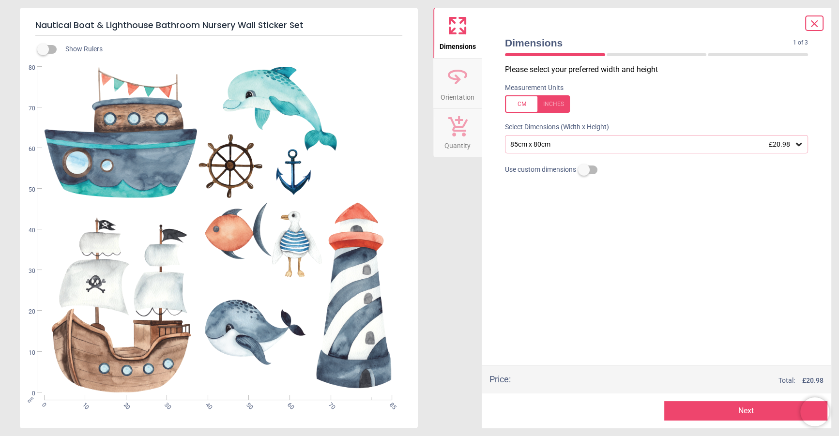
click at [559, 247] on div "Please select your preferred width and height Measurement Units Select Dimensio…" at bounding box center [656, 214] width 319 height 301
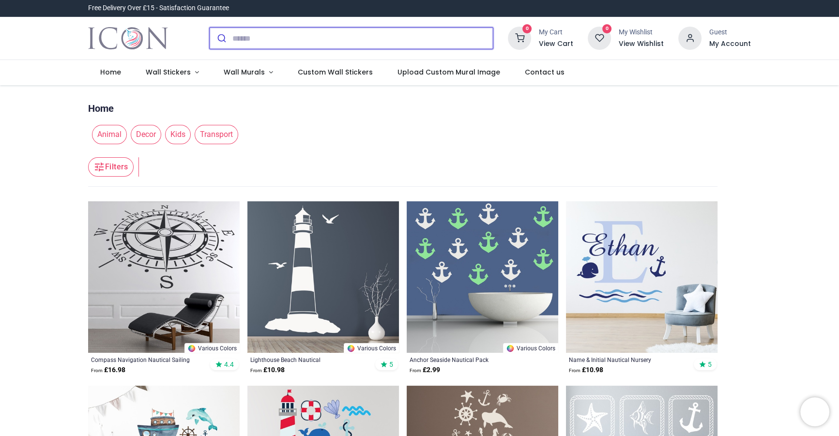
click at [317, 38] on input "search" at bounding box center [362, 38] width 261 height 21
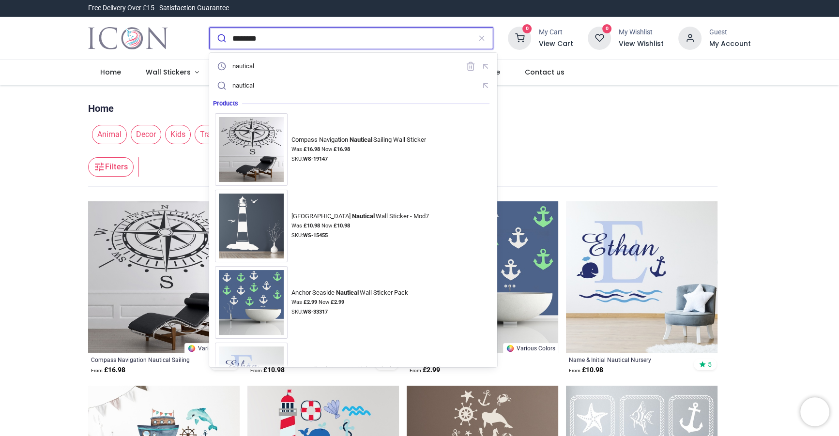
click at [210, 28] on button "submit" at bounding box center [221, 38] width 23 height 21
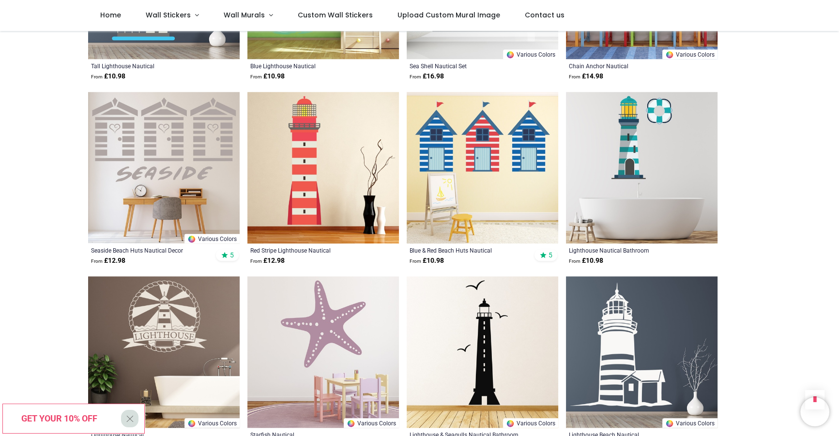
scroll to position [980, 0]
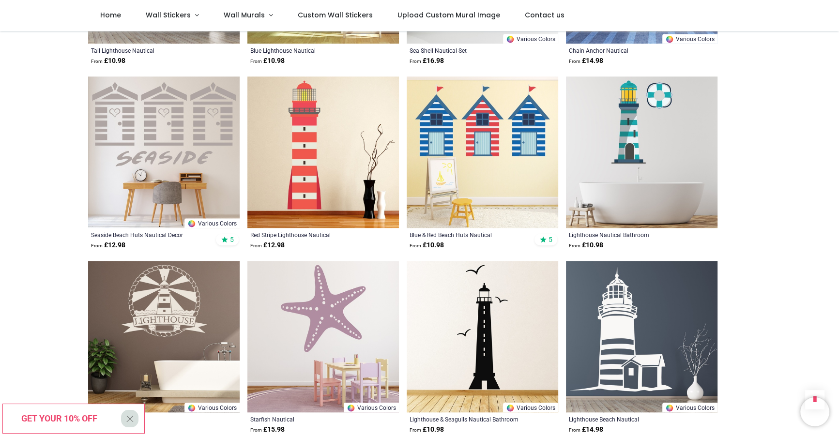
scroll to position [1283, 0]
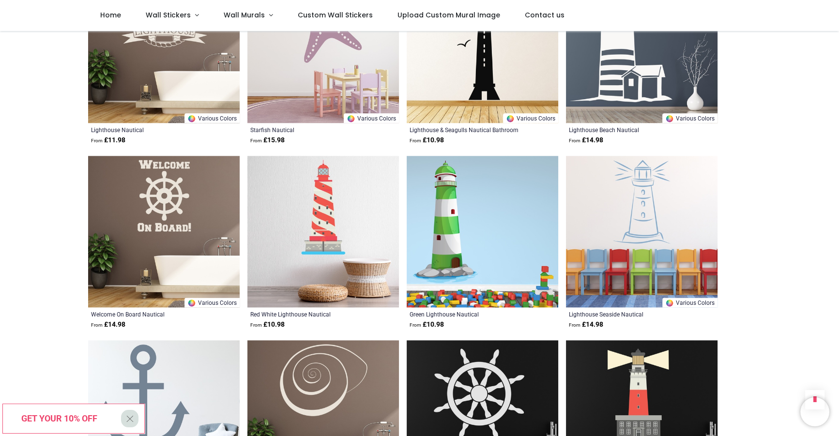
scroll to position [1518, 0]
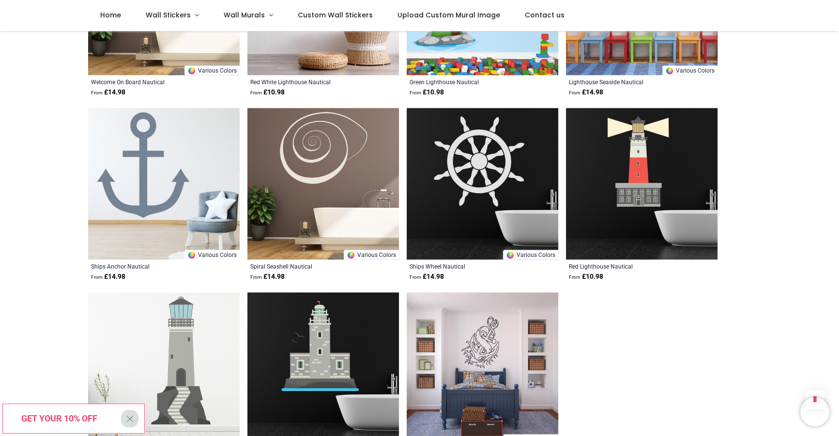
scroll to position [1436, 0]
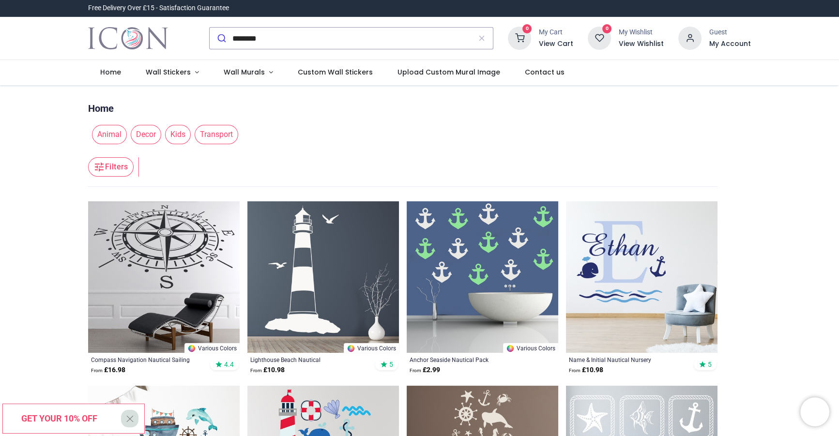
click at [343, 49] on div "********" at bounding box center [351, 38] width 299 height 38
click at [346, 43] on input "********" at bounding box center [351, 38] width 239 height 21
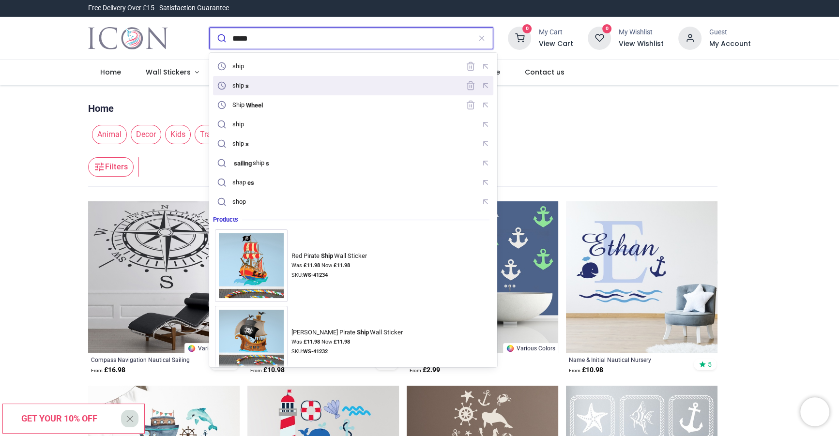
type input "**********"
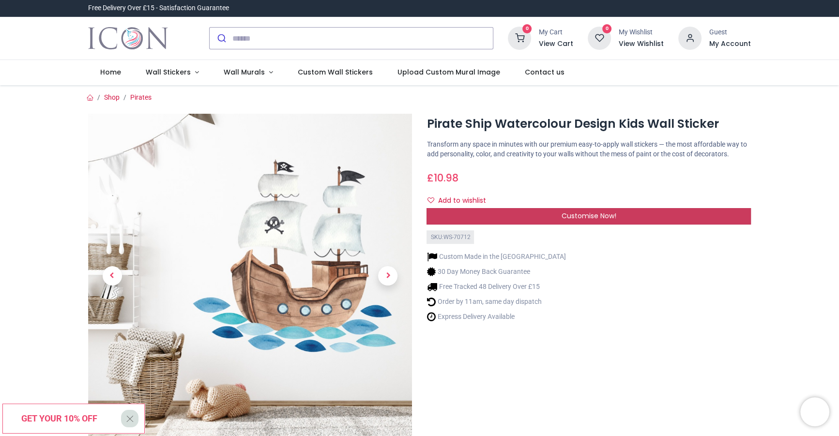
click at [478, 217] on div "Customise Now!" at bounding box center [589, 216] width 324 height 16
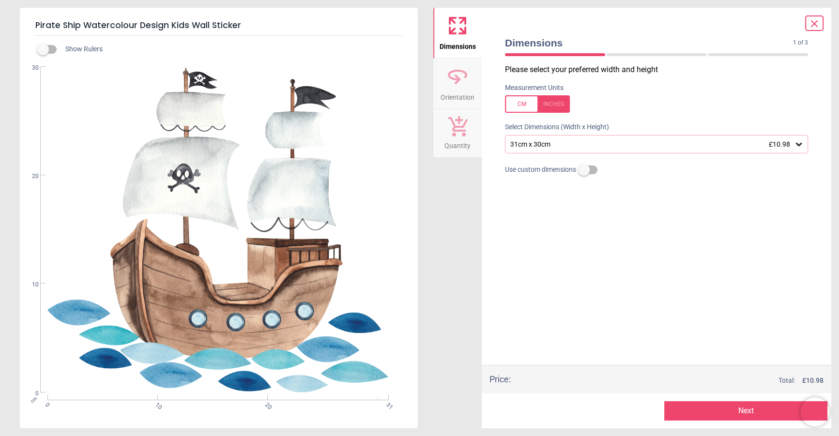
click at [539, 149] on div "31cm x 30cm £10.98" at bounding box center [652, 144] width 285 height 8
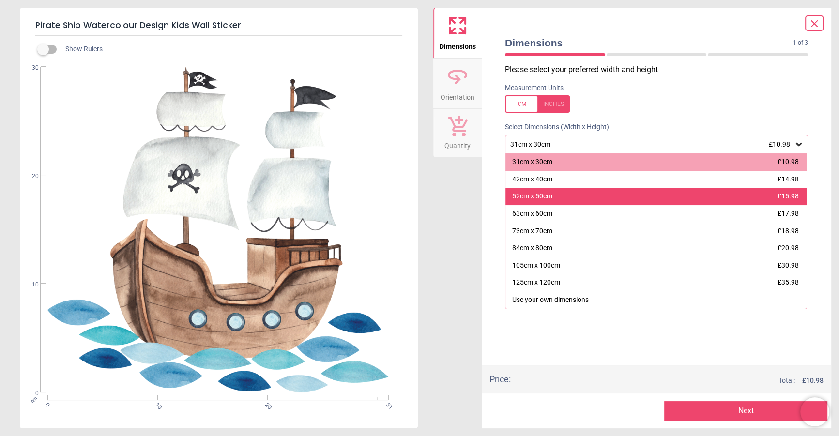
click at [543, 201] on div "52cm x 50cm" at bounding box center [532, 197] width 40 height 10
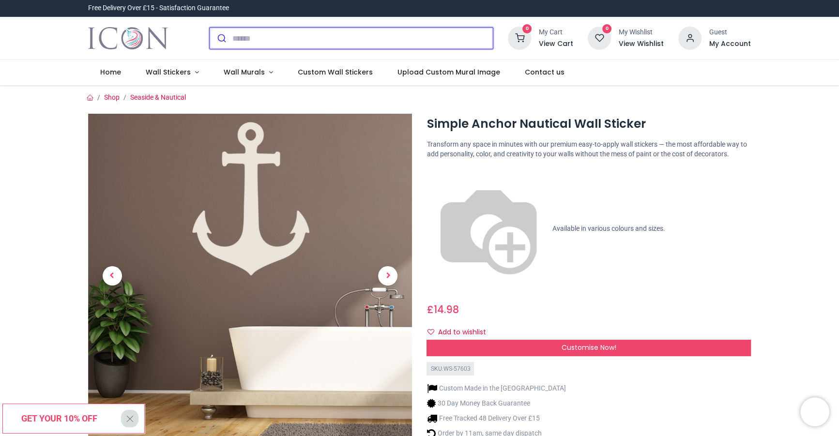
click at [332, 35] on input "search" at bounding box center [362, 38] width 261 height 21
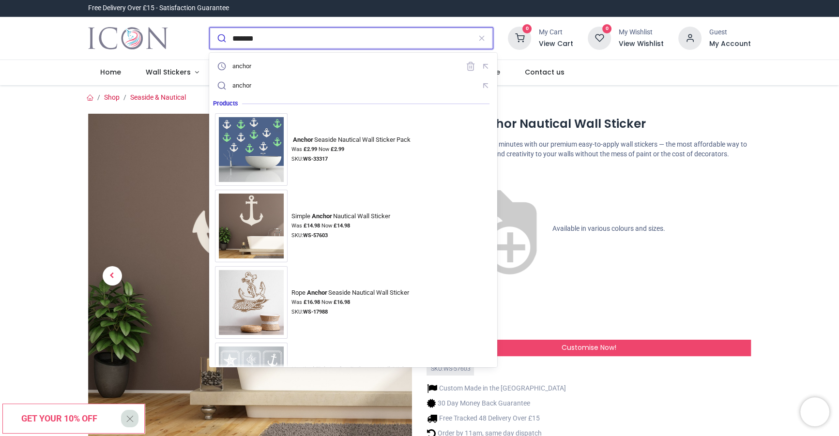
type input "*******"
click at [210, 28] on button "submit" at bounding box center [221, 38] width 23 height 21
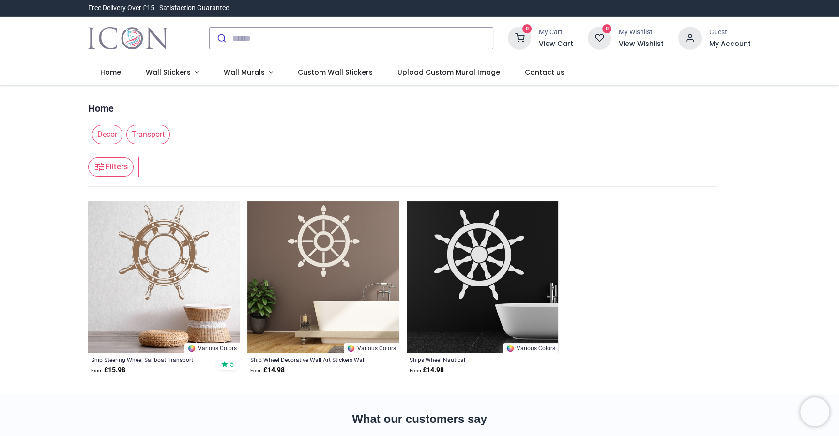
click at [167, 229] on img at bounding box center [164, 277] width 152 height 152
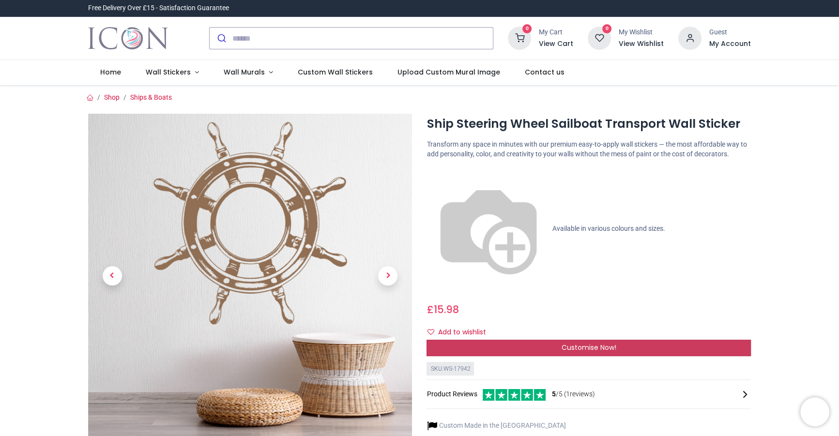
click at [580, 343] on span "Customise Now!" at bounding box center [589, 348] width 55 height 10
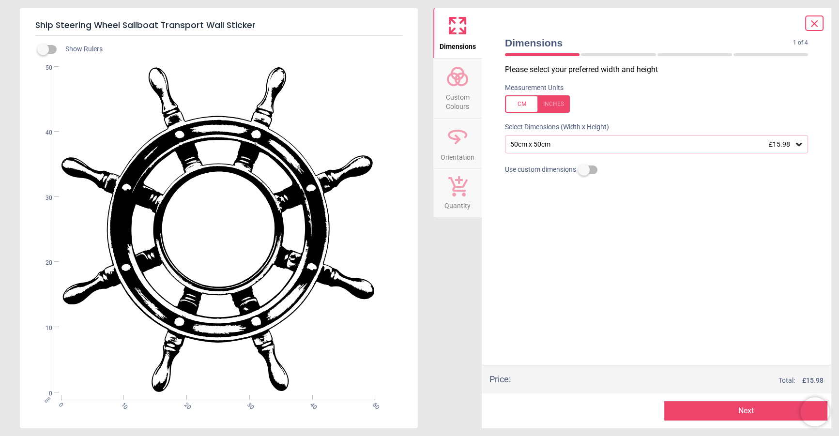
click at [563, 146] on div "50cm x 50cm £15.98" at bounding box center [652, 144] width 285 height 8
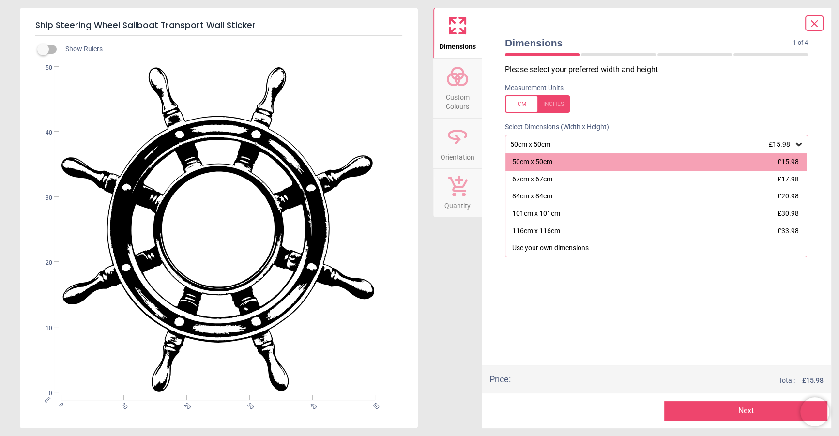
click at [563, 146] on div "50cm x 50cm £15.98" at bounding box center [652, 144] width 285 height 8
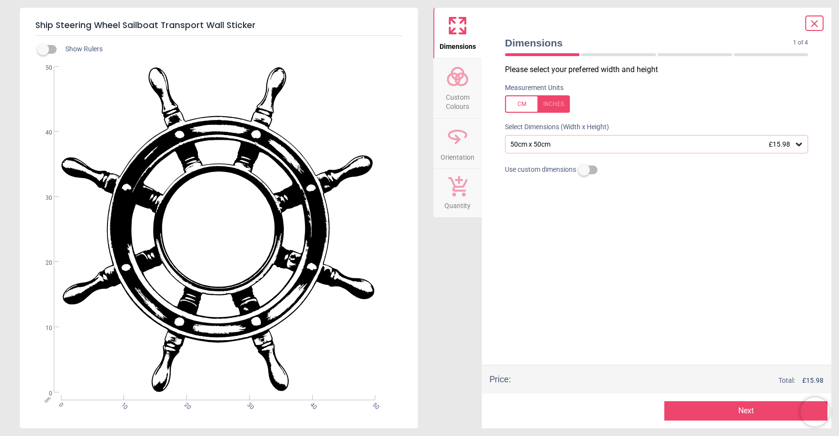
click at [466, 86] on icon at bounding box center [457, 76] width 23 height 23
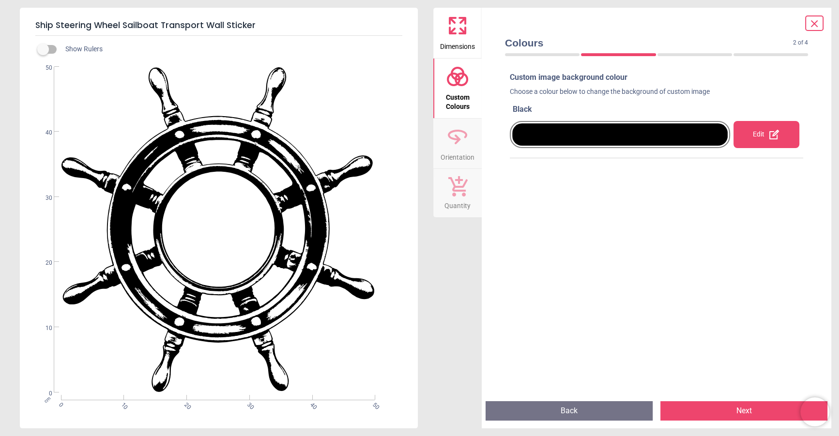
click at [595, 133] on div at bounding box center [620, 135] width 216 height 22
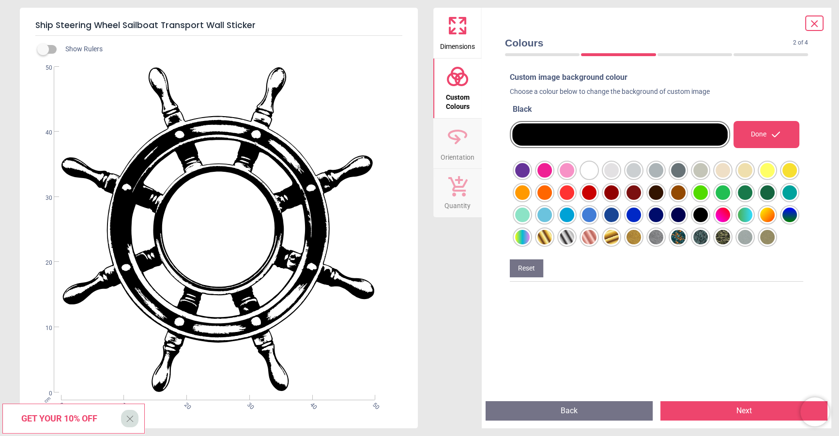
click at [530, 178] on div at bounding box center [522, 170] width 15 height 15
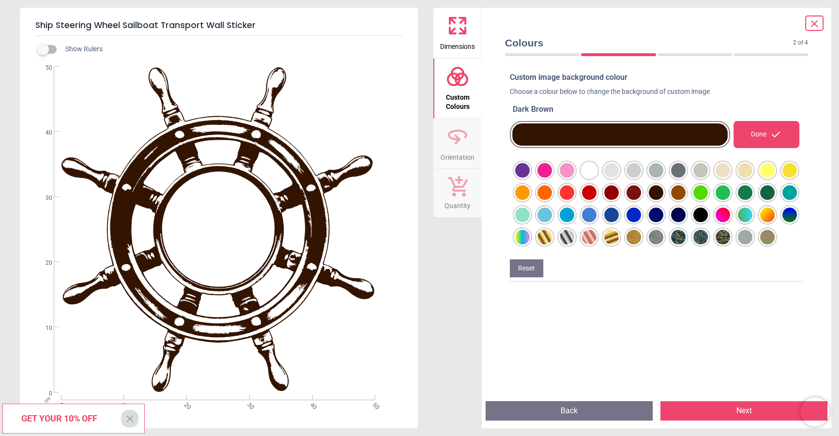
click at [530, 171] on div at bounding box center [522, 170] width 15 height 15
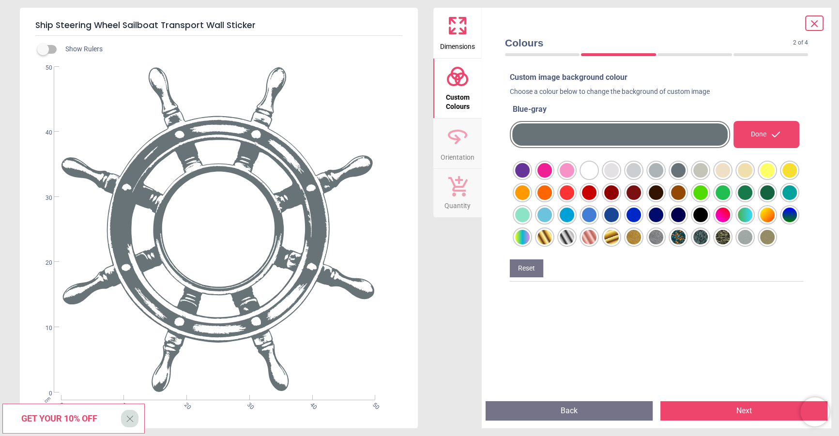
click at [817, 27] on icon at bounding box center [815, 24] width 12 height 12
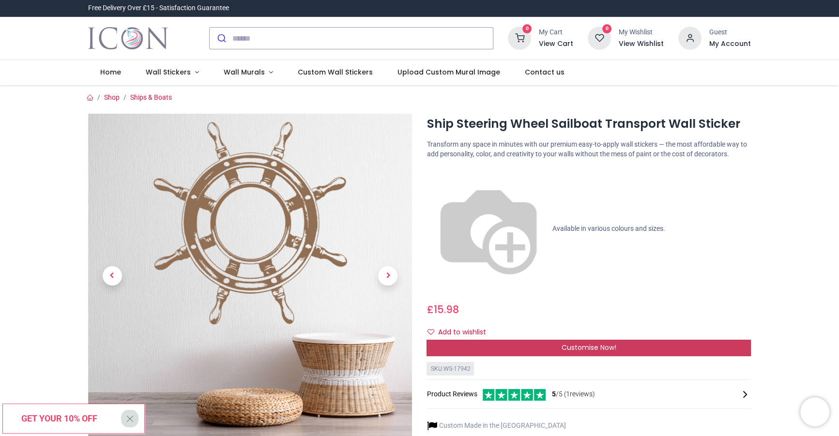
click at [573, 343] on span "Customise Now!" at bounding box center [589, 348] width 55 height 10
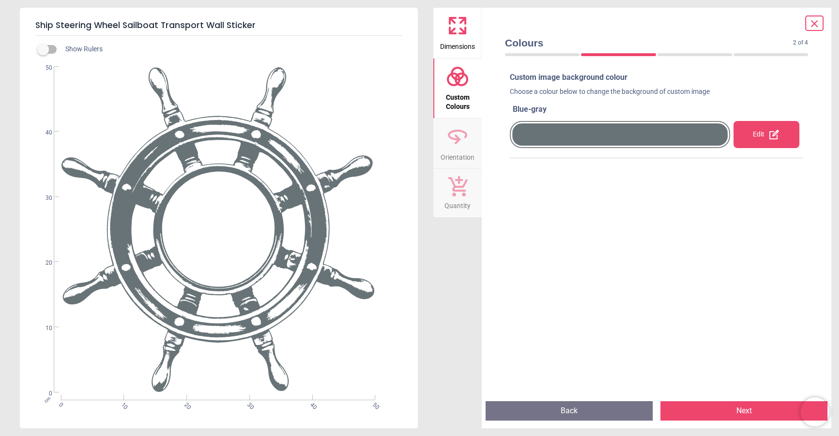
click at [630, 135] on div at bounding box center [620, 135] width 216 height 22
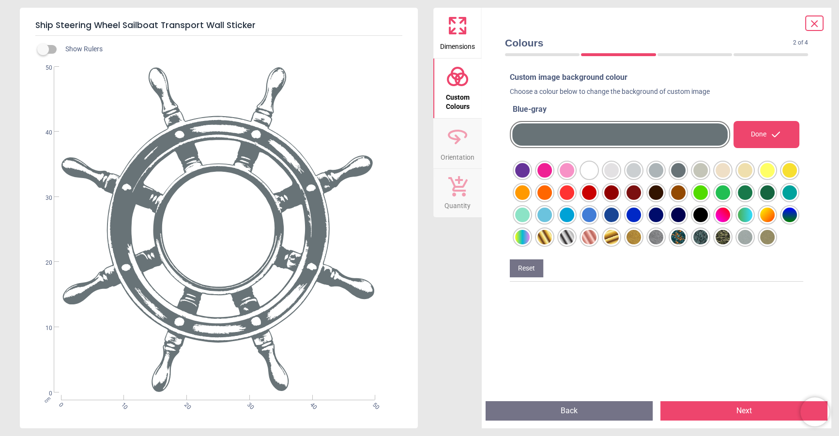
click at [530, 170] on div at bounding box center [522, 170] width 15 height 15
click at [530, 167] on div at bounding box center [522, 170] width 15 height 15
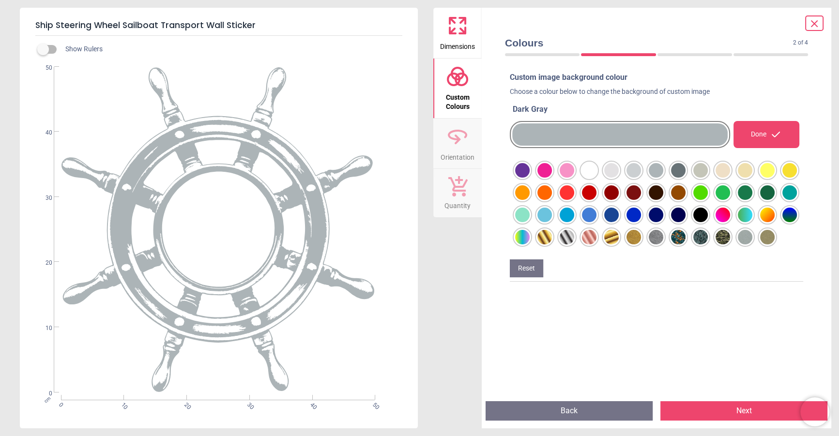
click at [530, 173] on div at bounding box center [522, 170] width 15 height 15
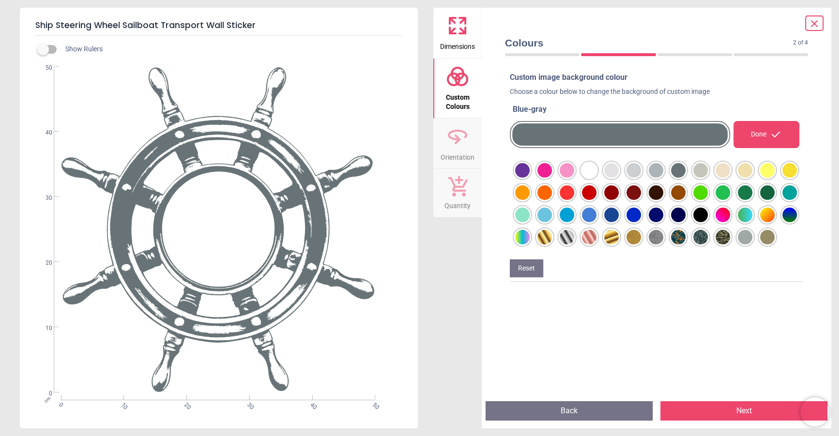
click at [530, 178] on div at bounding box center [522, 170] width 15 height 15
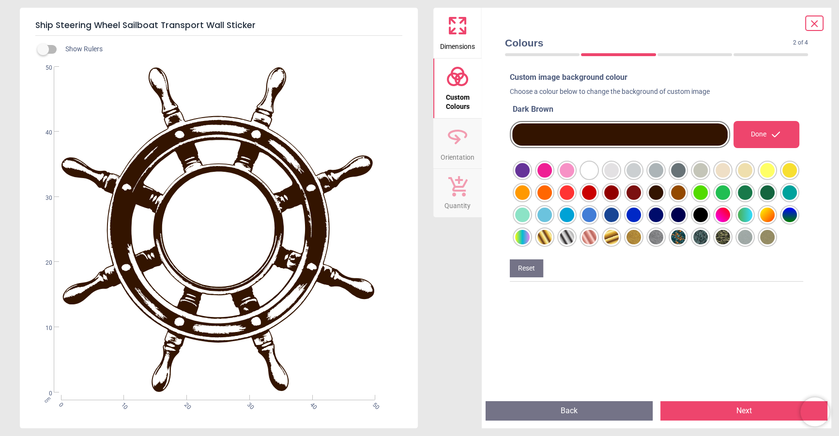
click at [530, 178] on div at bounding box center [522, 170] width 15 height 15
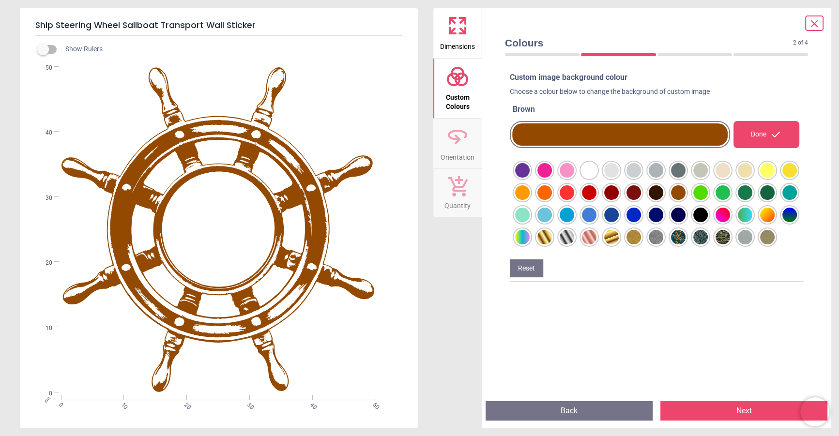
click at [530, 178] on div at bounding box center [522, 170] width 15 height 15
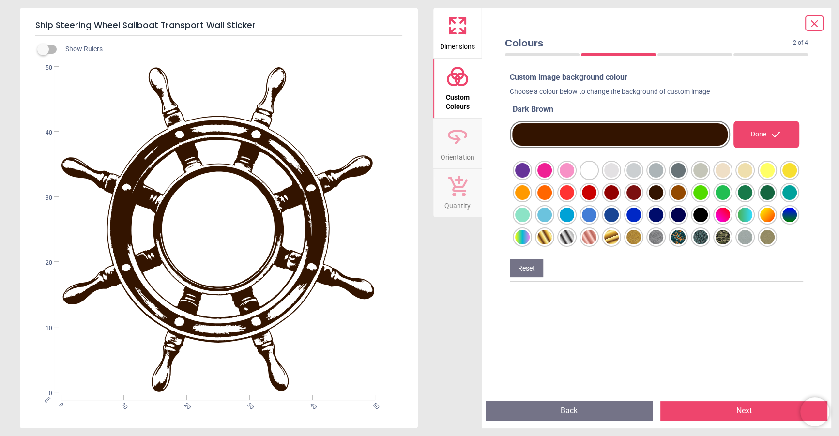
click at [530, 170] on div at bounding box center [522, 170] width 15 height 15
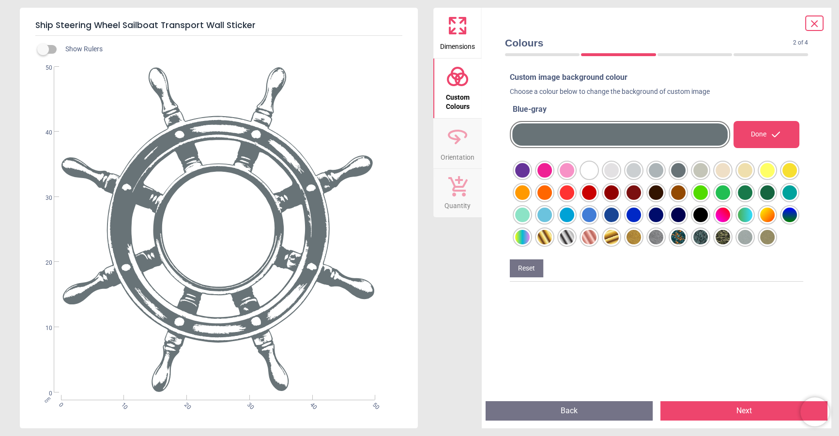
click at [530, 172] on div at bounding box center [522, 170] width 15 height 15
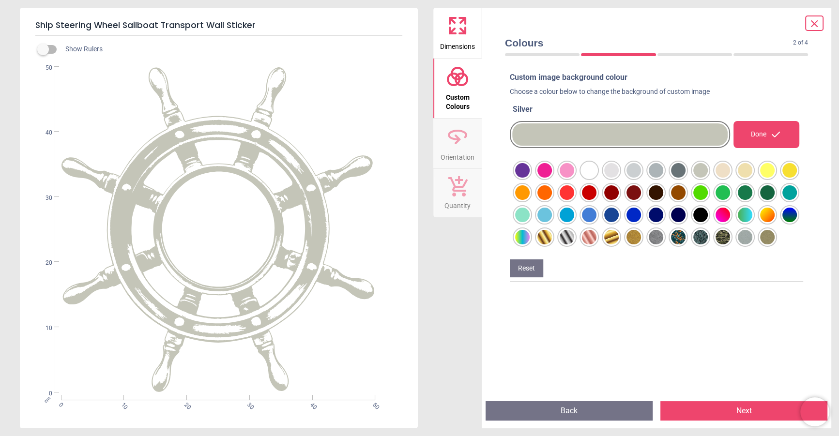
click at [530, 178] on div at bounding box center [522, 170] width 15 height 15
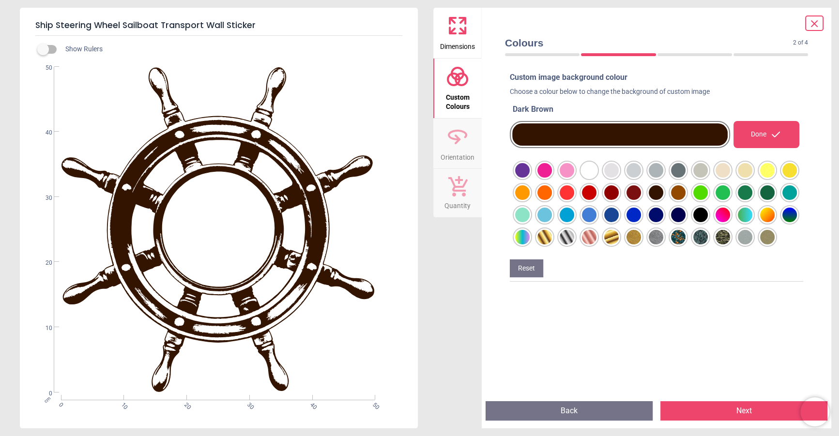
click at [530, 178] on div at bounding box center [522, 170] width 15 height 15
click at [456, 31] on icon at bounding box center [457, 25] width 23 height 23
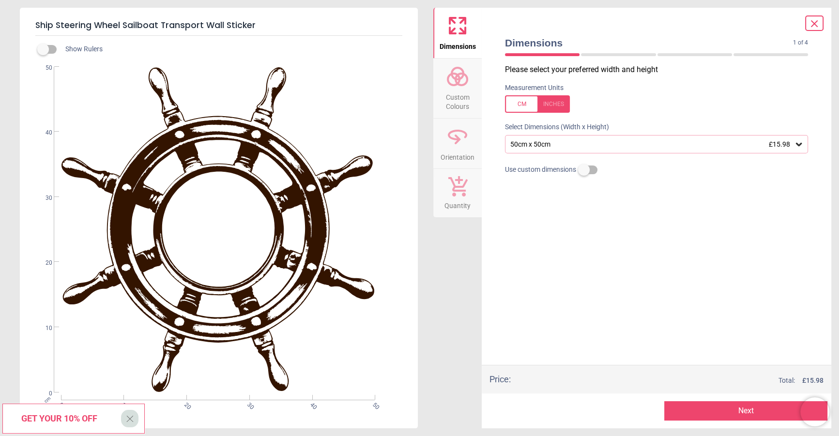
click at [604, 148] on div "50cm x 50cm £15.98" at bounding box center [652, 144] width 285 height 8
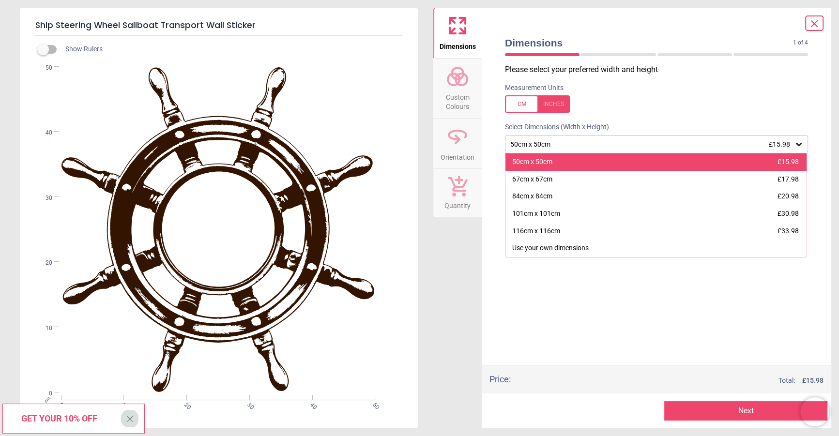
click at [589, 164] on div "50cm x 50cm £15.98" at bounding box center [656, 162] width 301 height 17
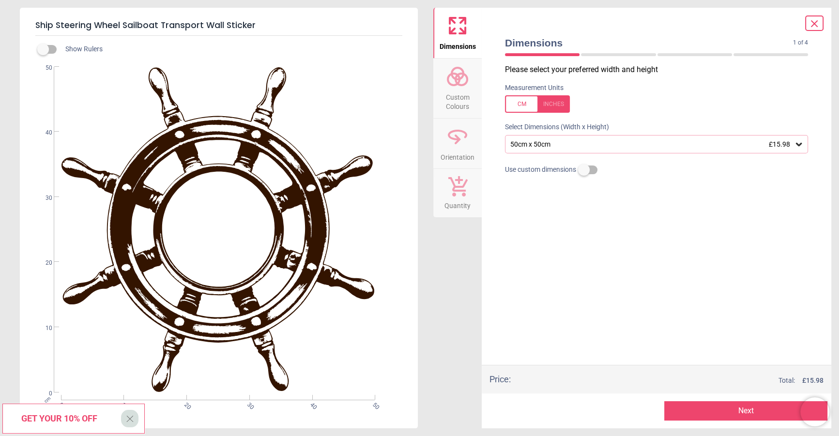
click at [593, 244] on div "Please select your preferred width and height Measurement Units Select Dimensio…" at bounding box center [656, 214] width 319 height 301
click at [569, 264] on div "Please select your preferred width and height Measurement Units Select Dimensio…" at bounding box center [656, 214] width 319 height 301
click at [572, 139] on div "50cm x 50cm £15.98" at bounding box center [656, 144] width 303 height 18
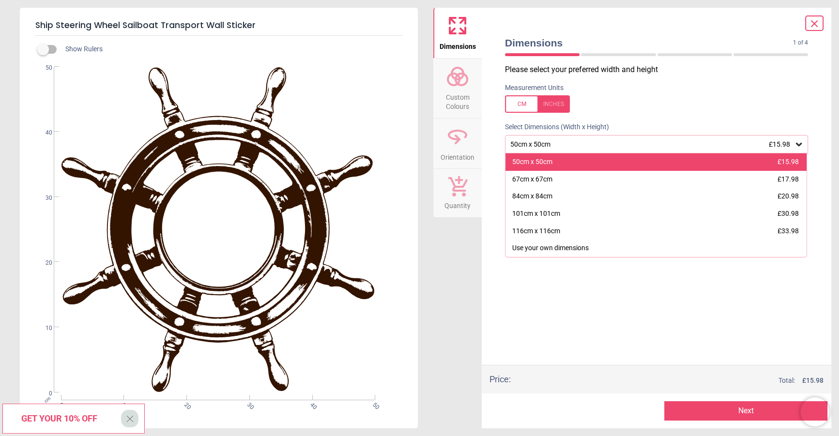
click at [553, 162] on div "50cm x 50cm £15.98" at bounding box center [656, 162] width 301 height 17
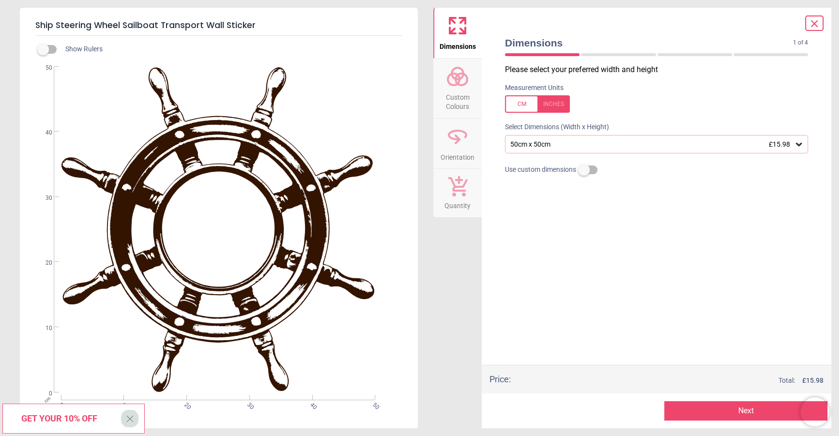
click at [564, 241] on div "Please select your preferred width and height Measurement Units Select Dimensio…" at bounding box center [656, 214] width 319 height 301
click at [816, 25] on icon at bounding box center [815, 24] width 6 height 6
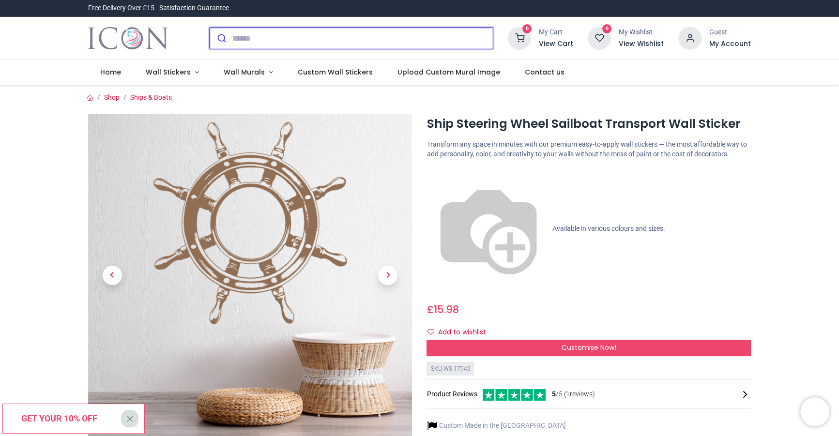
click at [395, 46] on input "search" at bounding box center [362, 38] width 261 height 21
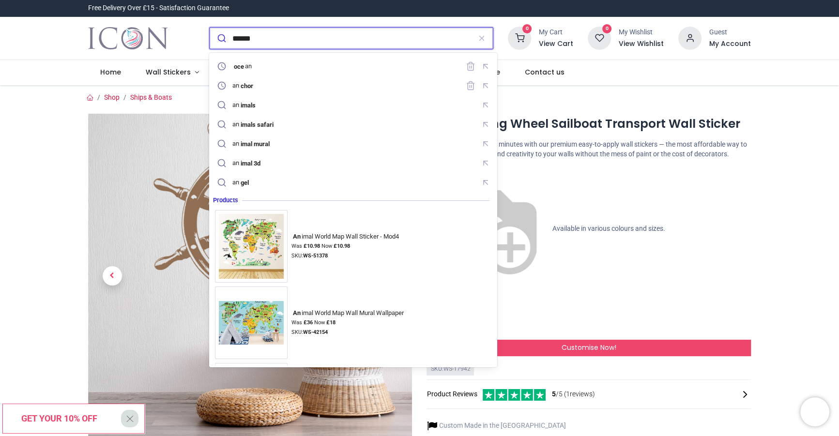
type input "******"
click at [210, 28] on button "submit" at bounding box center [221, 38] width 23 height 21
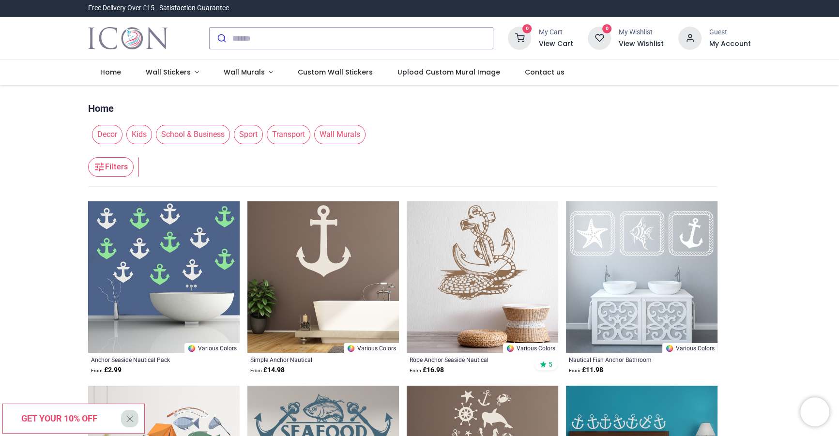
click at [558, 160] on header "Filters Filters" at bounding box center [403, 167] width 630 height 39
click at [341, 42] on input "search" at bounding box center [362, 38] width 261 height 21
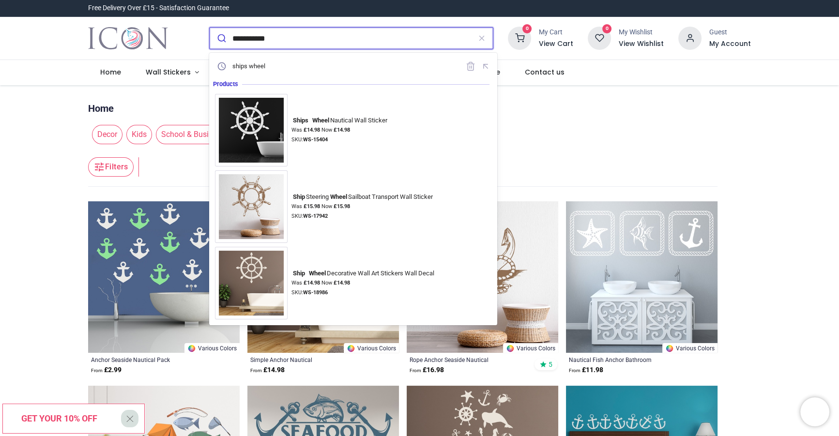
type input "**********"
click at [210, 28] on button "submit" at bounding box center [221, 38] width 23 height 21
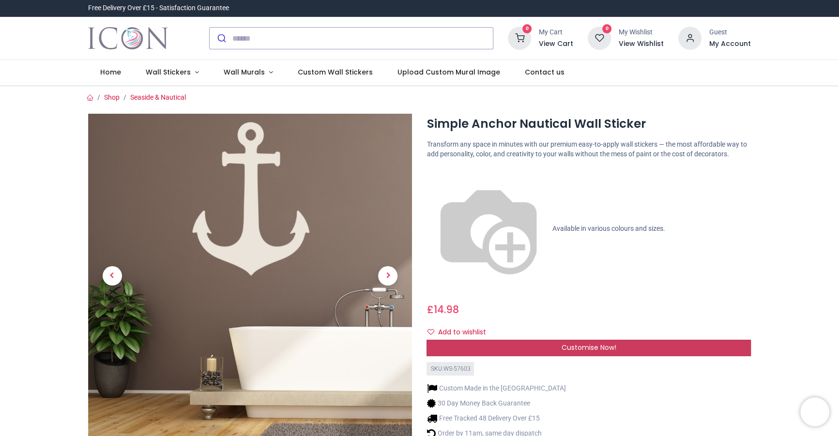
click at [492, 340] on div "Customise Now!" at bounding box center [589, 348] width 324 height 16
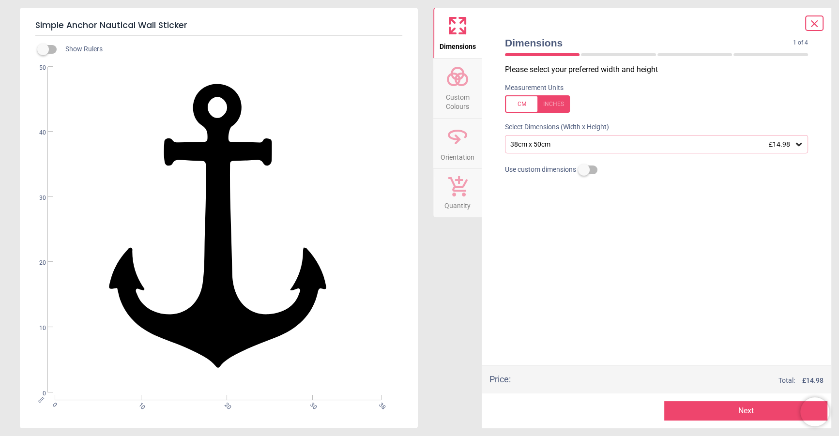
click at [466, 93] on span "Custom Colours" at bounding box center [457, 100] width 46 height 24
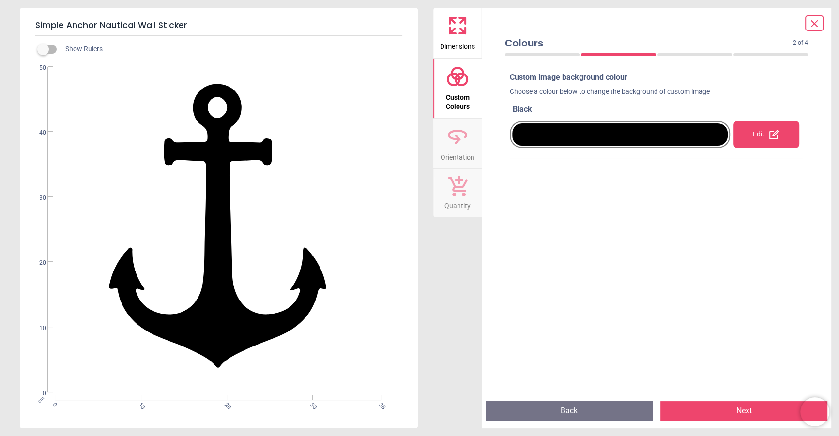
click at [541, 134] on div at bounding box center [620, 135] width 216 height 22
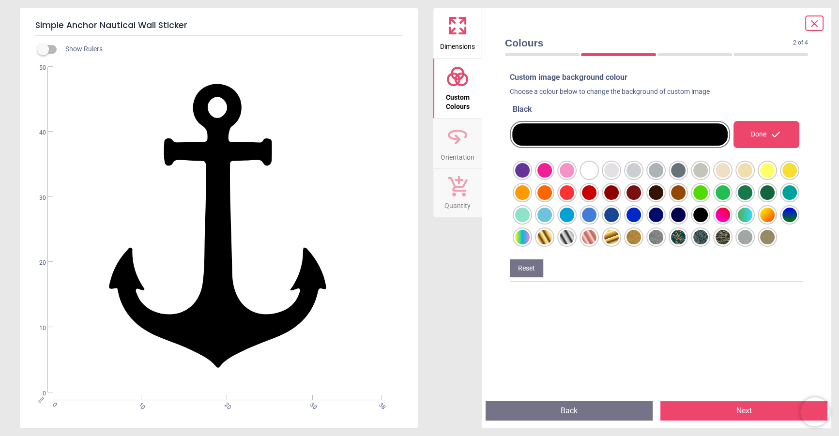
click at [530, 178] on div at bounding box center [522, 170] width 15 height 15
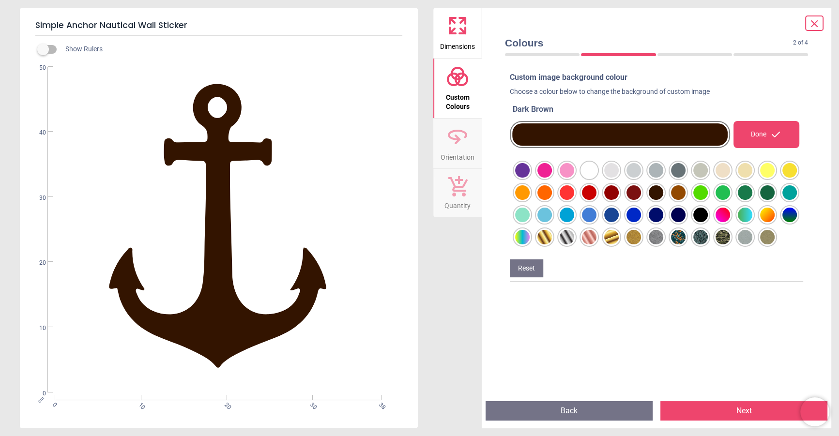
click at [530, 174] on div at bounding box center [522, 170] width 15 height 15
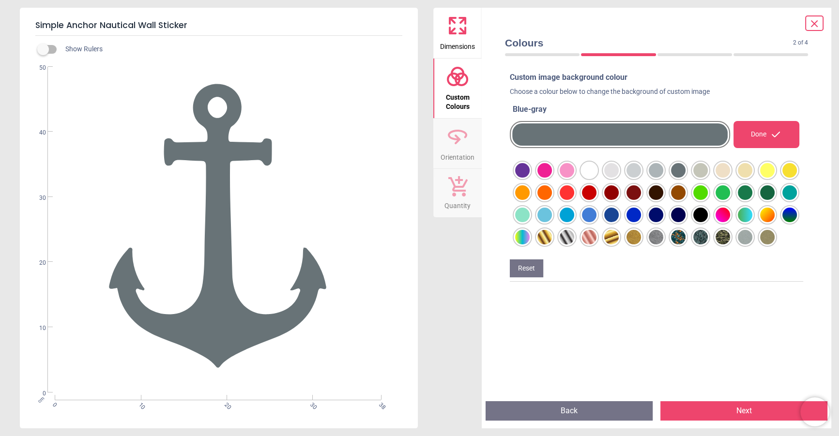
click at [530, 178] on div at bounding box center [522, 170] width 15 height 15
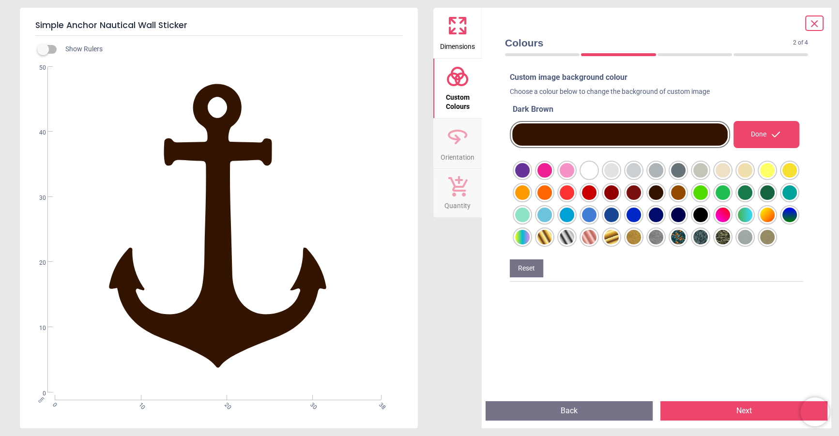
click at [459, 29] on icon at bounding box center [457, 25] width 23 height 23
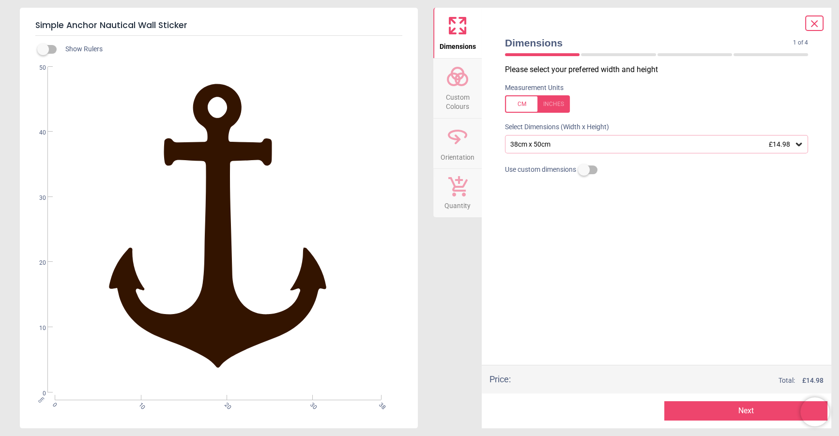
click at [586, 151] on div "38cm x 50cm £14.98" at bounding box center [656, 144] width 303 height 18
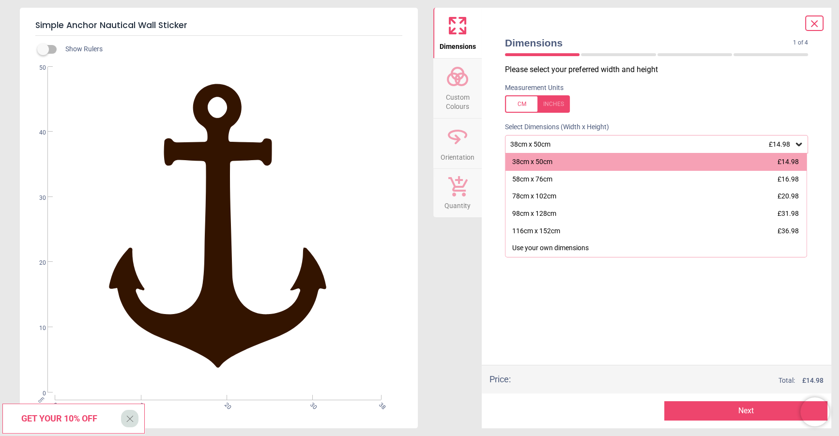
click at [577, 314] on div "Please select your preferred width and height Measurement Units Select Dimensio…" at bounding box center [656, 214] width 319 height 301
click at [134, 418] on span "X" at bounding box center [130, 419] width 8 height 16
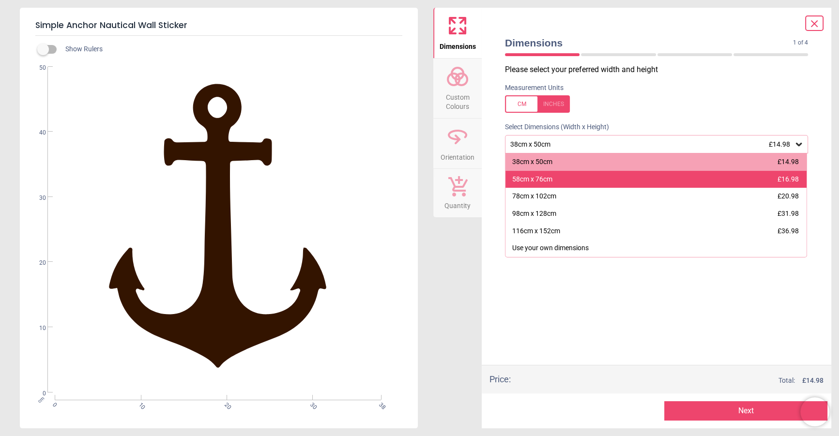
click at [534, 180] on div "58cm x 76cm" at bounding box center [532, 180] width 40 height 10
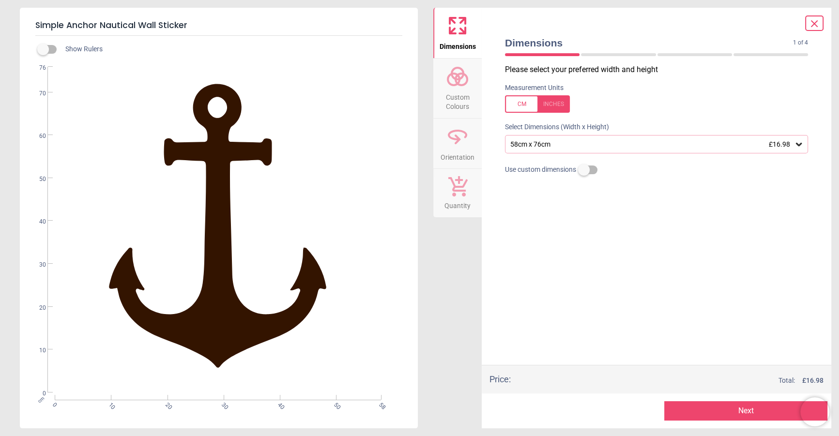
click at [541, 149] on div "58cm x 76cm £16.98" at bounding box center [656, 144] width 303 height 18
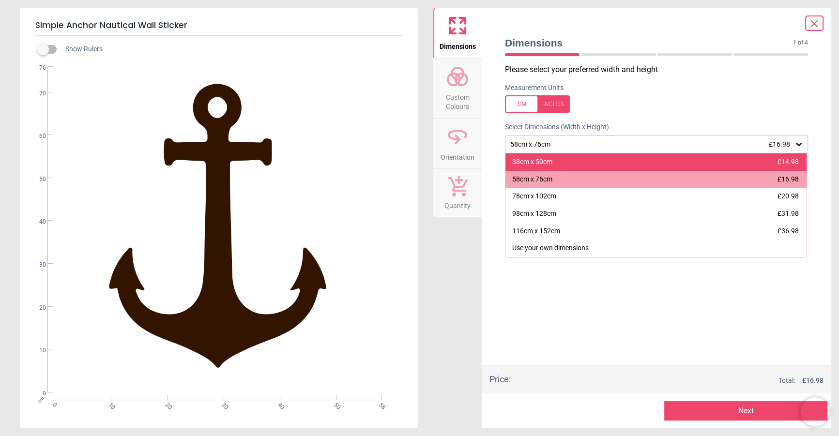
click at [539, 163] on div "38cm x 50cm" at bounding box center [532, 162] width 40 height 10
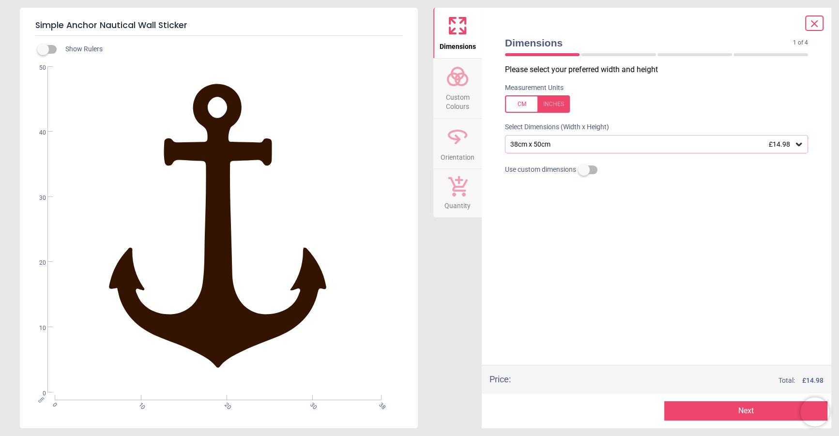
click at [604, 297] on div "Please select your preferred width and height Measurement Units Select Dimensio…" at bounding box center [656, 214] width 319 height 301
click at [543, 144] on div "38cm x 50cm £14.98" at bounding box center [652, 144] width 285 height 8
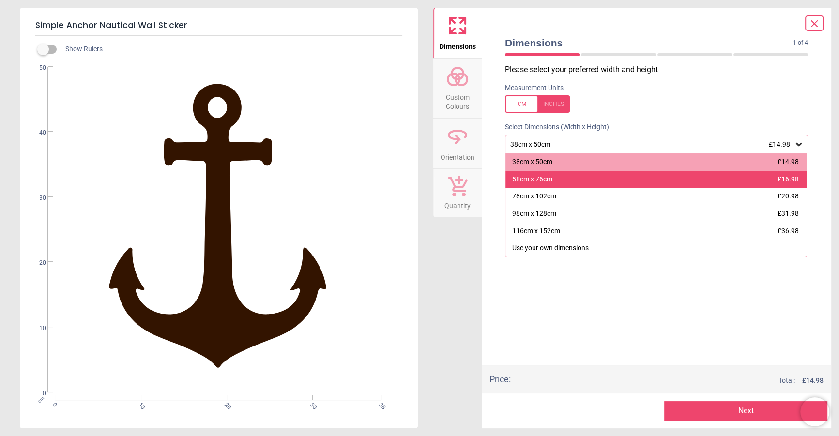
click at [541, 181] on div "58cm x 76cm" at bounding box center [532, 180] width 40 height 10
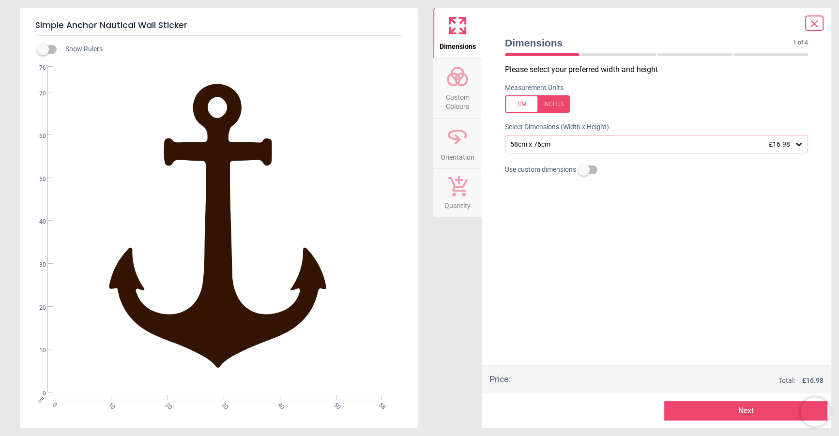
click at [565, 151] on div "58cm x 76cm £16.98" at bounding box center [656, 144] width 303 height 18
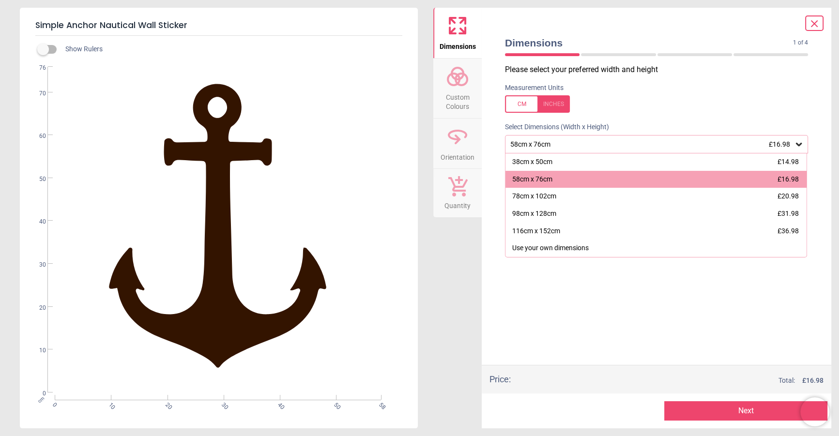
click at [565, 151] on div "58cm x 76cm £16.98" at bounding box center [656, 144] width 303 height 18
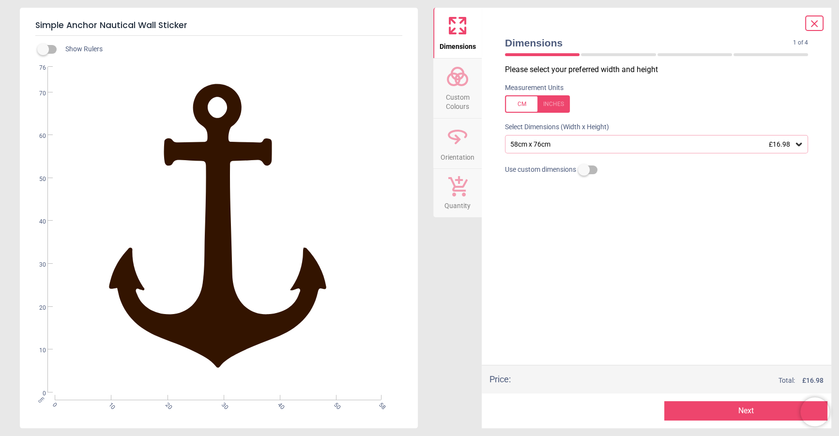
click at [565, 151] on div "58cm x 76cm £16.98" at bounding box center [656, 144] width 303 height 18
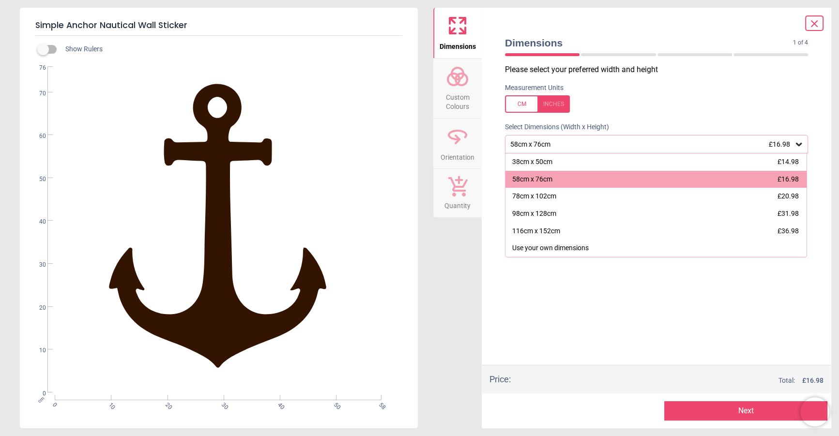
click at [513, 316] on div "Please select your preferred width and height Measurement Units Select Dimensio…" at bounding box center [656, 214] width 319 height 301
click at [812, 20] on icon at bounding box center [815, 24] width 12 height 12
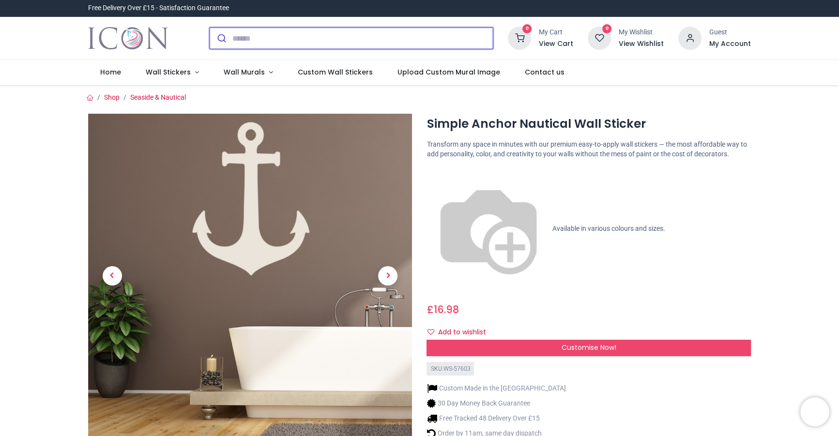
click at [363, 45] on input "search" at bounding box center [362, 38] width 261 height 21
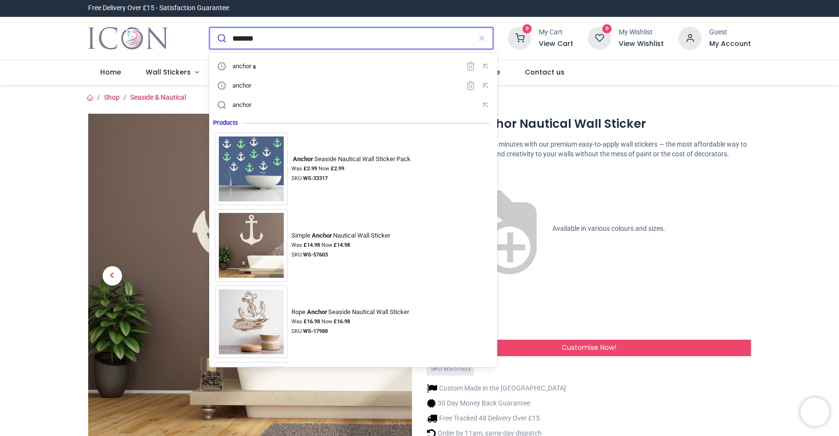
type input "*******"
click at [210, 28] on button "submit" at bounding box center [221, 38] width 23 height 21
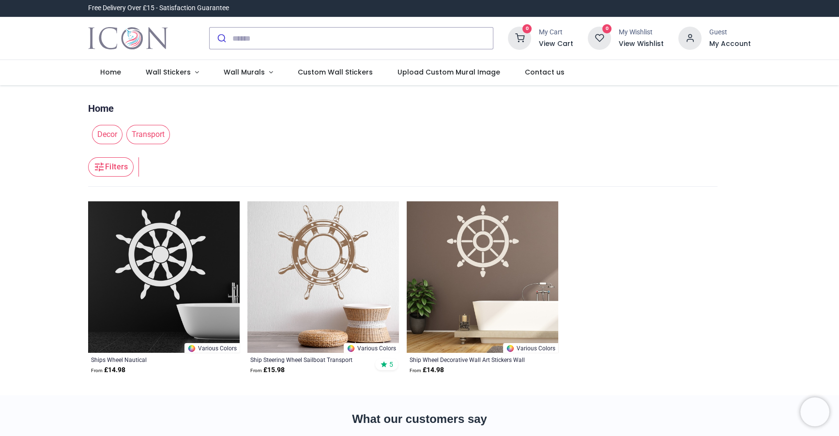
click at [333, 254] on img at bounding box center [323, 277] width 152 height 152
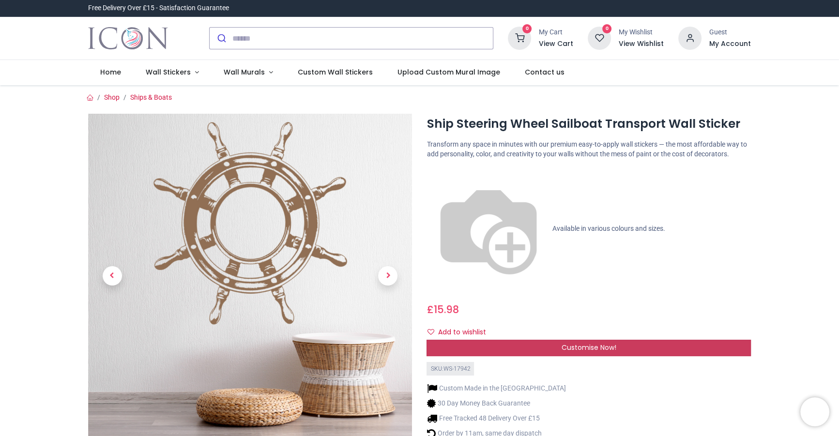
click at [508, 340] on div "Customise Now!" at bounding box center [589, 348] width 324 height 16
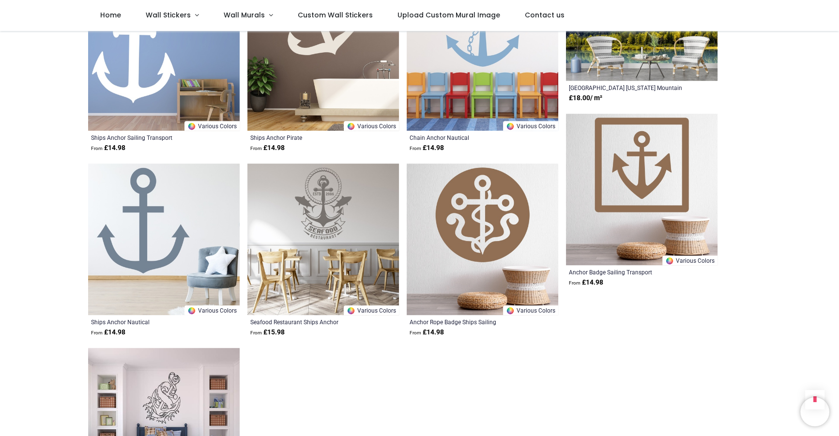
scroll to position [538, 0]
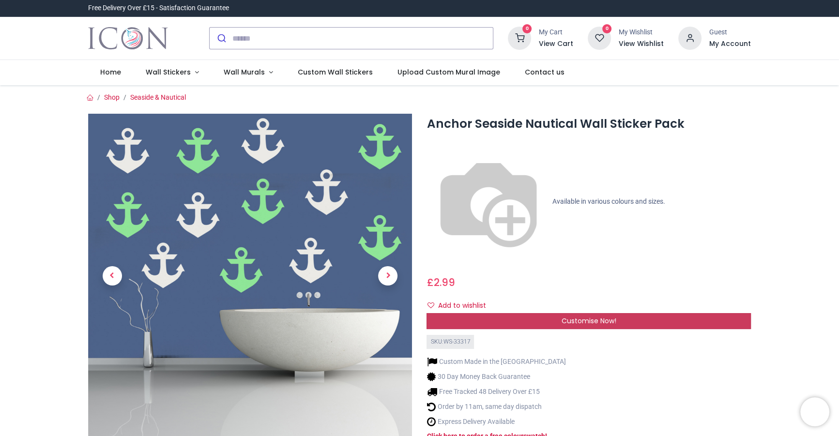
click at [542, 313] on div "Customise Now!" at bounding box center [589, 321] width 324 height 16
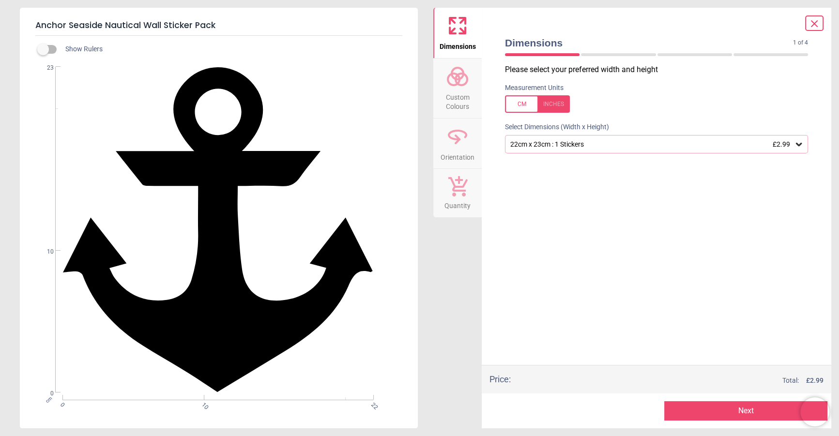
click at [555, 144] on div "22cm x 23cm : 1 Stickers £2.99" at bounding box center [652, 144] width 285 height 8
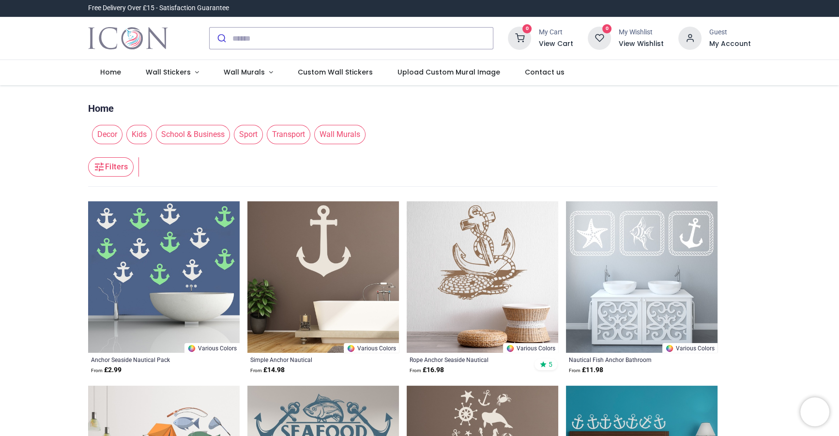
click at [193, 254] on img at bounding box center [164, 277] width 152 height 152
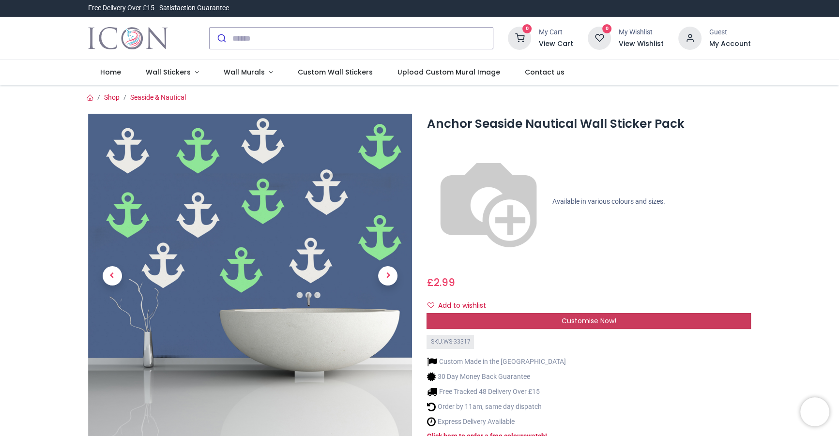
click at [552, 313] on div "Customise Now!" at bounding box center [589, 321] width 324 height 16
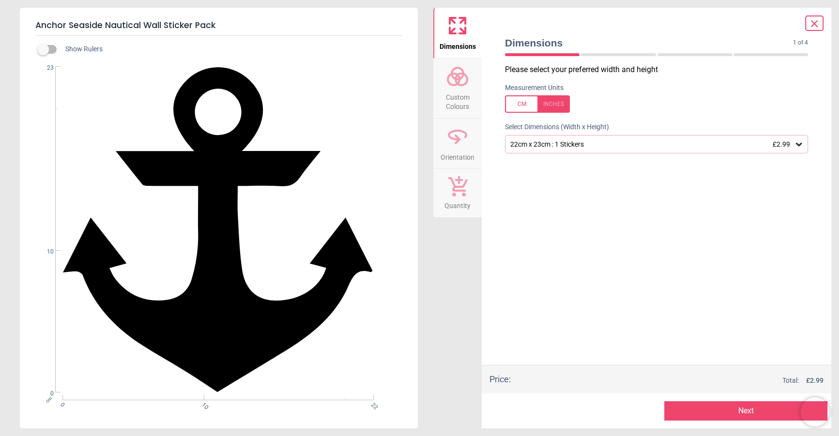
click at [594, 149] on div "22cm x 23cm : 1 Stickers £2.99" at bounding box center [656, 144] width 303 height 18
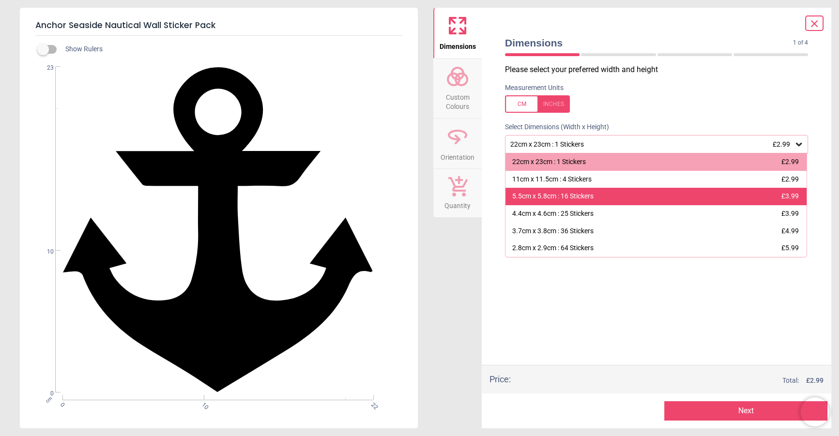
click at [600, 197] on div "5.5cm x 5.8cm : 16 Stickers £3.99" at bounding box center [656, 196] width 301 height 17
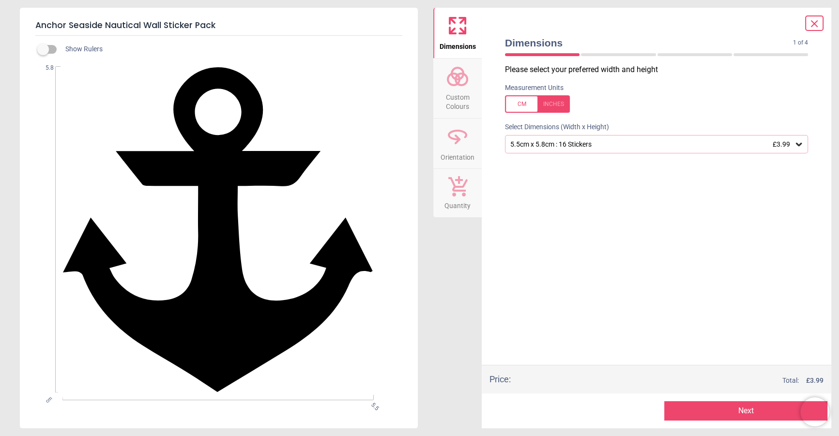
click at [600, 197] on div "Please select your preferred width and height Measurement Units Select Dimensio…" at bounding box center [656, 214] width 319 height 301
click at [569, 148] on div "5.5cm x 5.8cm : 16 Stickers £3.99" at bounding box center [652, 144] width 285 height 8
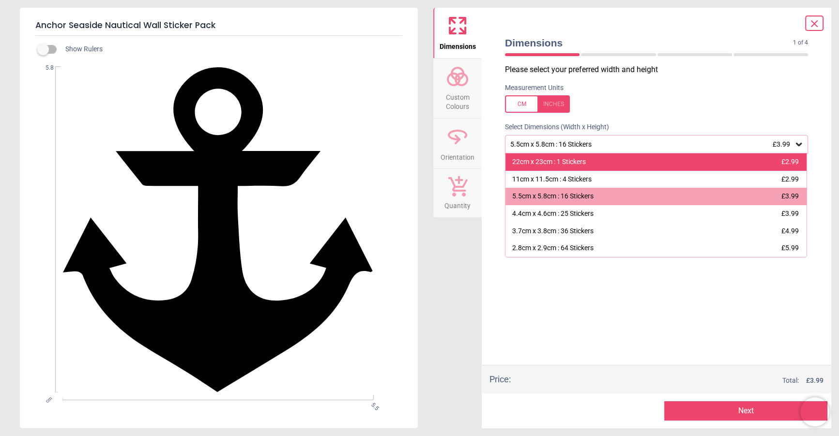
click at [548, 162] on div "22cm x 23cm : 1 Stickers" at bounding box center [549, 162] width 74 height 10
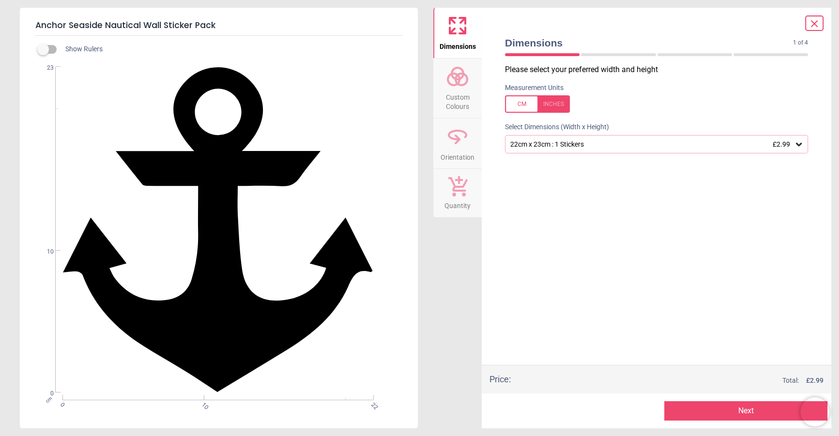
click at [552, 189] on div "Please select your preferred width and height Measurement Units Select Dimensio…" at bounding box center [656, 214] width 319 height 301
click at [647, 193] on div "Please select your preferred width and height Measurement Units Select Dimensio…" at bounding box center [656, 214] width 319 height 301
click at [623, 185] on div "Please select your preferred width and height Measurement Units Select Dimensio…" at bounding box center [656, 214] width 319 height 301
click at [577, 143] on div "22cm x 23cm : 1 Stickers £2.99" at bounding box center [652, 144] width 285 height 8
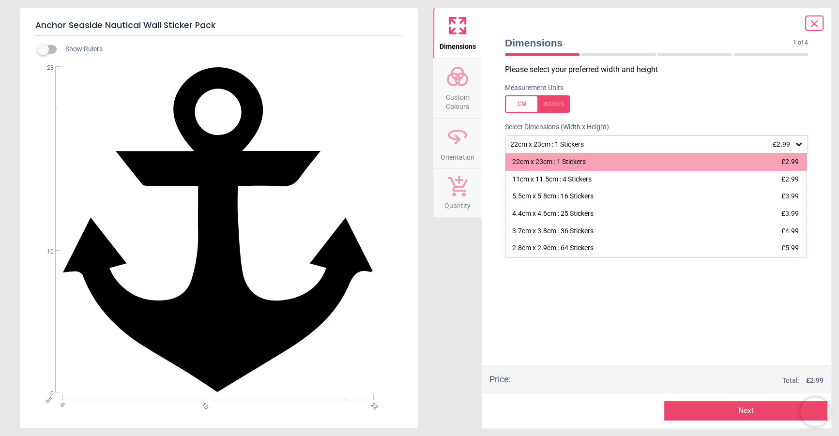
click at [568, 311] on div "Please select your preferred width and height Measurement Units Select Dimensio…" at bounding box center [656, 214] width 319 height 301
click at [577, 326] on div "Please select your preferred width and height Measurement Units Select Dimensio…" at bounding box center [656, 214] width 319 height 301
click at [815, 30] on icon at bounding box center [815, 24] width 12 height 12
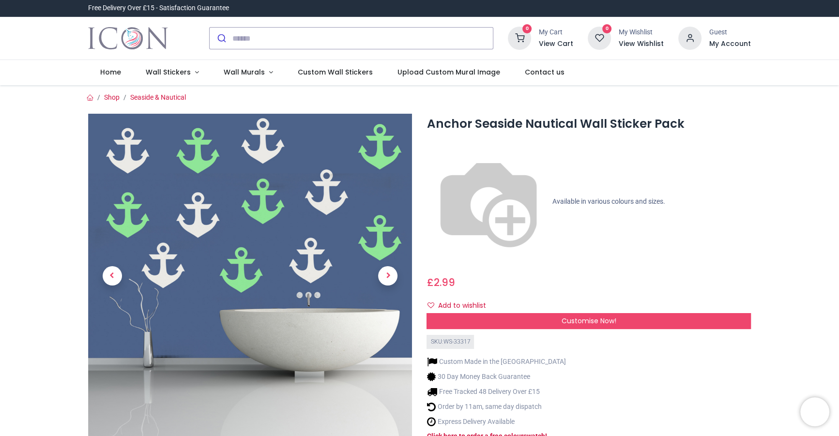
click at [330, 27] on div at bounding box center [351, 38] width 299 height 38
click at [326, 44] on input "search" at bounding box center [362, 38] width 261 height 21
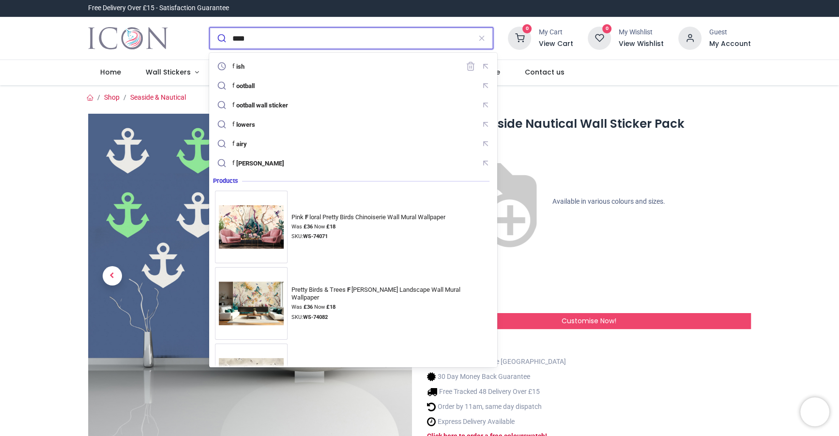
type input "****"
click at [210, 28] on button "submit" at bounding box center [221, 38] width 23 height 21
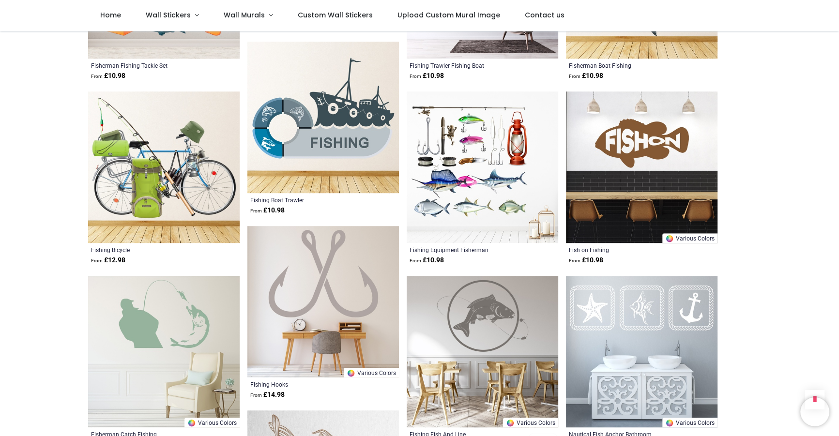
scroll to position [814, 0]
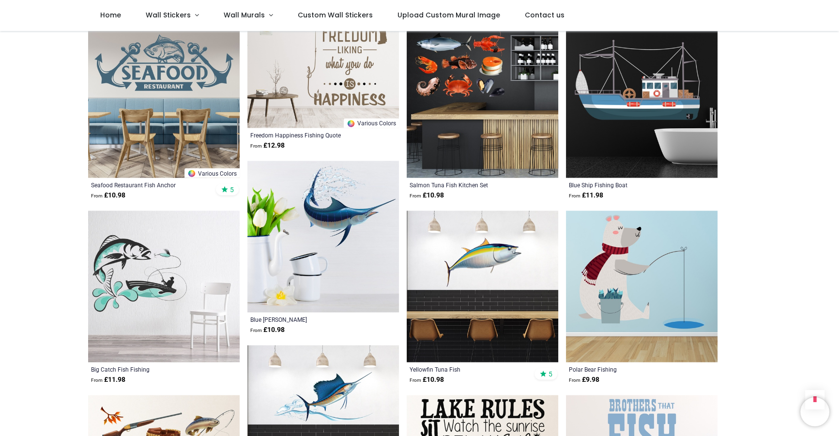
scroll to position [1974, 0]
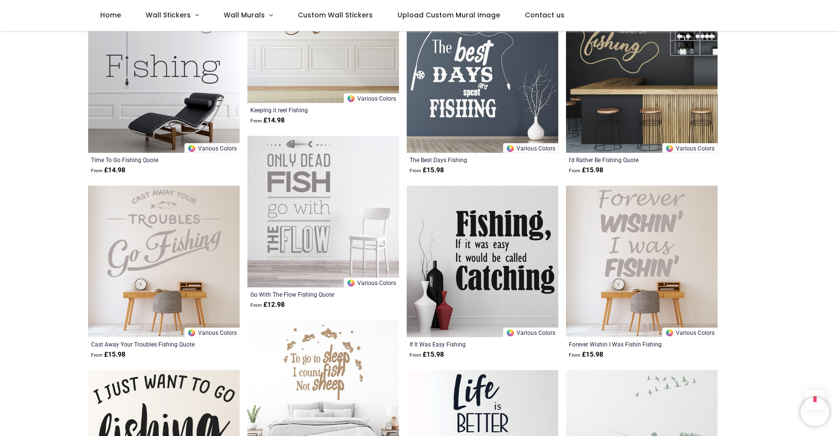
scroll to position [2967, 0]
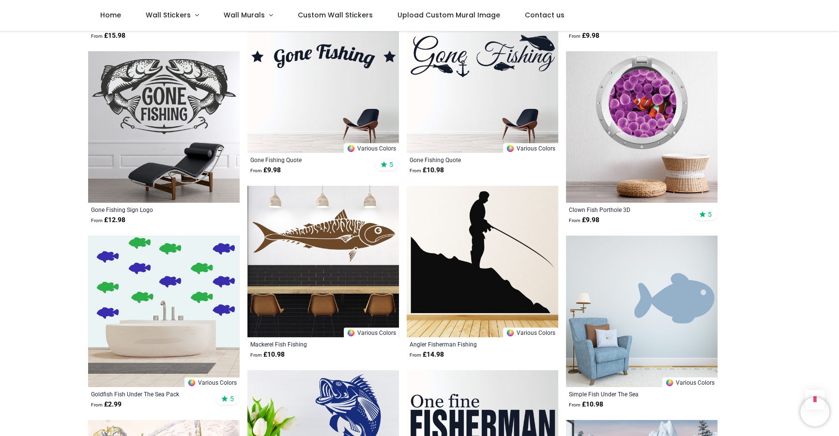
scroll to position [3810, 0]
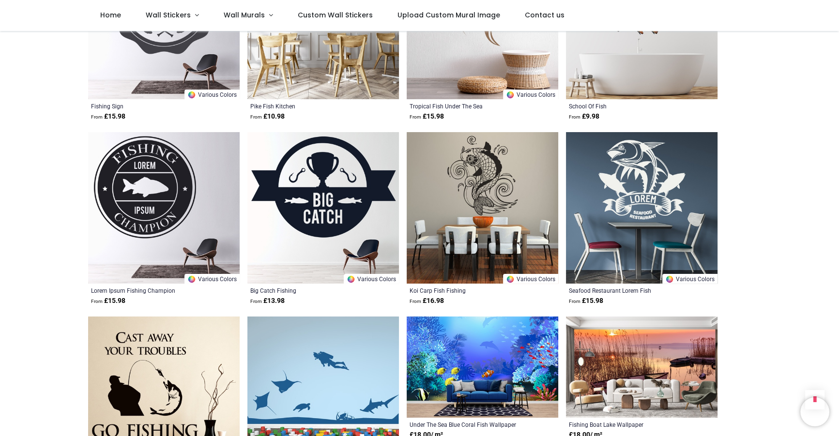
scroll to position [1992, 0]
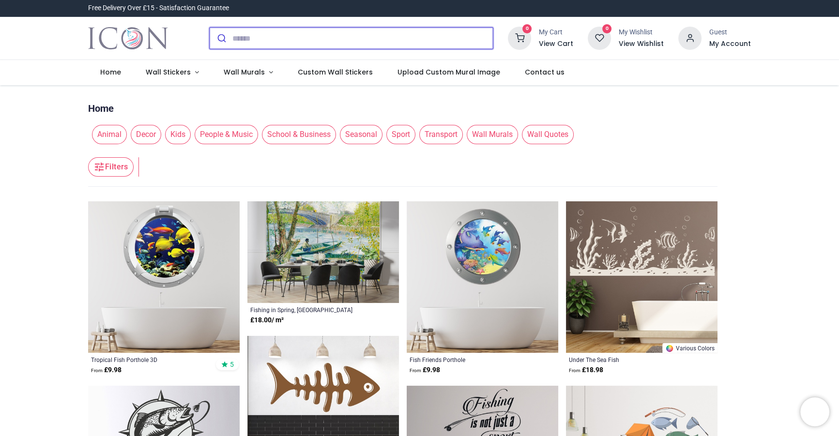
click at [444, 41] on input "search" at bounding box center [362, 38] width 261 height 21
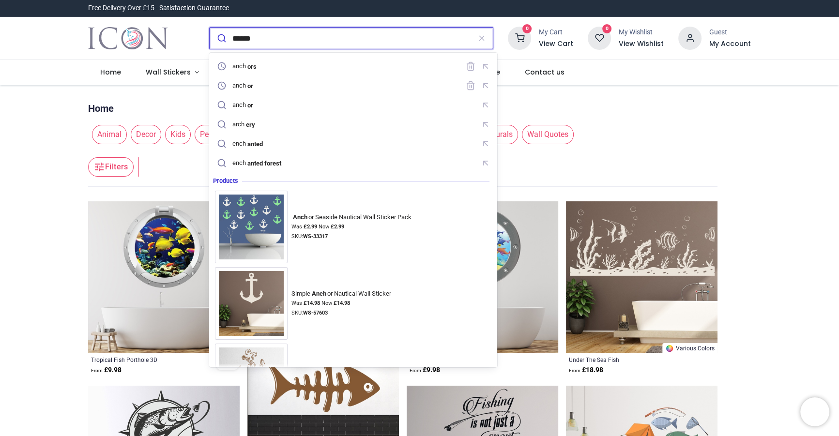
type input "******"
click at [210, 28] on button "submit" at bounding box center [221, 38] width 23 height 21
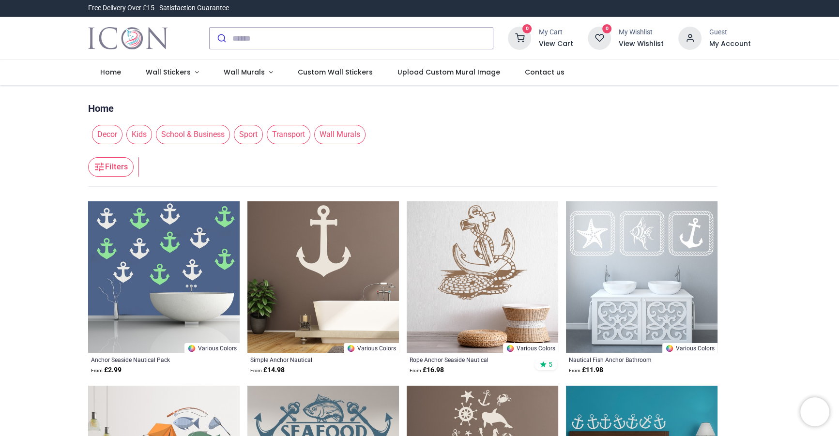
click at [324, 248] on img at bounding box center [323, 277] width 152 height 152
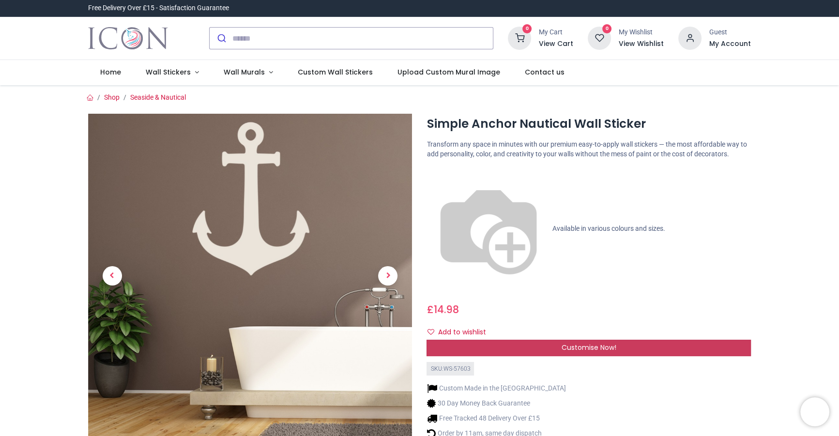
click at [488, 340] on div "Customise Now!" at bounding box center [589, 348] width 324 height 16
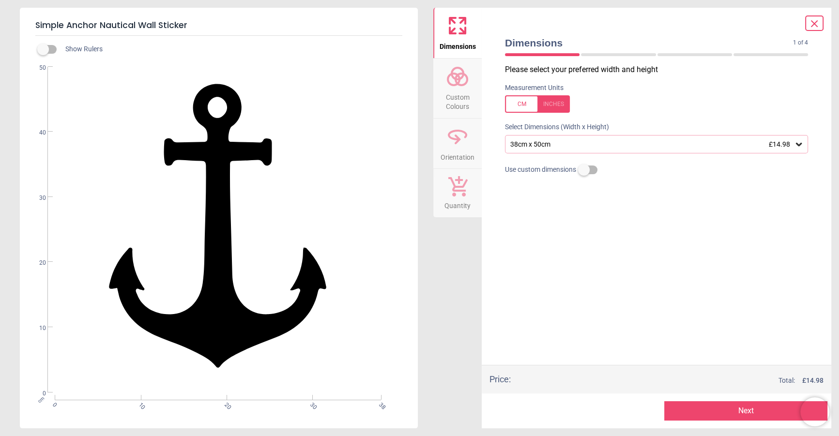
click at [537, 147] on div "38cm x 50cm £14.98" at bounding box center [652, 144] width 285 height 8
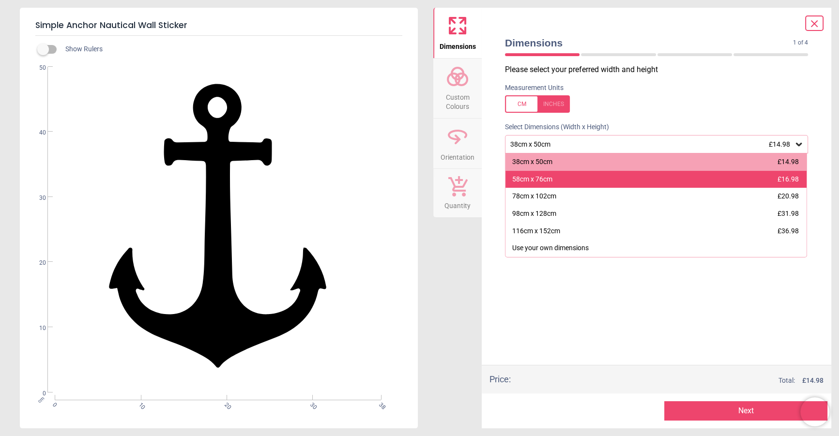
click at [535, 178] on div "58cm x 76cm" at bounding box center [532, 180] width 40 height 10
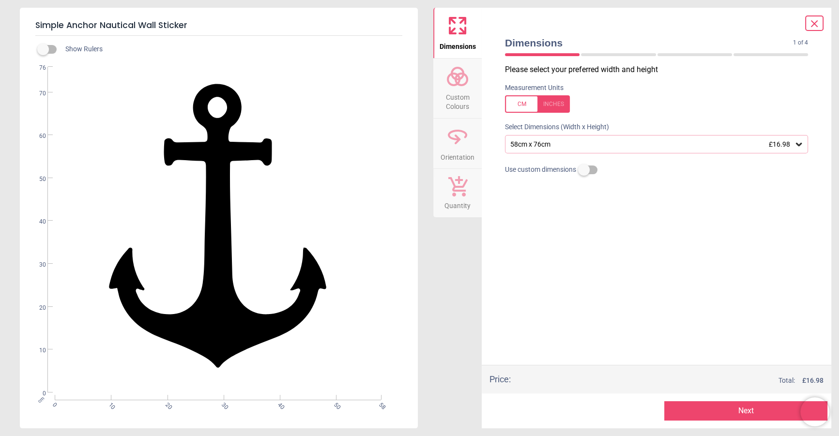
click at [541, 267] on div "Please select your preferred width and height Measurement Units Select Dimensio…" at bounding box center [656, 214] width 319 height 301
click at [812, 25] on icon at bounding box center [815, 24] width 12 height 12
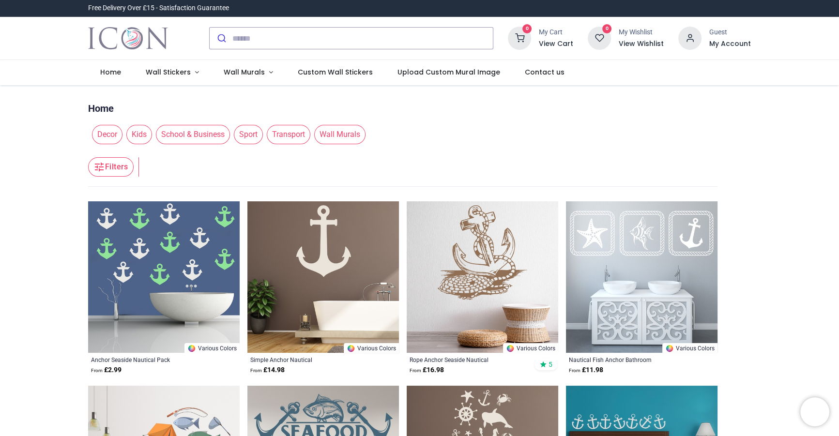
click at [154, 238] on img at bounding box center [164, 277] width 152 height 152
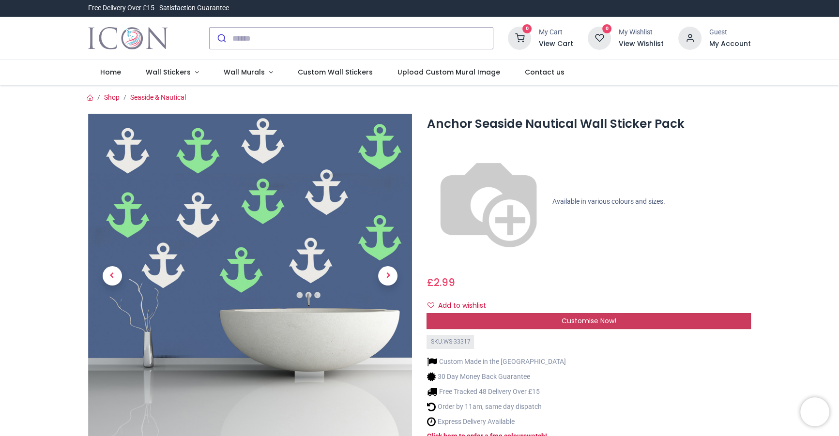
click at [536, 313] on div "Customise Now!" at bounding box center [589, 321] width 324 height 16
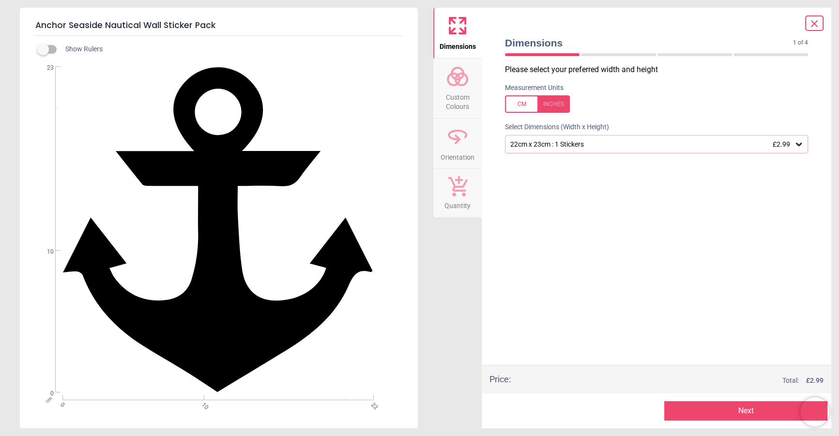
click at [550, 144] on div "22cm x 23cm : 1 Stickers £2.99" at bounding box center [652, 144] width 285 height 8
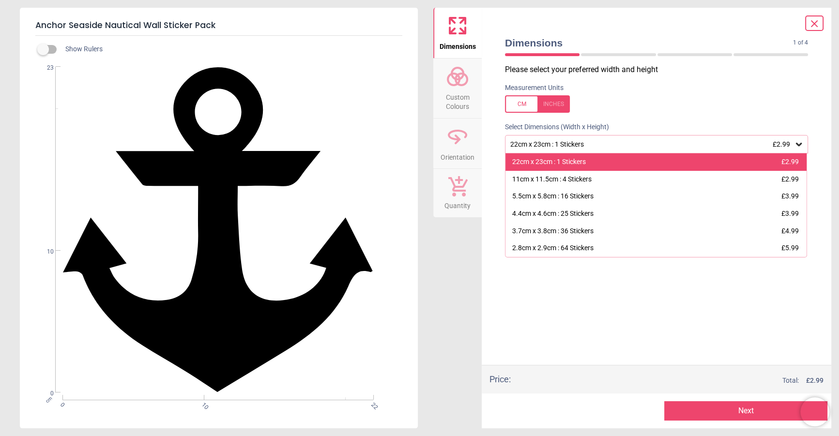
click at [564, 162] on div "22cm x 23cm : 1 Stickers" at bounding box center [549, 162] width 74 height 10
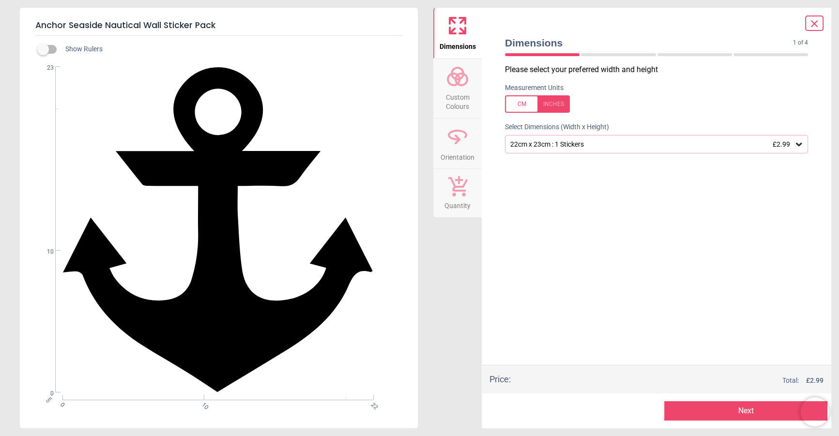
click at [460, 78] on circle at bounding box center [454, 80] width 12 height 12
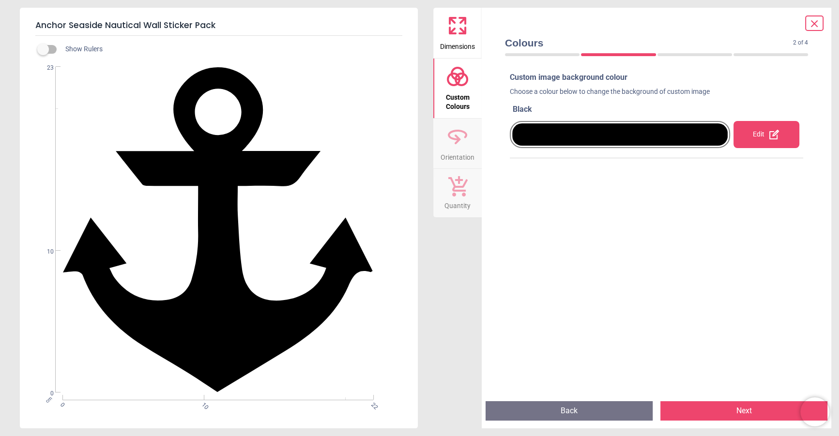
click at [646, 140] on div at bounding box center [620, 135] width 216 height 22
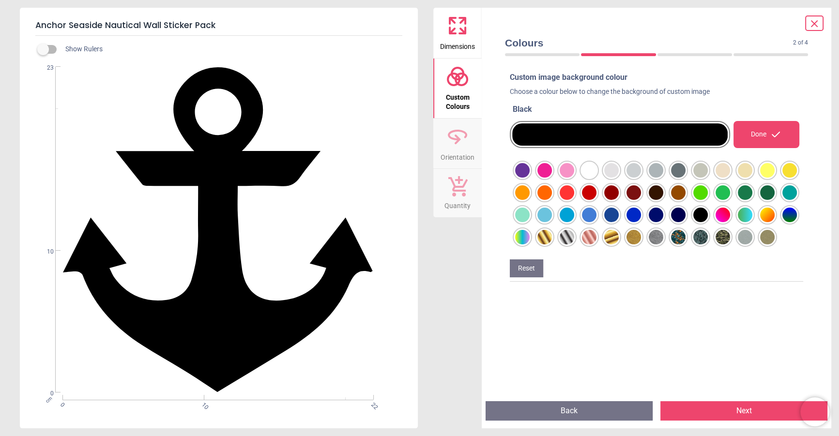
click at [530, 172] on div at bounding box center [522, 170] width 15 height 15
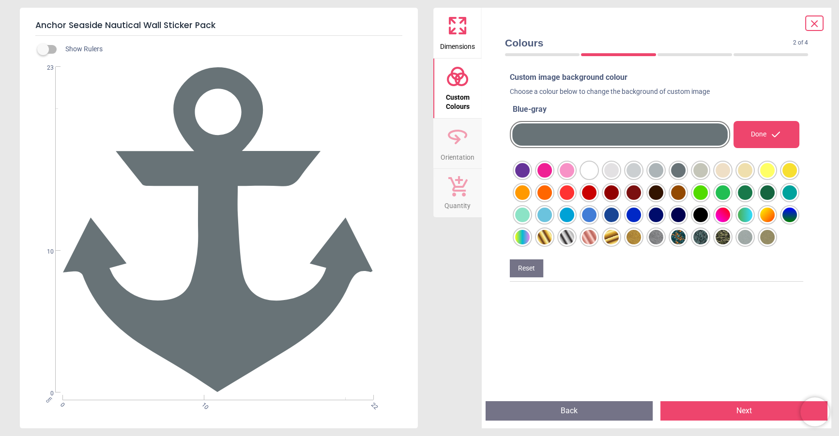
click at [530, 170] on div at bounding box center [522, 170] width 15 height 15
click at [530, 178] on div at bounding box center [522, 170] width 15 height 15
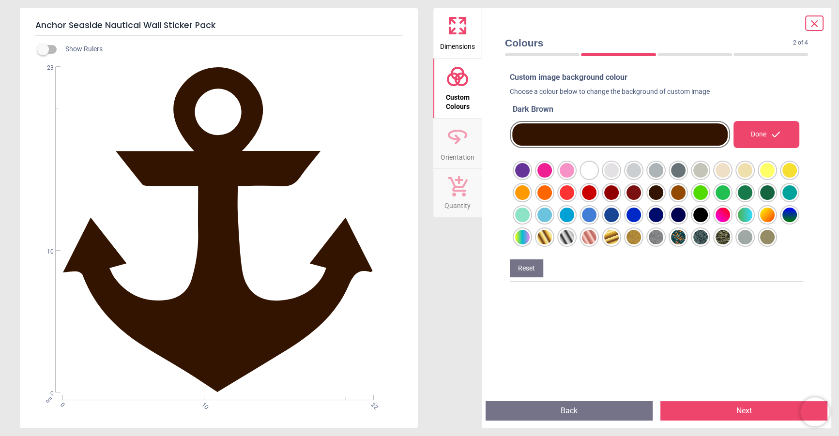
click at [530, 169] on div at bounding box center [522, 170] width 15 height 15
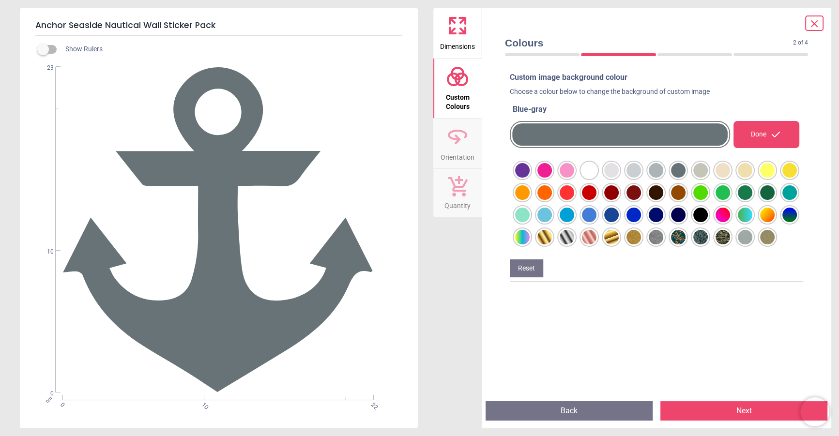
click at [530, 178] on div at bounding box center [522, 170] width 15 height 15
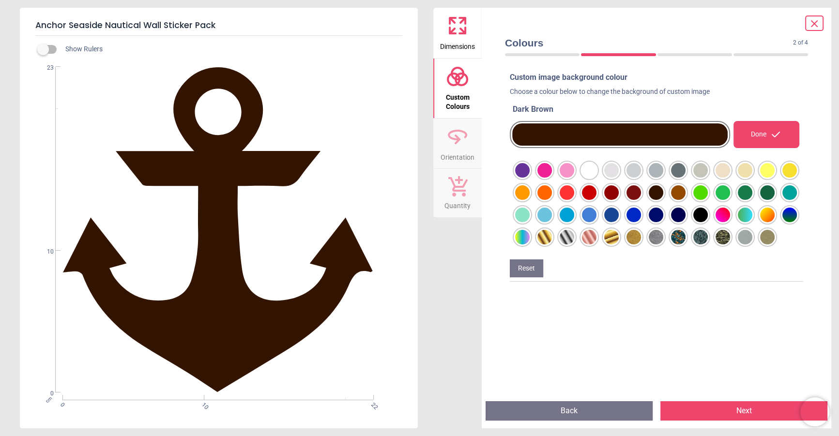
click at [530, 172] on div at bounding box center [522, 170] width 15 height 15
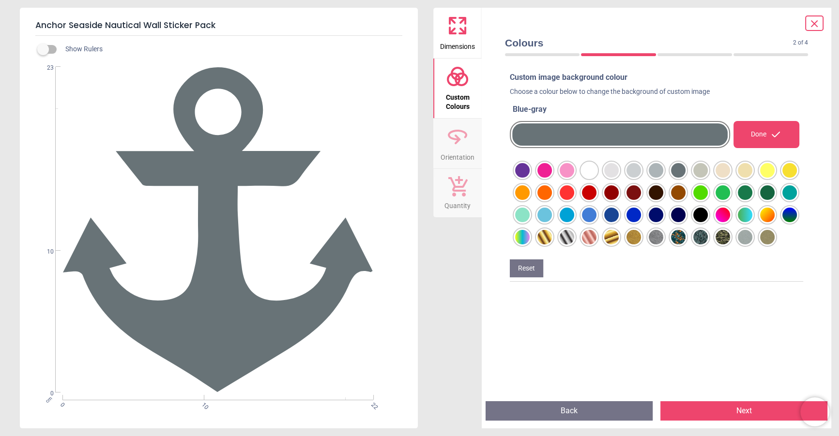
click at [770, 140] on div "Done" at bounding box center [767, 134] width 66 height 27
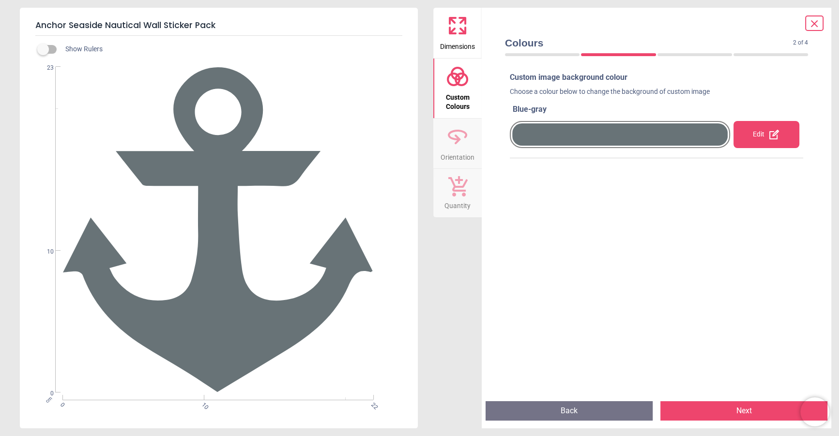
click at [815, 25] on icon at bounding box center [815, 24] width 12 height 12
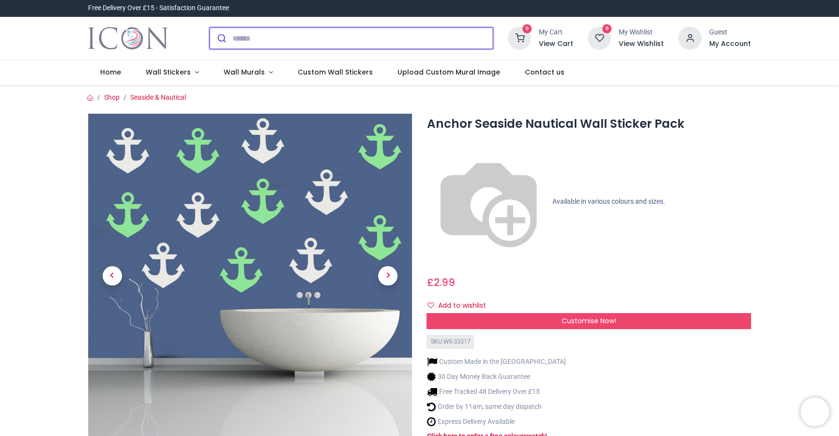
click at [375, 42] on input "search" at bounding box center [362, 38] width 261 height 21
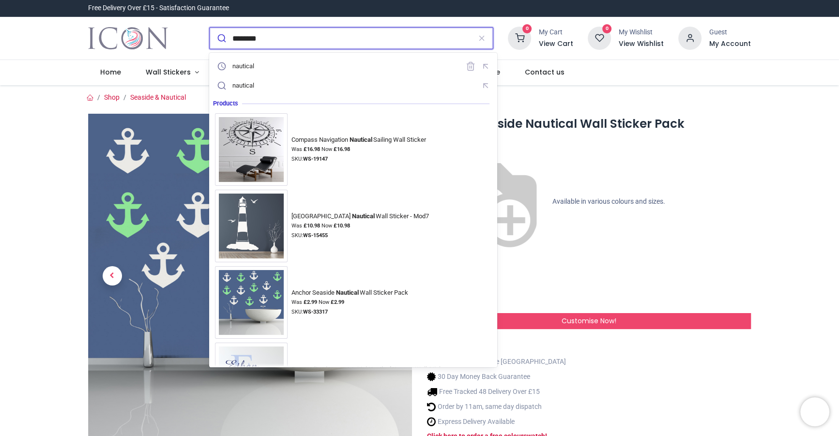
type input "********"
click at [210, 28] on button "submit" at bounding box center [221, 38] width 23 height 21
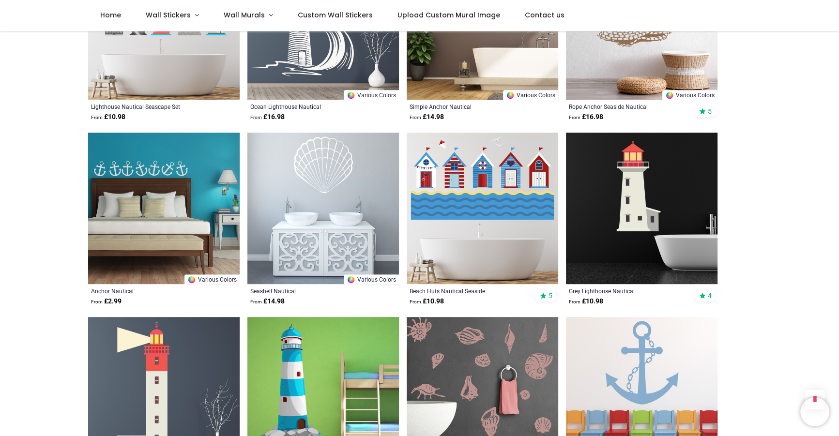
scroll to position [607, 0]
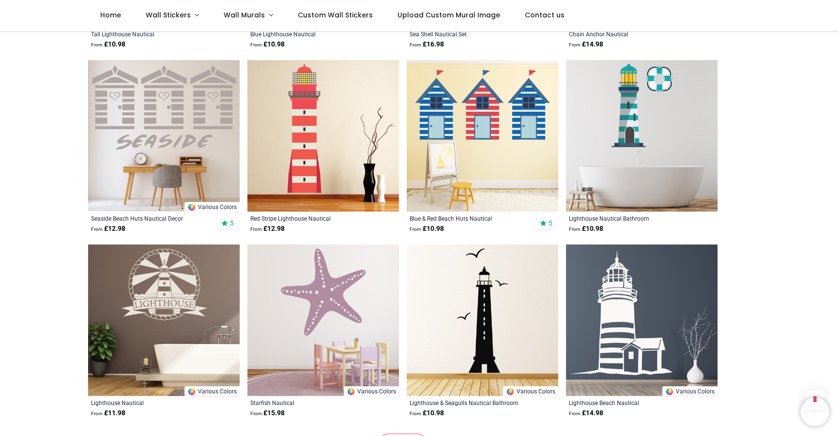
scroll to position [1049, 0]
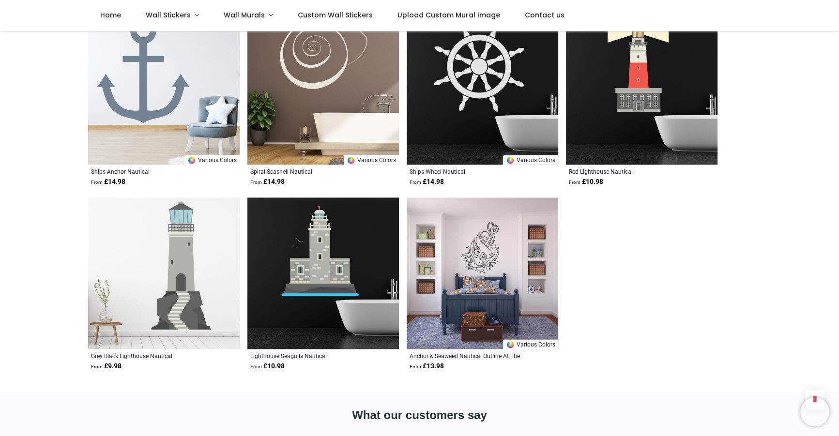
scroll to position [1642, 0]
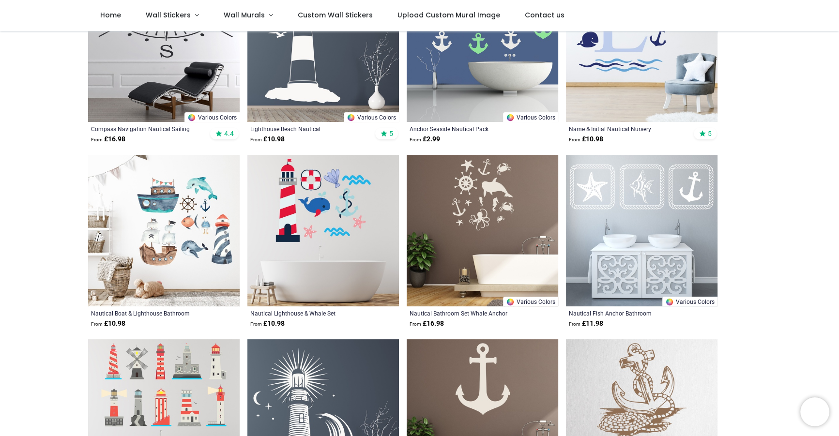
scroll to position [179, 0]
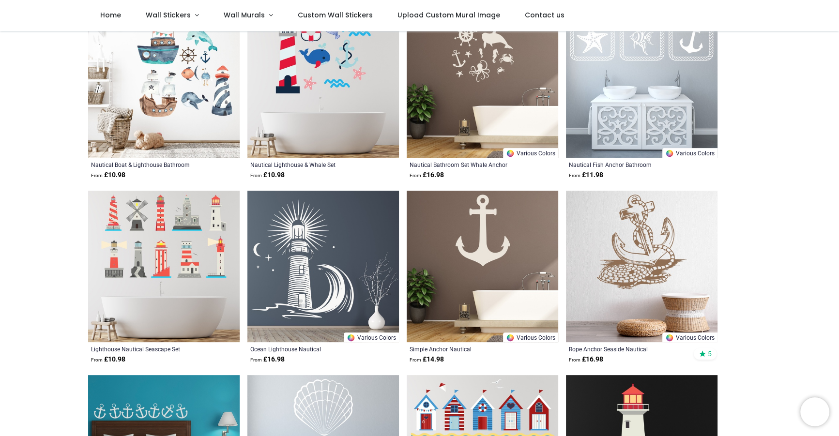
scroll to position [345, 0]
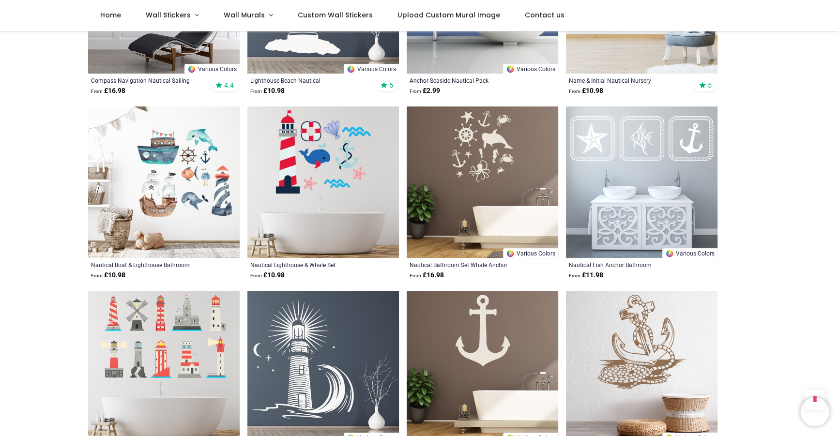
scroll to position [193, 0]
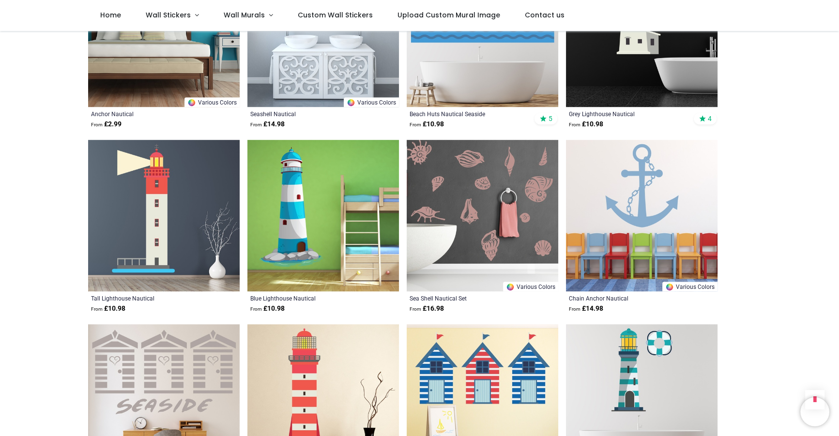
scroll to position [759, 0]
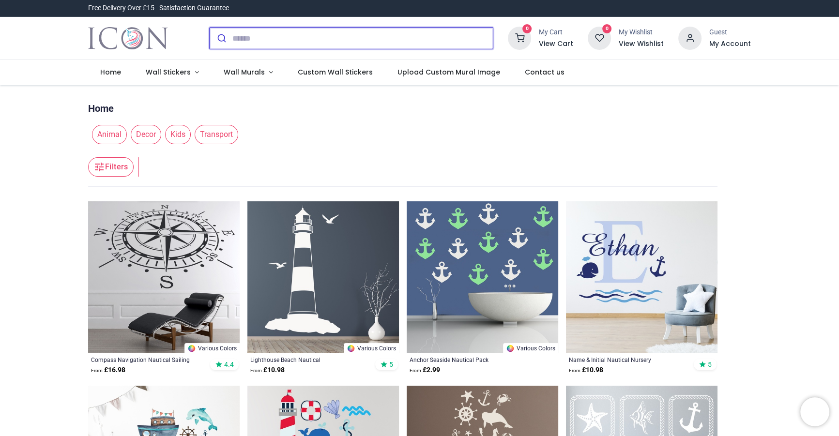
click at [346, 35] on input "search" at bounding box center [362, 38] width 261 height 21
type input "******"
click at [210, 28] on button "submit" at bounding box center [221, 38] width 23 height 21
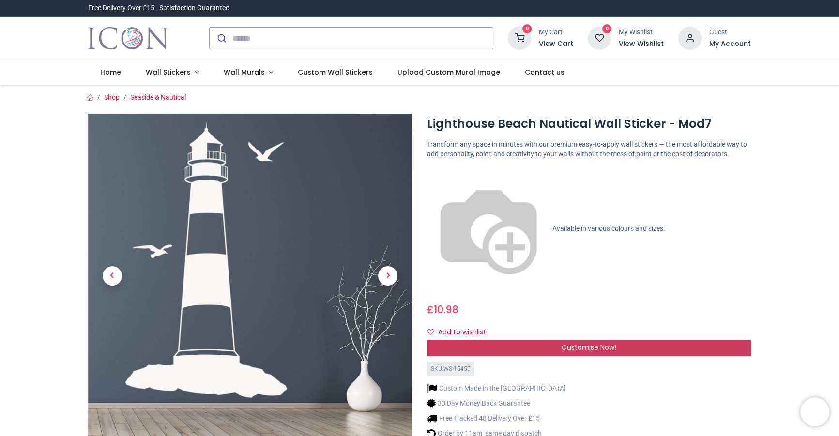
click at [532, 340] on div "Customise Now!" at bounding box center [589, 348] width 324 height 16
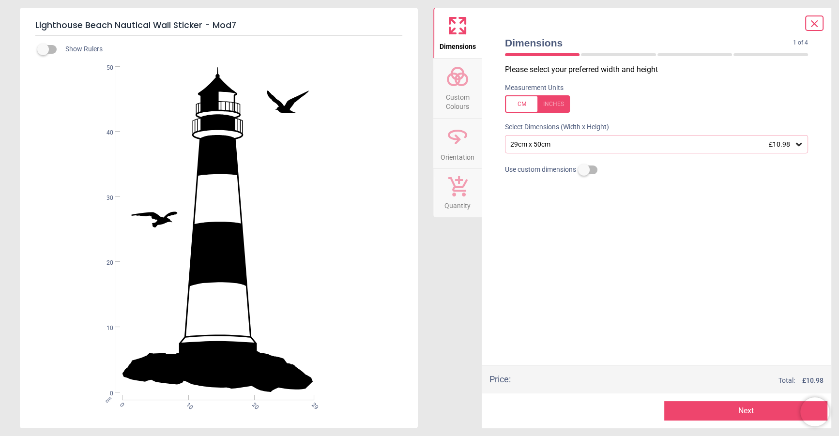
click at [454, 76] on icon at bounding box center [457, 76] width 23 height 23
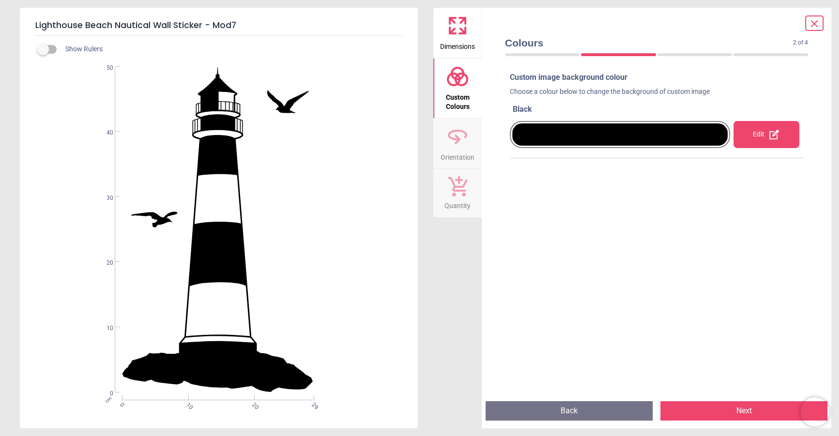
click at [680, 131] on div at bounding box center [620, 135] width 216 height 22
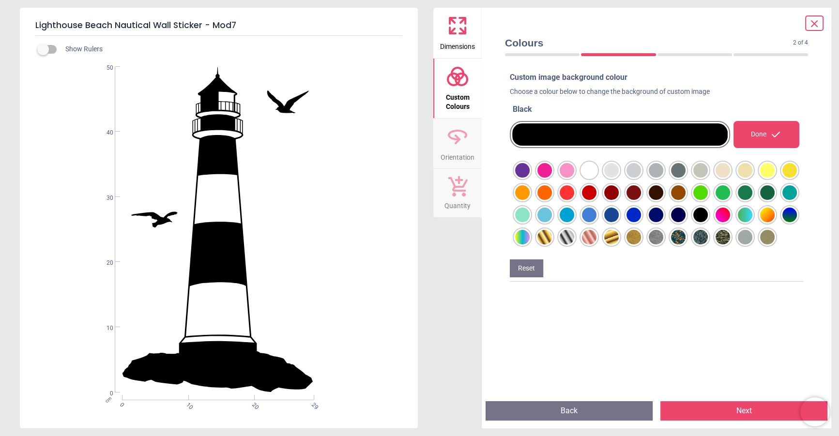
click at [530, 174] on div at bounding box center [522, 170] width 15 height 15
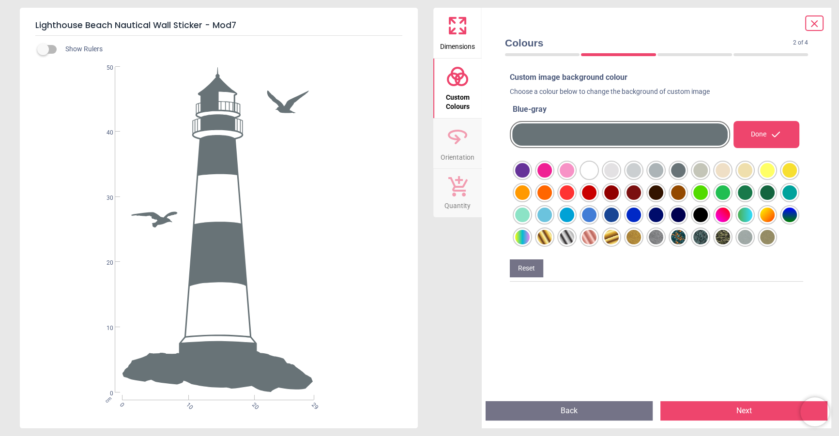
click at [652, 336] on div "Custom image background colour Choose a colour below to change the background o…" at bounding box center [656, 232] width 309 height 329
click at [816, 24] on icon at bounding box center [815, 24] width 12 height 12
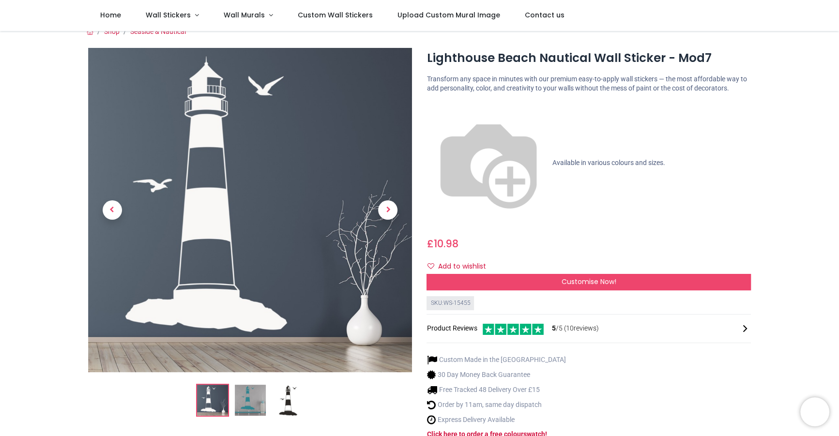
scroll to position [28, 0]
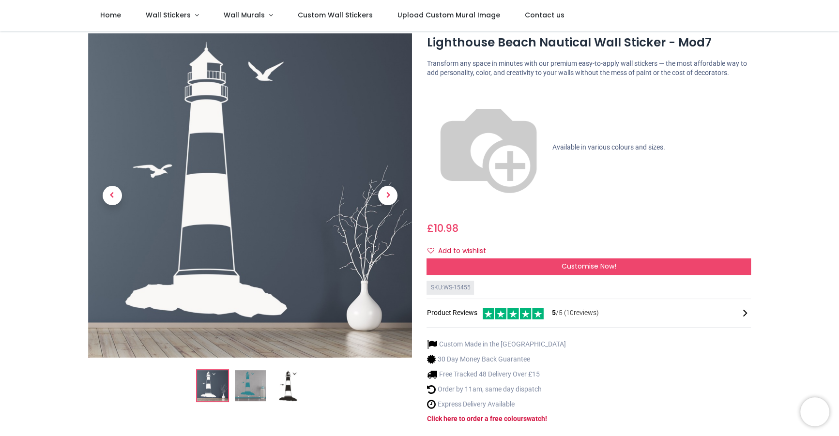
click at [297, 384] on img at bounding box center [288, 386] width 31 height 31
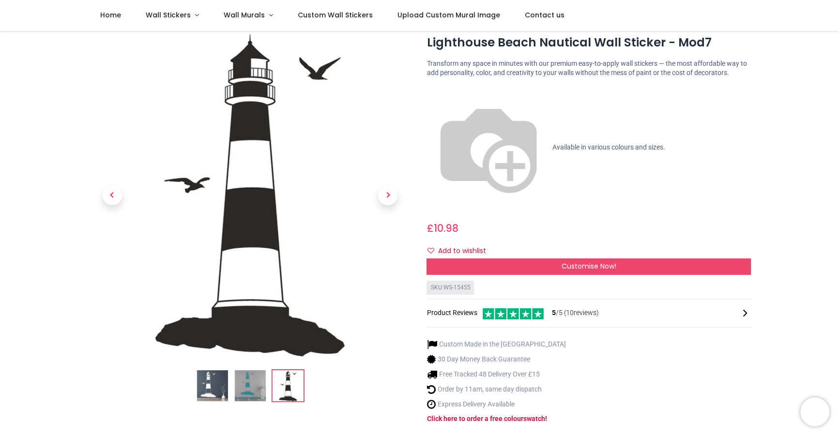
click at [243, 379] on img at bounding box center [249, 386] width 31 height 31
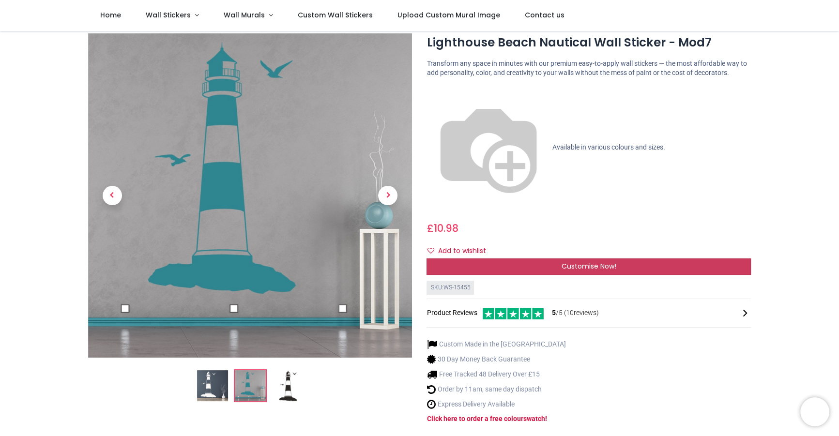
click at [552, 259] on div "Customise Now!" at bounding box center [589, 267] width 324 height 16
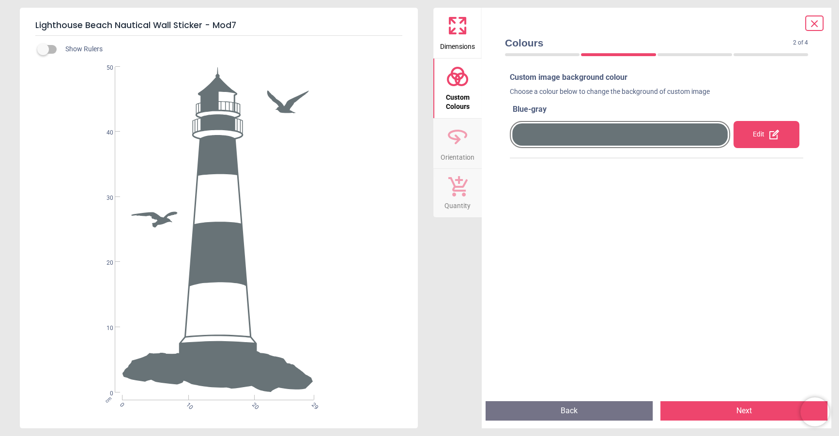
click at [578, 134] on div at bounding box center [620, 135] width 216 height 22
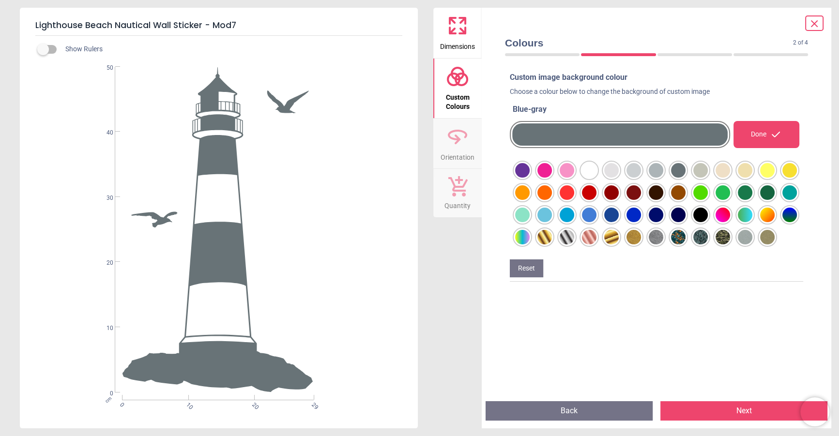
click at [460, 32] on icon at bounding box center [457, 25] width 23 height 23
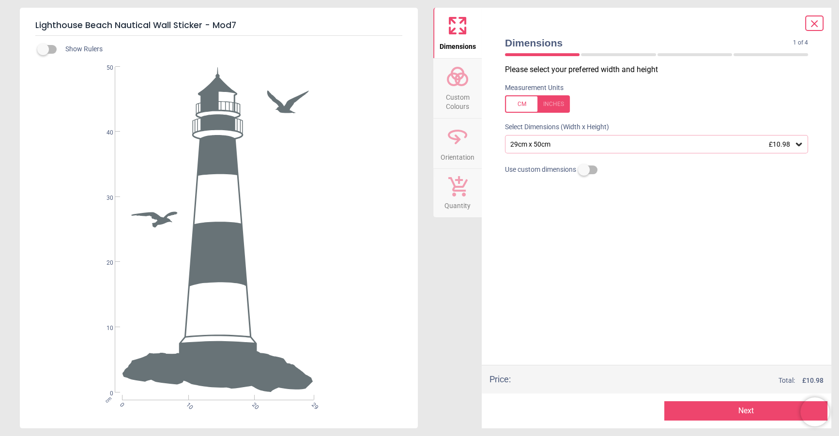
click at [453, 91] on span "Custom Colours" at bounding box center [457, 100] width 46 height 24
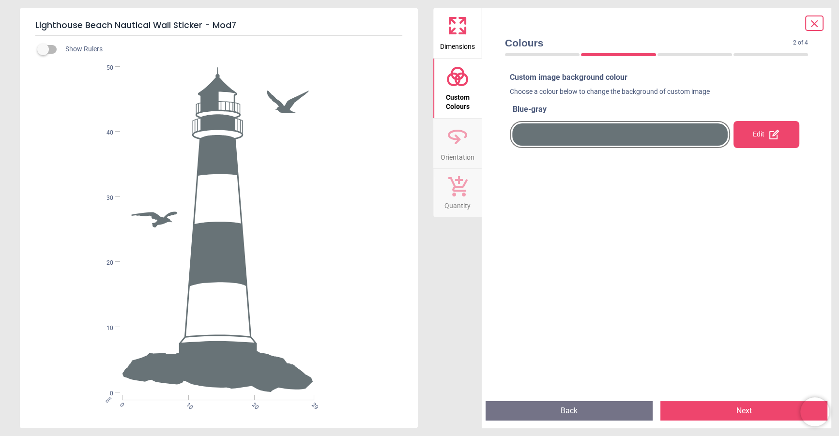
click at [635, 137] on div at bounding box center [620, 135] width 216 height 22
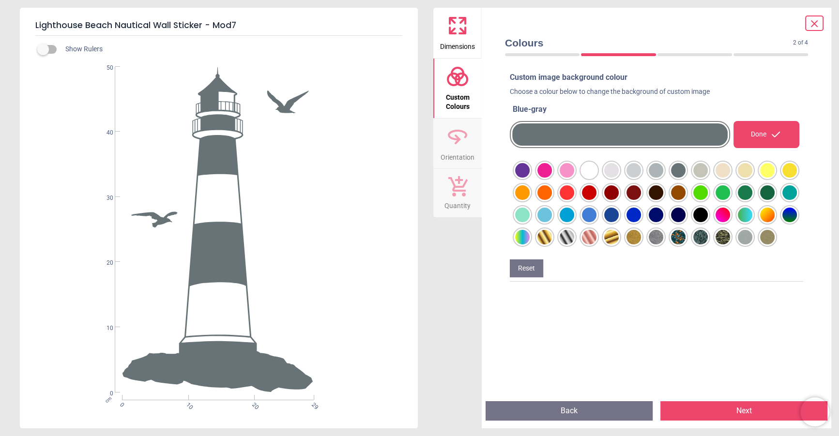
click at [530, 170] on div at bounding box center [522, 170] width 15 height 15
click at [691, 316] on div "Custom image background colour Choose a colour below to change the background o…" at bounding box center [656, 232] width 309 height 329
click at [816, 22] on icon at bounding box center [815, 24] width 6 height 6
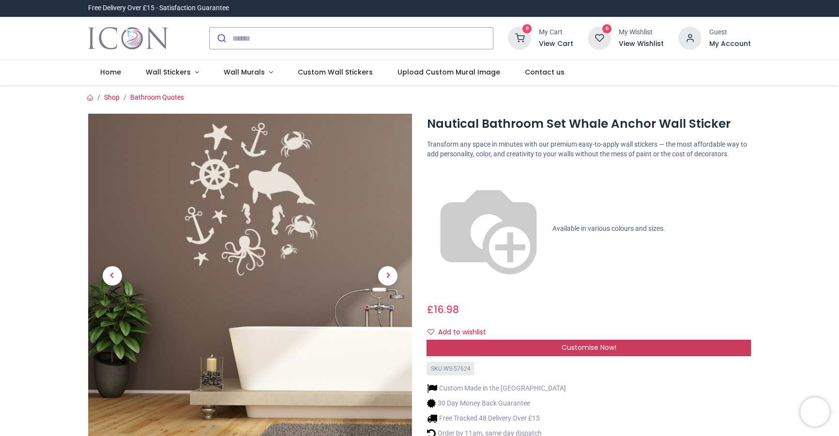
click at [572, 343] on span "Customise Now!" at bounding box center [589, 348] width 55 height 10
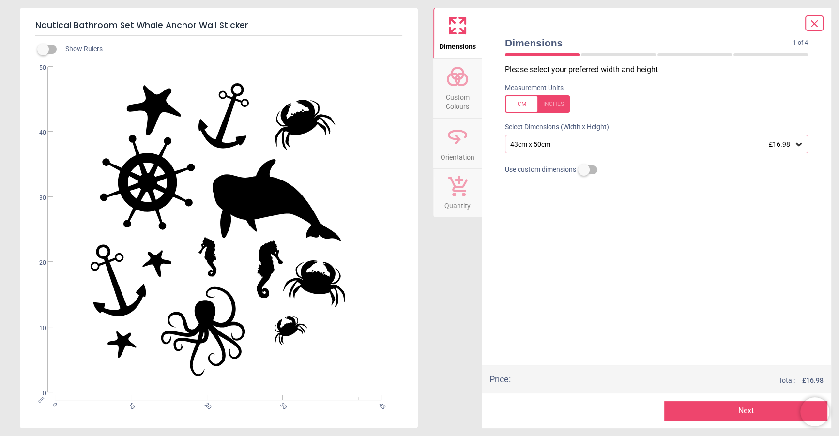
click at [568, 147] on div "43cm x 50cm £16.98" at bounding box center [652, 144] width 285 height 8
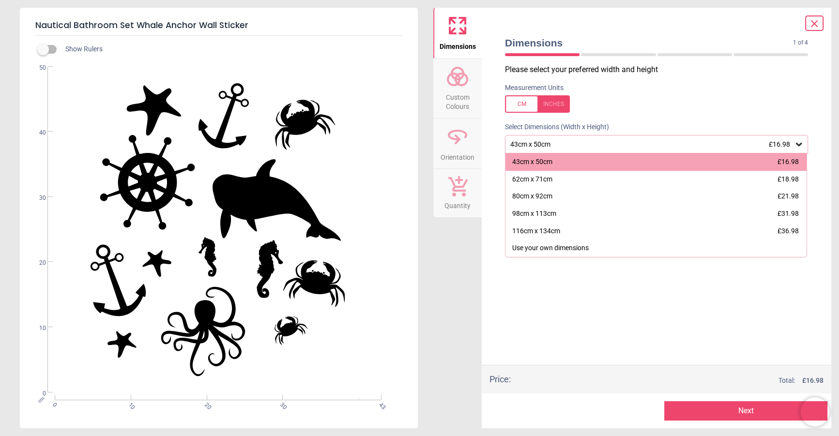
click at [569, 147] on div "43cm x 50cm £16.98" at bounding box center [652, 144] width 285 height 8
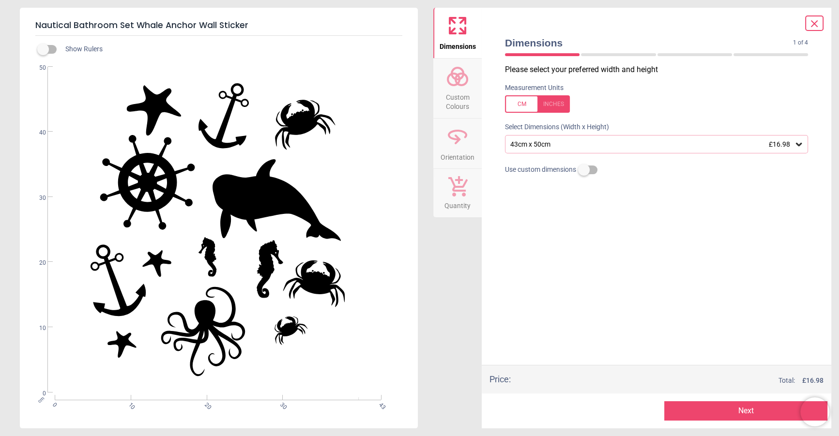
click at [607, 230] on div "Please select your preferred width and height Measurement Units Select Dimensio…" at bounding box center [656, 214] width 319 height 301
click at [818, 24] on icon at bounding box center [815, 24] width 12 height 12
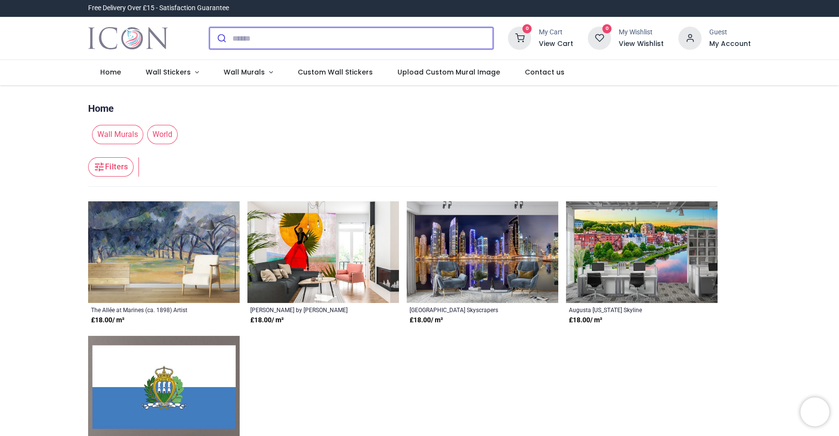
click at [320, 40] on input "search" at bounding box center [362, 38] width 261 height 21
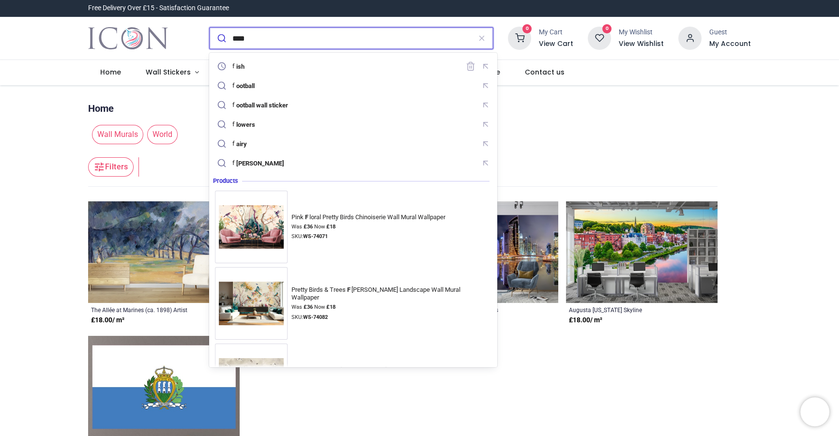
type input "****"
click at [210, 28] on button "submit" at bounding box center [221, 38] width 23 height 21
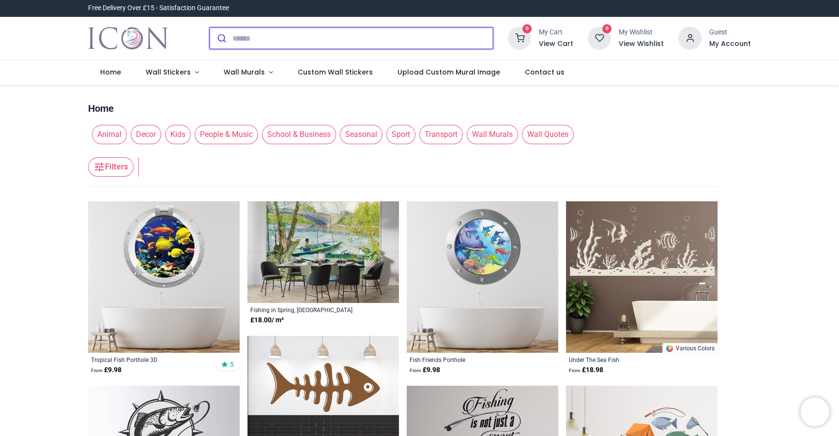
click at [318, 29] on input "search" at bounding box center [362, 38] width 261 height 21
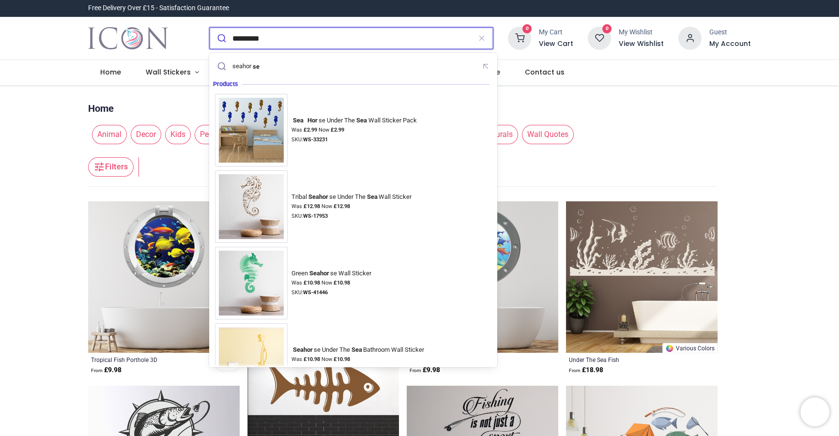
type input "*********"
click at [210, 28] on button "submit" at bounding box center [221, 38] width 23 height 21
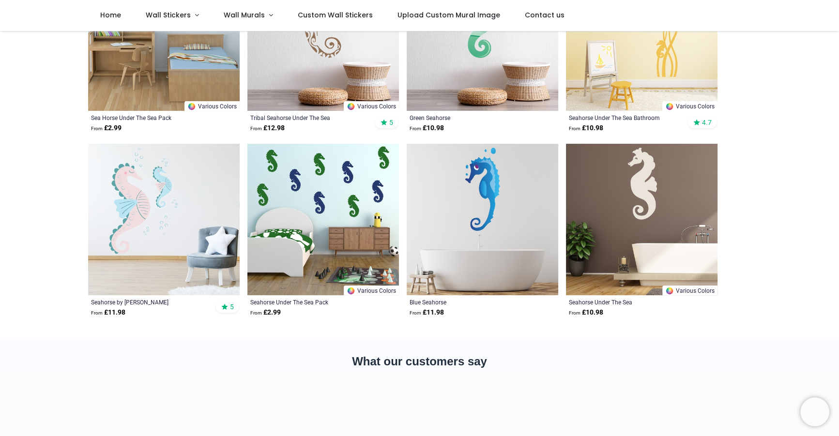
scroll to position [193, 0]
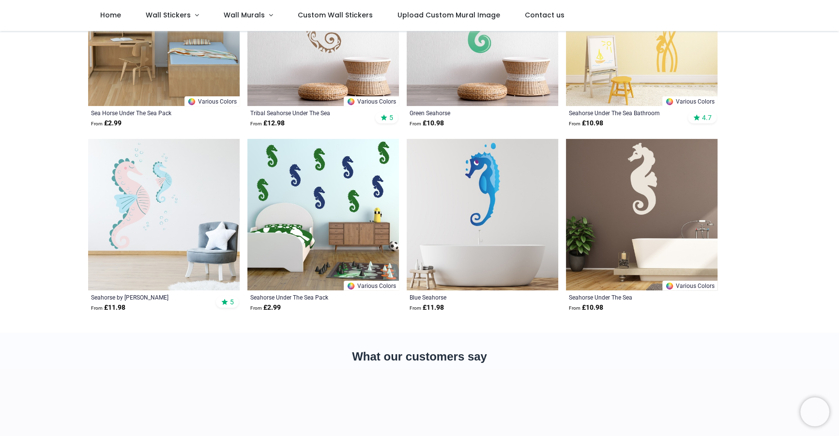
click at [330, 183] on img at bounding box center [323, 215] width 152 height 152
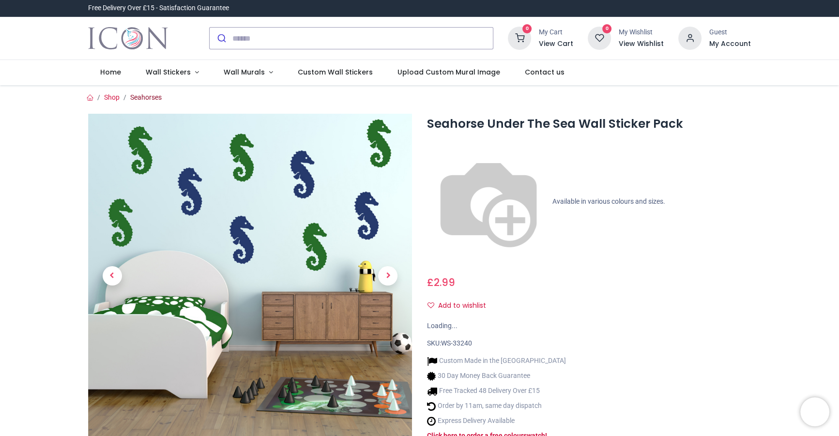
click at [151, 98] on link "Seahorses" at bounding box center [145, 97] width 31 height 8
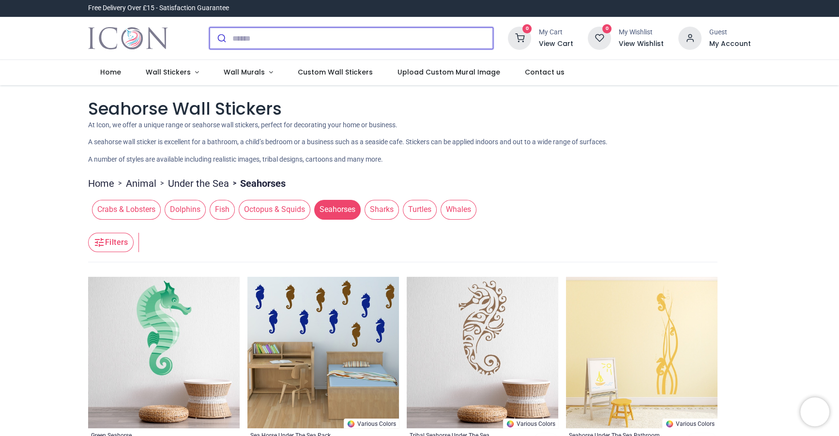
click at [313, 28] on input "search" at bounding box center [362, 38] width 261 height 21
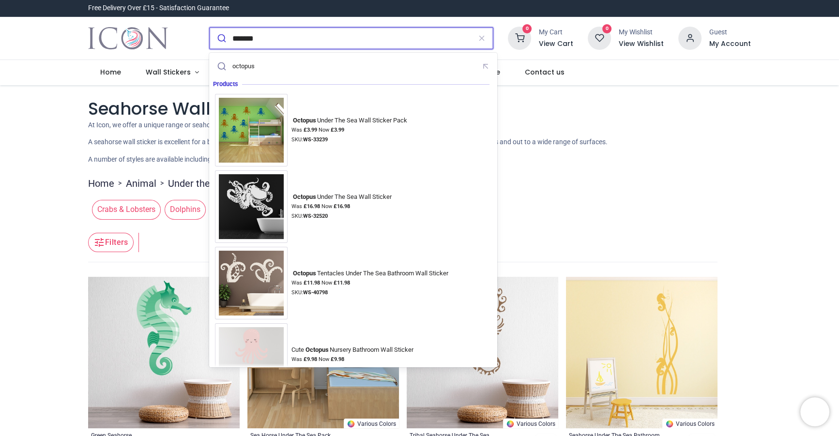
type input "*******"
click at [210, 28] on button "submit" at bounding box center [221, 38] width 23 height 21
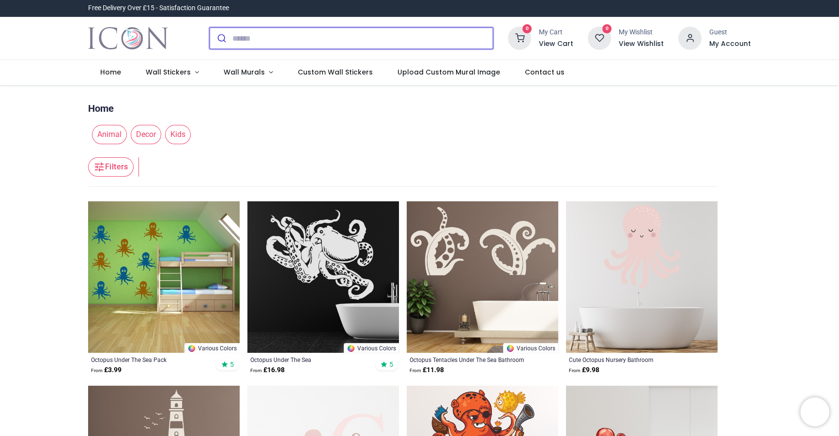
click at [308, 42] on input "search" at bounding box center [362, 38] width 261 height 21
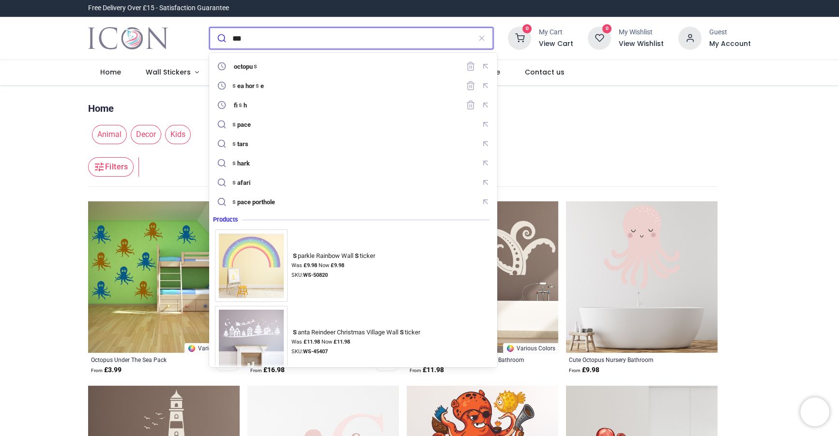
type input "***"
click at [210, 28] on button "submit" at bounding box center [221, 38] width 23 height 21
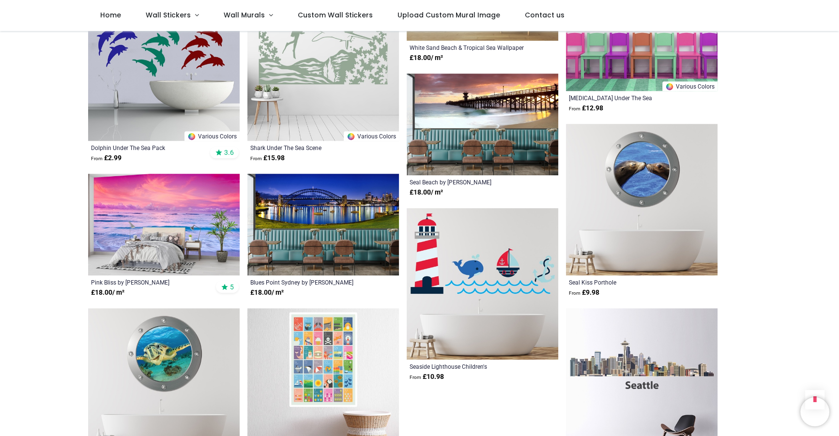
scroll to position [911, 0]
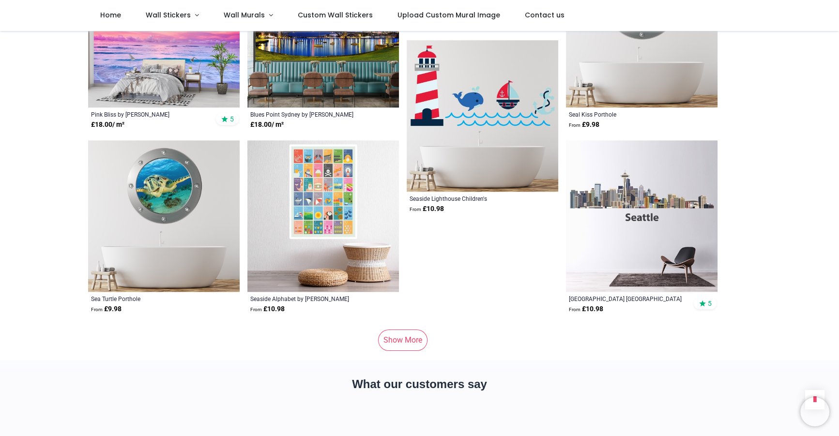
scroll to position [1173, 0]
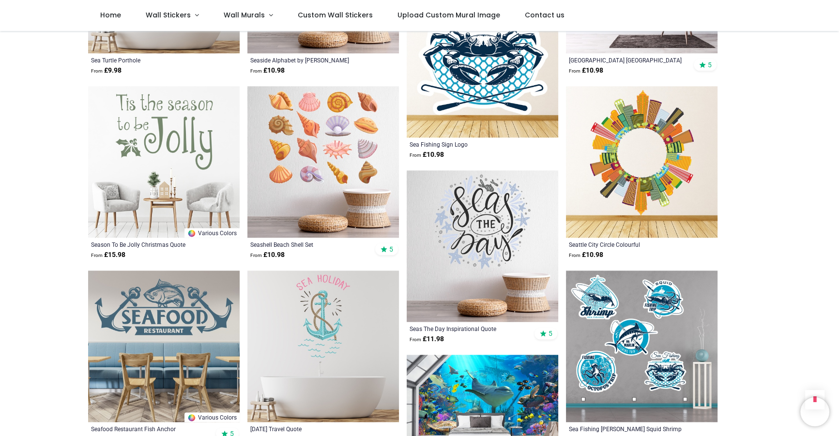
scroll to position [1311, 0]
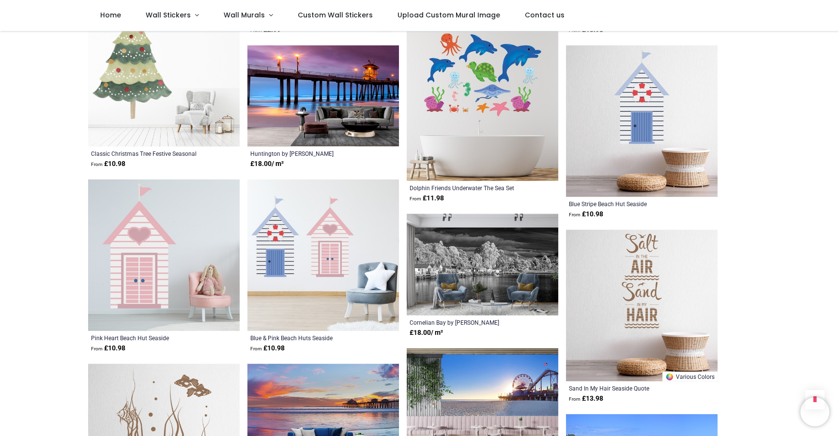
scroll to position [3009, 0]
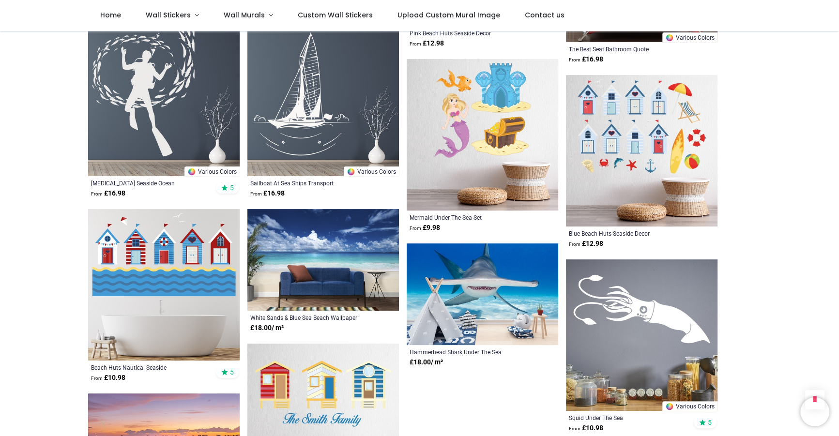
scroll to position [4748, 0]
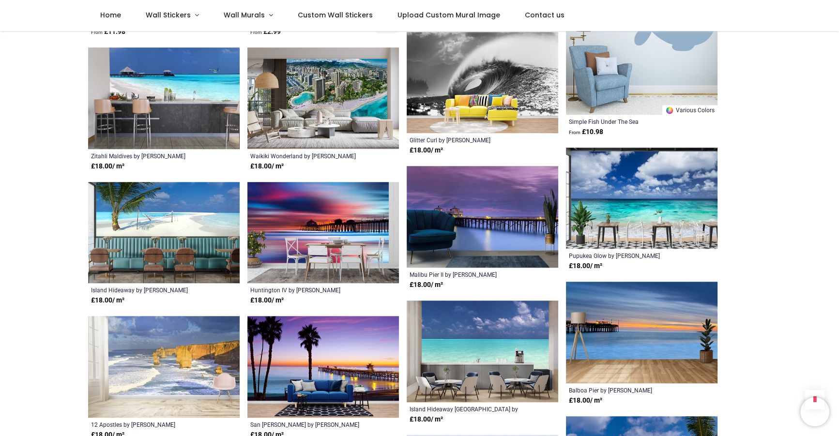
scroll to position [5231, 0]
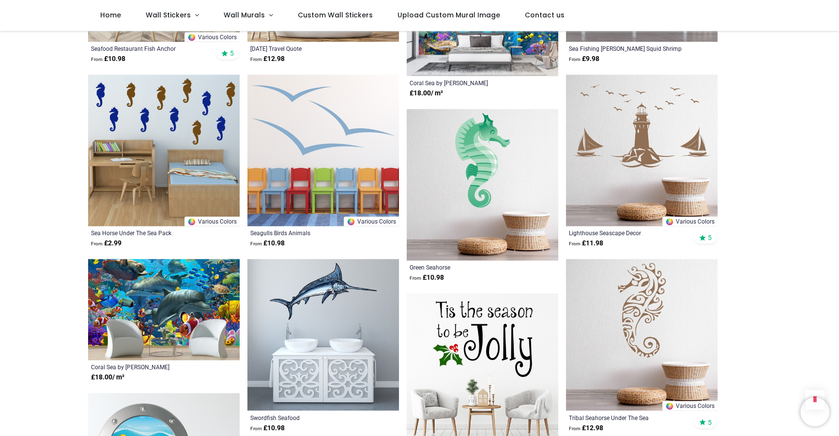
scroll to position [140, 0]
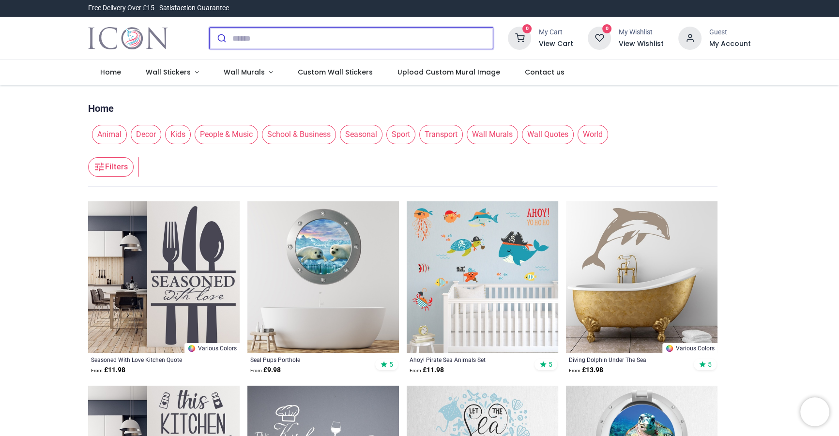
click at [406, 46] on input "search" at bounding box center [362, 38] width 261 height 21
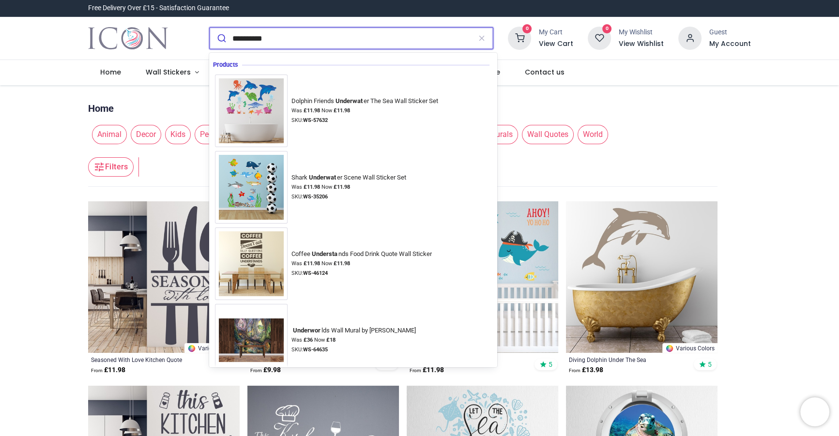
type input "**********"
click at [210, 28] on button "submit" at bounding box center [221, 38] width 23 height 21
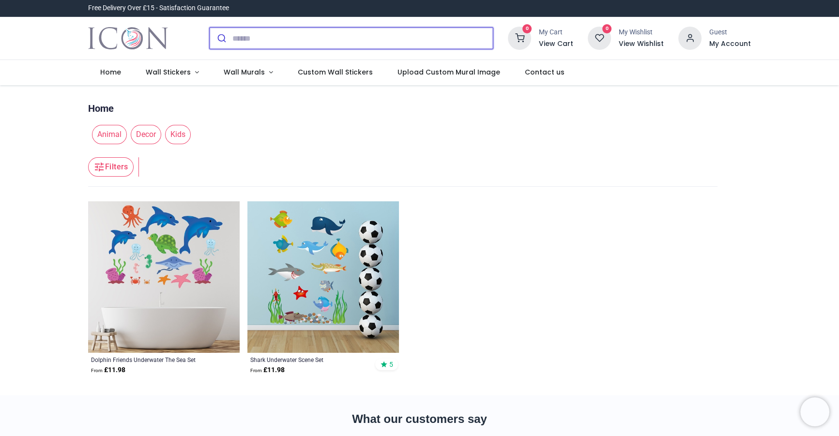
click at [277, 37] on input "search" at bounding box center [362, 38] width 261 height 21
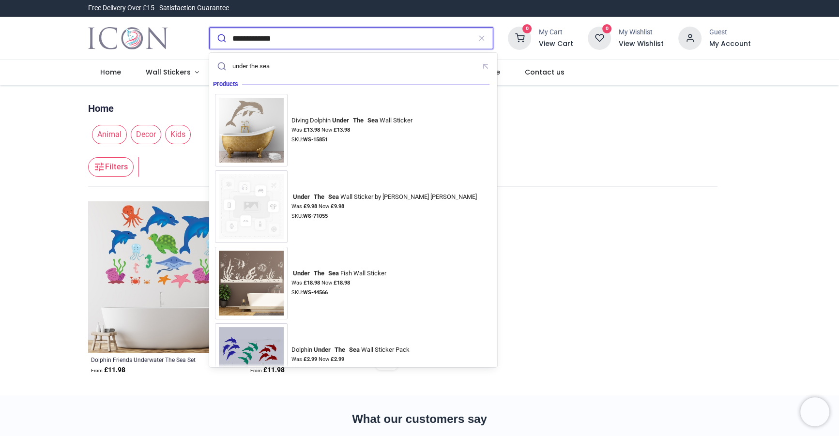
type input "**********"
click at [210, 28] on button "submit" at bounding box center [221, 38] width 23 height 21
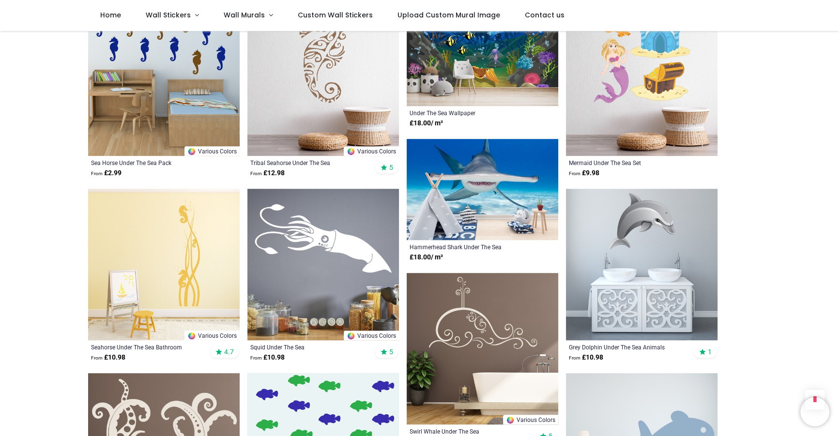
scroll to position [883, 0]
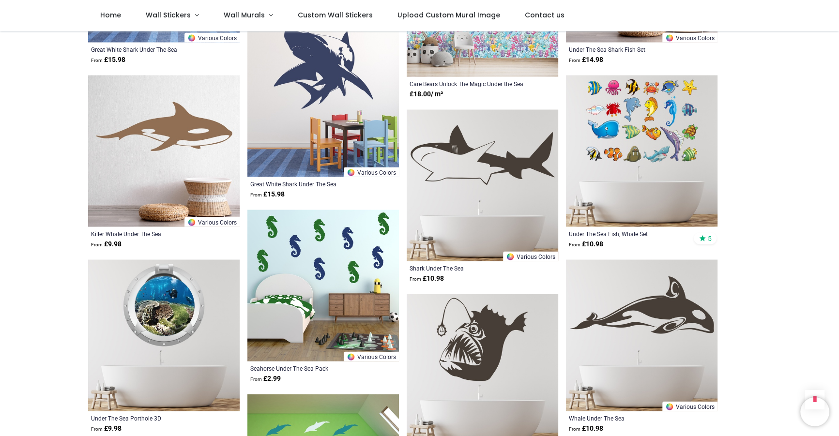
scroll to position [2070, 0]
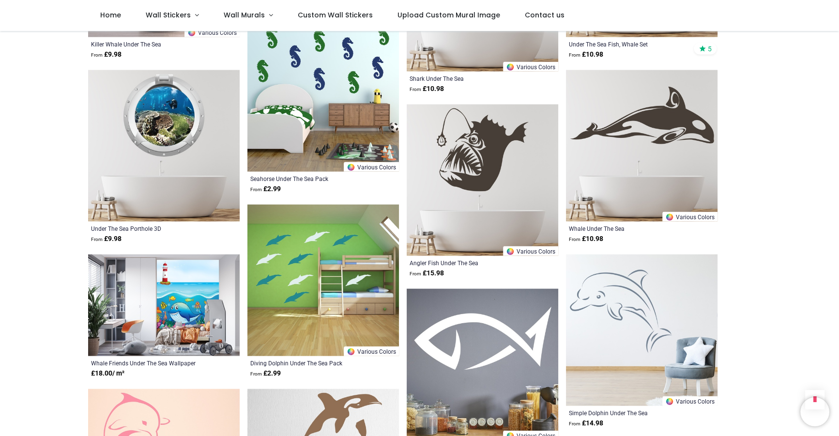
scroll to position [2429, 0]
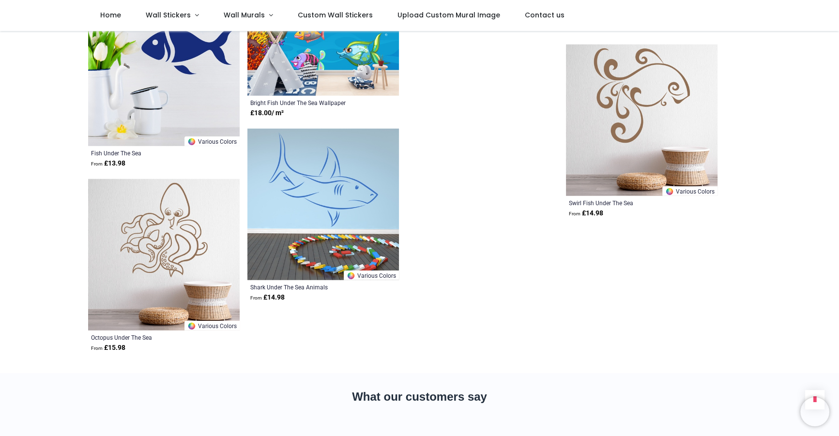
scroll to position [2885, 0]
